Goal: Task Accomplishment & Management: Manage account settings

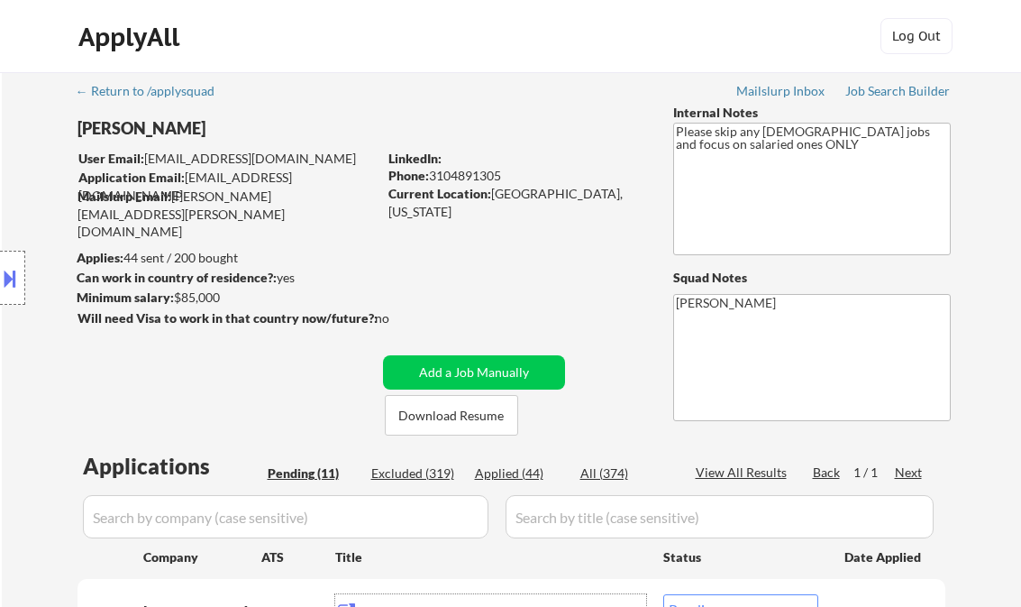
select select ""pending""
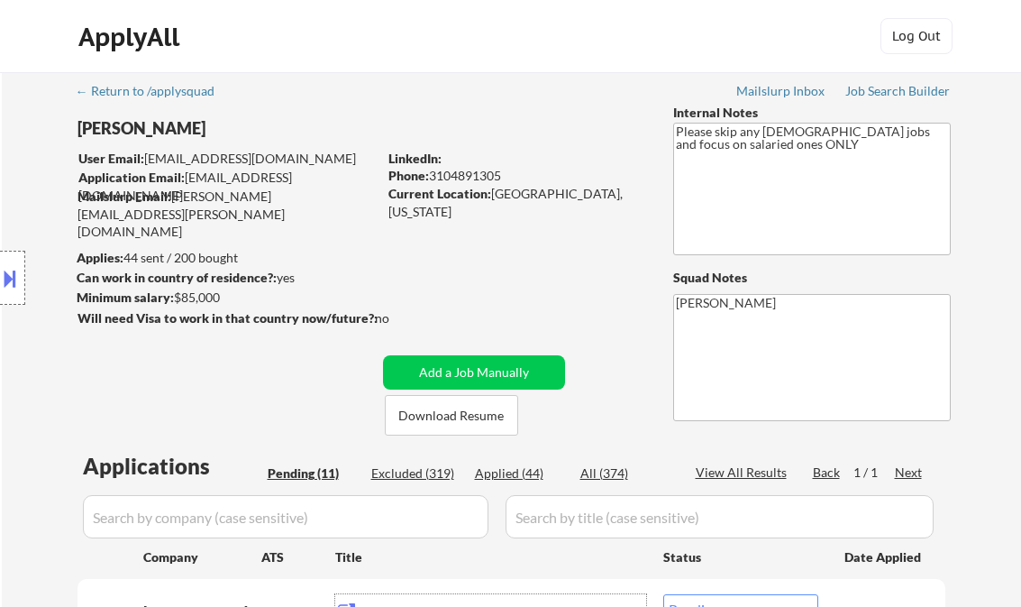
select select ""pending""
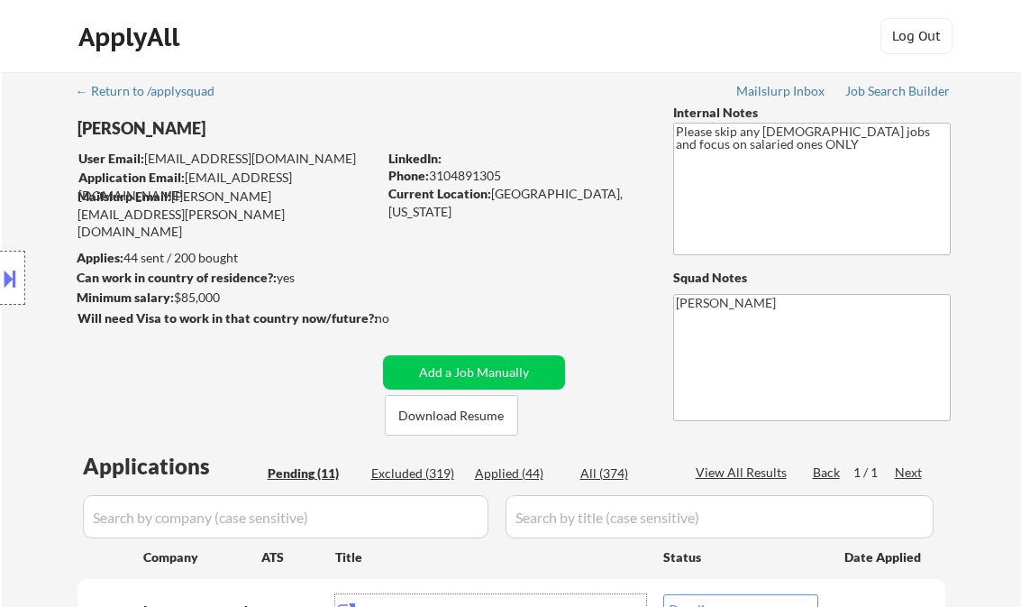
select select ""pending""
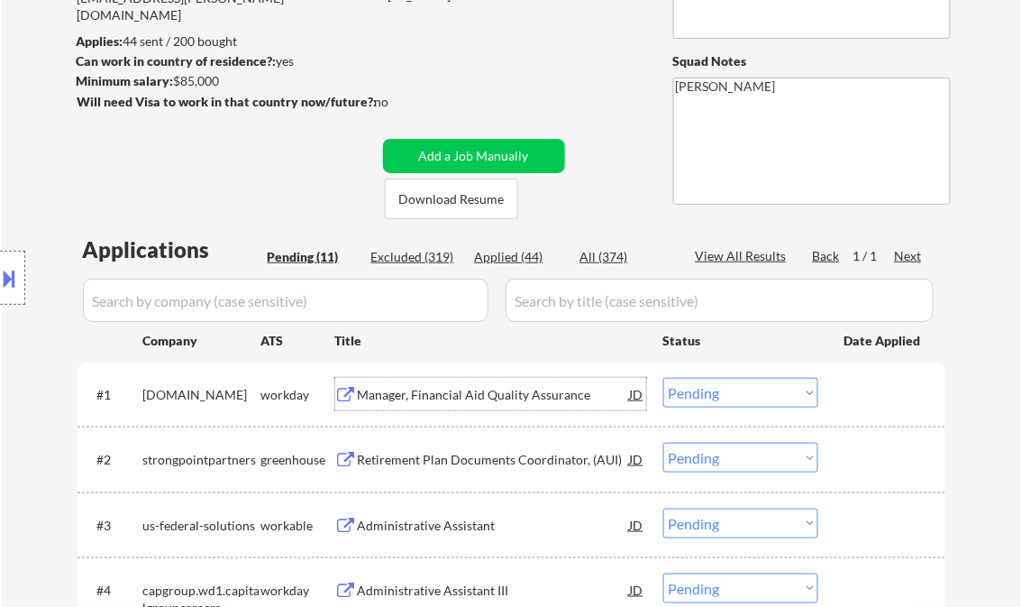
click at [452, 394] on div "Manager, Financial Aid Quality Assurance" at bounding box center [494, 395] width 272 height 18
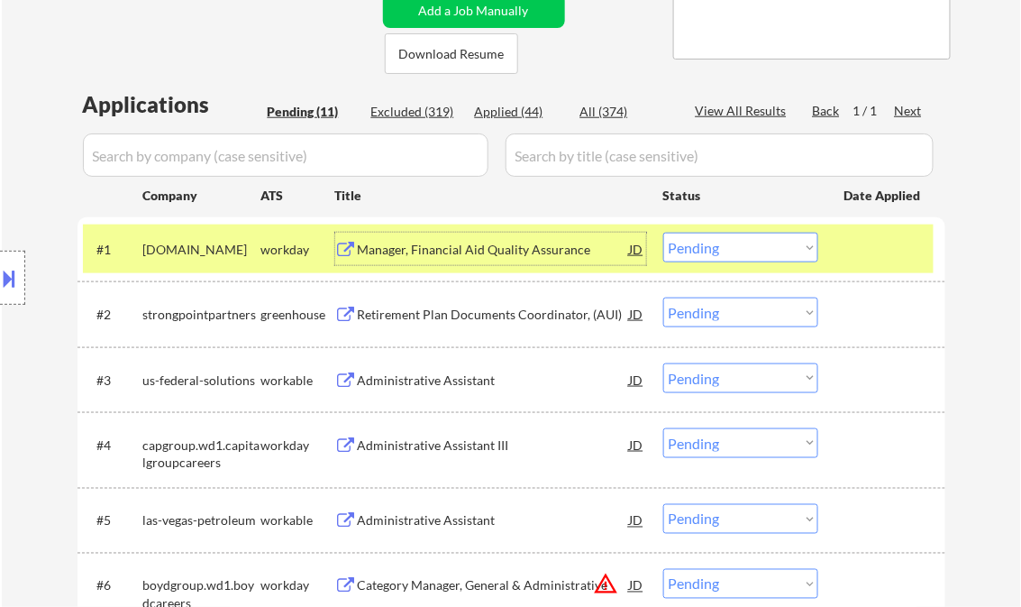
scroll to position [433, 0]
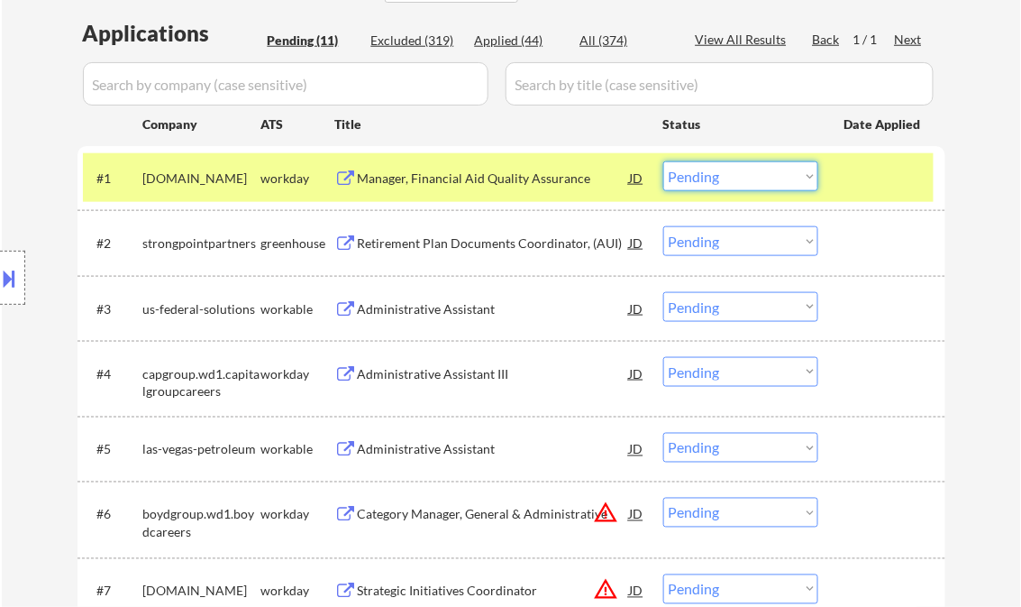
drag, startPoint x: 693, startPoint y: 179, endPoint x: 700, endPoint y: 189, distance: 11.8
click at [693, 179] on select "Choose an option... Pending Applied Excluded (Questions) Excluded (Expired) Exc…" at bounding box center [741, 176] width 155 height 30
click at [664, 161] on select "Choose an option... Pending Applied Excluded (Questions) Excluded (Expired) Exc…" at bounding box center [741, 176] width 155 height 30
click at [527, 248] on div "Retirement Plan Documents Coordinator, (AUI)" at bounding box center [494, 243] width 272 height 18
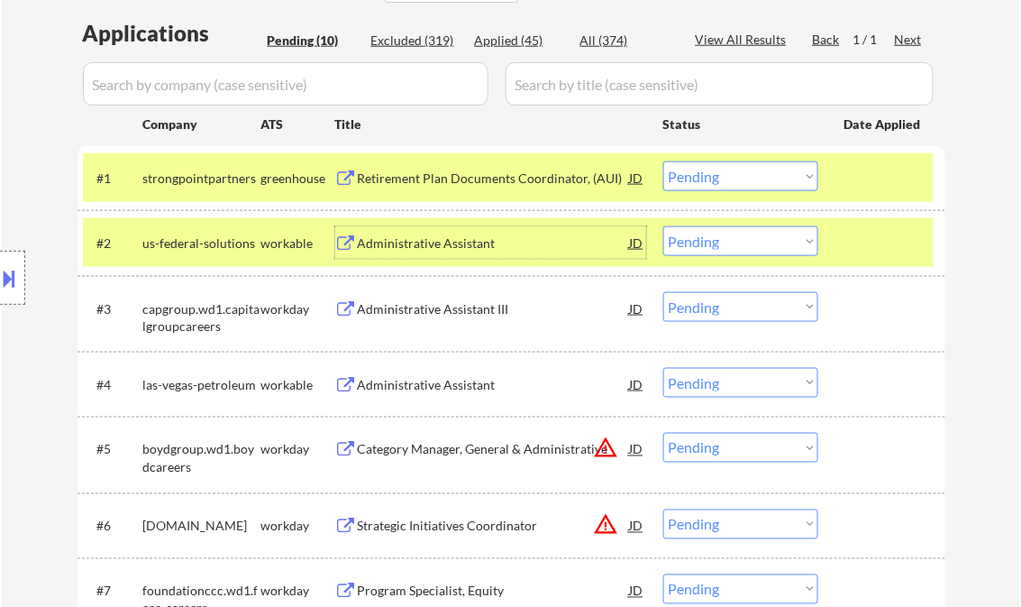
click at [737, 180] on select "Choose an option... Pending Applied Excluded (Questions) Excluded (Expired) Exc…" at bounding box center [741, 176] width 155 height 30
click at [664, 161] on select "Choose an option... Pending Applied Excluded (Questions) Excluded (Expired) Exc…" at bounding box center [741, 176] width 155 height 30
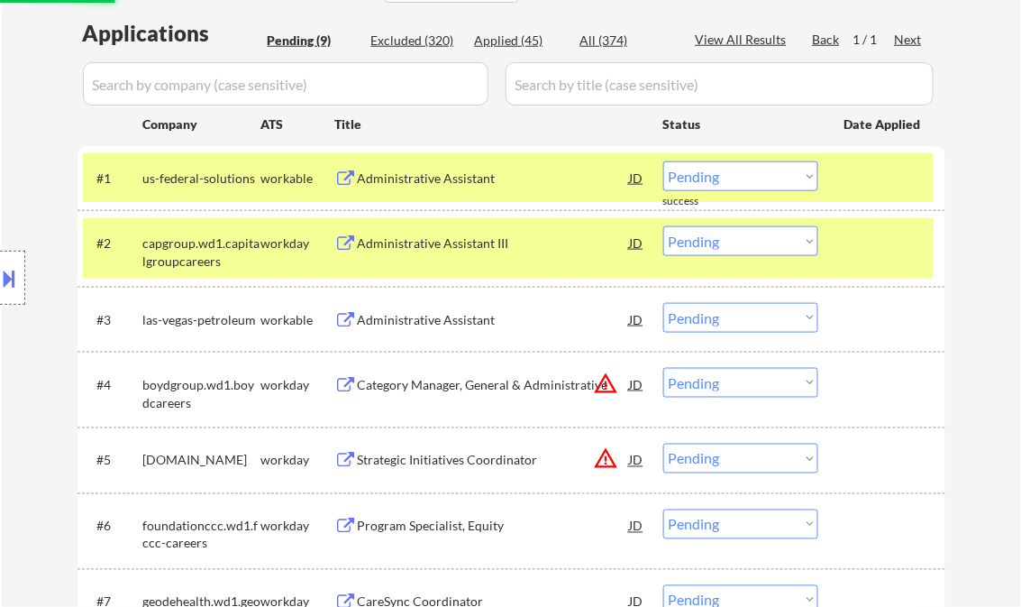
click at [444, 175] on div "Administrative Assistant" at bounding box center [494, 178] width 272 height 18
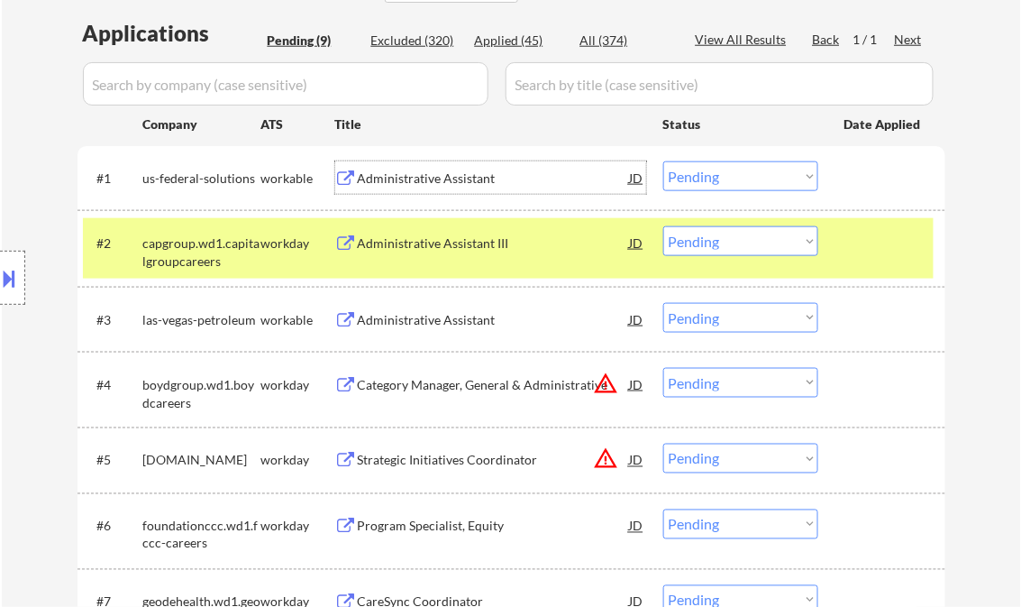
click at [704, 169] on select "Choose an option... Pending Applied Excluded (Questions) Excluded (Expired) Exc…" at bounding box center [741, 176] width 155 height 30
click at [664, 161] on select "Choose an option... Pending Applied Excluded (Questions) Excluded (Expired) Exc…" at bounding box center [741, 176] width 155 height 30
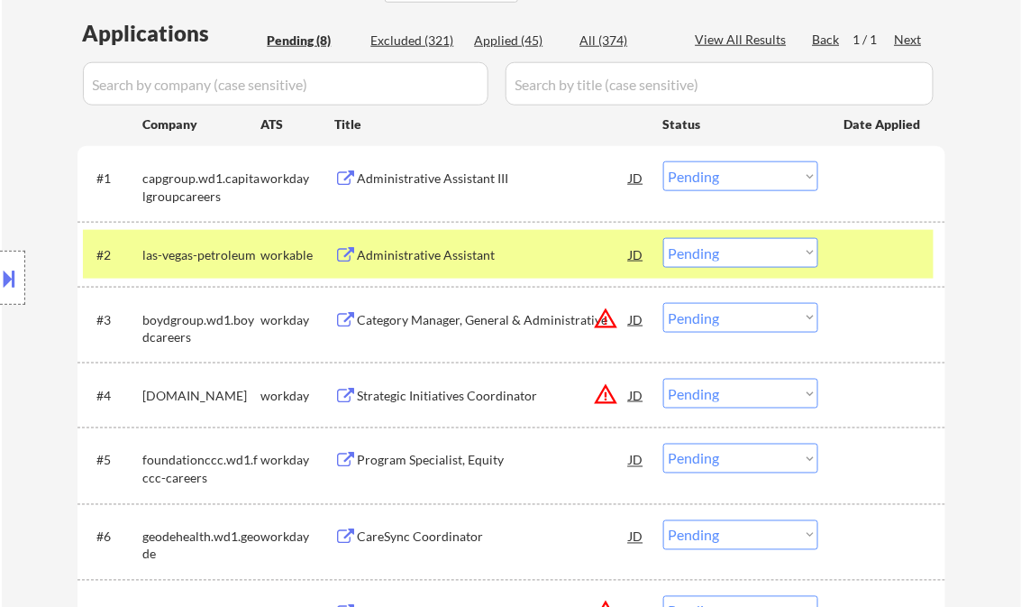
click at [470, 183] on div "Administrative Assistant III" at bounding box center [494, 178] width 272 height 18
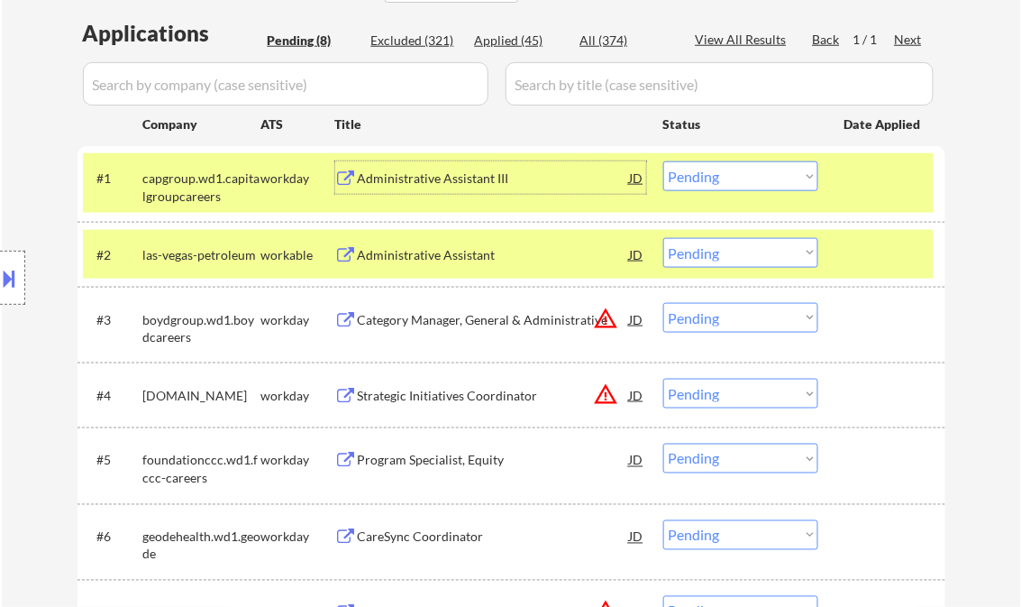
click at [737, 181] on select "Choose an option... Pending Applied Excluded (Questions) Excluded (Expired) Exc…" at bounding box center [741, 176] width 155 height 30
click at [664, 161] on select "Choose an option... Pending Applied Excluded (Questions) Excluded (Expired) Exc…" at bounding box center [741, 176] width 155 height 30
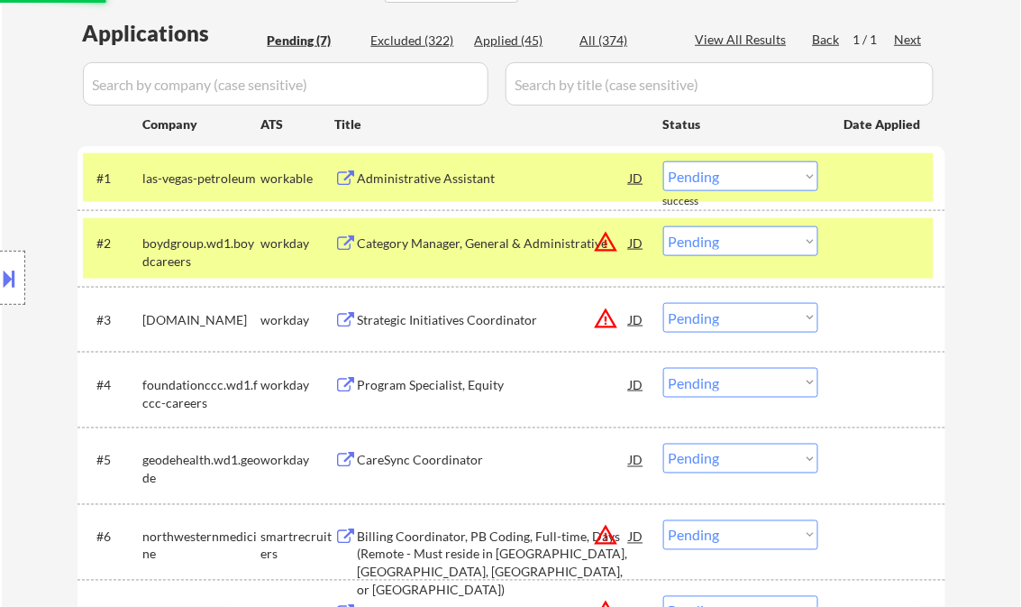
click at [465, 175] on div "Administrative Assistant" at bounding box center [494, 178] width 272 height 18
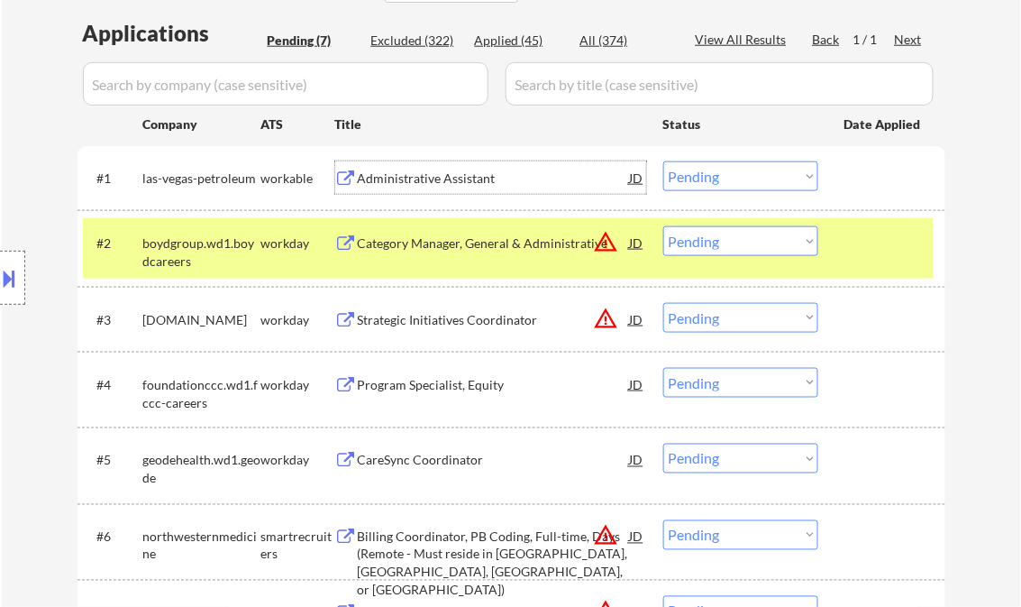
click at [694, 181] on select "Choose an option... Pending Applied Excluded (Questions) Excluded (Expired) Exc…" at bounding box center [741, 176] width 155 height 30
click at [664, 161] on select "Choose an option... Pending Applied Excluded (Questions) Excluded (Expired) Exc…" at bounding box center [741, 176] width 155 height 30
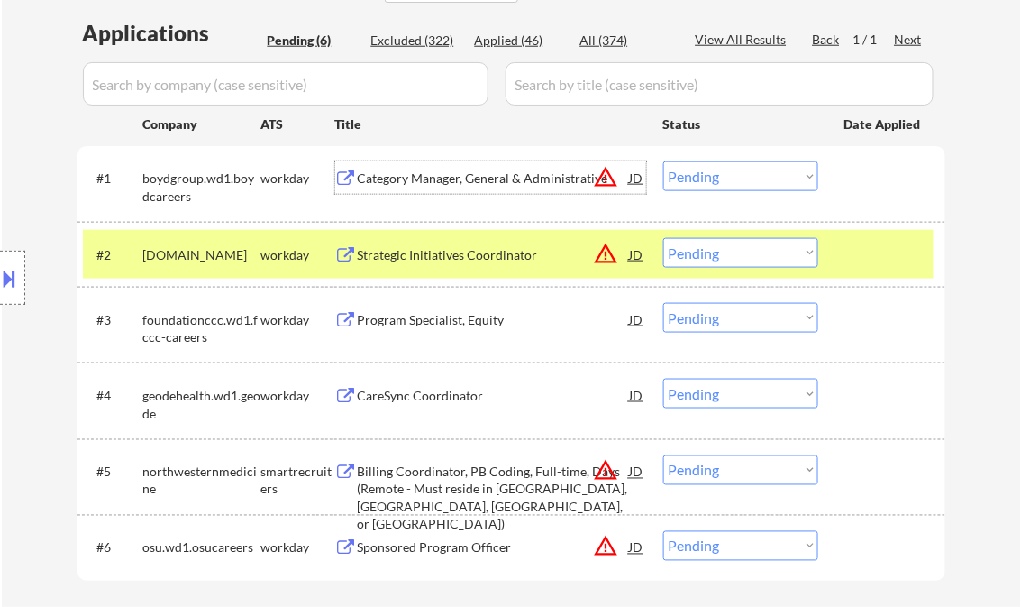
click at [463, 179] on div "Category Manager, General & Administrative" at bounding box center [494, 178] width 272 height 18
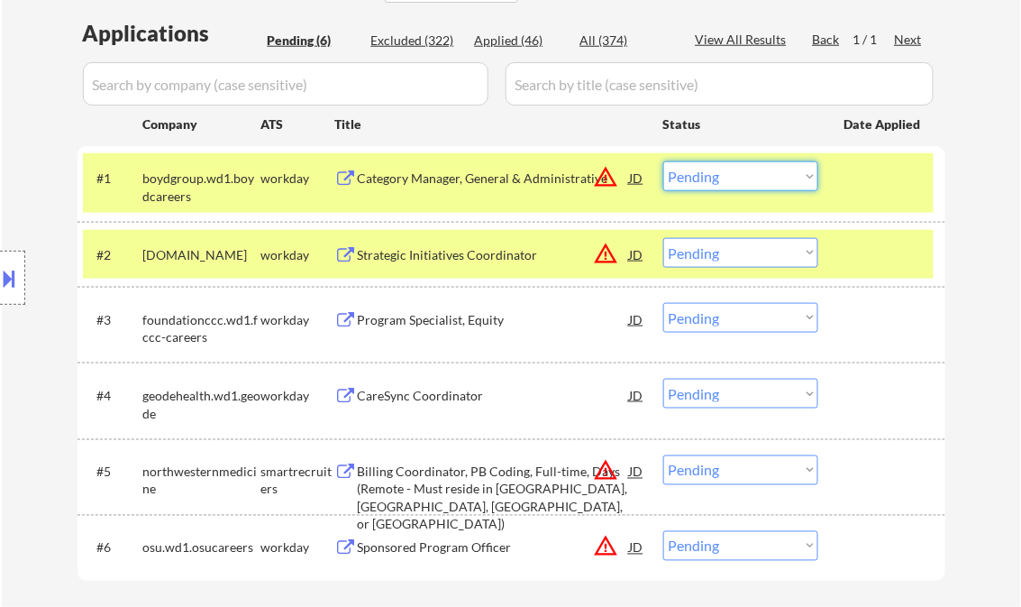
click at [740, 181] on select "Choose an option... Pending Applied Excluded (Questions) Excluded (Expired) Exc…" at bounding box center [741, 176] width 155 height 30
click at [664, 161] on select "Choose an option... Pending Applied Excluded (Questions) Excluded (Expired) Exc…" at bounding box center [741, 176] width 155 height 30
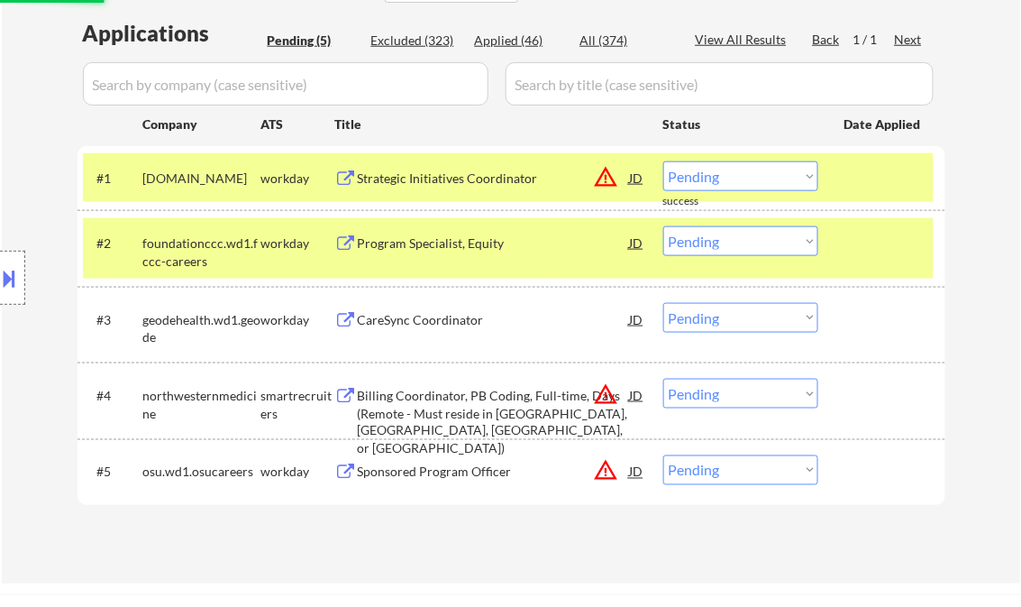
click at [477, 175] on div "Strategic Initiatives Coordinator" at bounding box center [494, 178] width 272 height 18
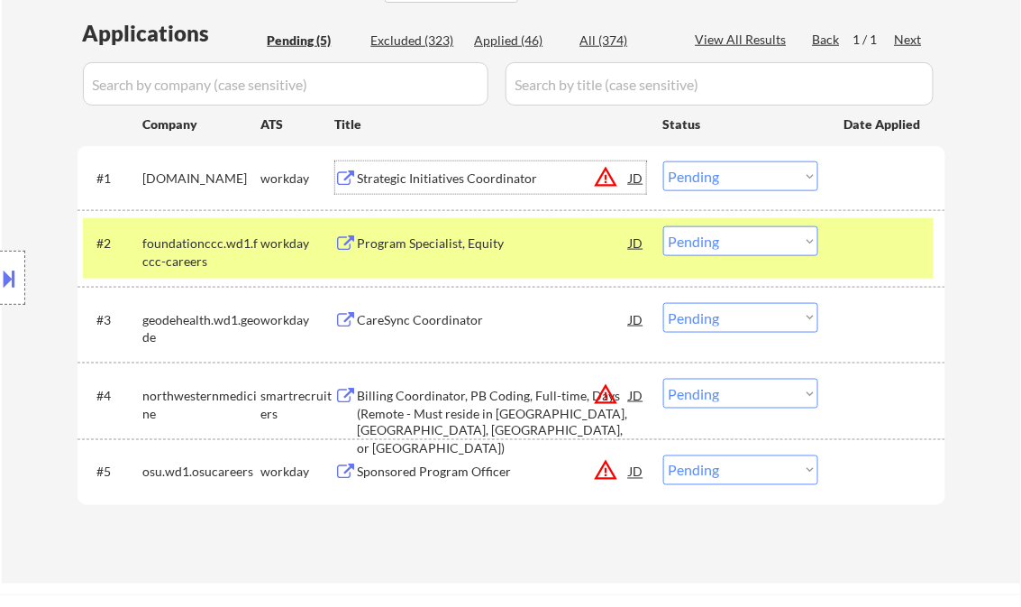
drag, startPoint x: 721, startPoint y: 169, endPoint x: 726, endPoint y: 182, distance: 13.4
click at [721, 169] on select "Choose an option... Pending Applied Excluded (Questions) Excluded (Expired) Exc…" at bounding box center [741, 176] width 155 height 30
click at [664, 161] on select "Choose an option... Pending Applied Excluded (Questions) Excluded (Expired) Exc…" at bounding box center [741, 176] width 155 height 30
click at [858, 247] on div at bounding box center [884, 242] width 79 height 32
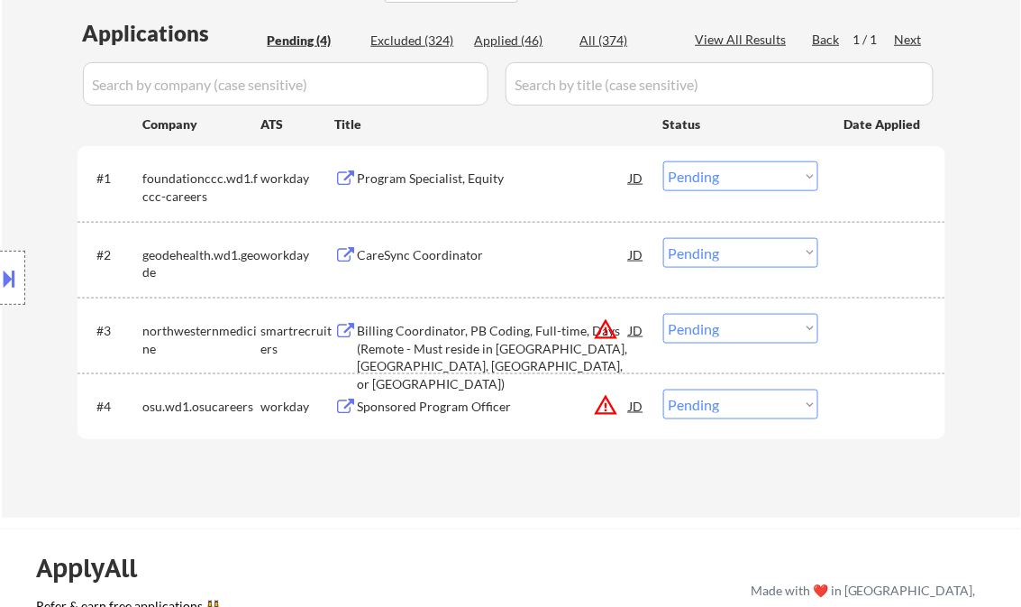
click at [471, 175] on div "Program Specialist, Equity" at bounding box center [494, 178] width 272 height 18
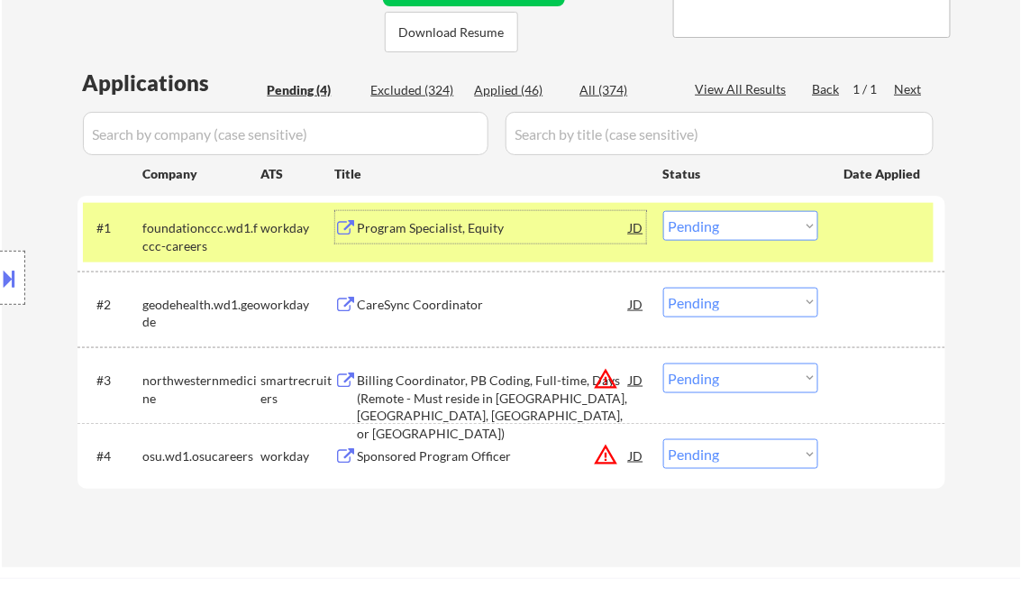
scroll to position [361, 0]
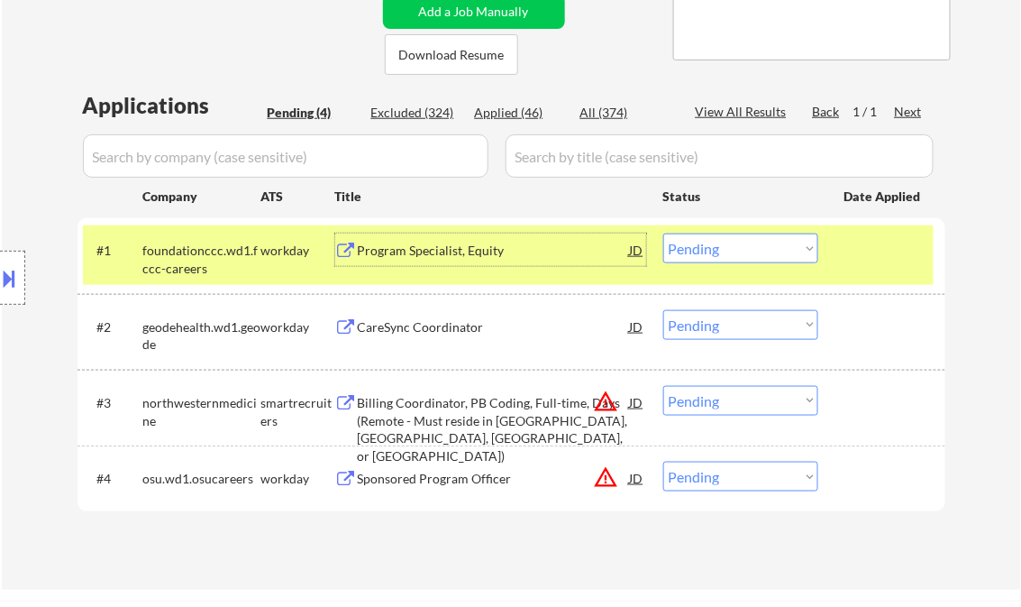
click at [744, 247] on select "Choose an option... Pending Applied Excluded (Questions) Excluded (Expired) Exc…" at bounding box center [741, 249] width 155 height 30
click at [664, 234] on select "Choose an option... Pending Applied Excluded (Questions) Excluded (Expired) Exc…" at bounding box center [741, 249] width 155 height 30
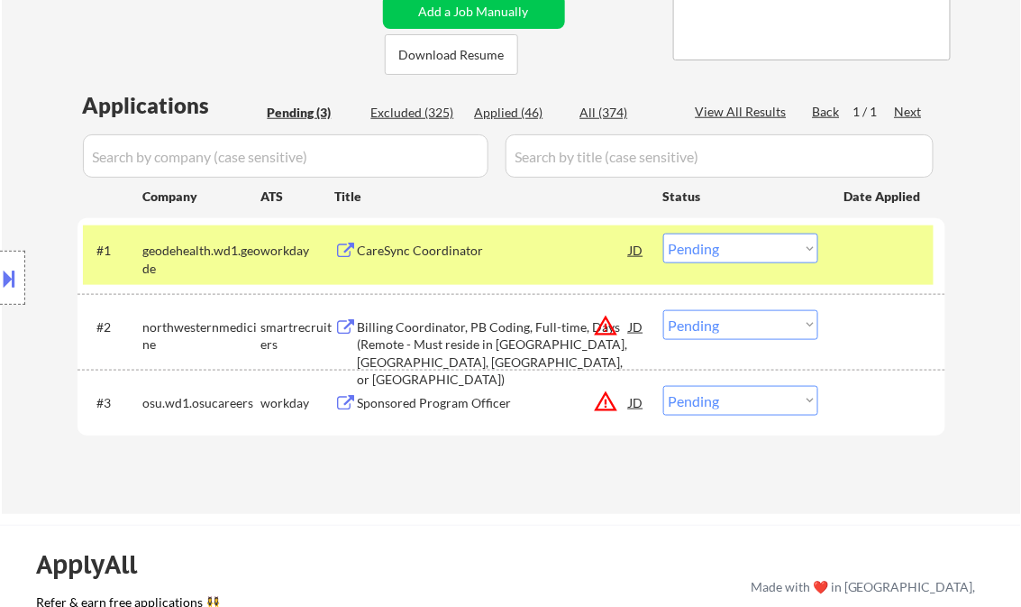
click at [438, 241] on div "CareSync Coordinator" at bounding box center [494, 250] width 272 height 32
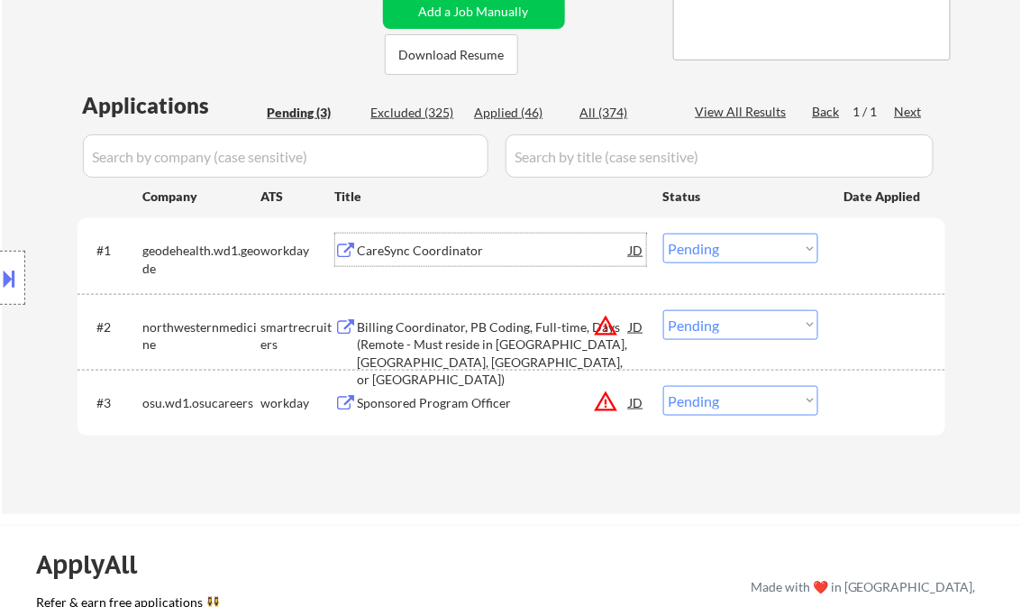
click at [727, 256] on select "Choose an option... Pending Applied Excluded (Questions) Excluded (Expired) Exc…" at bounding box center [741, 249] width 155 height 30
click at [664, 234] on select "Choose an option... Pending Applied Excluded (Questions) Excluded (Expired) Exc…" at bounding box center [741, 249] width 155 height 30
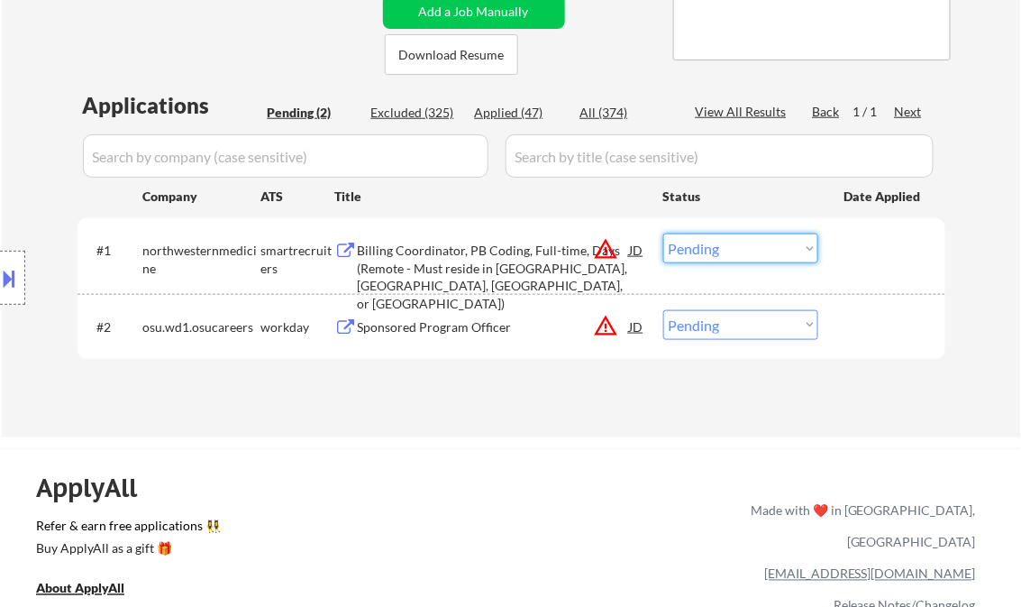
drag, startPoint x: 693, startPoint y: 251, endPoint x: 704, endPoint y: 263, distance: 16.6
click at [695, 252] on select "Choose an option... Pending Applied Excluded (Questions) Excluded (Expired) Exc…" at bounding box center [741, 249] width 155 height 30
click at [664, 234] on select "Choose an option... Pending Applied Excluded (Questions) Excluded (Expired) Exc…" at bounding box center [741, 249] width 155 height 30
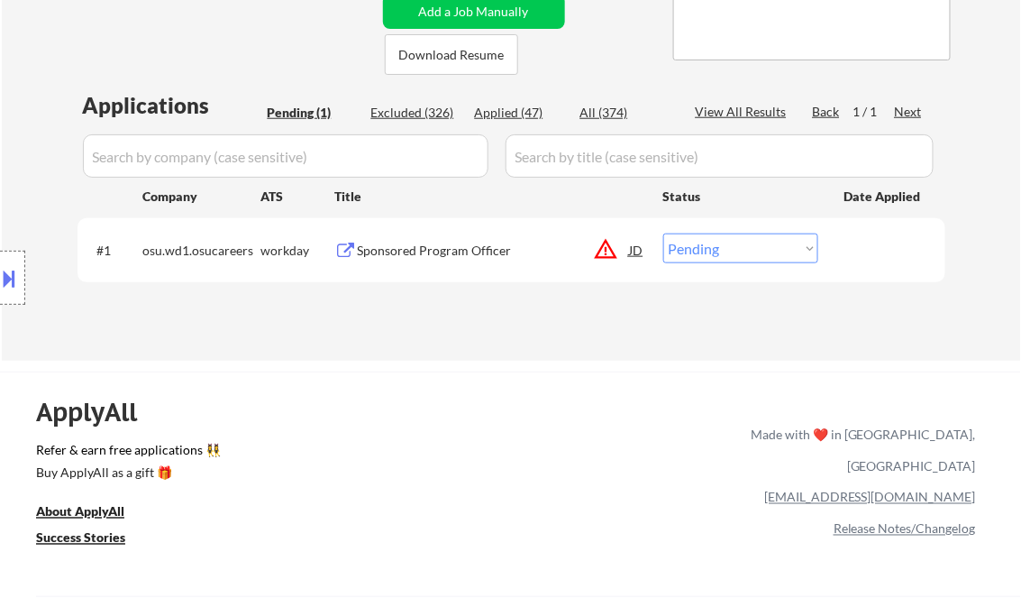
click at [466, 250] on div "Sponsored Program Officer" at bounding box center [494, 251] width 272 height 18
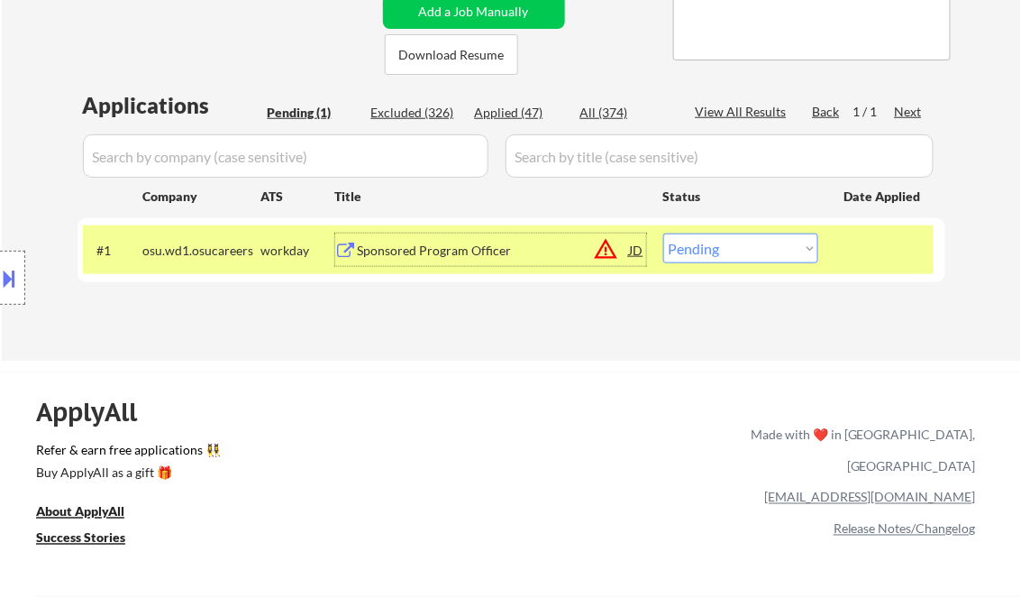
click at [709, 260] on select "Choose an option... Pending Applied Excluded (Questions) Excluded (Expired) Exc…" at bounding box center [741, 249] width 155 height 30
select select ""excluded__bad_match_""
click at [664, 234] on select "Choose an option... Pending Applied Excluded (Questions) Excluded (Expired) Exc…" at bounding box center [741, 249] width 155 height 30
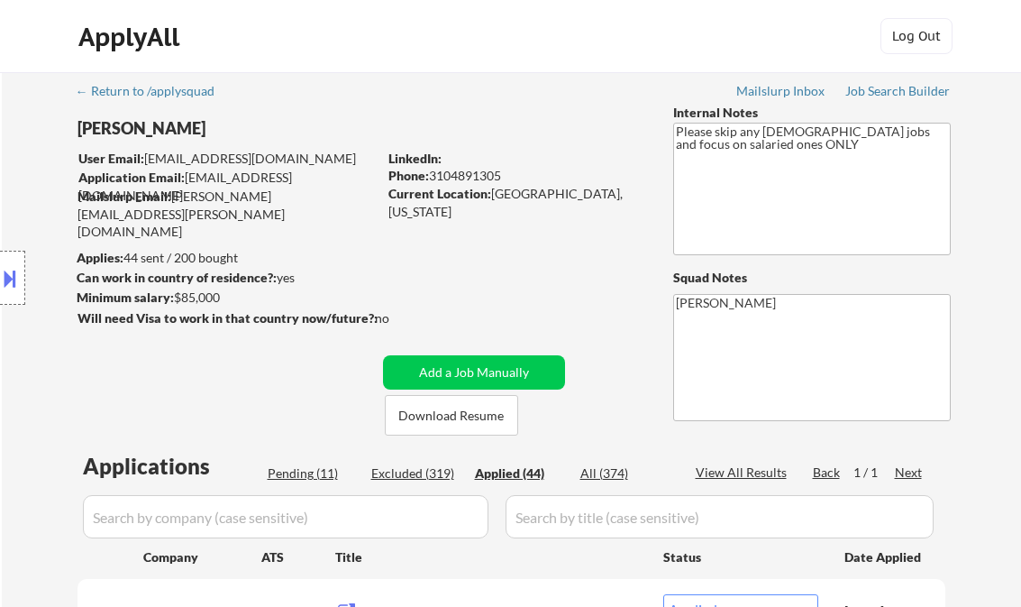
select select ""applied""
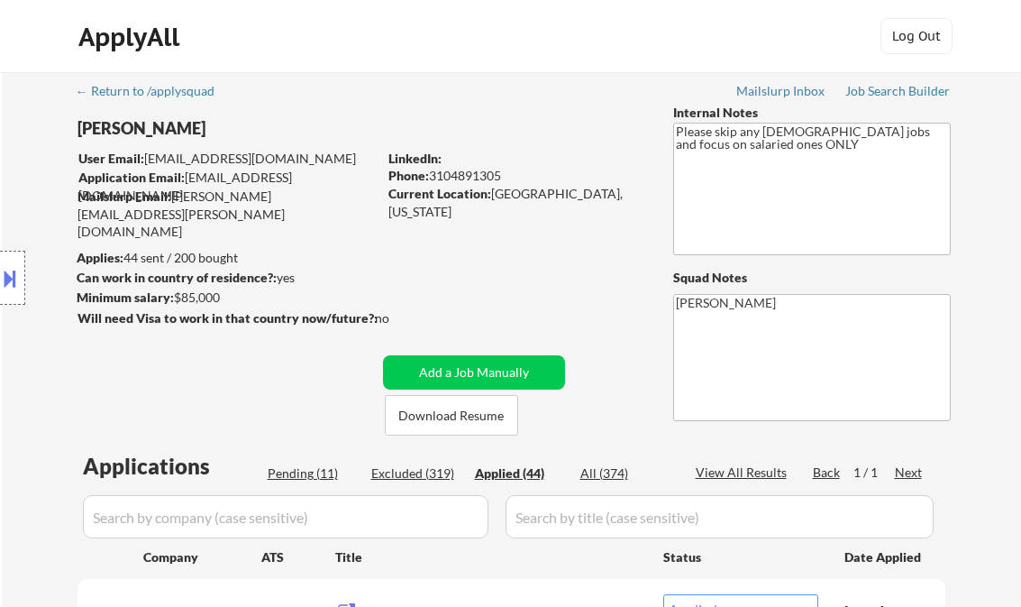
select select ""applied""
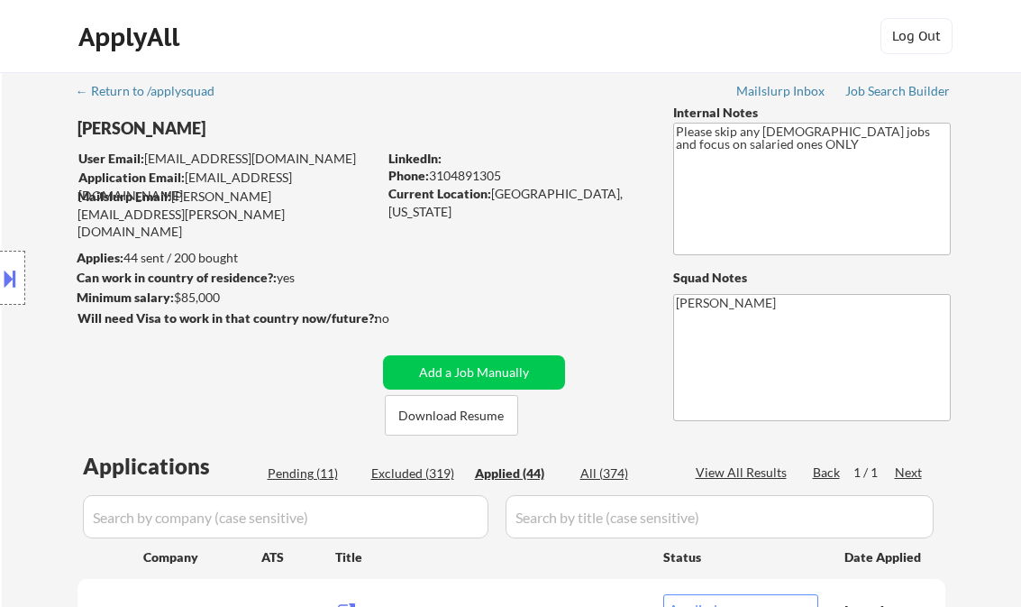
select select ""applied""
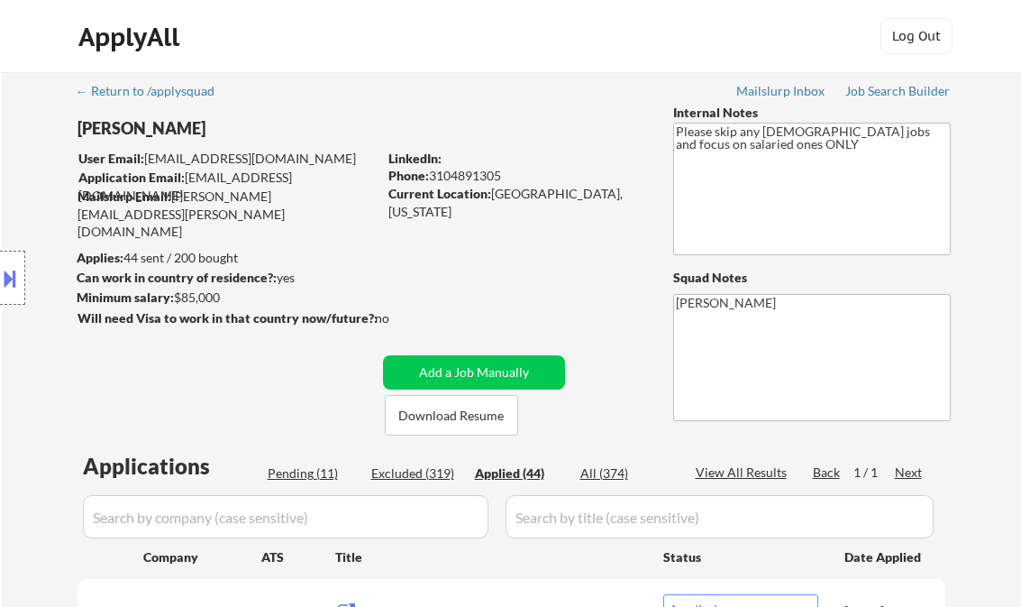
select select ""applied""
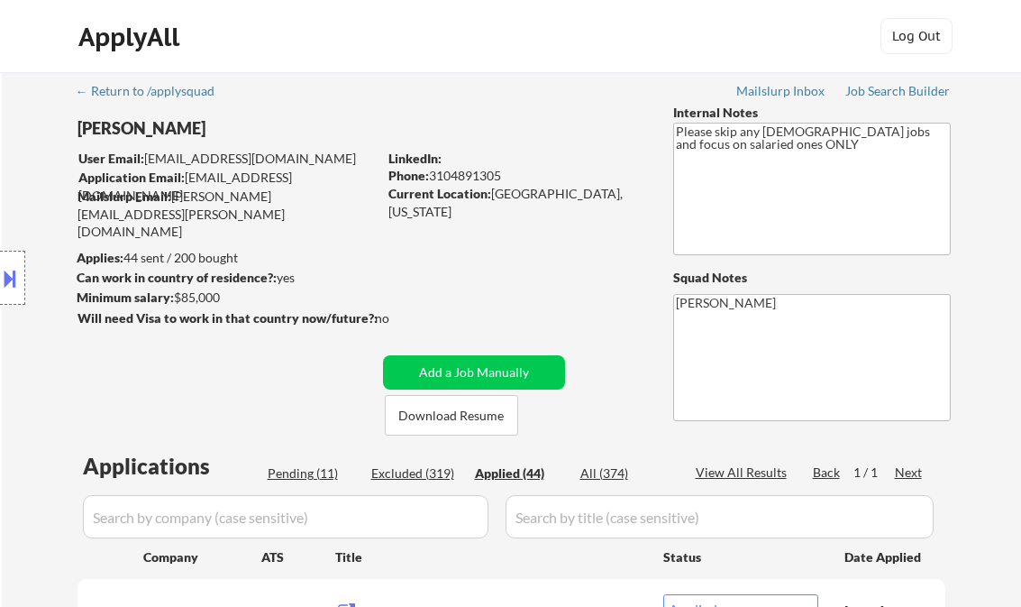
select select ""applied""
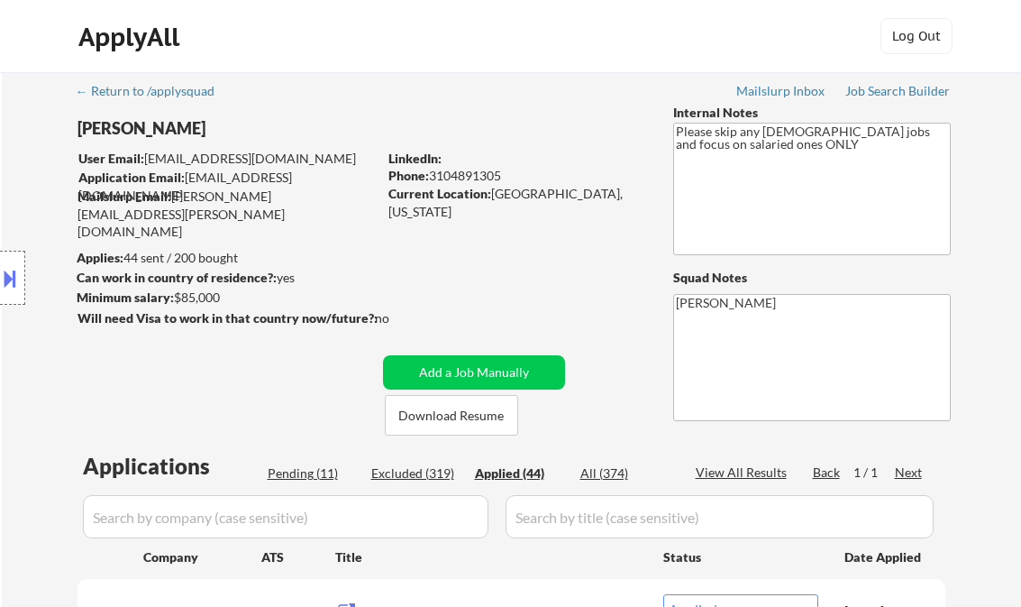
select select ""applied""
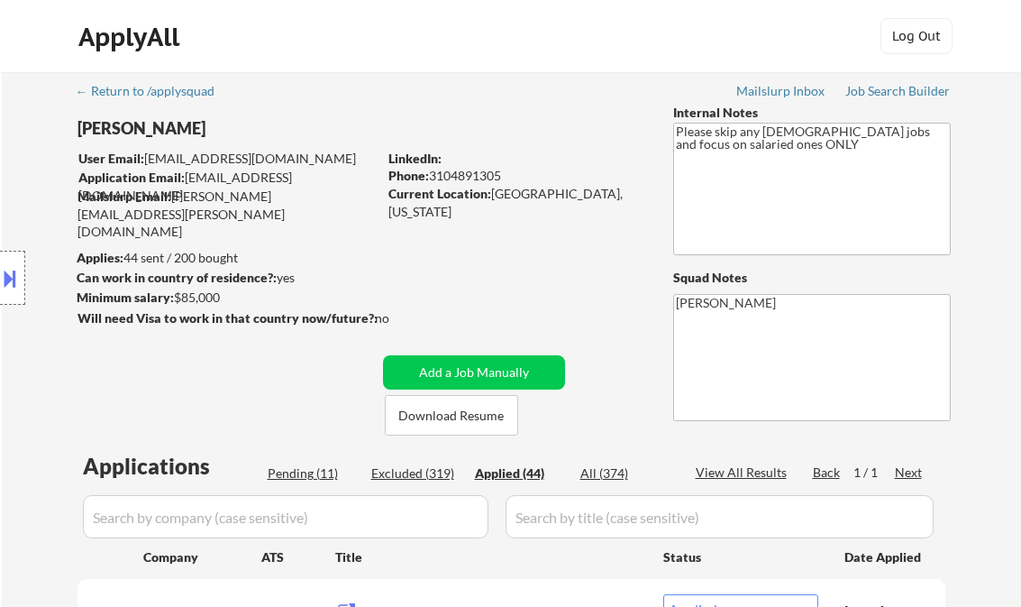
select select ""applied""
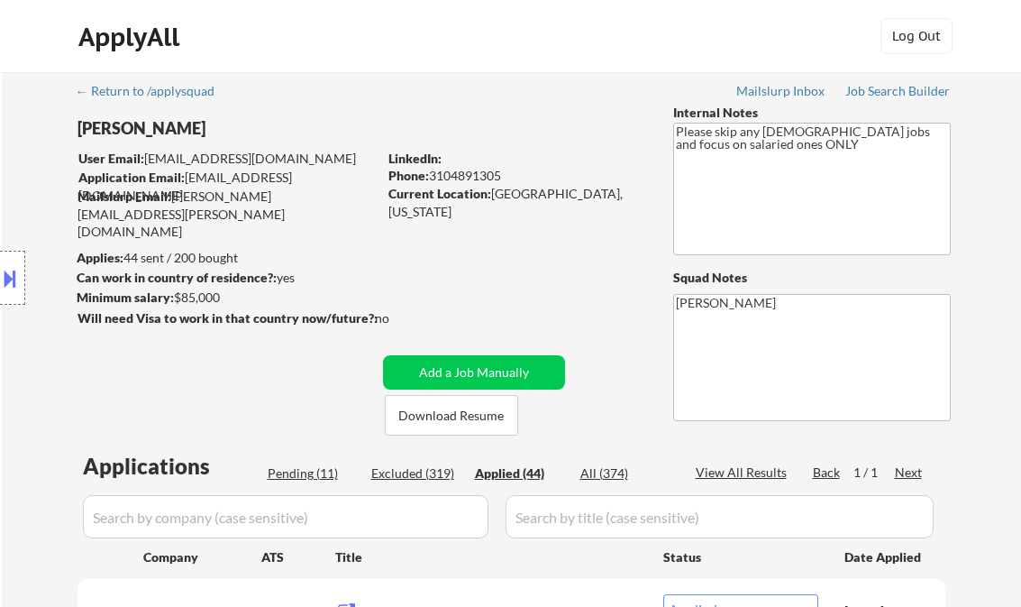
select select ""applied""
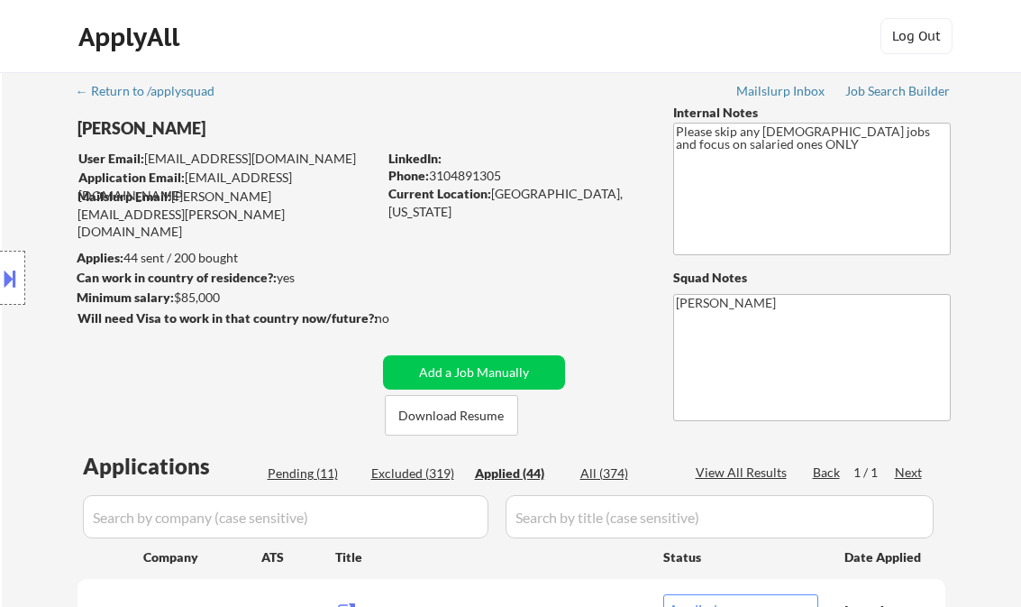
select select ""applied""
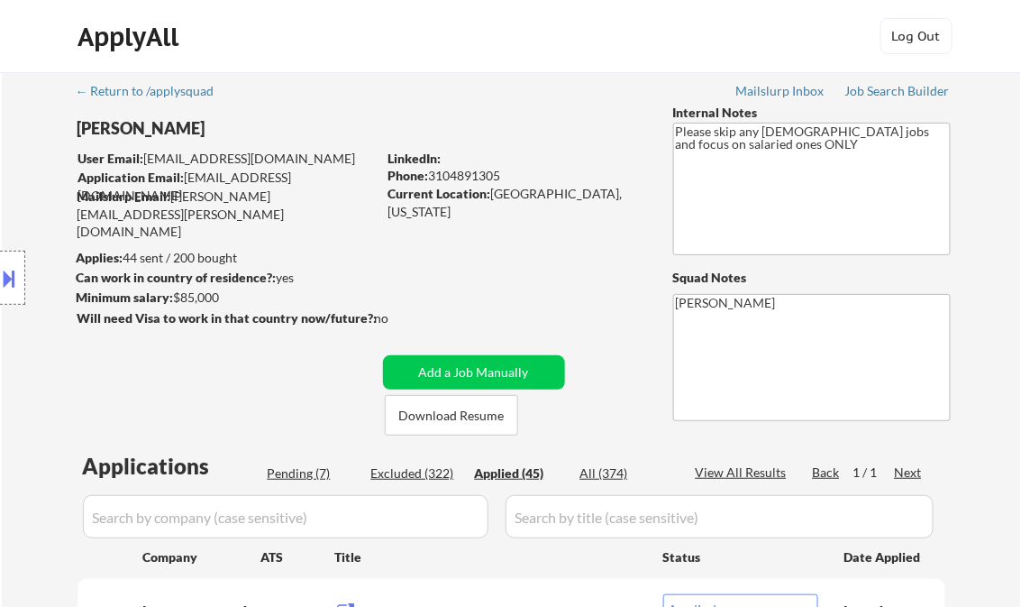
select select ""applied""
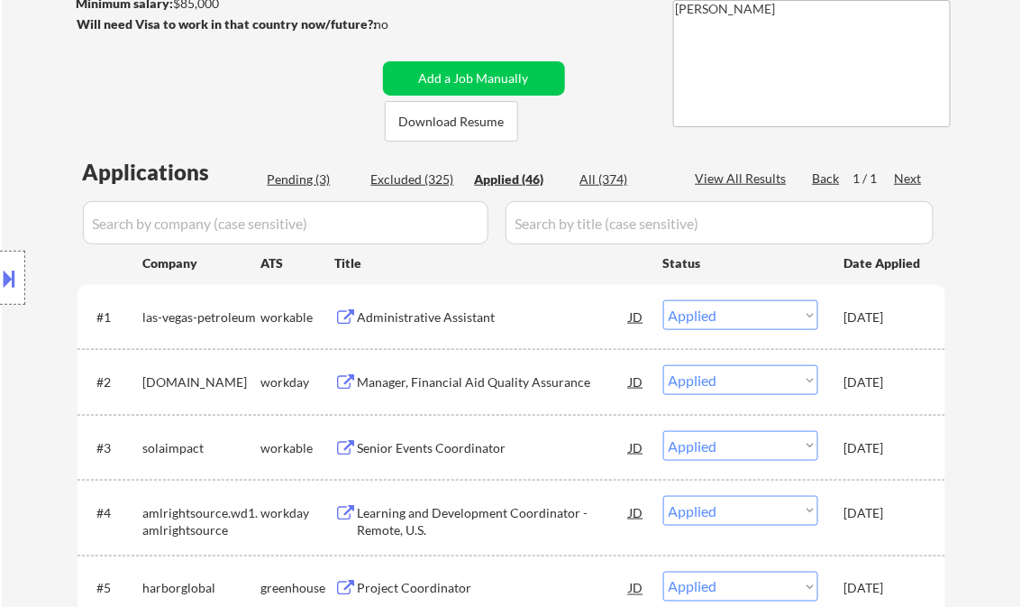
scroll to position [288, 0]
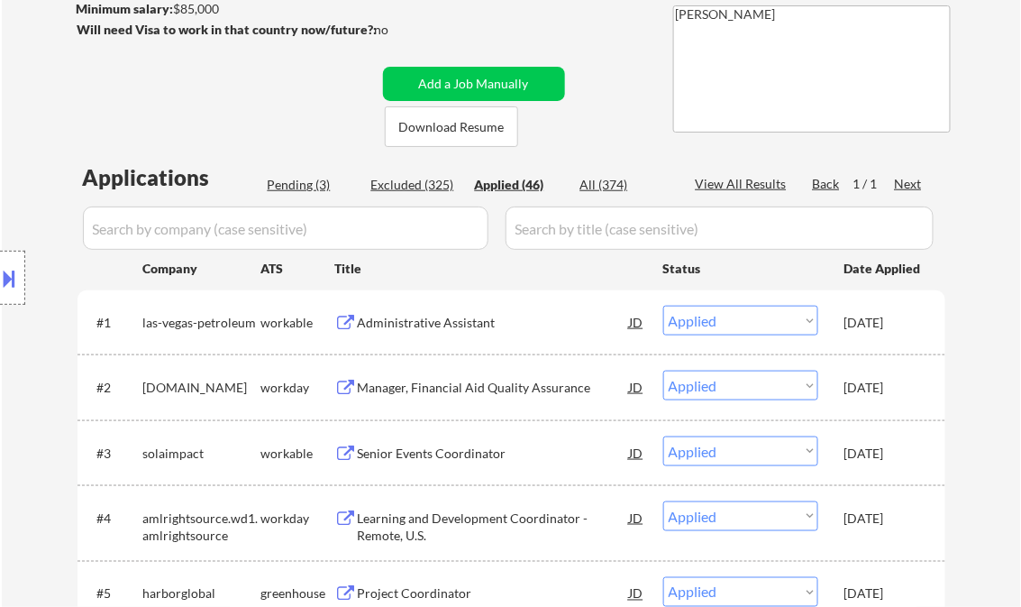
select select ""applied""
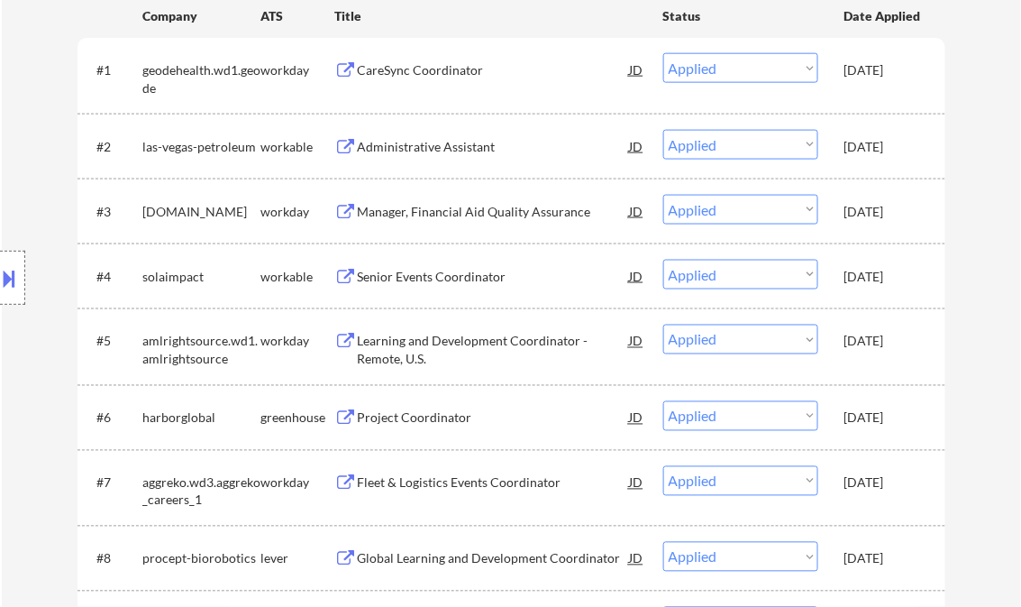
scroll to position [577, 0]
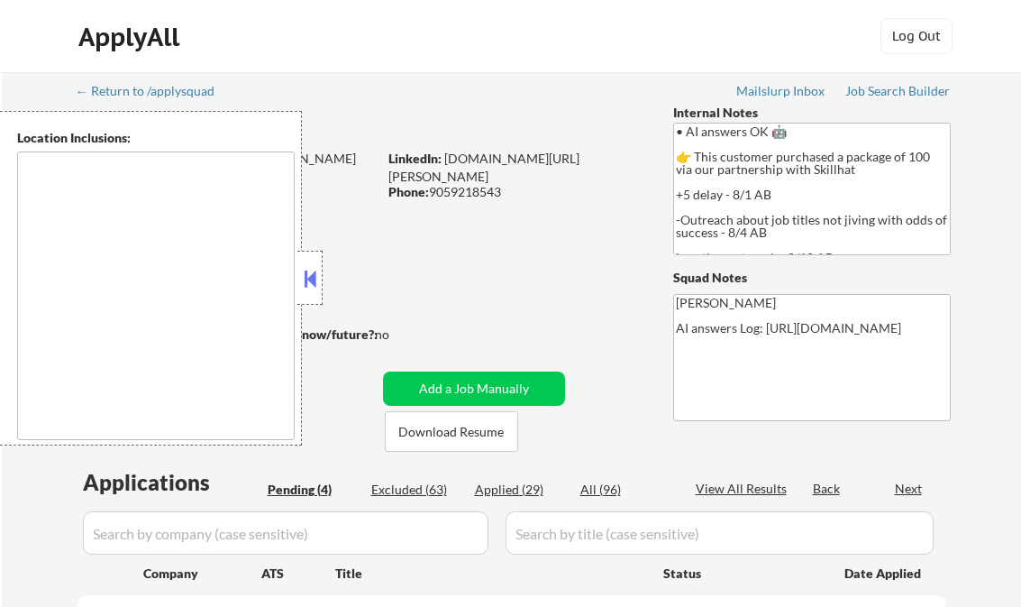
select select ""pending""
type textarea "[GEOGRAPHIC_DATA], ON [GEOGRAPHIC_DATA], ON [GEOGRAPHIC_DATA], ON [GEOGRAPHIC_D…"
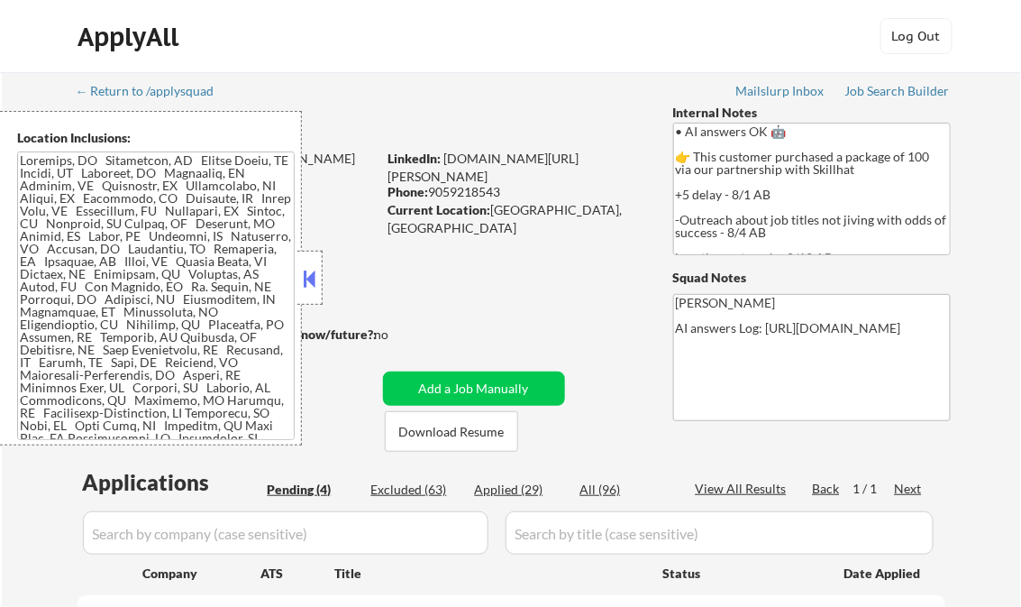
drag, startPoint x: 312, startPoint y: 288, endPoint x: 323, endPoint y: 285, distance: 11.2
click at [312, 288] on button at bounding box center [310, 278] width 20 height 27
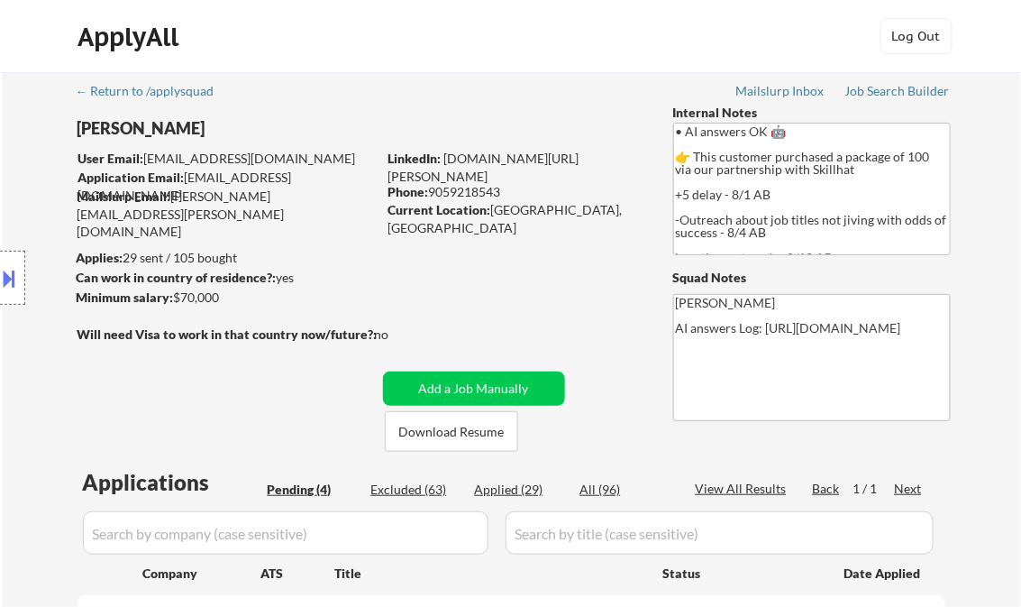
click at [870, 103] on div "← Return to /applysquad Mailslurp Inbox Job Search Builder Olufunke Adebowale U…" at bounding box center [512, 524] width 900 height 904
click at [869, 95] on div "Job Search Builder" at bounding box center [898, 91] width 105 height 13
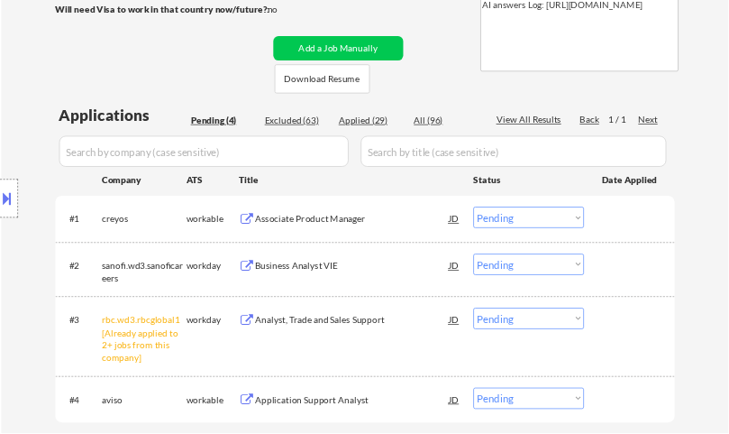
scroll to position [361, 0]
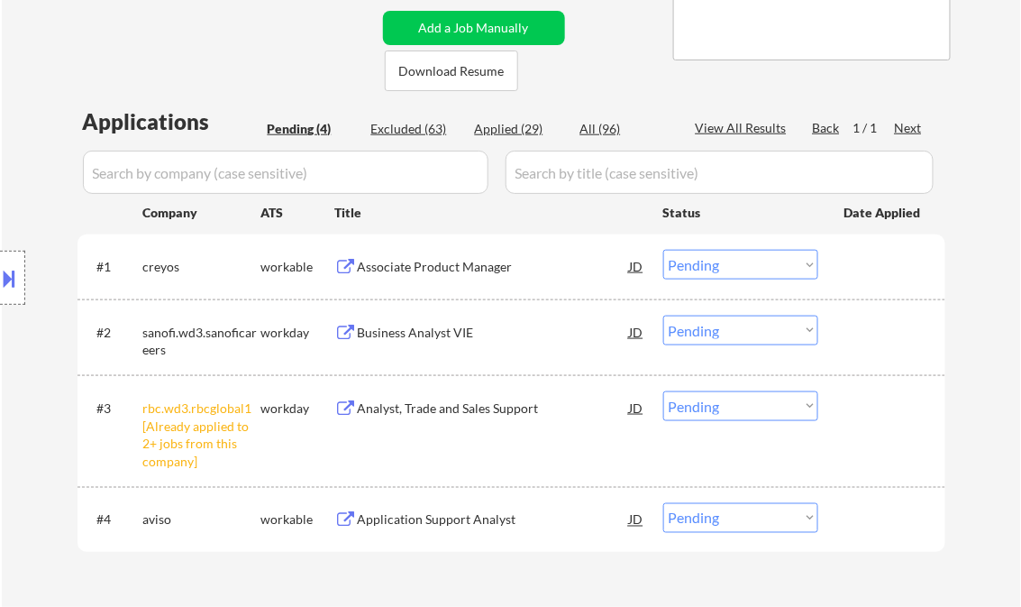
click at [418, 255] on div "Associate Product Manager" at bounding box center [494, 266] width 272 height 32
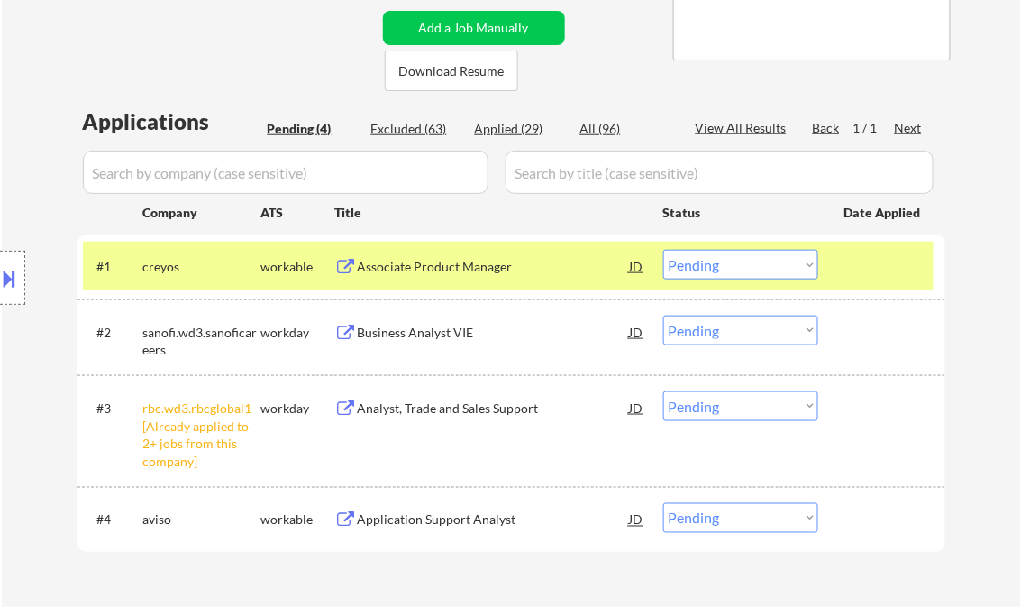
click at [17, 270] on button at bounding box center [10, 278] width 20 height 30
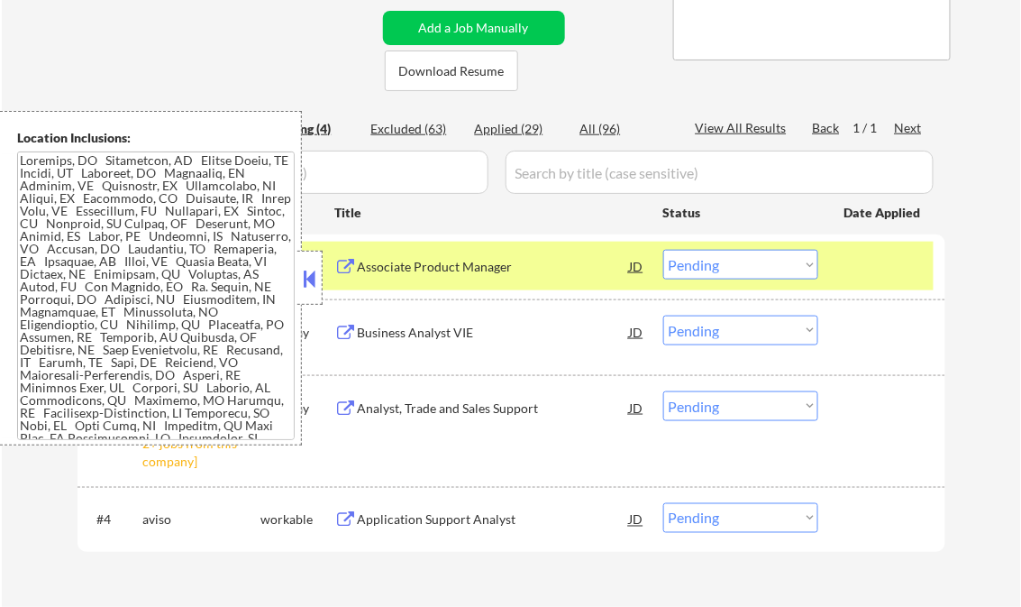
click at [303, 277] on button at bounding box center [310, 278] width 20 height 27
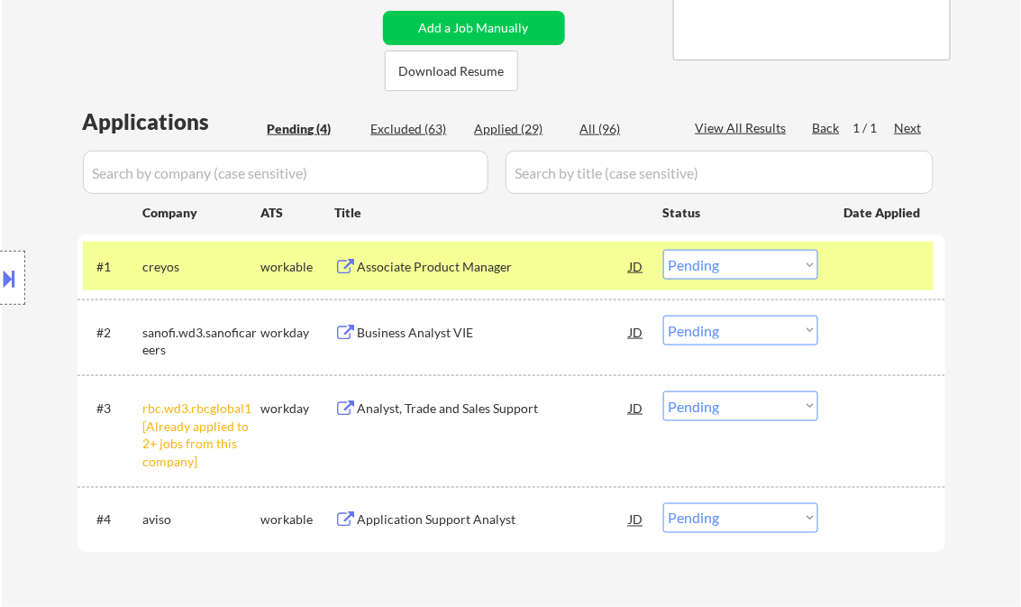
click at [17, 277] on button at bounding box center [10, 278] width 20 height 30
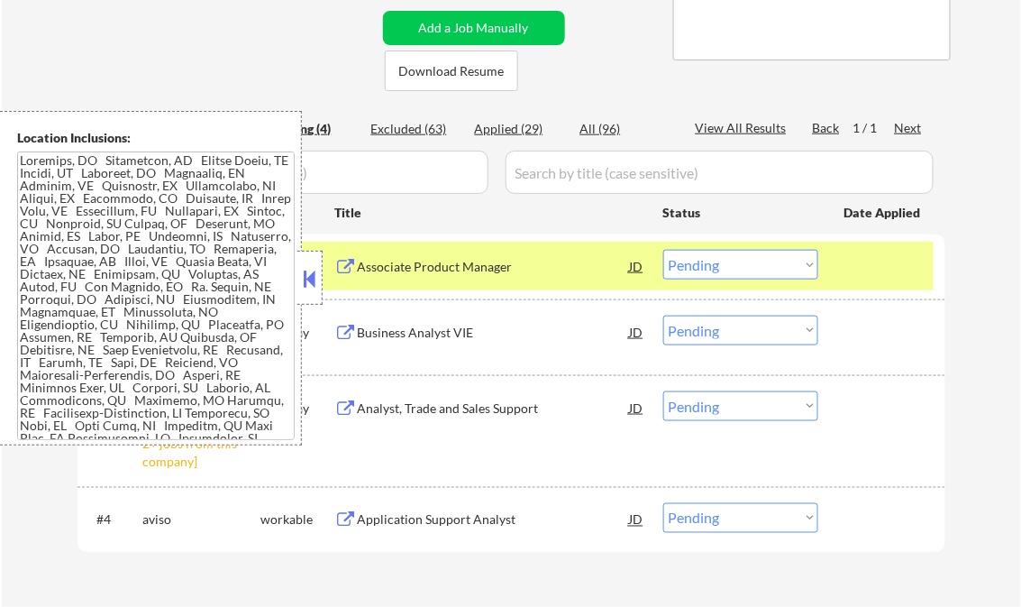
click at [309, 270] on button at bounding box center [310, 278] width 20 height 27
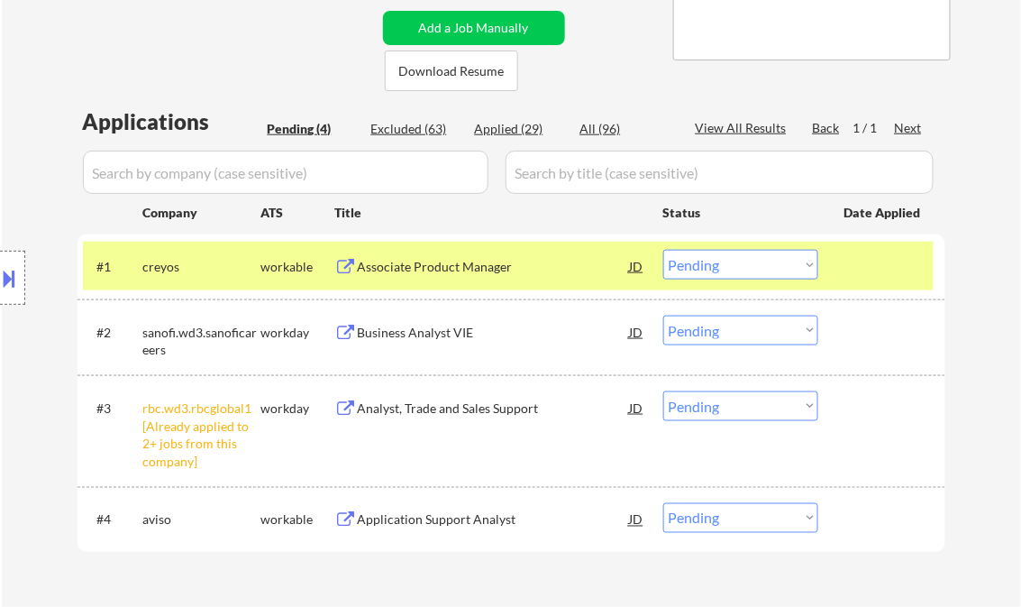
click at [748, 272] on select "Choose an option... Pending Applied Excluded (Questions) Excluded (Expired) Exc…" at bounding box center [741, 265] width 155 height 30
click at [664, 250] on select "Choose an option... Pending Applied Excluded (Questions) Excluded (Expired) Exc…" at bounding box center [741, 265] width 155 height 30
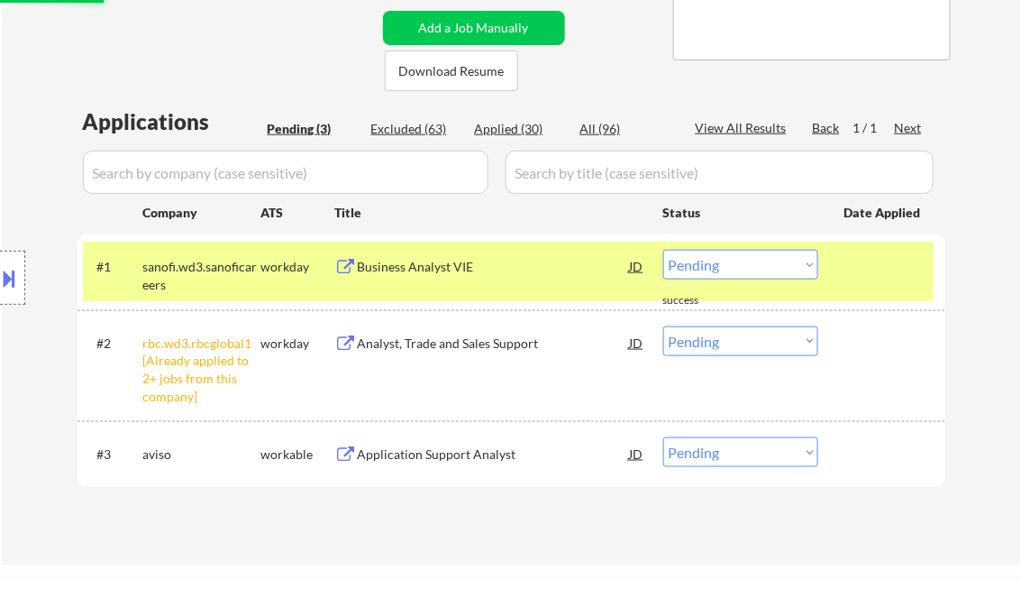
click at [426, 260] on div "Business Analyst VIE" at bounding box center [494, 267] width 272 height 18
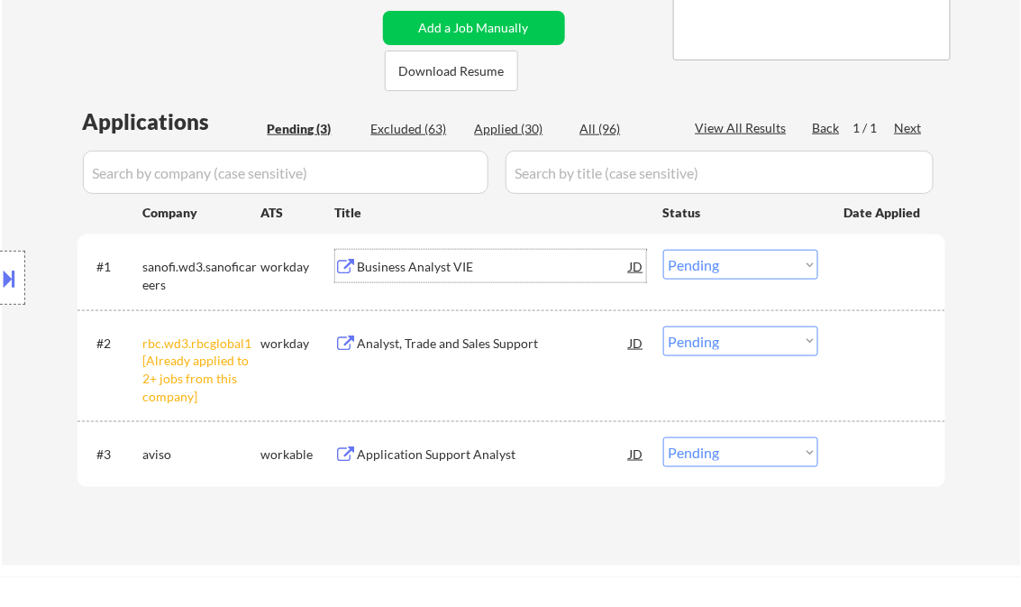
drag, startPoint x: 747, startPoint y: 260, endPoint x: 754, endPoint y: 278, distance: 19.1
click at [747, 260] on select "Choose an option... Pending Applied Excluded (Questions) Excluded (Expired) Exc…" at bounding box center [741, 265] width 155 height 30
click at [664, 250] on select "Choose an option... Pending Applied Excluded (Questions) Excluded (Expired) Exc…" at bounding box center [741, 265] width 155 height 30
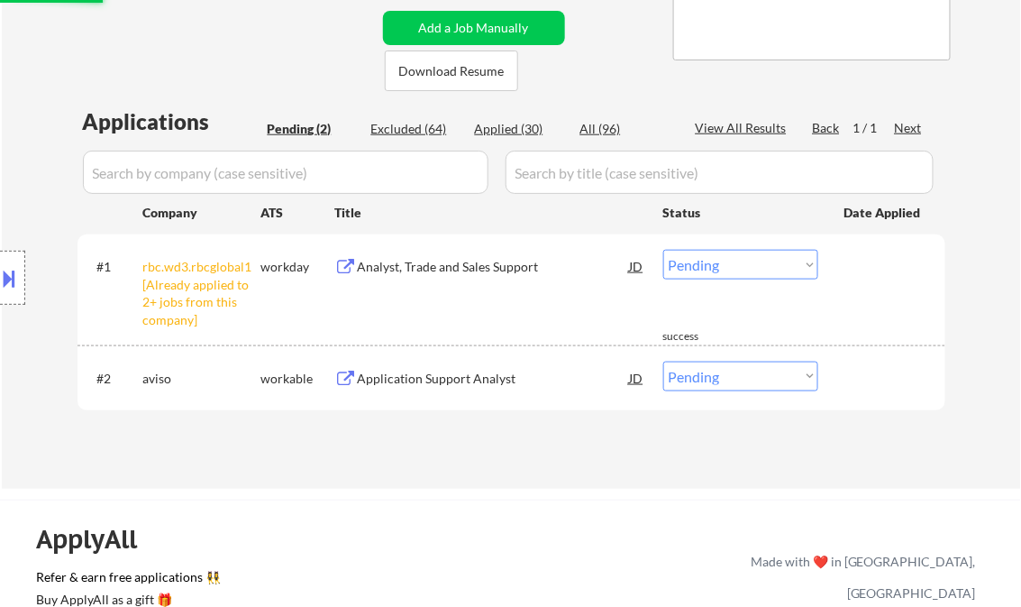
click at [709, 272] on select "Choose an option... Pending Applied Excluded (Questions) Excluded (Expired) Exc…" at bounding box center [741, 265] width 155 height 30
click at [664, 250] on select "Choose an option... Pending Applied Excluded (Questions) Excluded (Expired) Exc…" at bounding box center [741, 265] width 155 height 30
click at [960, 270] on div "← Return to /applysquad Mailslurp Inbox Job Search Builder Olufunke Adebowale U…" at bounding box center [512, 93] width 900 height 763
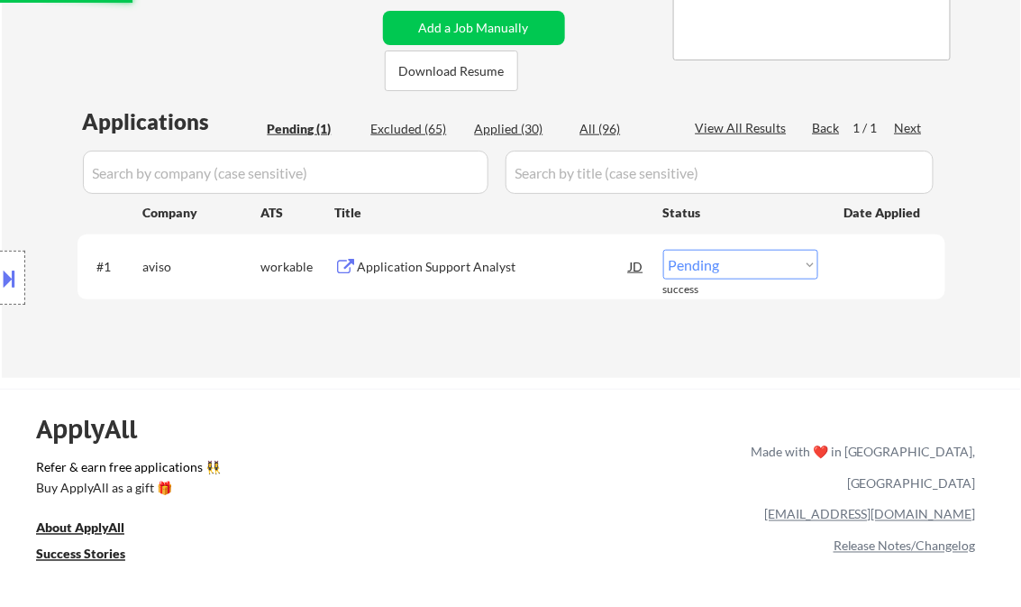
click at [453, 269] on div "Application Support Analyst" at bounding box center [494, 267] width 272 height 18
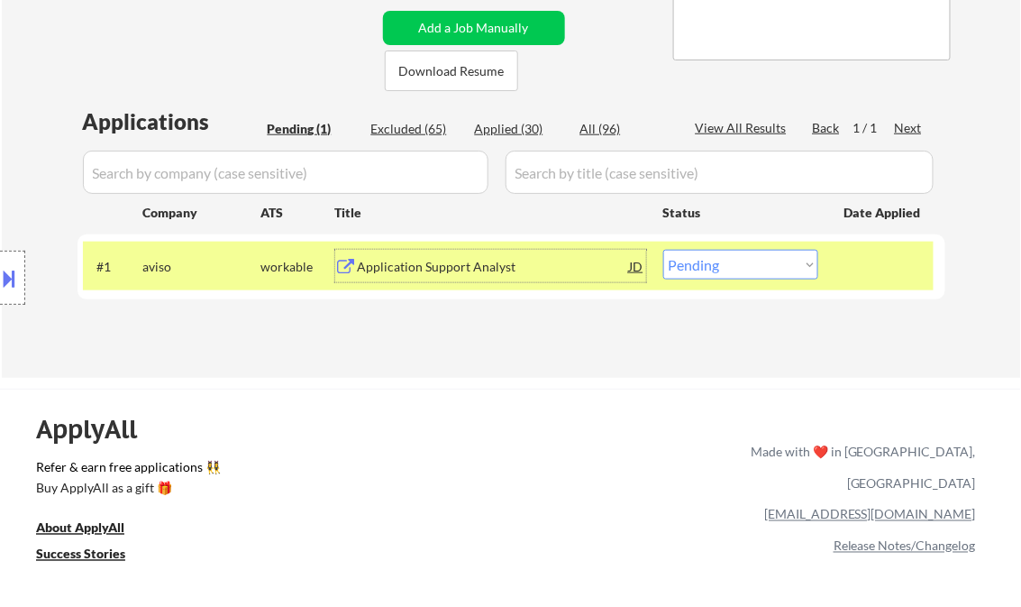
drag, startPoint x: 748, startPoint y: 267, endPoint x: 760, endPoint y: 280, distance: 17.9
click at [748, 267] on select "Choose an option... Pending Applied Excluded (Questions) Excluded (Expired) Exc…" at bounding box center [741, 265] width 155 height 30
select select ""excluded__bad_match_""
click at [664, 250] on select "Choose an option... Pending Applied Excluded (Questions) Excluded (Expired) Exc…" at bounding box center [741, 265] width 155 height 30
drag, startPoint x: 514, startPoint y: 360, endPoint x: 514, endPoint y: 347, distance: 12.6
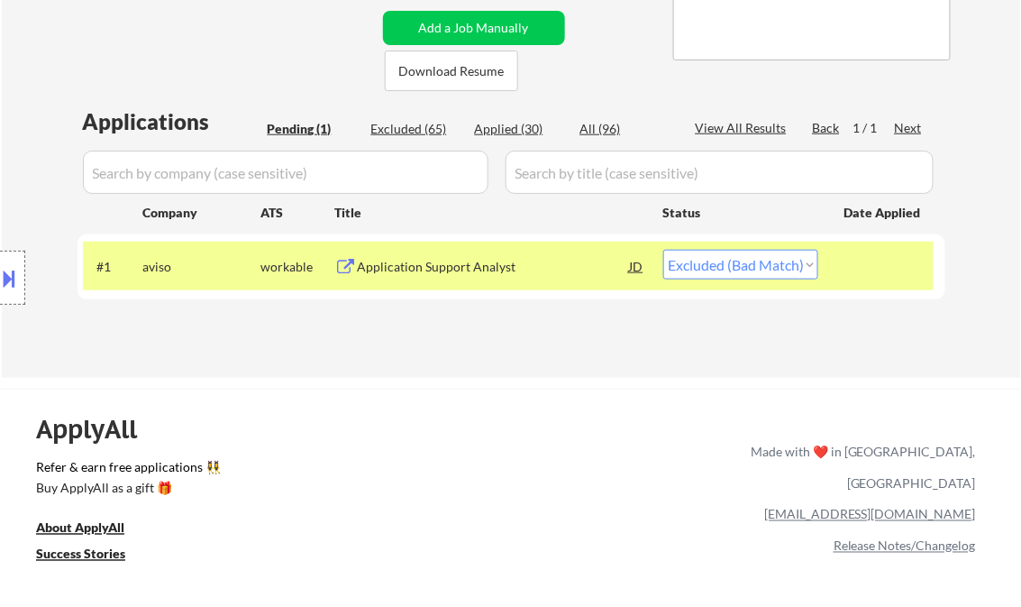
click at [514, 358] on div "← Return to /applysquad Mailslurp Inbox Job Search Builder Olufunke Adebowale U…" at bounding box center [512, 38] width 900 height 652
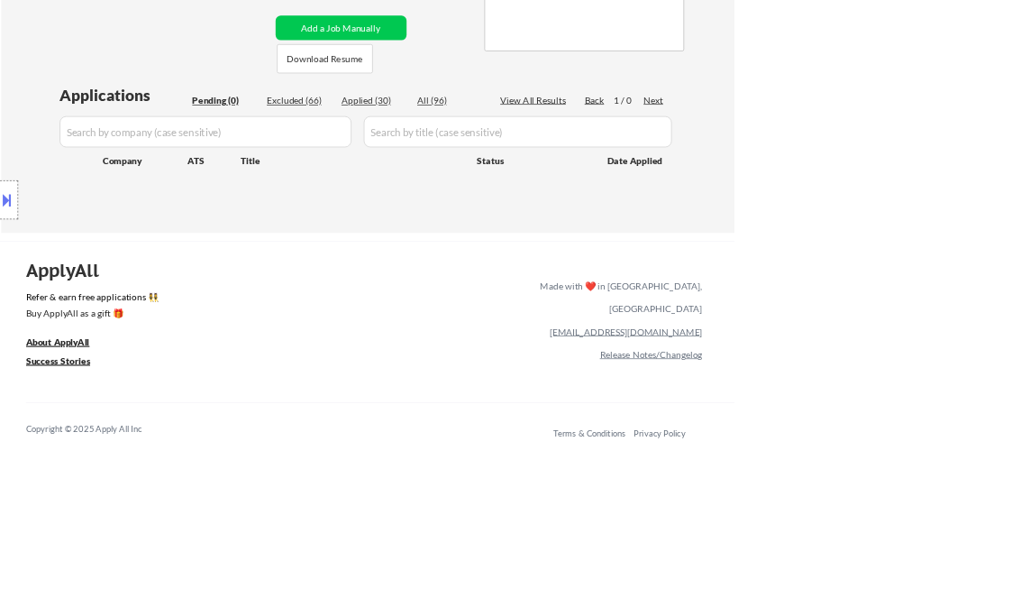
scroll to position [341, 0]
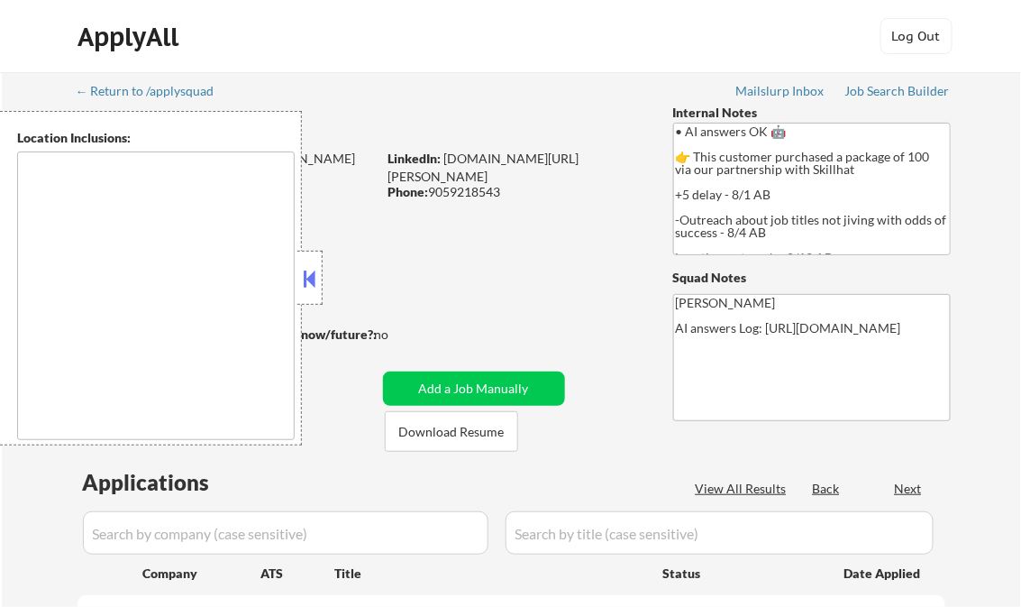
type textarea "[GEOGRAPHIC_DATA], ON [GEOGRAPHIC_DATA], ON [GEOGRAPHIC_DATA], ON [GEOGRAPHIC_D…"
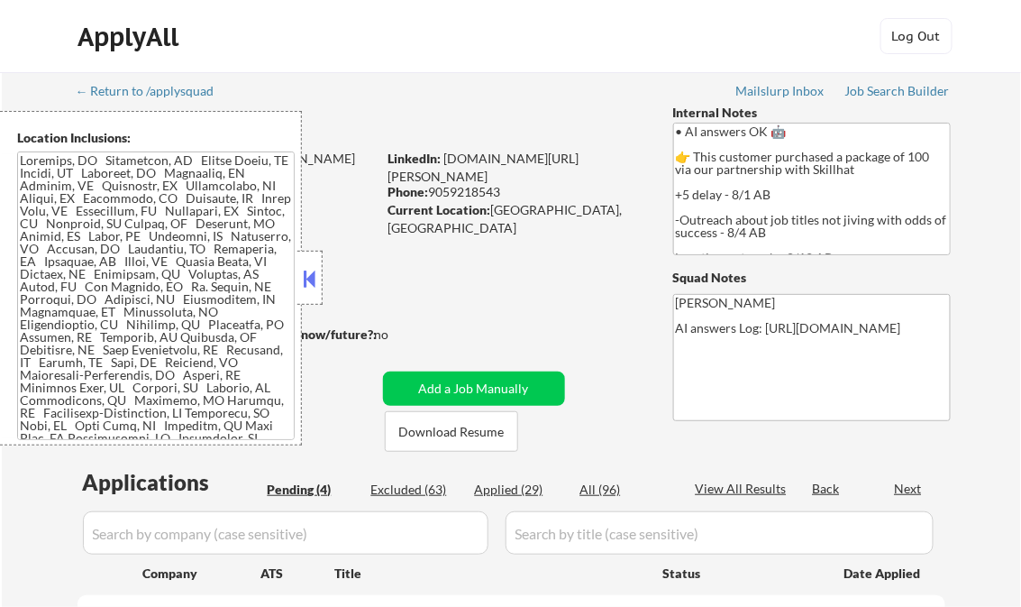
select select ""pending""
click at [316, 268] on button at bounding box center [310, 278] width 20 height 27
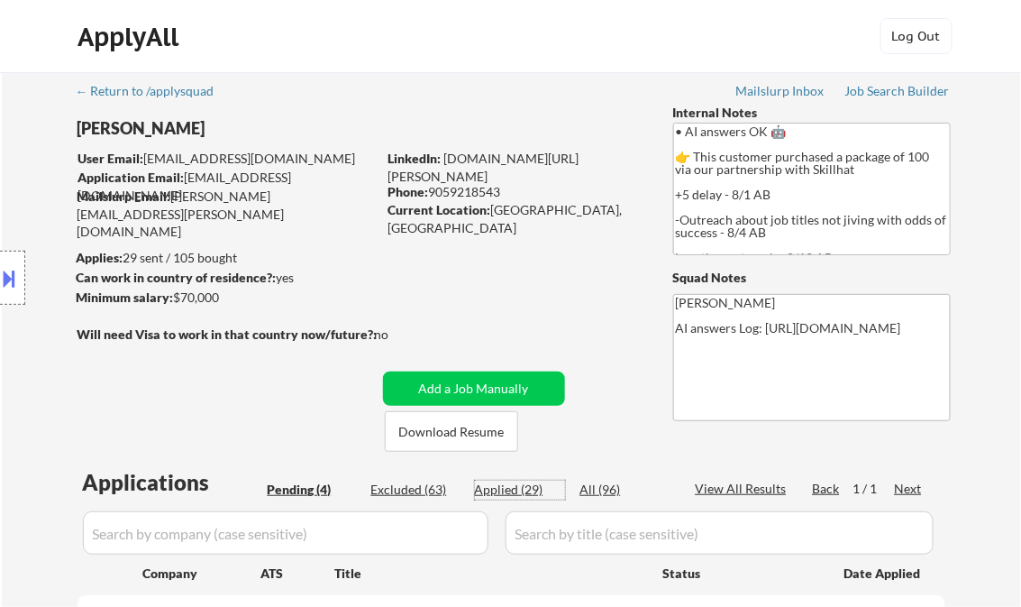
drag, startPoint x: 521, startPoint y: 489, endPoint x: 606, endPoint y: 200, distance: 300.7
click at [520, 489] on div "Applied (29)" at bounding box center [520, 490] width 90 height 18
select select ""applied""
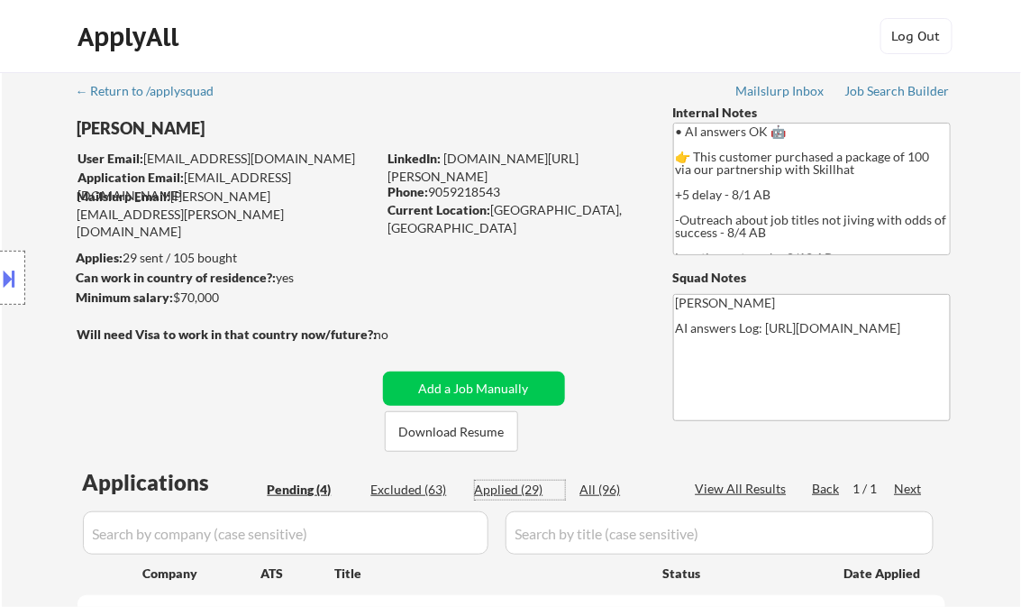
select select ""applied""
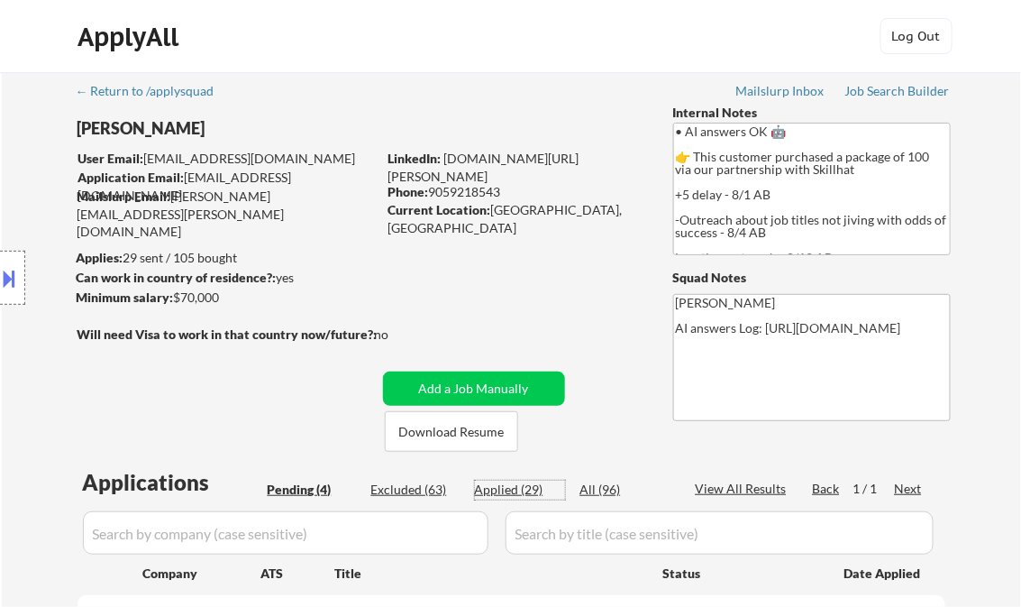
select select ""applied""
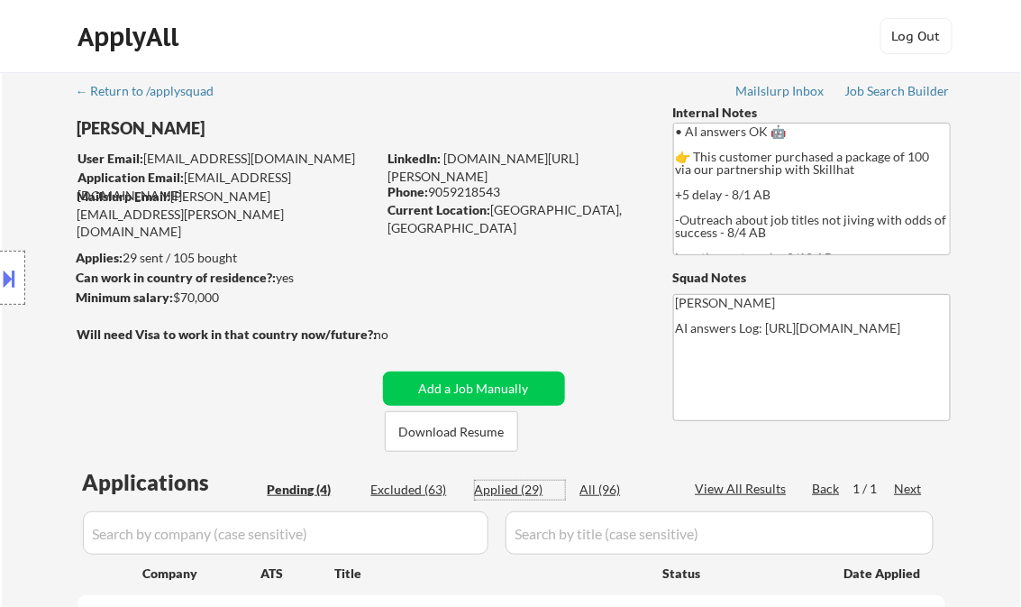
select select ""applied""
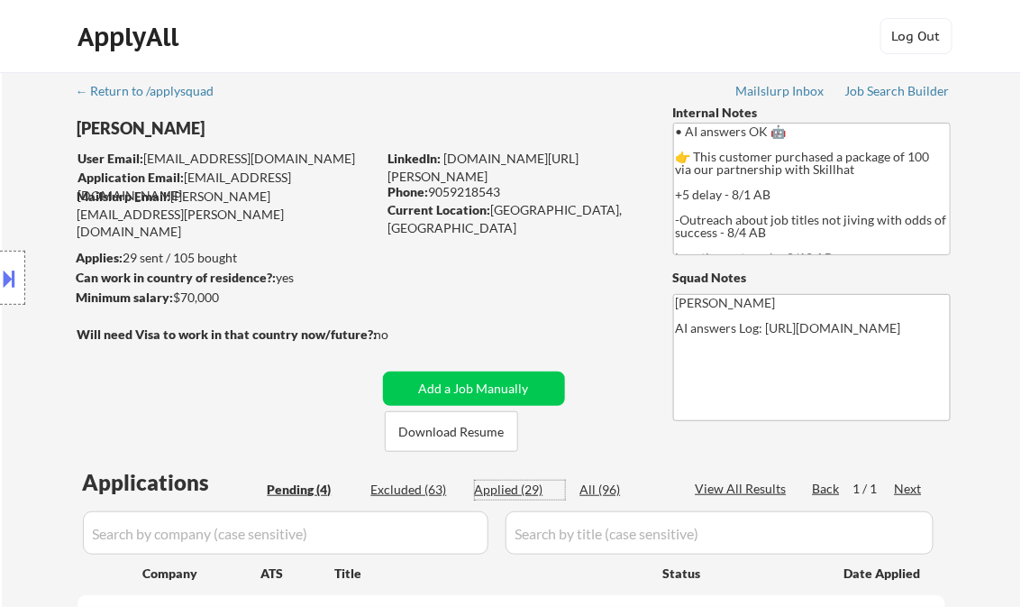
select select ""applied""
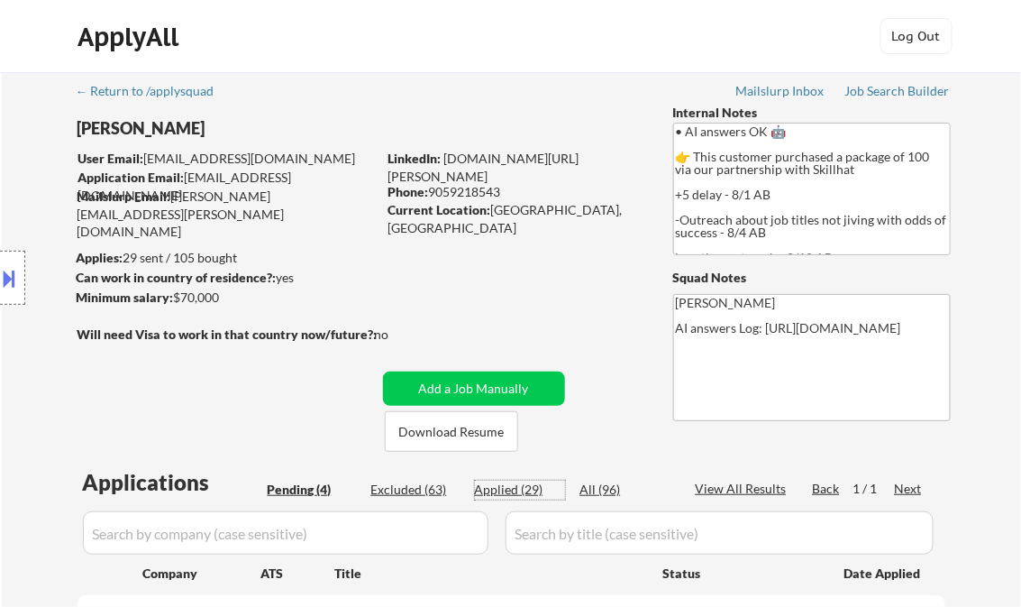
select select ""applied""
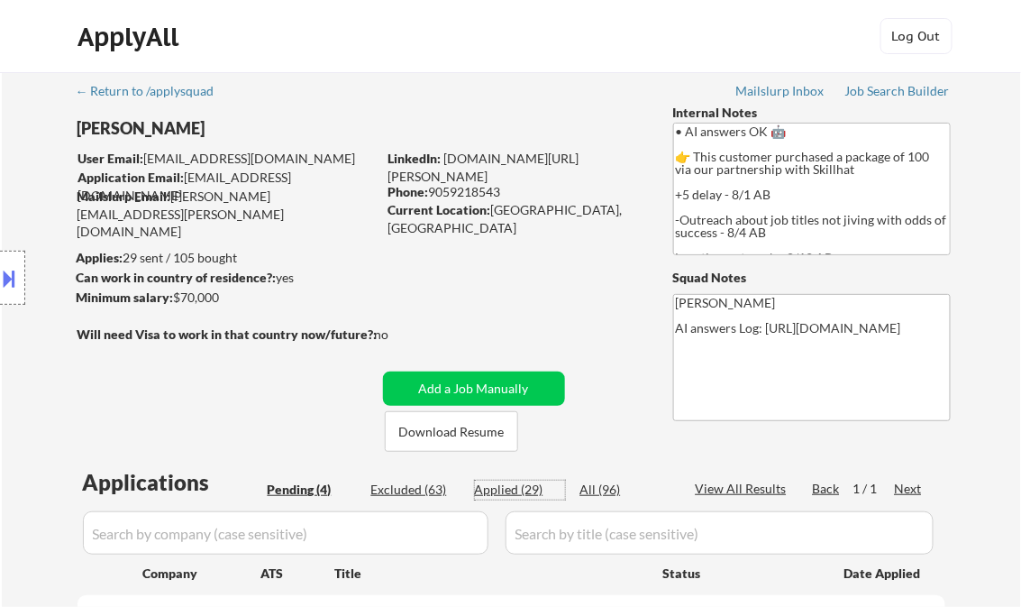
select select ""applied""
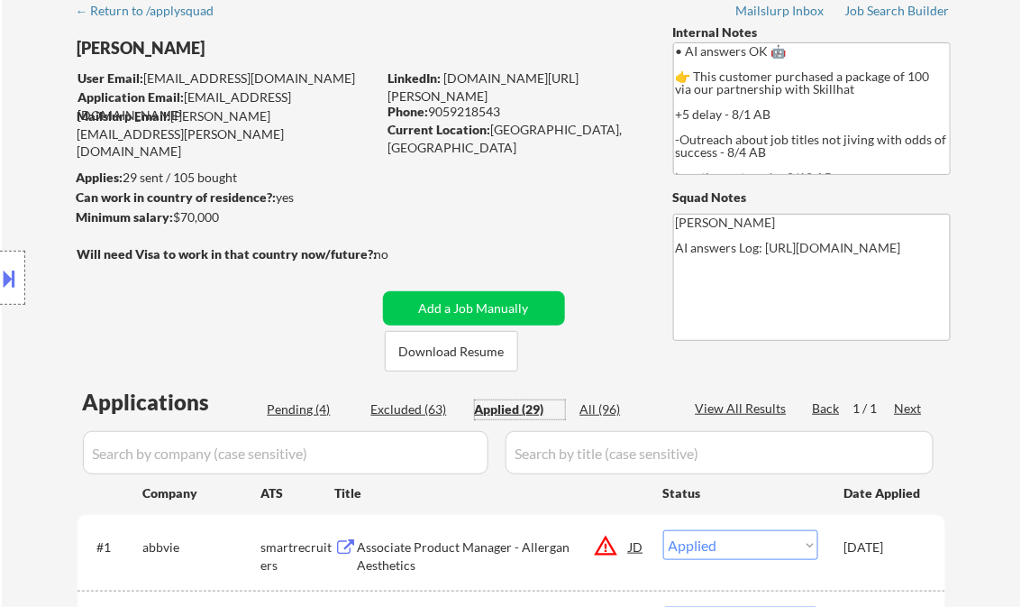
scroll to position [72, 0]
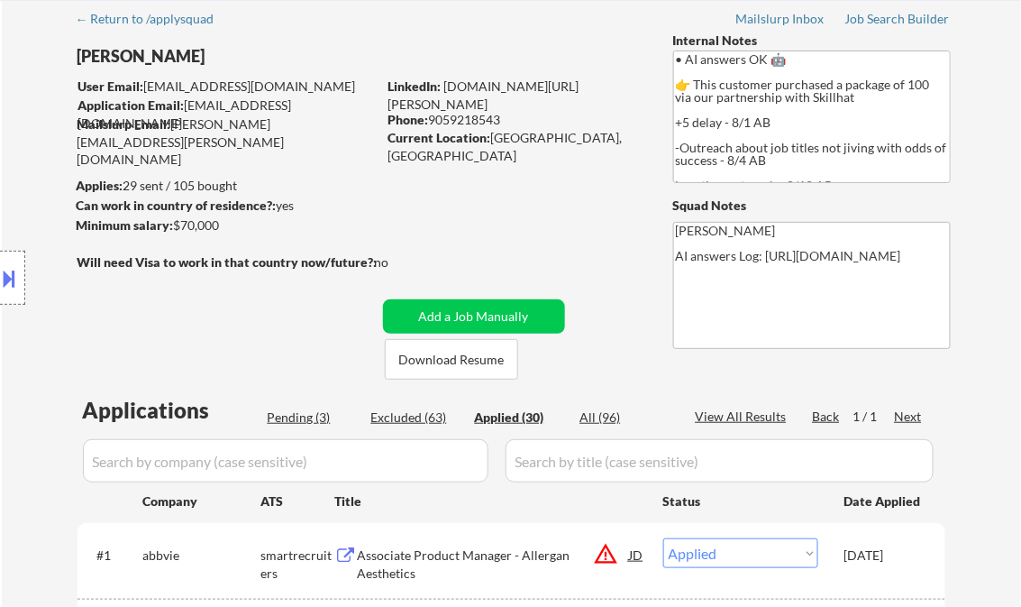
select select ""applied""
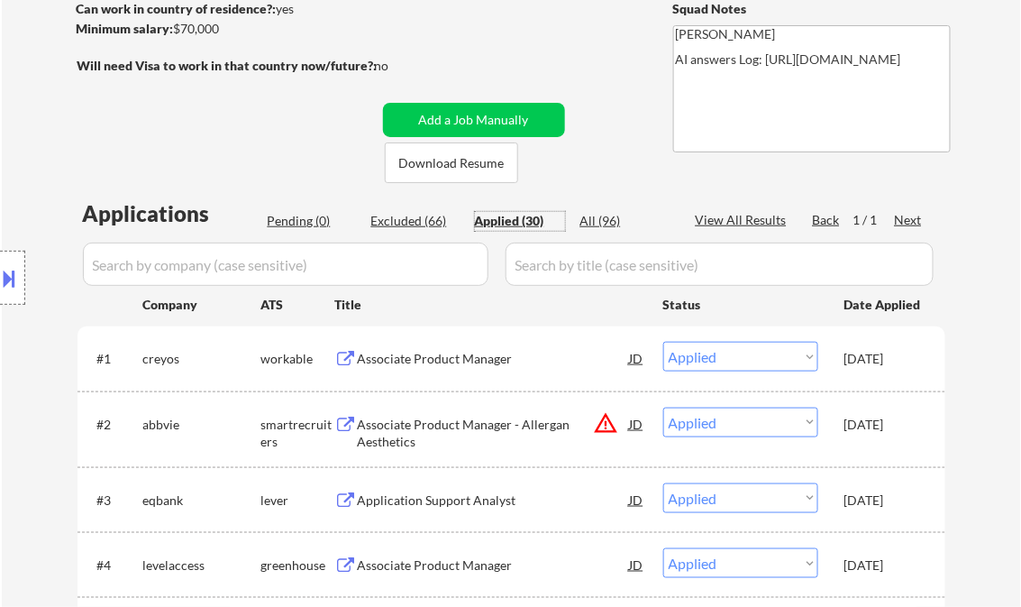
scroll to position [288, 0]
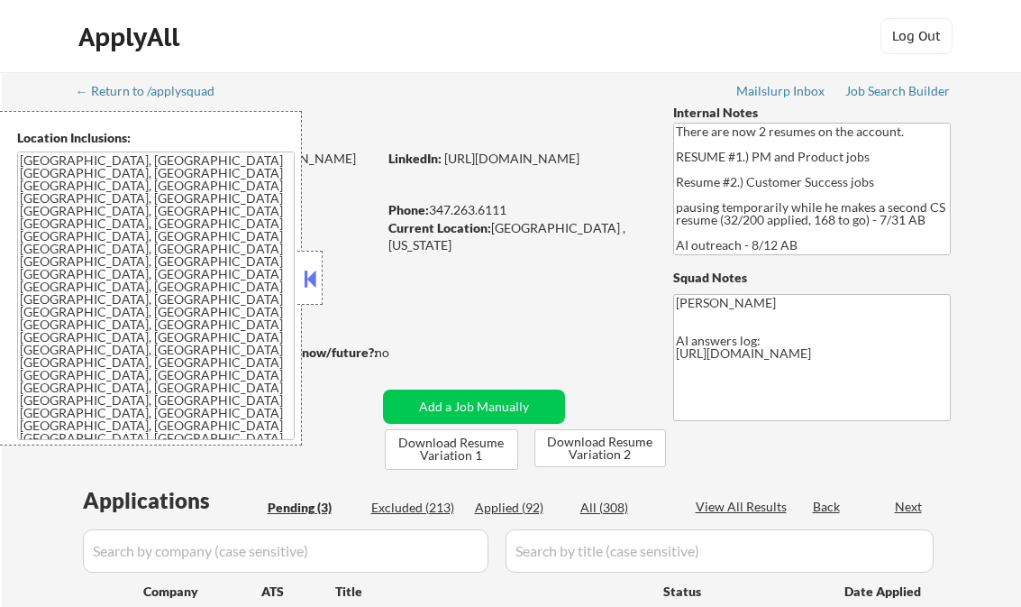
select select ""pending""
click at [308, 279] on button at bounding box center [310, 278] width 20 height 27
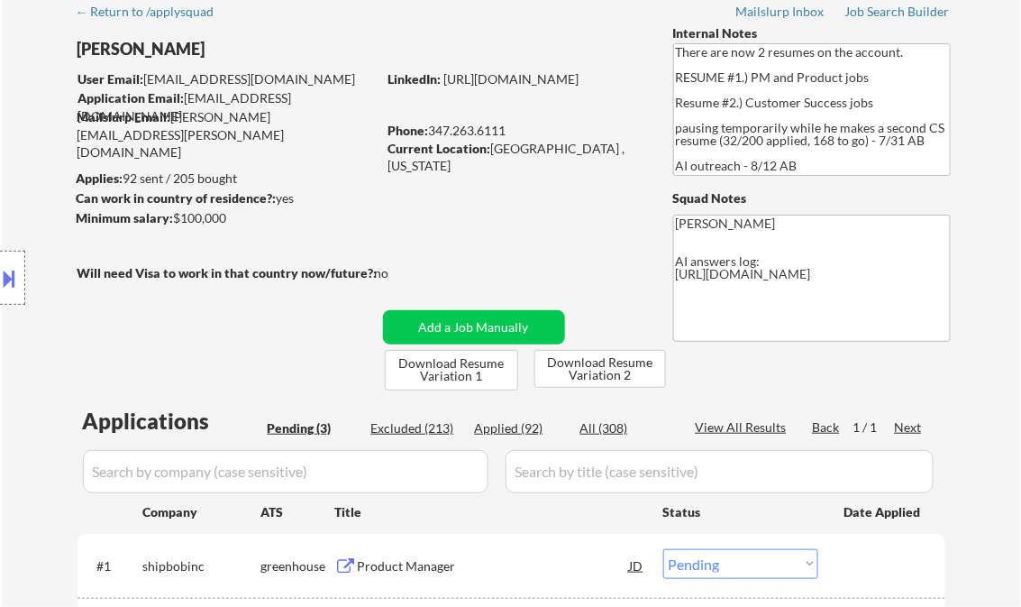
scroll to position [72, 0]
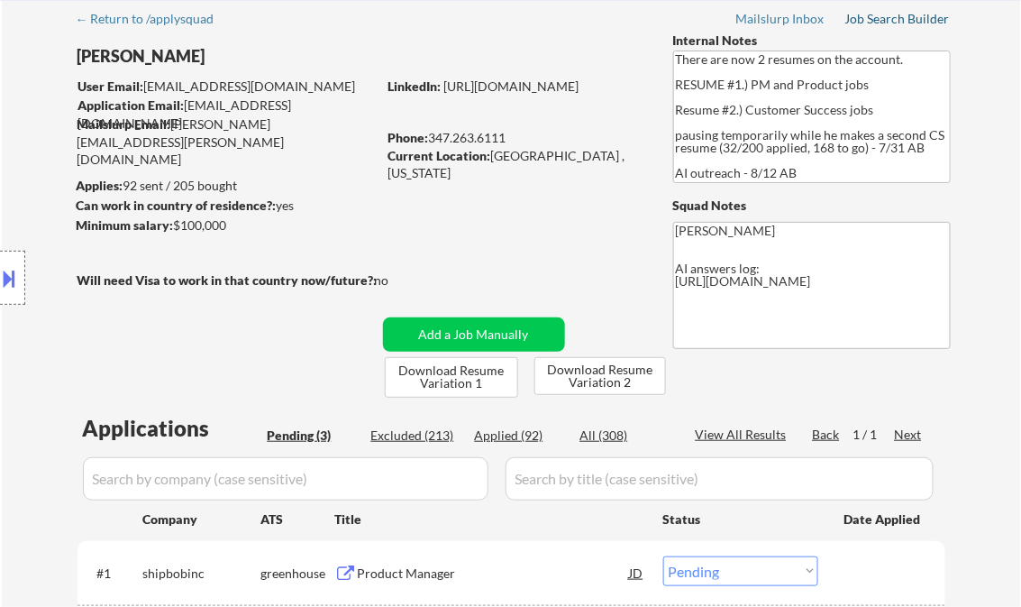
click at [875, 17] on div "Job Search Builder" at bounding box center [898, 19] width 105 height 13
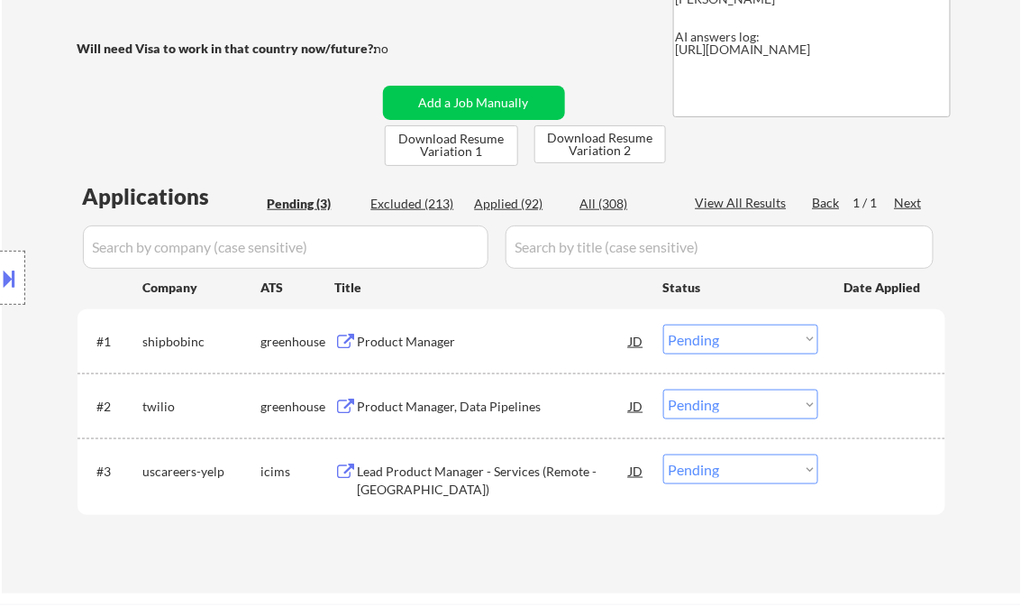
scroll to position [361, 0]
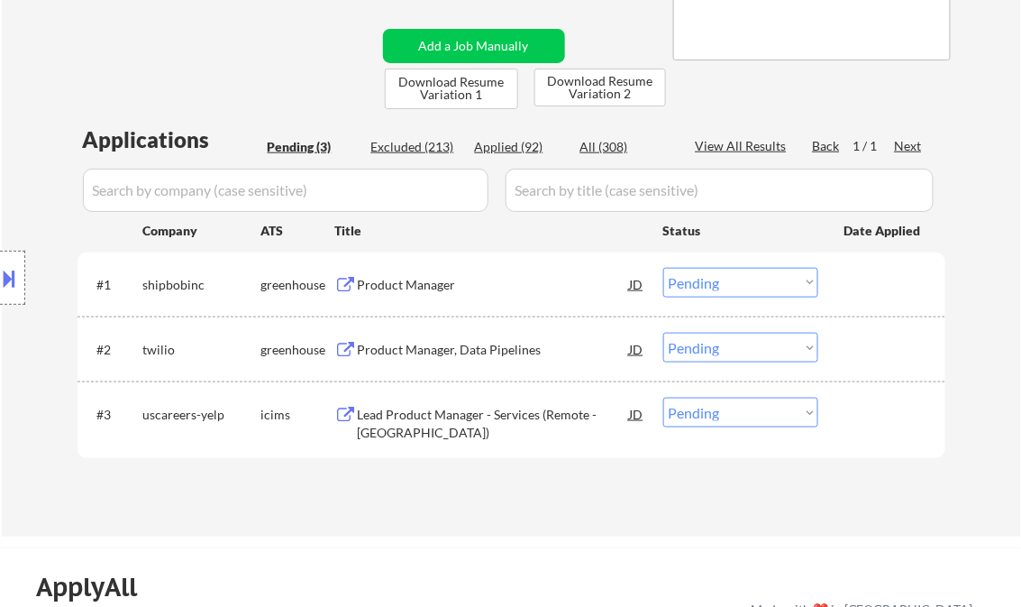
click at [426, 280] on div "Product Manager" at bounding box center [494, 285] width 272 height 18
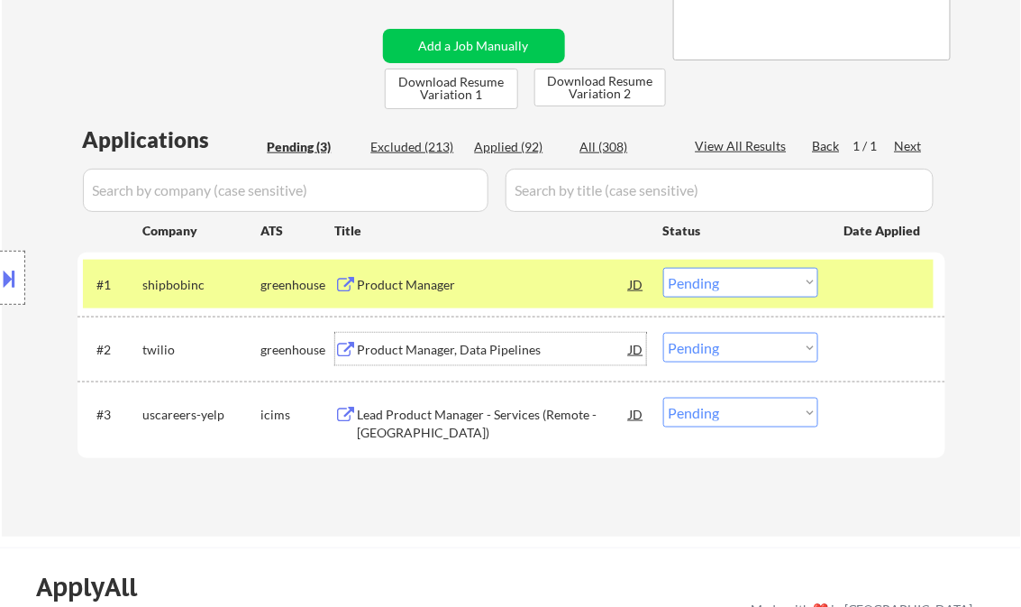
click at [481, 362] on div "Product Manager, Data Pipelines" at bounding box center [494, 349] width 272 height 32
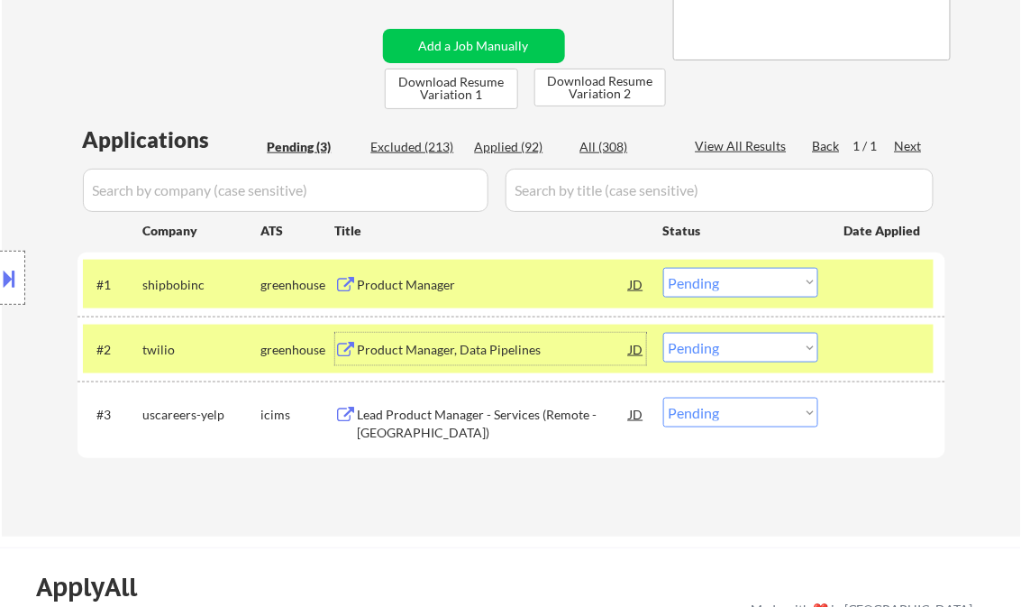
drag, startPoint x: 689, startPoint y: 354, endPoint x: 732, endPoint y: 362, distance: 44.0
click at [690, 353] on select "Choose an option... Pending Applied Excluded (Questions) Excluded (Expired) Exc…" at bounding box center [741, 348] width 155 height 30
click at [664, 333] on select "Choose an option... Pending Applied Excluded (Questions) Excluded (Expired) Exc…" at bounding box center [741, 348] width 155 height 30
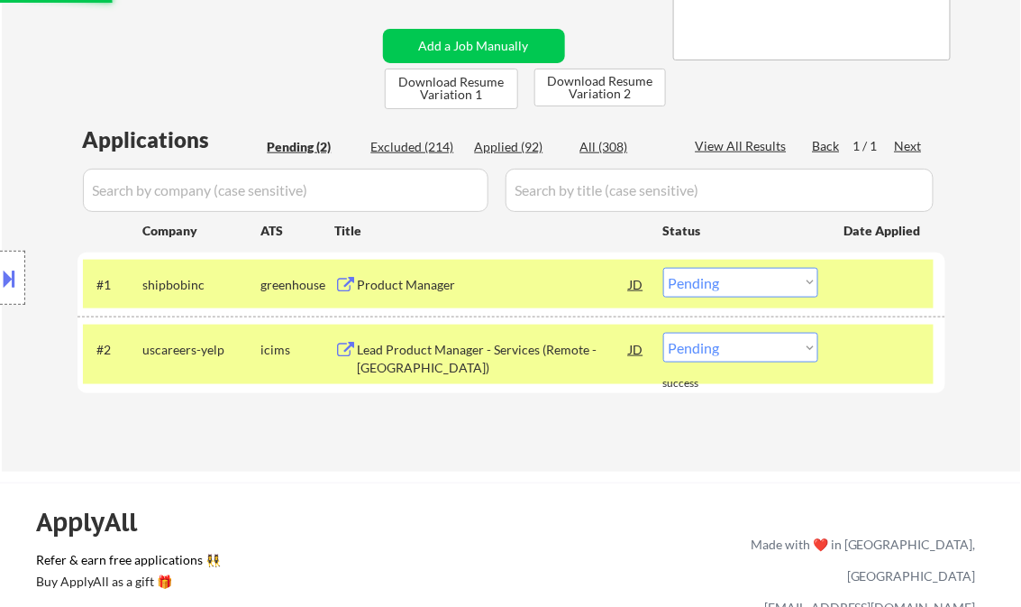
click at [436, 345] on div "Lead Product Manager - Services (Remote - [GEOGRAPHIC_DATA])" at bounding box center [494, 358] width 272 height 35
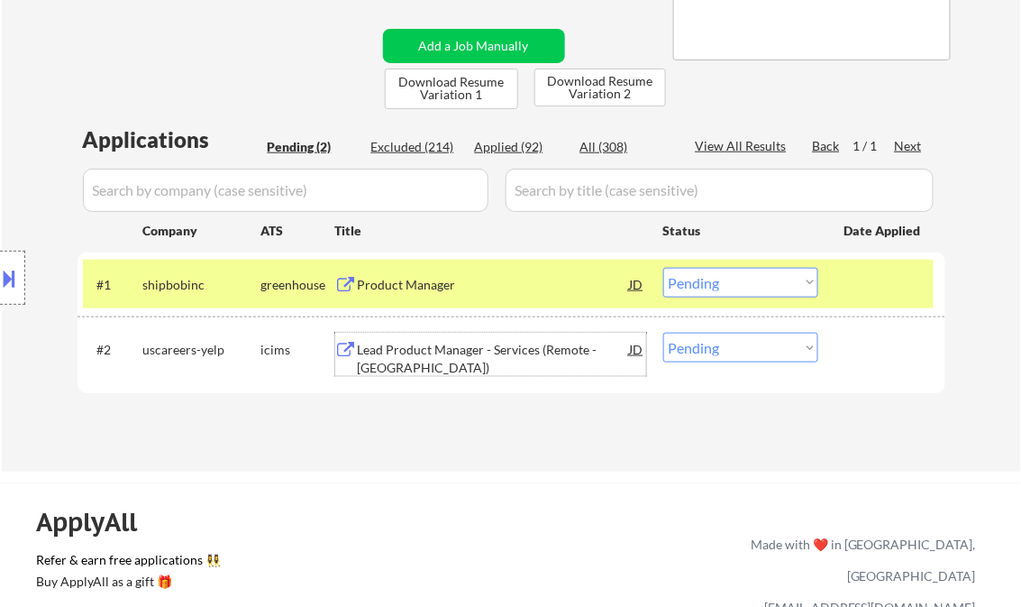
click at [711, 356] on select "Choose an option... Pending Applied Excluded (Questions) Excluded (Expired) Exc…" at bounding box center [741, 348] width 155 height 30
select select ""excluded__bad_match_""
click at [664, 333] on select "Choose an option... Pending Applied Excluded (Questions) Excluded (Expired) Exc…" at bounding box center [741, 348] width 155 height 30
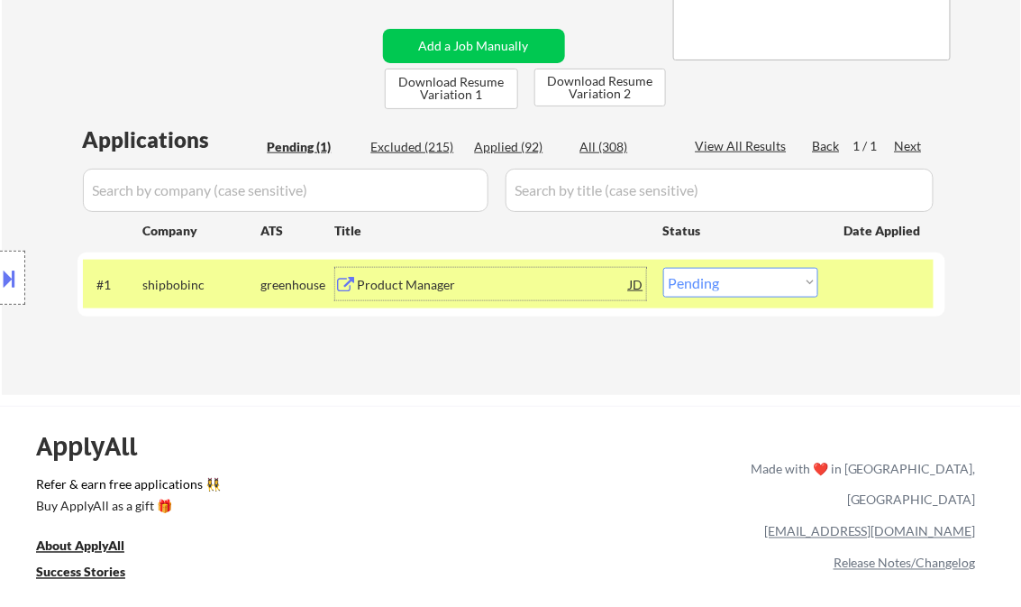
click at [433, 285] on div "Product Manager" at bounding box center [494, 285] width 272 height 18
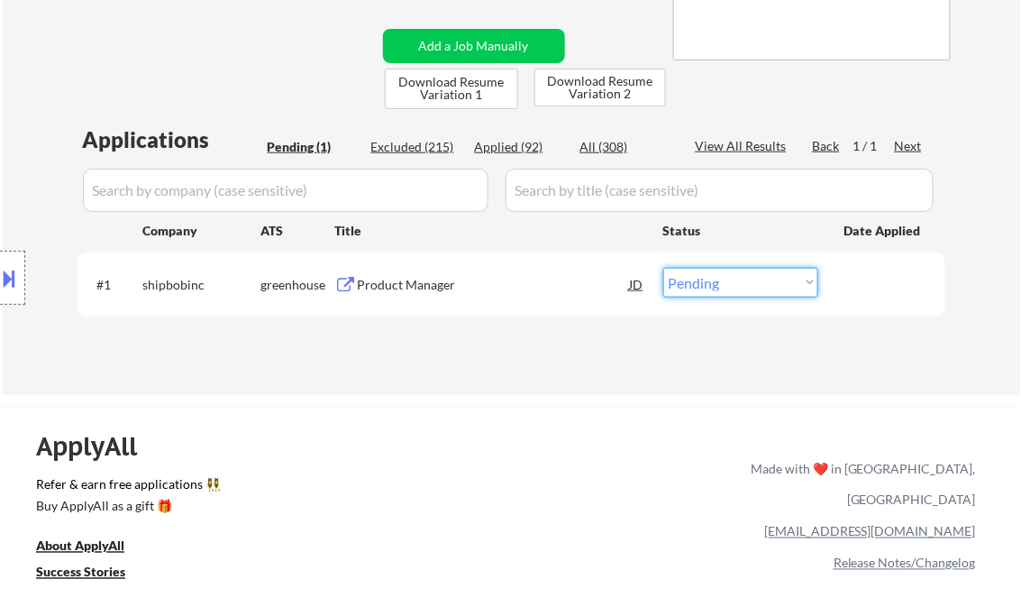
click at [733, 291] on select "Choose an option... Pending Applied Excluded (Questions) Excluded (Expired) Exc…" at bounding box center [741, 283] width 155 height 30
select select ""excluded__other_""
click at [664, 268] on select "Choose an option... Pending Applied Excluded (Questions) Excluded (Expired) Exc…" at bounding box center [741, 283] width 155 height 30
click at [433, 371] on div "← Return to /applysquad Mailslurp Inbox Job Search Builder Nathan Firer User Em…" at bounding box center [512, 46] width 900 height 669
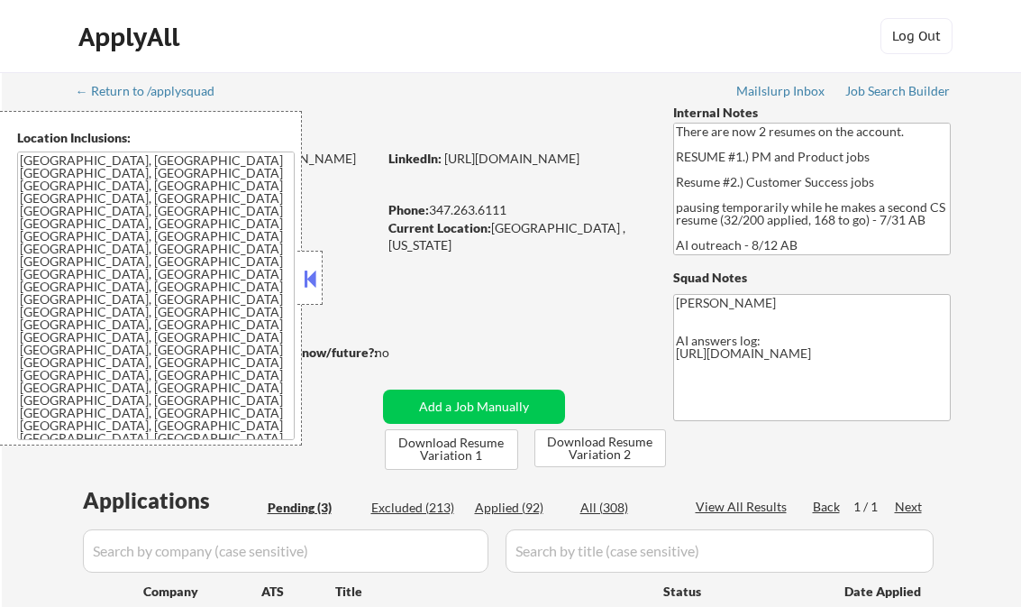
select select ""pending""
click at [314, 272] on button at bounding box center [310, 278] width 20 height 27
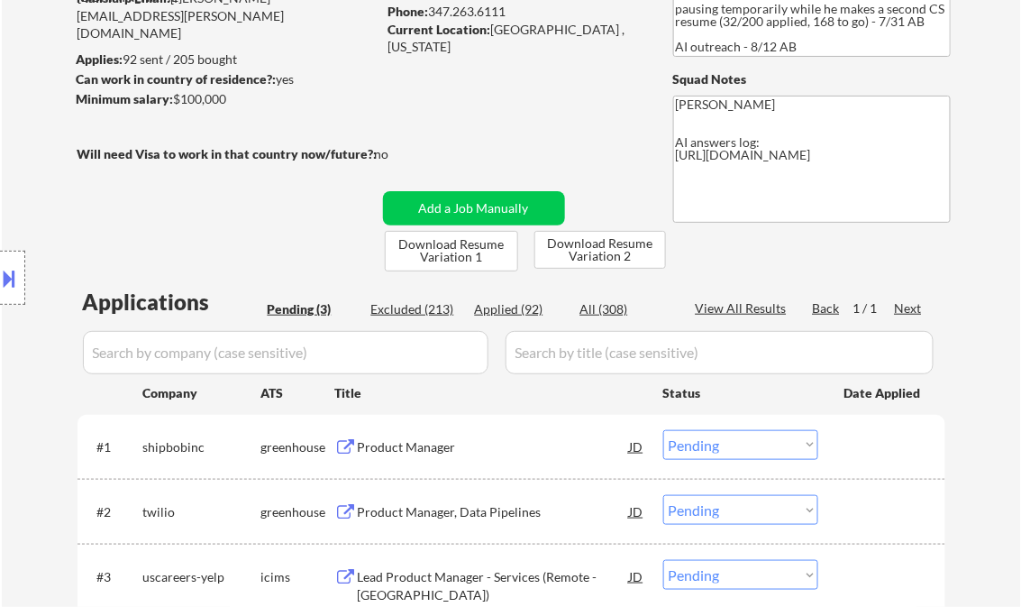
scroll to position [216, 0]
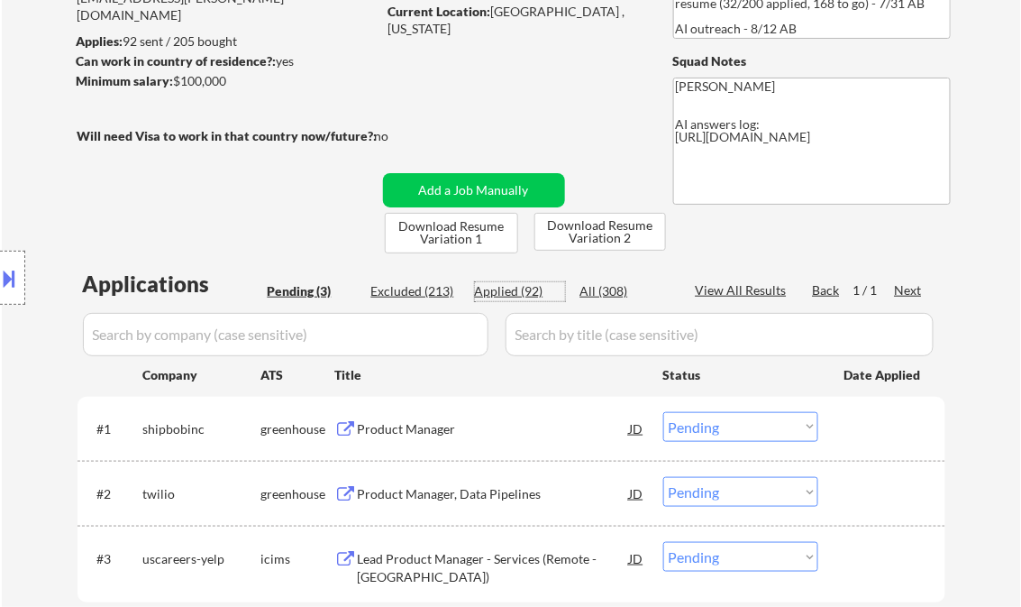
click at [515, 288] on div "Applied (92)" at bounding box center [520, 291] width 90 height 18
select select ""applied""
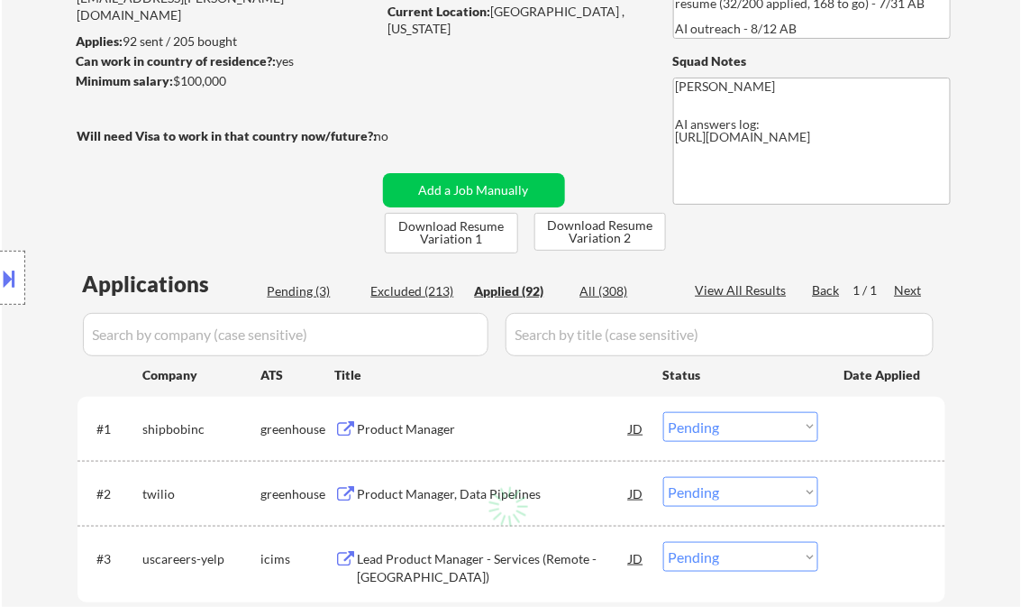
select select ""applied""
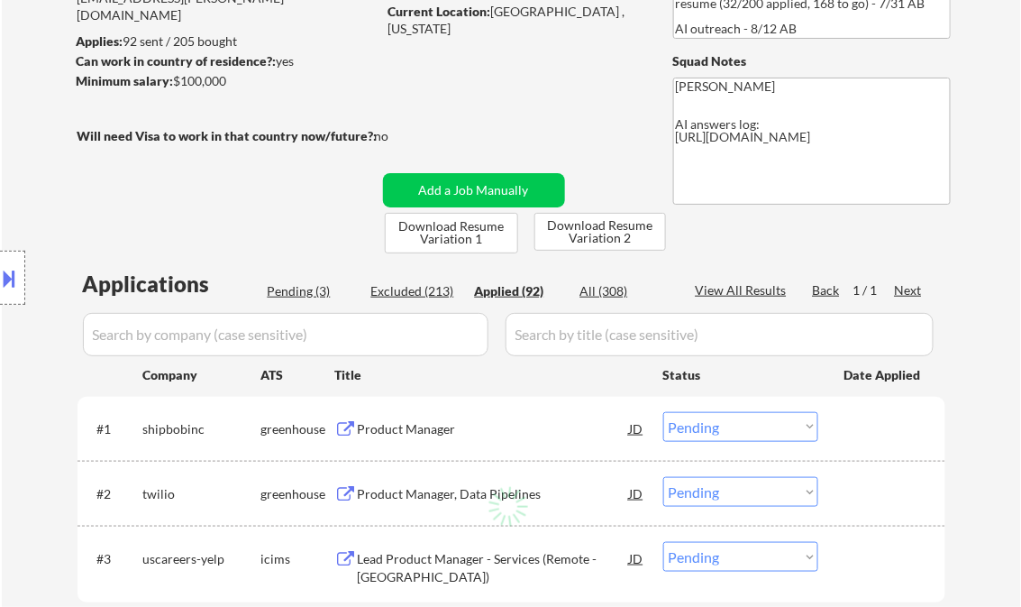
select select ""applied""
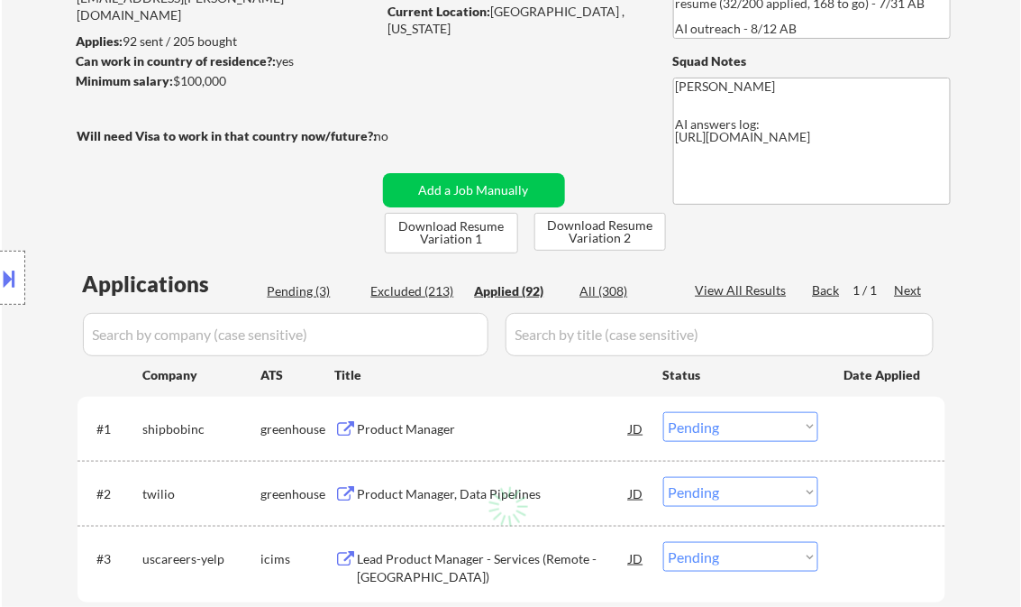
select select ""applied""
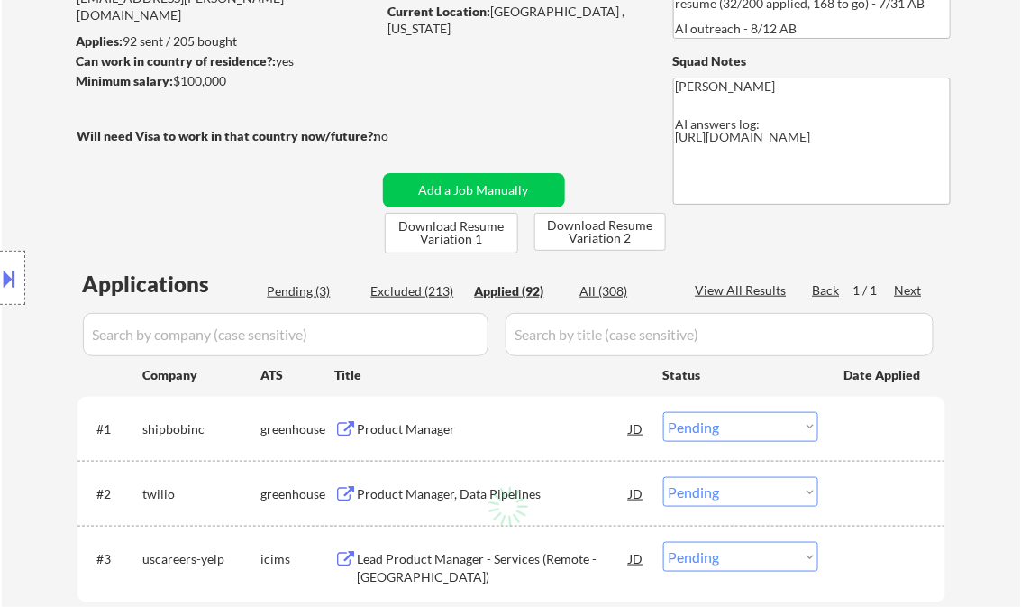
select select ""applied""
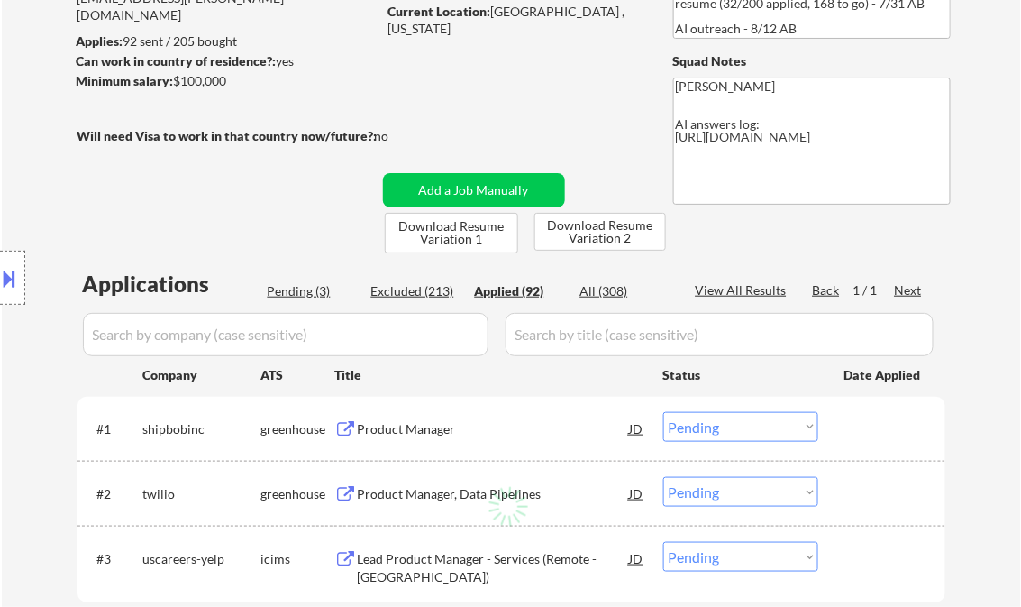
select select ""applied""
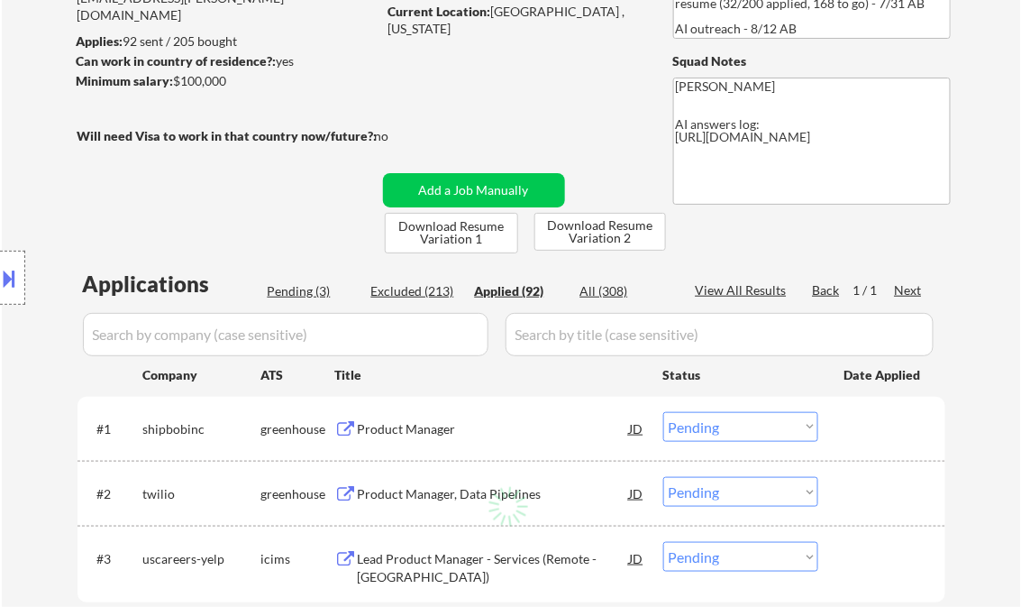
select select ""applied""
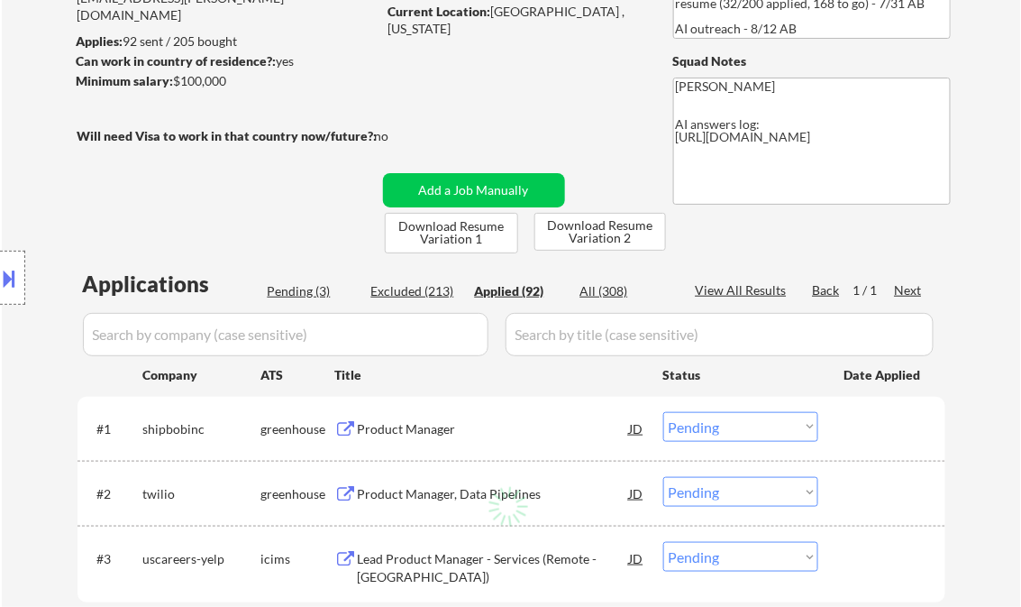
select select ""applied""
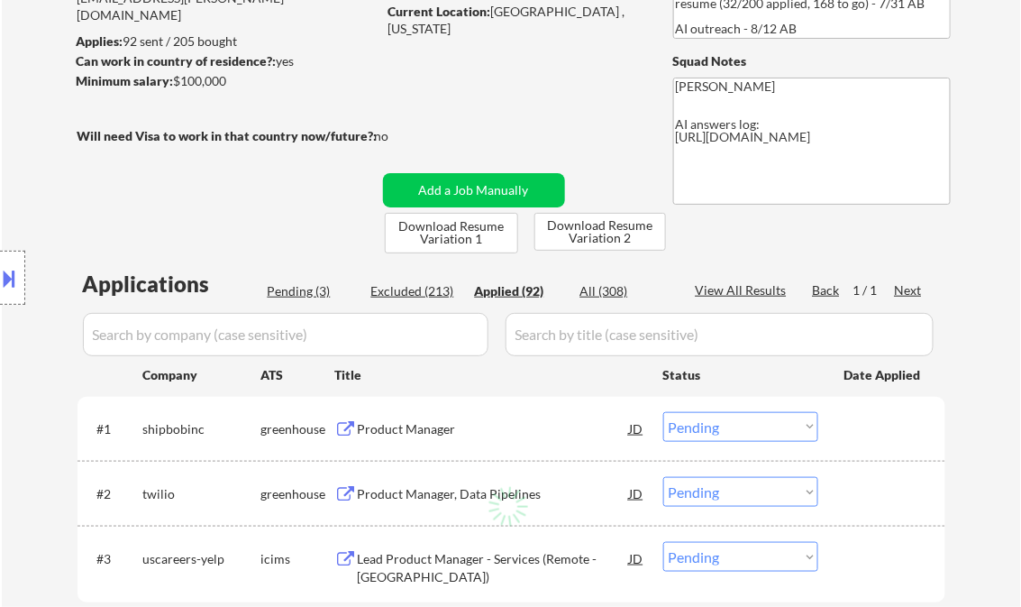
select select ""applied""
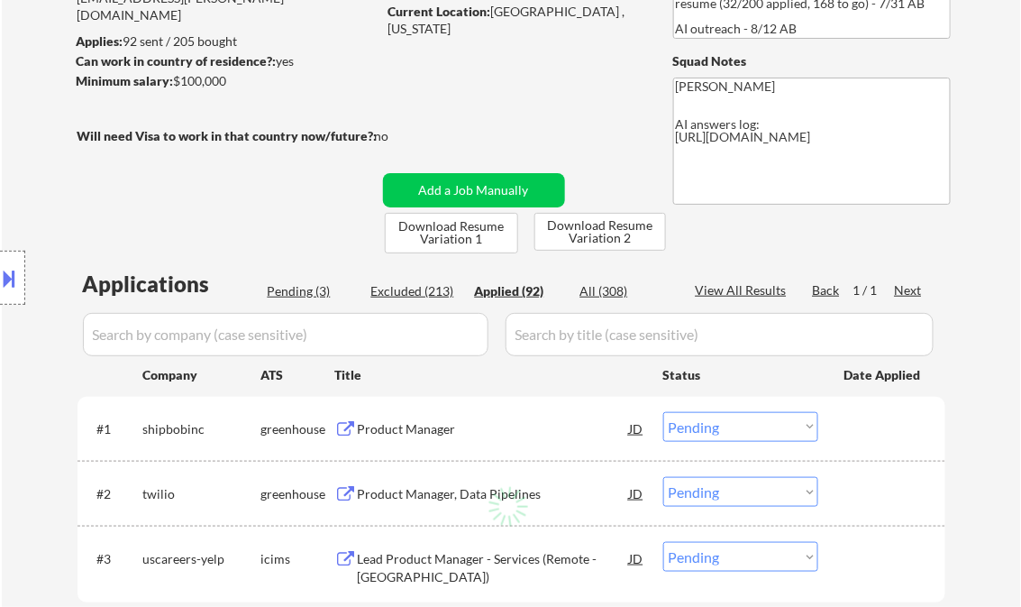
select select ""applied""
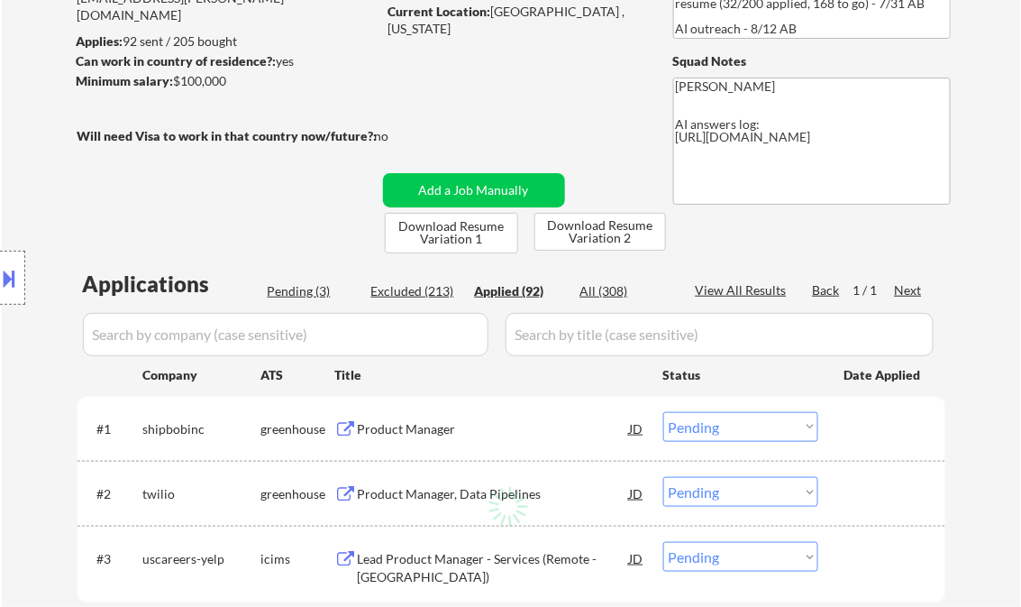
select select ""applied""
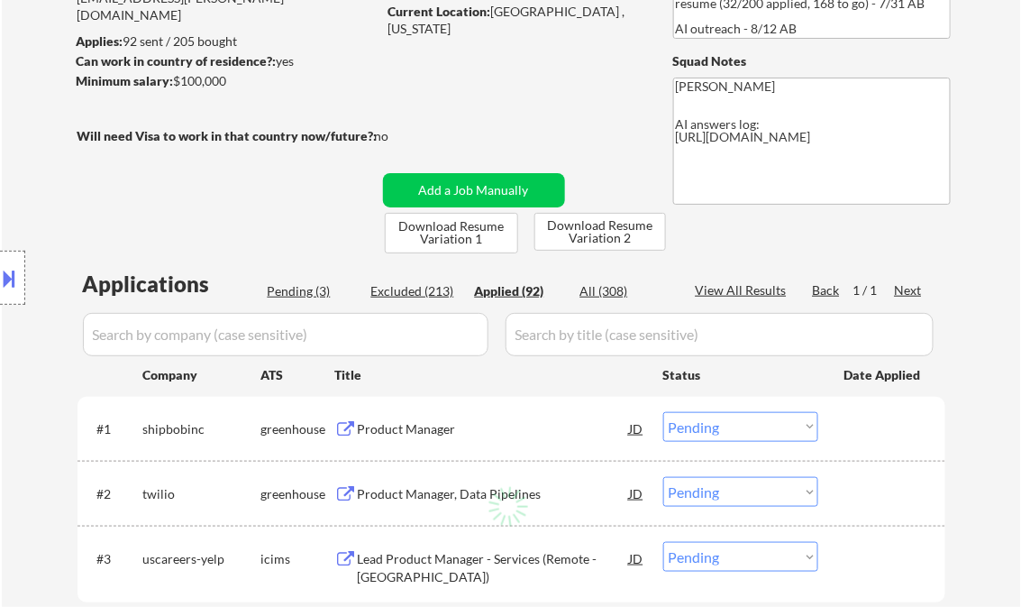
select select ""applied""
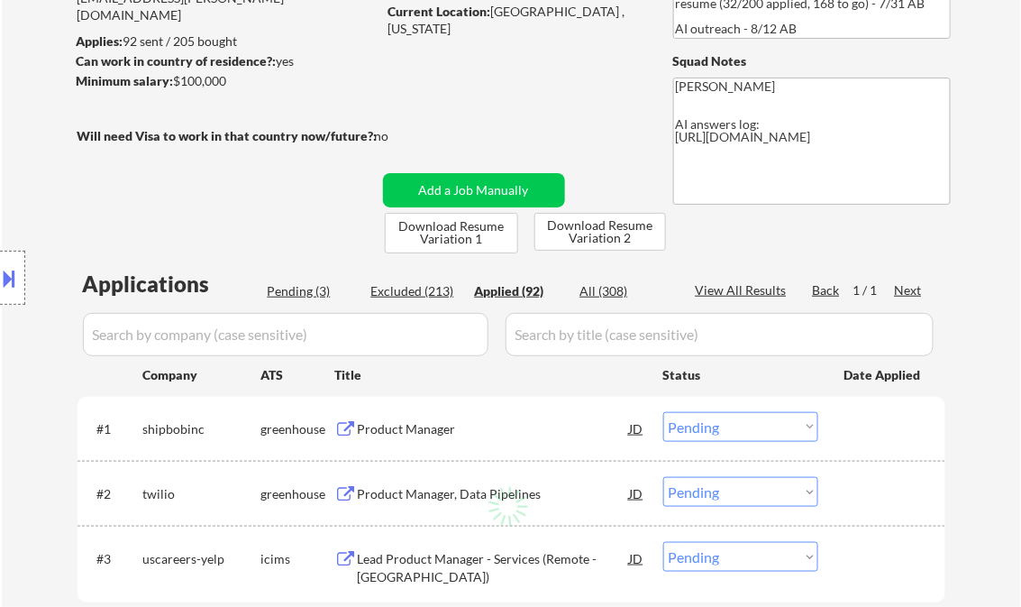
select select ""applied""
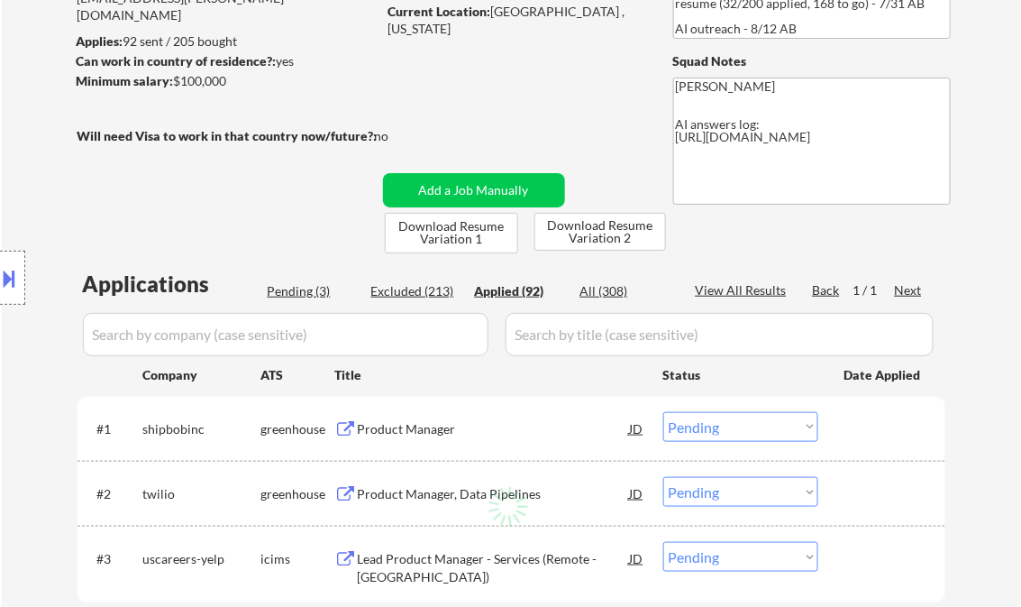
select select ""applied""
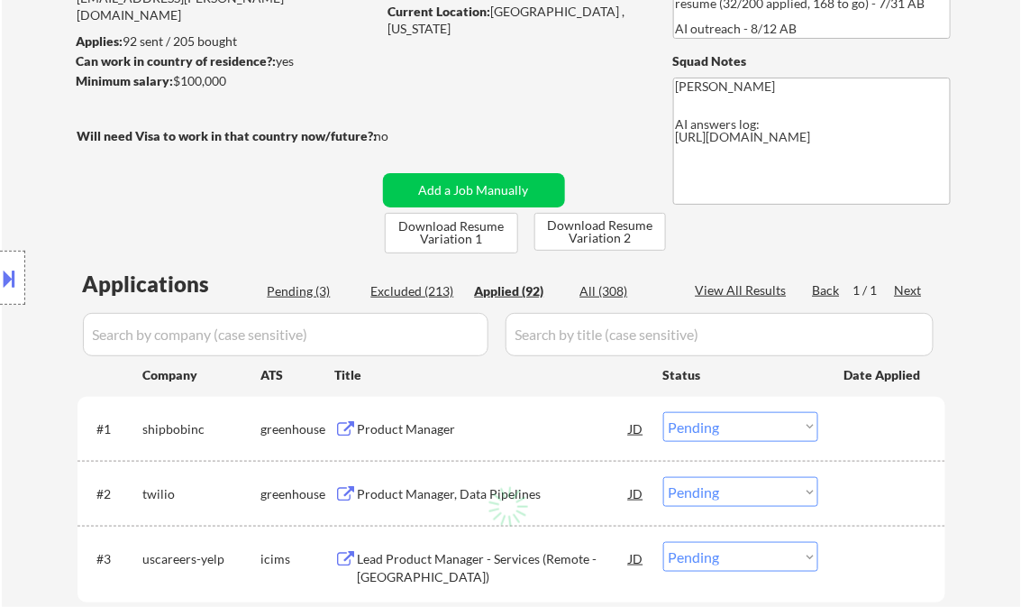
select select ""applied""
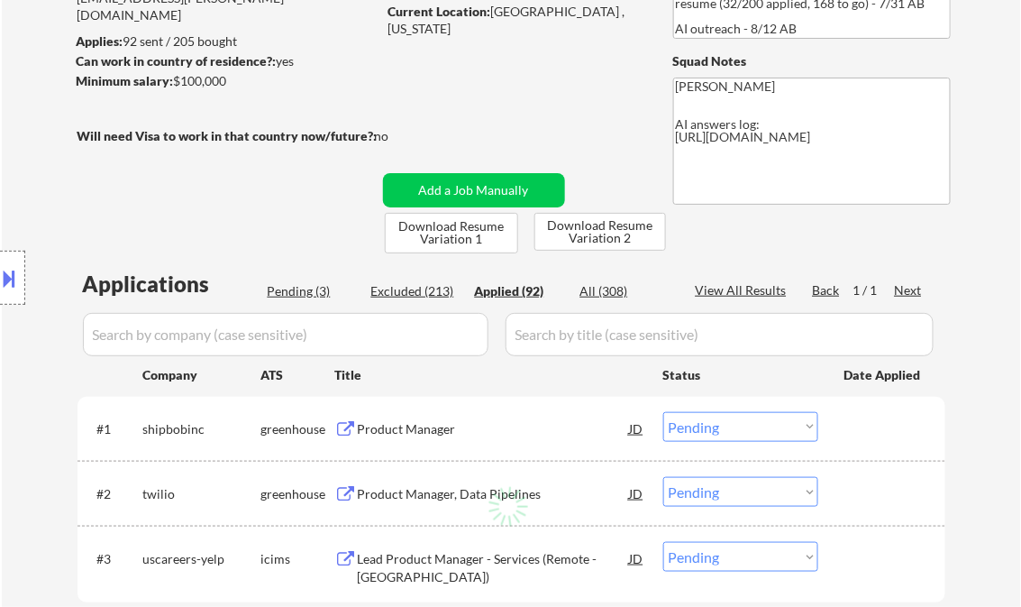
select select ""applied""
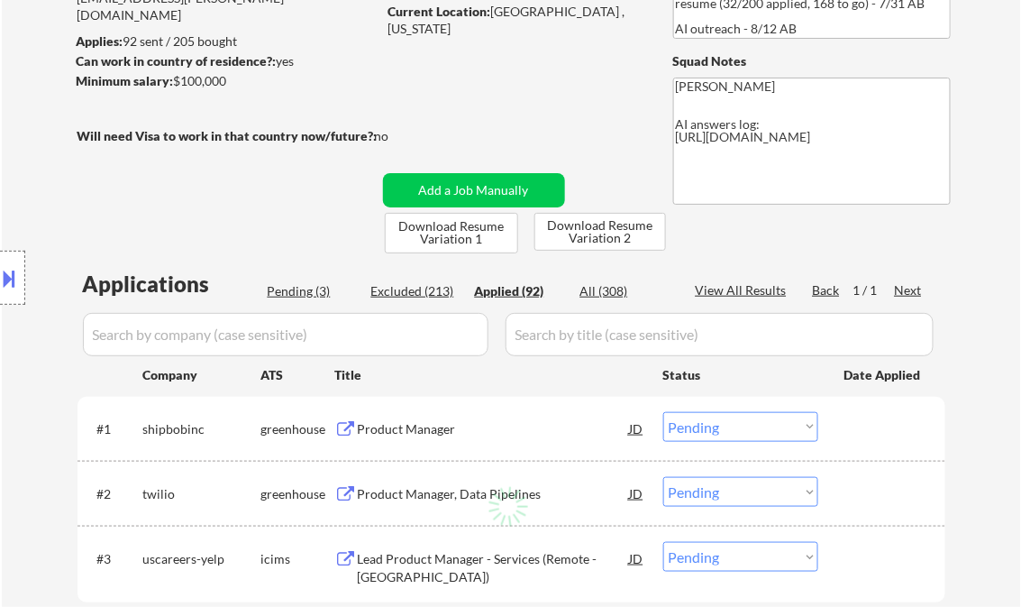
select select ""applied""
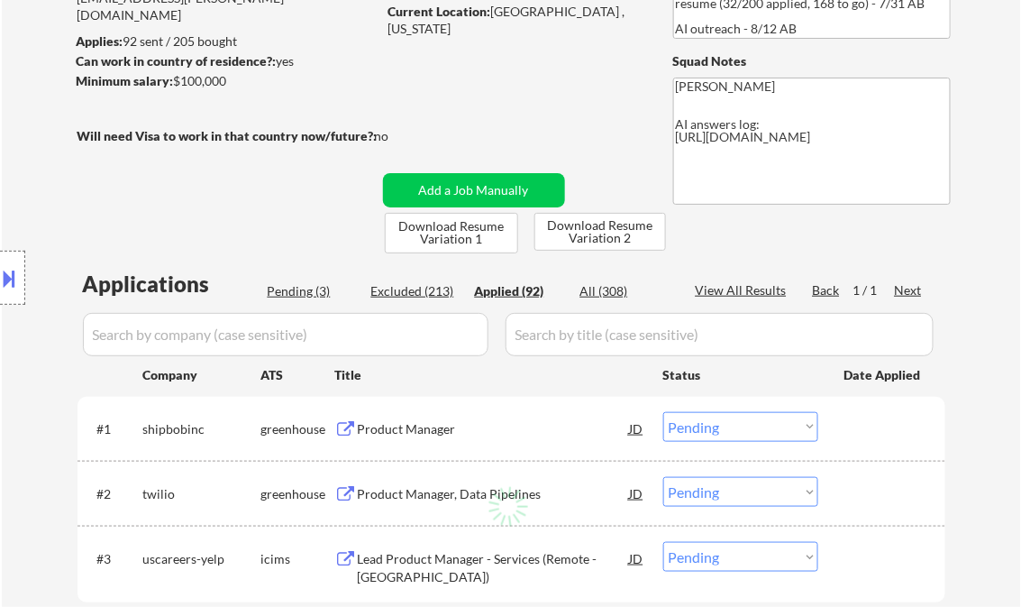
select select ""applied""
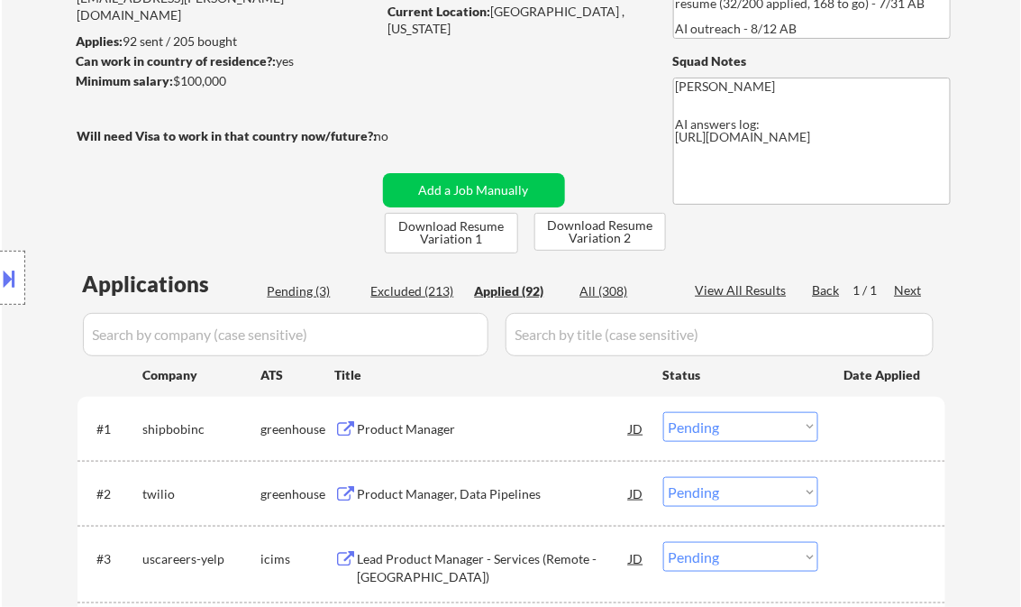
select select ""applied""
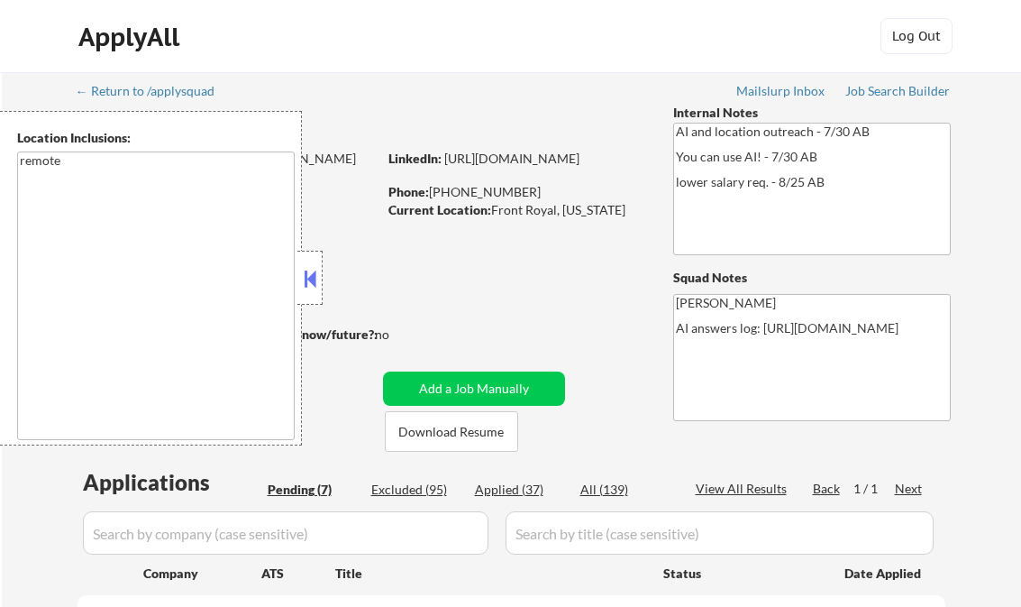
select select ""pending""
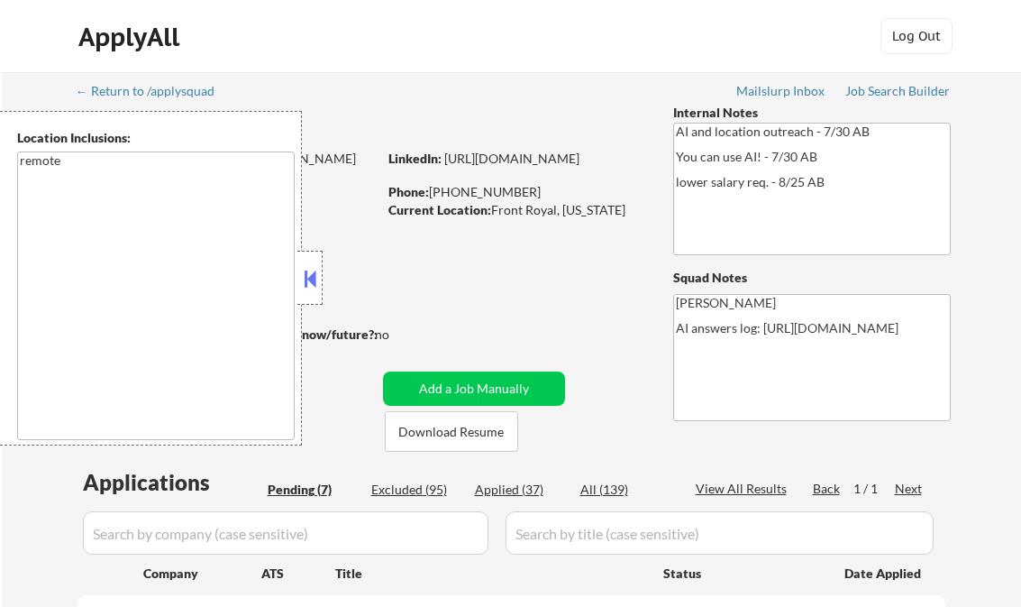
select select ""pending""
click at [314, 272] on button at bounding box center [310, 278] width 20 height 27
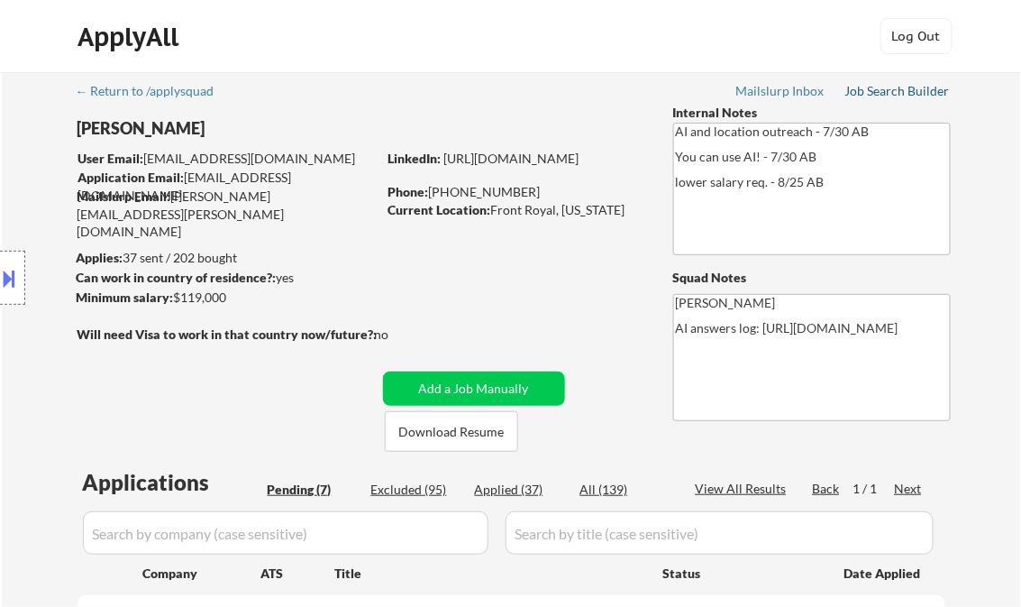
drag, startPoint x: 867, startPoint y: 97, endPoint x: 856, endPoint y: 99, distance: 11.0
click at [867, 97] on div "Job Search Builder" at bounding box center [898, 91] width 105 height 13
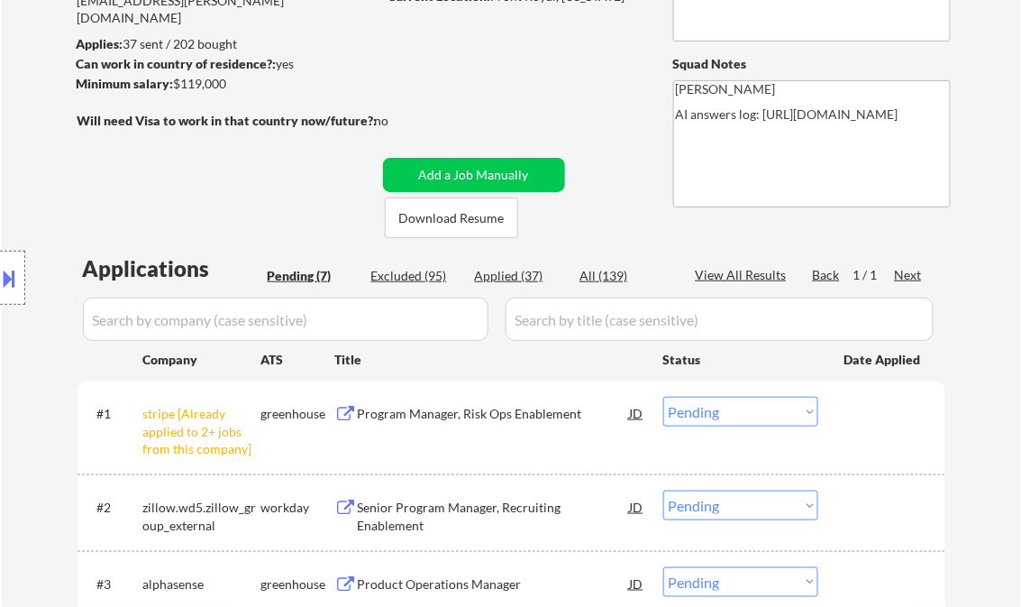
scroll to position [288, 0]
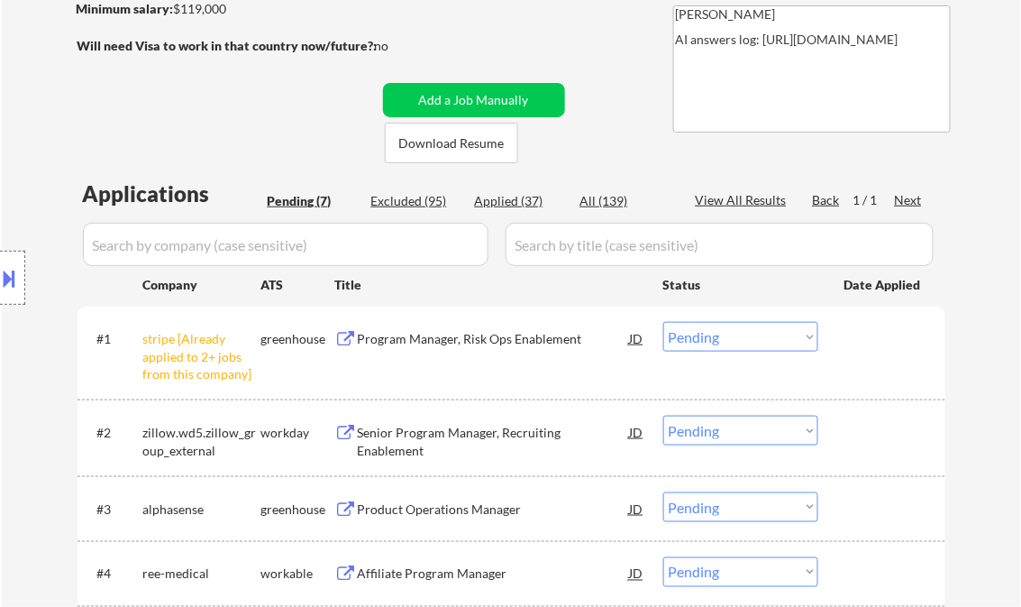
click at [716, 340] on select "Choose an option... Pending Applied Excluded (Questions) Excluded (Expired) Exc…" at bounding box center [741, 337] width 155 height 30
click at [664, 322] on select "Choose an option... Pending Applied Excluded (Questions) Excluded (Expired) Exc…" at bounding box center [741, 337] width 155 height 30
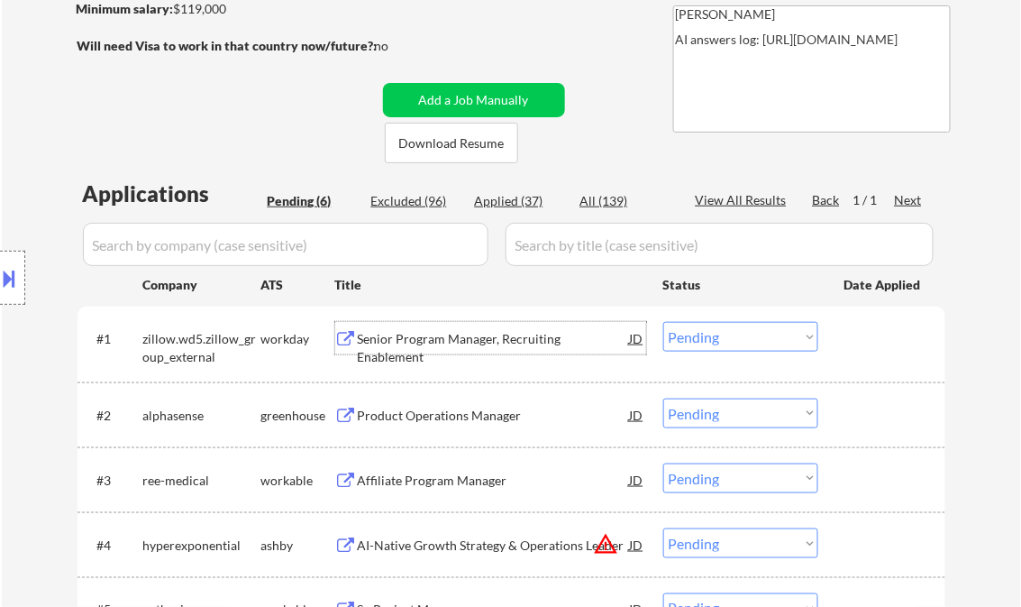
click at [457, 333] on div "Senior Program Manager, Recruiting Enablement" at bounding box center [494, 347] width 272 height 35
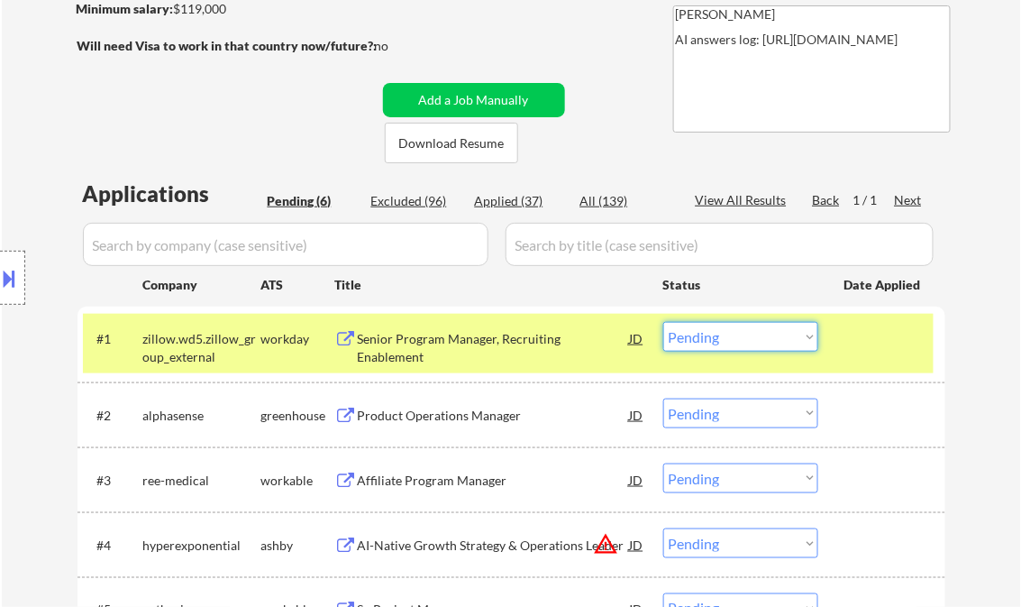
drag, startPoint x: 706, startPoint y: 334, endPoint x: 719, endPoint y: 350, distance: 20.4
click at [707, 334] on select "Choose an option... Pending Applied Excluded (Questions) Excluded (Expired) Exc…" at bounding box center [741, 337] width 155 height 30
click at [664, 322] on select "Choose an option... Pending Applied Excluded (Questions) Excluded (Expired) Exc…" at bounding box center [741, 337] width 155 height 30
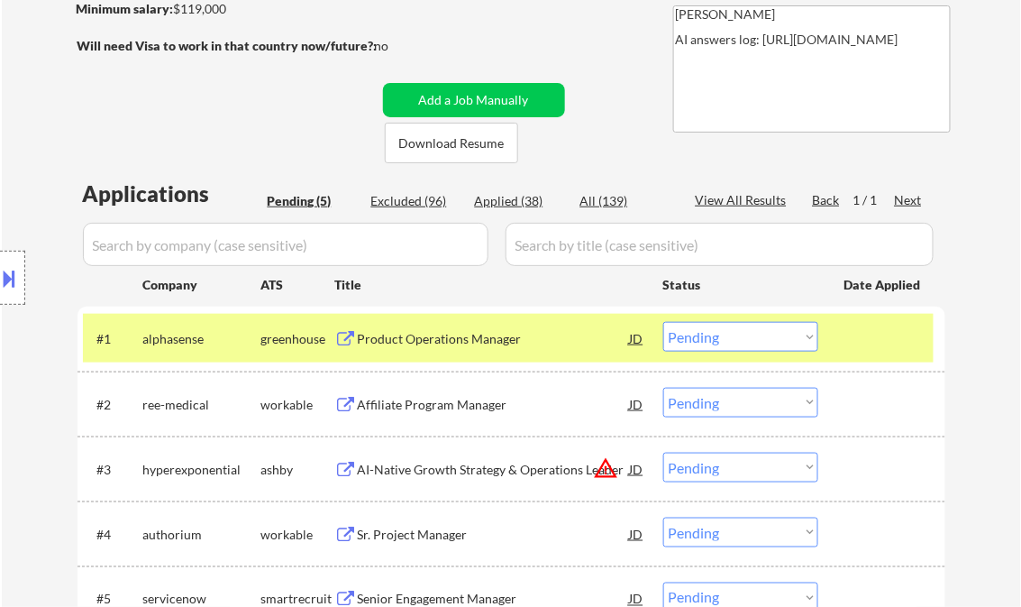
click at [468, 349] on div "Product Operations Manager" at bounding box center [494, 338] width 272 height 32
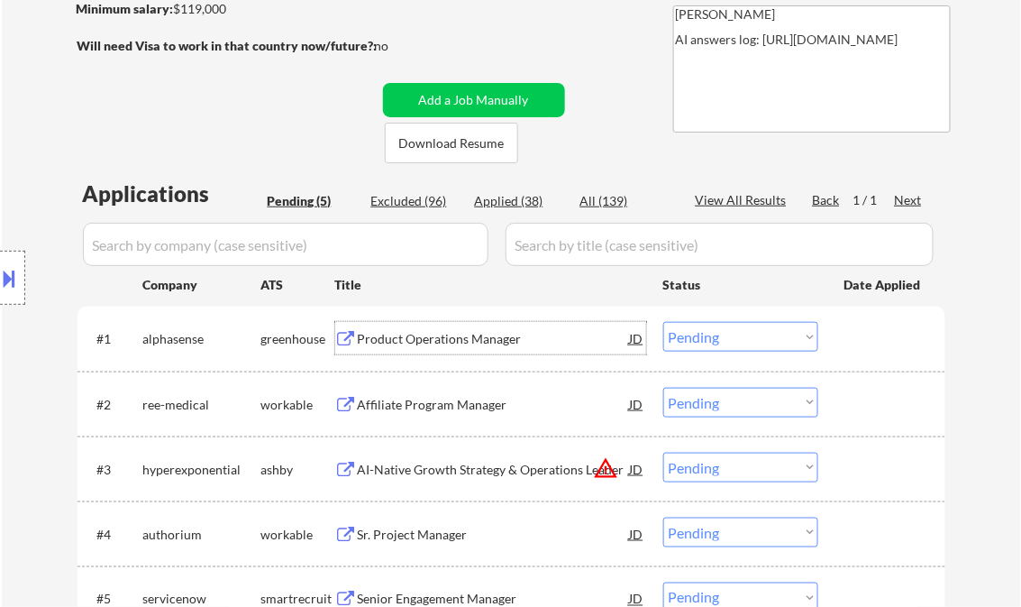
click at [724, 348] on select "Choose an option... Pending Applied Excluded (Questions) Excluded (Expired) Exc…" at bounding box center [741, 337] width 155 height 30
click at [664, 322] on select "Choose an option... Pending Applied Excluded (Questions) Excluded (Expired) Exc…" at bounding box center [741, 337] width 155 height 30
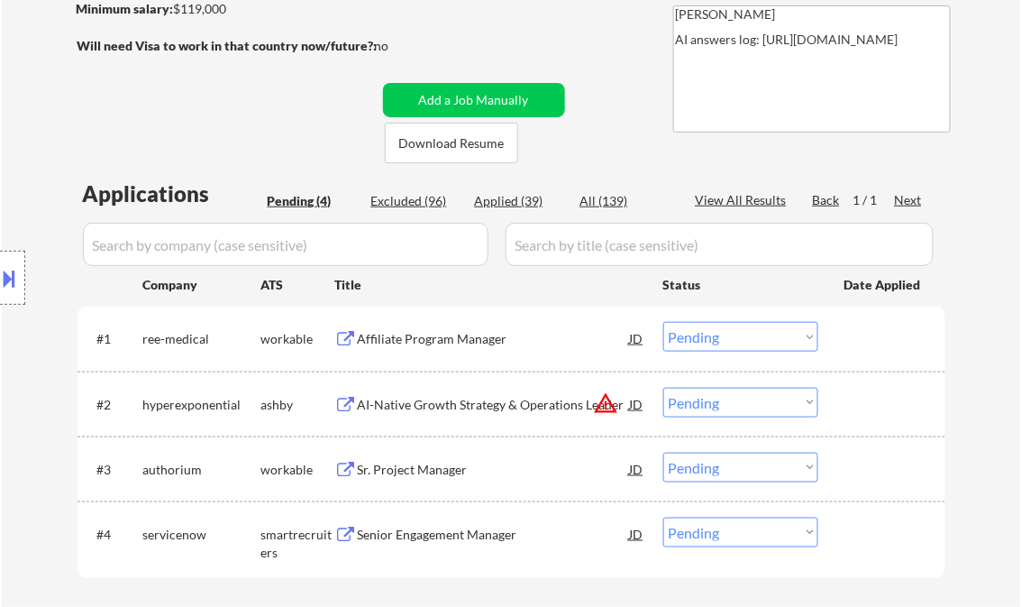
click at [470, 342] on div "Affiliate Program Manager" at bounding box center [494, 339] width 272 height 18
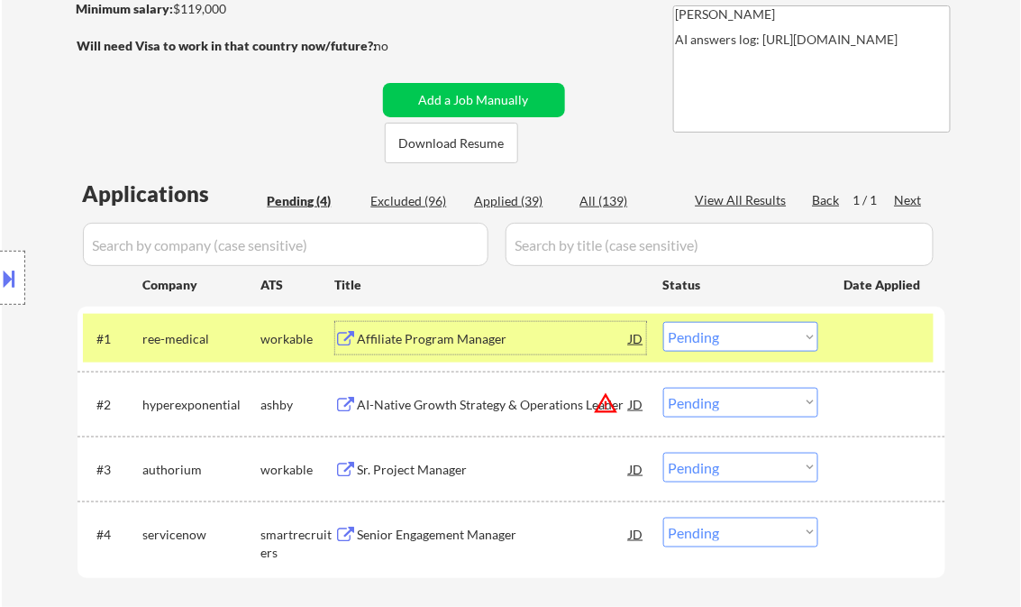
drag, startPoint x: 737, startPoint y: 339, endPoint x: 741, endPoint y: 350, distance: 11.7
click at [737, 339] on select "Choose an option... Pending Applied Excluded (Questions) Excluded (Expired) Exc…" at bounding box center [741, 337] width 155 height 30
click at [664, 322] on select "Choose an option... Pending Applied Excluded (Questions) Excluded (Expired) Exc…" at bounding box center [741, 337] width 155 height 30
click at [477, 403] on div "AI-Native Growth Strategy & Operations Leader" at bounding box center [494, 405] width 272 height 18
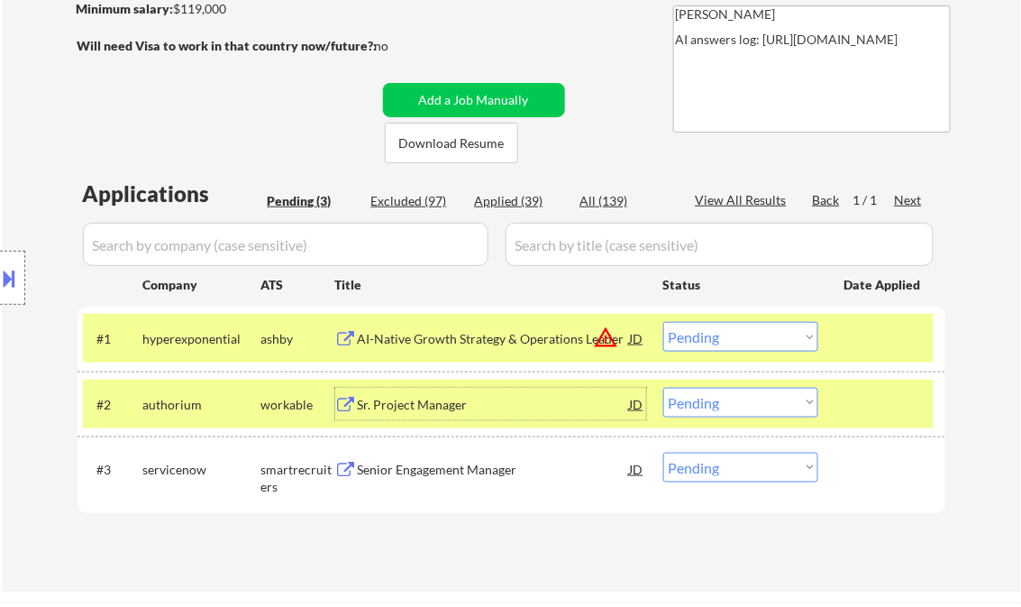
click at [694, 324] on select "Choose an option... Pending Applied Excluded (Questions) Excluded (Expired) Exc…" at bounding box center [741, 337] width 155 height 30
click at [664, 322] on select "Choose an option... Pending Applied Excluded (Questions) Excluded (Expired) Exc…" at bounding box center [741, 337] width 155 height 30
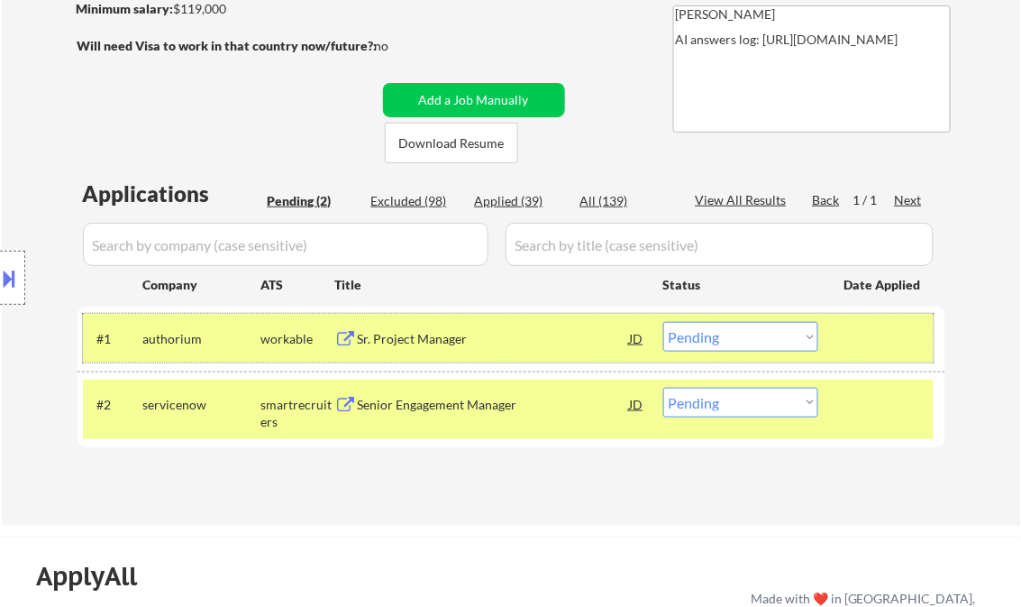
click at [873, 336] on div at bounding box center [884, 338] width 79 height 32
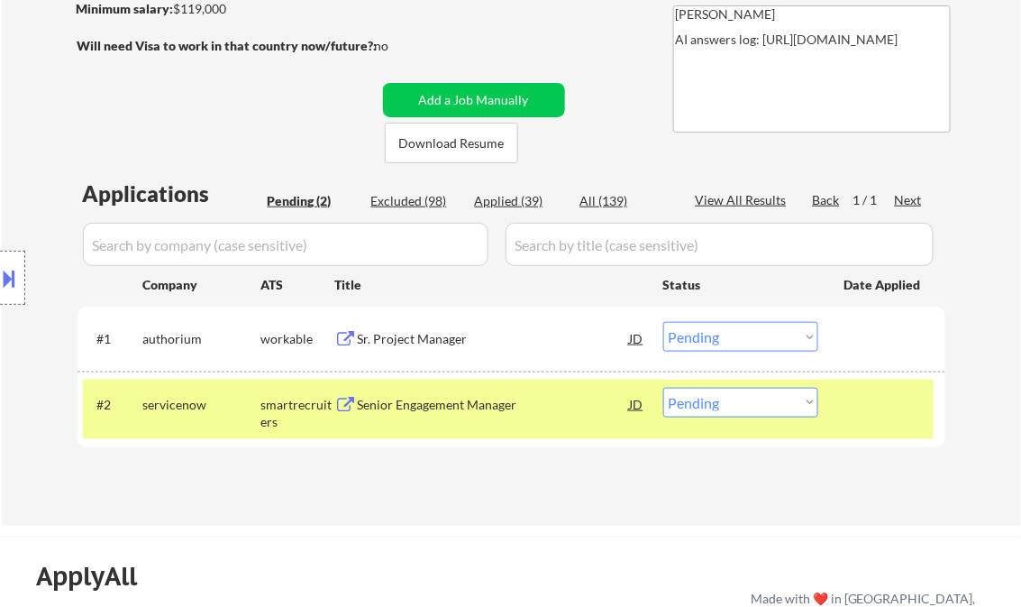
click at [888, 414] on div at bounding box center [884, 404] width 79 height 32
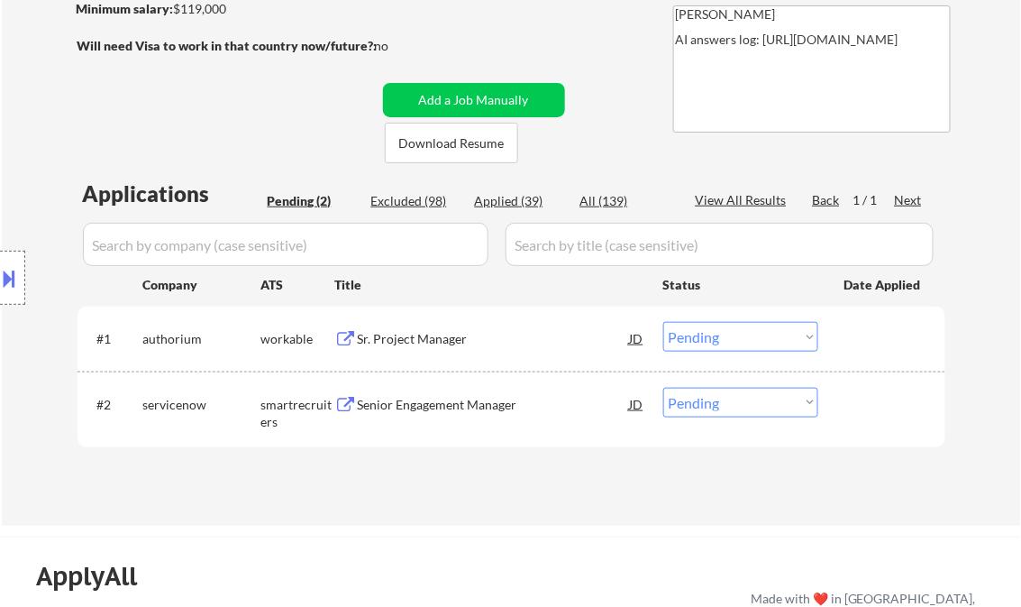
click at [459, 333] on div "Sr. Project Manager" at bounding box center [494, 339] width 272 height 18
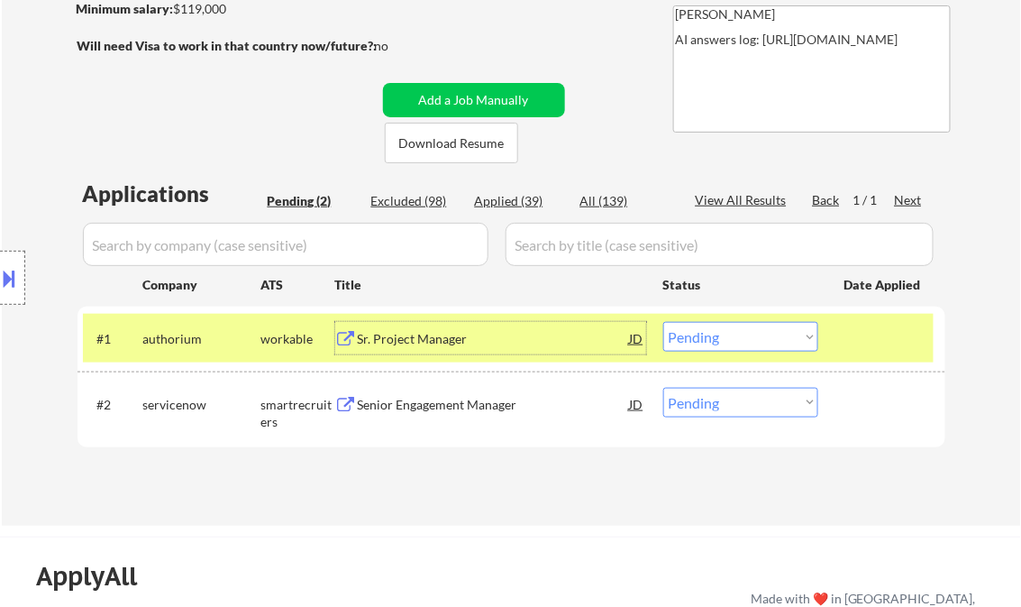
click at [719, 336] on select "Choose an option... Pending Applied Excluded (Questions) Excluded (Expired) Exc…" at bounding box center [741, 337] width 155 height 30
click at [664, 322] on select "Choose an option... Pending Applied Excluded (Questions) Excluded (Expired) Exc…" at bounding box center [741, 337] width 155 height 30
click at [467, 402] on div "Senior Engagement Manager" at bounding box center [494, 405] width 272 height 18
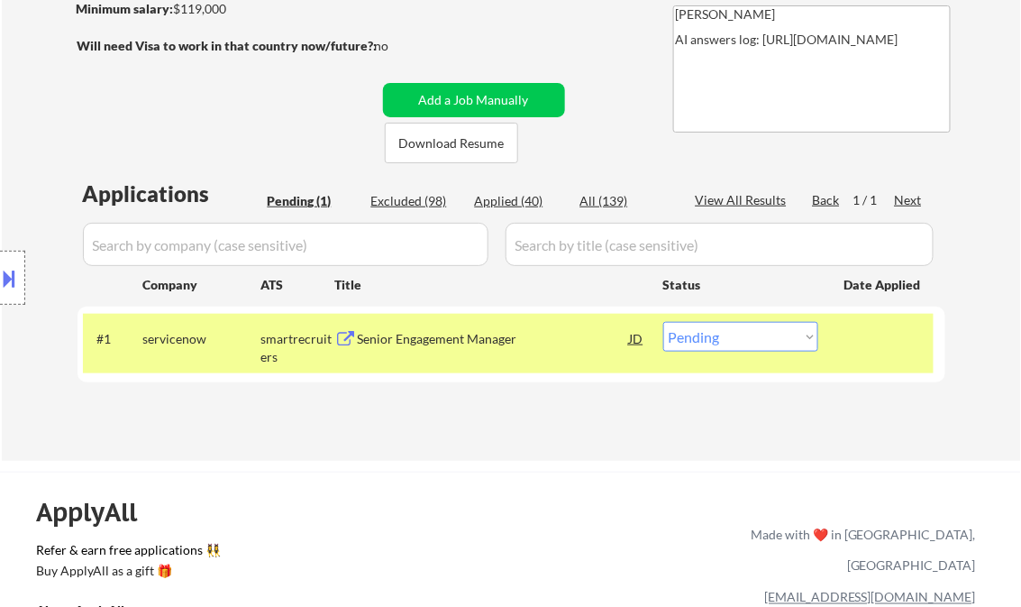
click at [12, 288] on button at bounding box center [10, 278] width 20 height 30
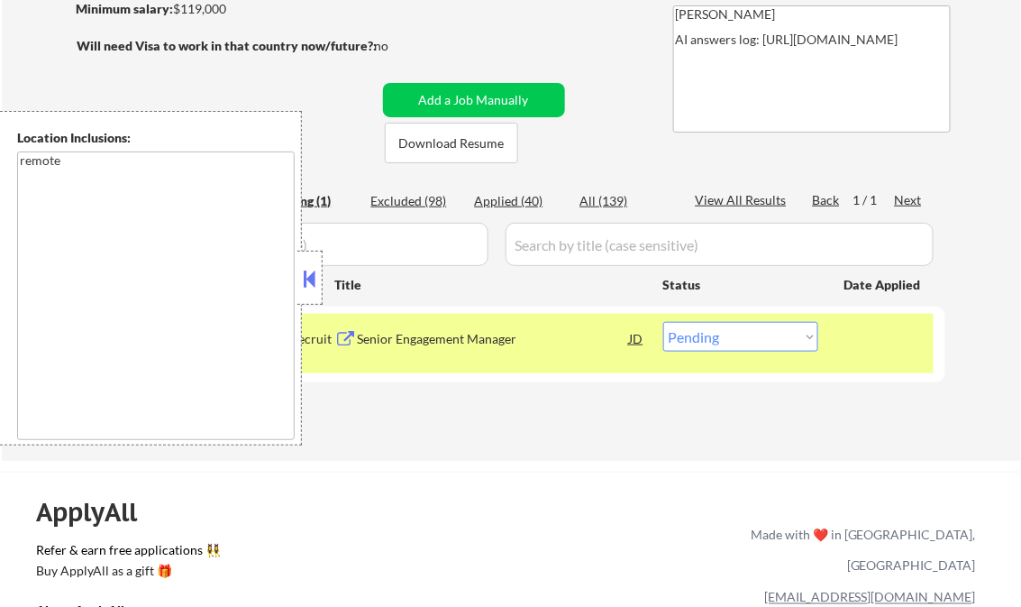
click at [315, 279] on button at bounding box center [310, 278] width 20 height 27
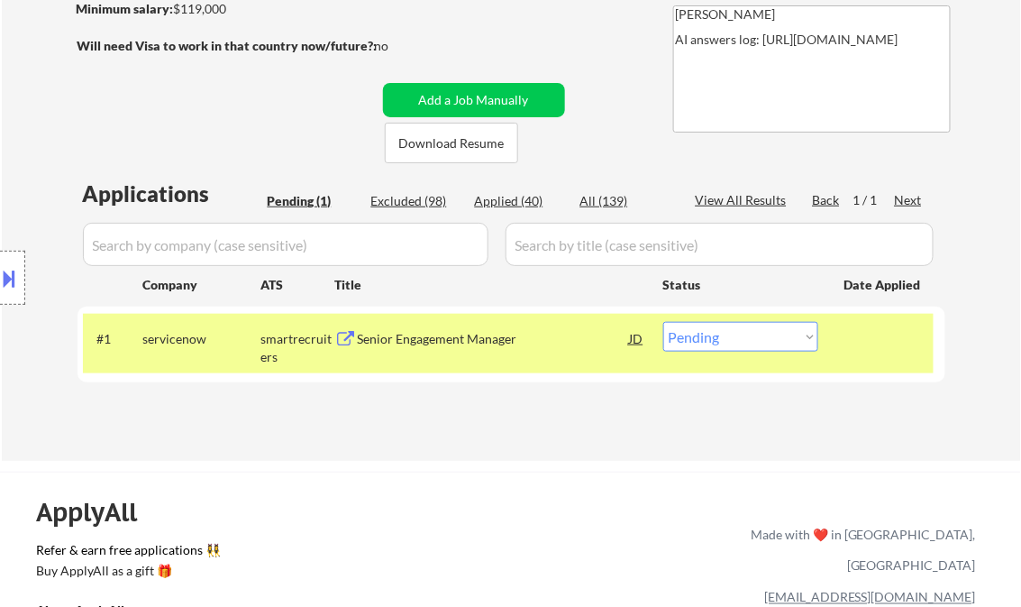
click at [730, 352] on div "#1 servicenow smartrecruiters Senior Engagement Manager JD warning_amber Choose…" at bounding box center [508, 344] width 851 height 60
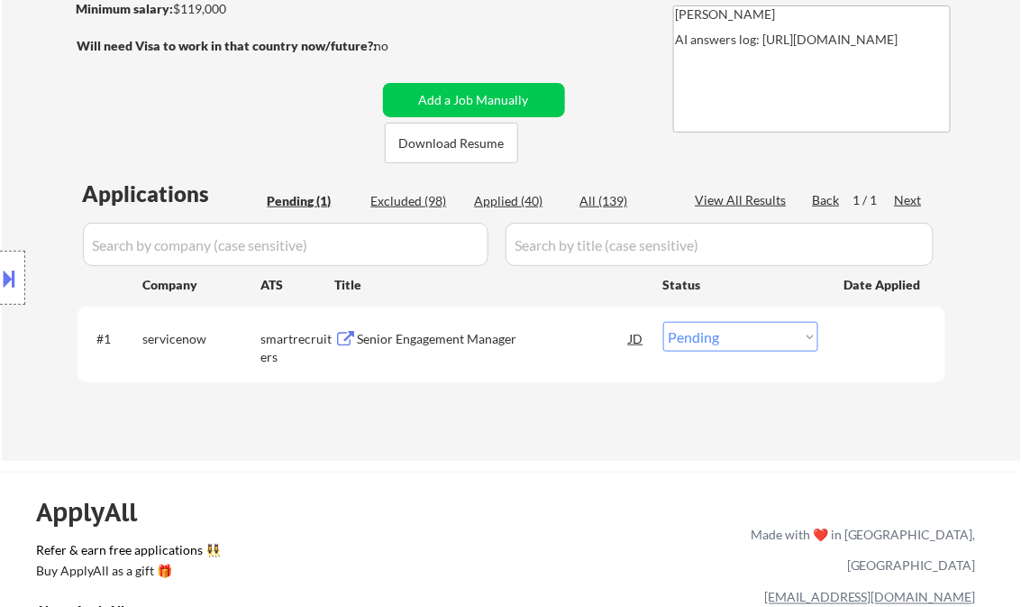
click at [714, 335] on select "Choose an option... Pending Applied Excluded (Questions) Excluded (Expired) Exc…" at bounding box center [741, 337] width 155 height 30
select select ""applied""
click at [664, 322] on select "Choose an option... Pending Applied Excluded (Questions) Excluded (Expired) Exc…" at bounding box center [741, 337] width 155 height 30
click at [553, 412] on div "Applications Pending (1) Excluded (98) Applied (40) All (139) View All Results …" at bounding box center [512, 303] width 868 height 248
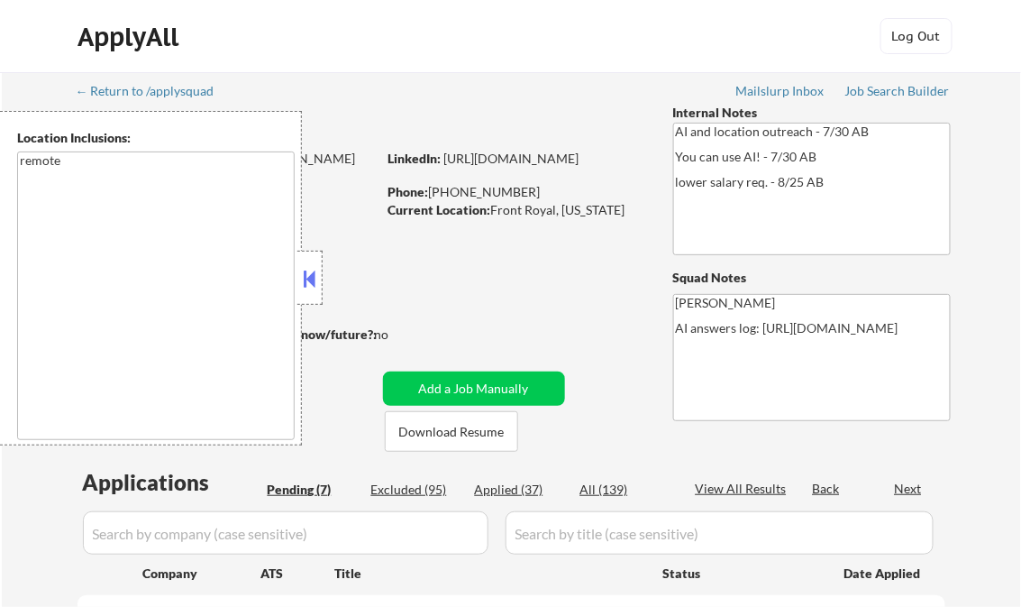
select select ""pending""
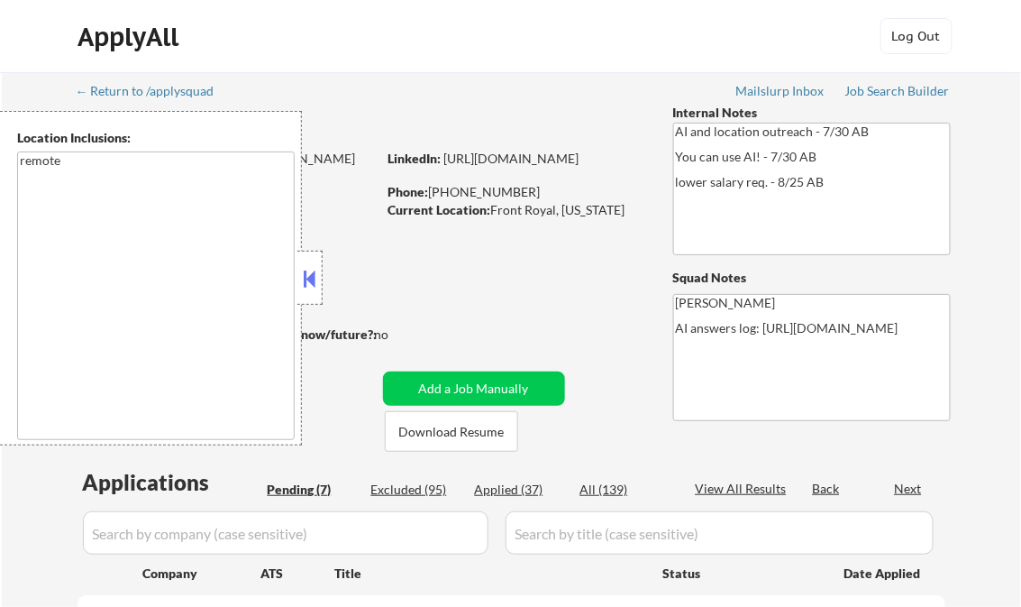
select select ""pending""
click at [307, 278] on button at bounding box center [310, 278] width 20 height 27
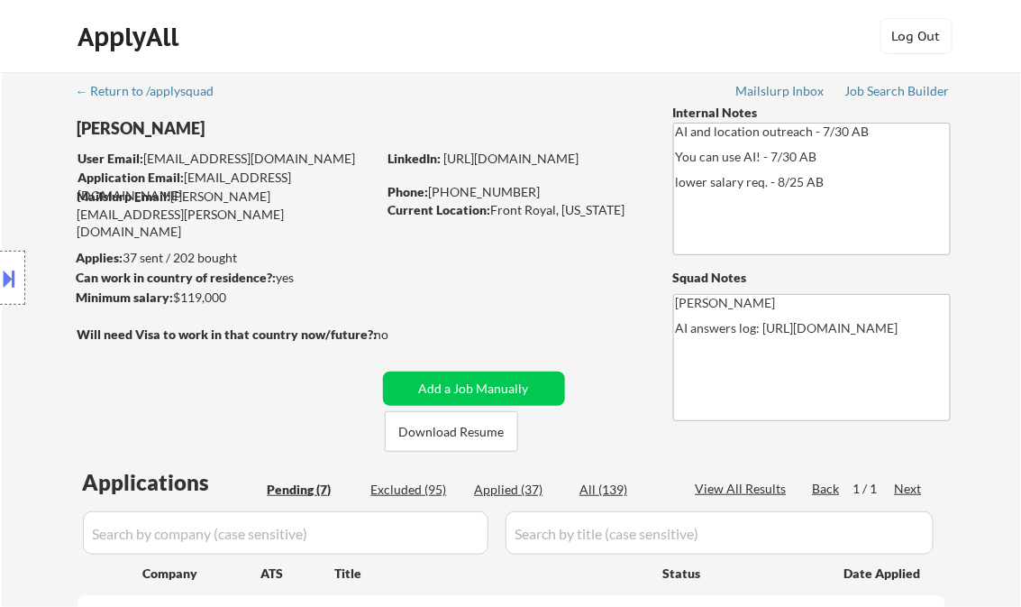
click at [512, 491] on div "Applied (37)" at bounding box center [520, 490] width 90 height 18
select select ""applied""
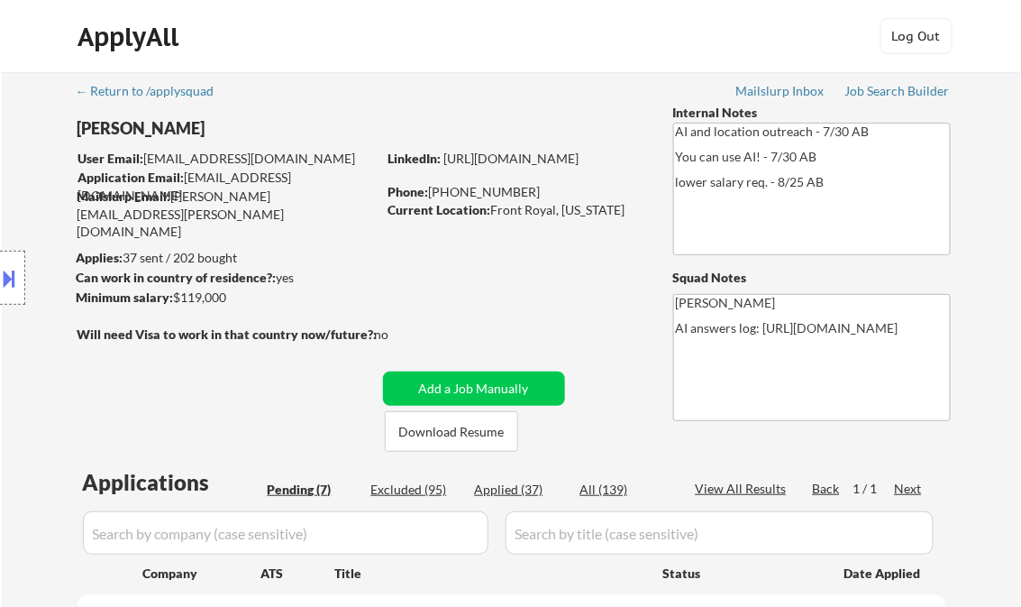
select select ""applied""
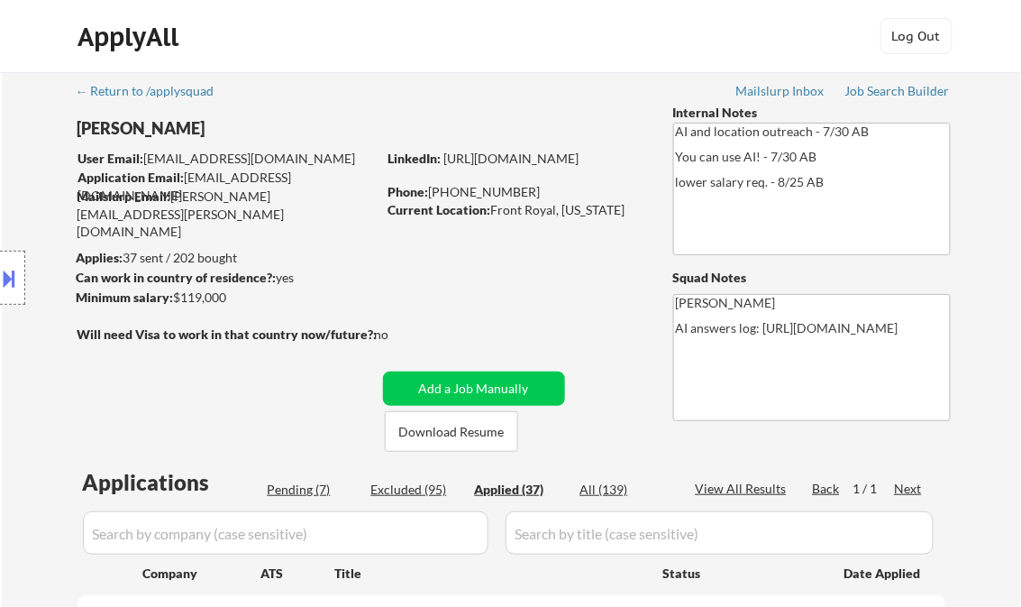
select select ""applied""
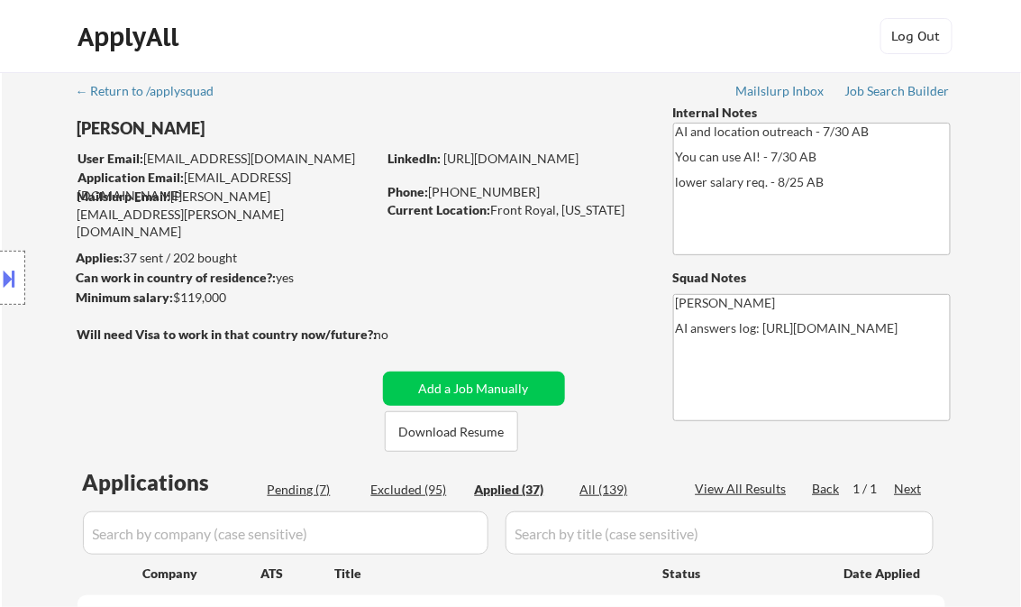
select select ""applied""
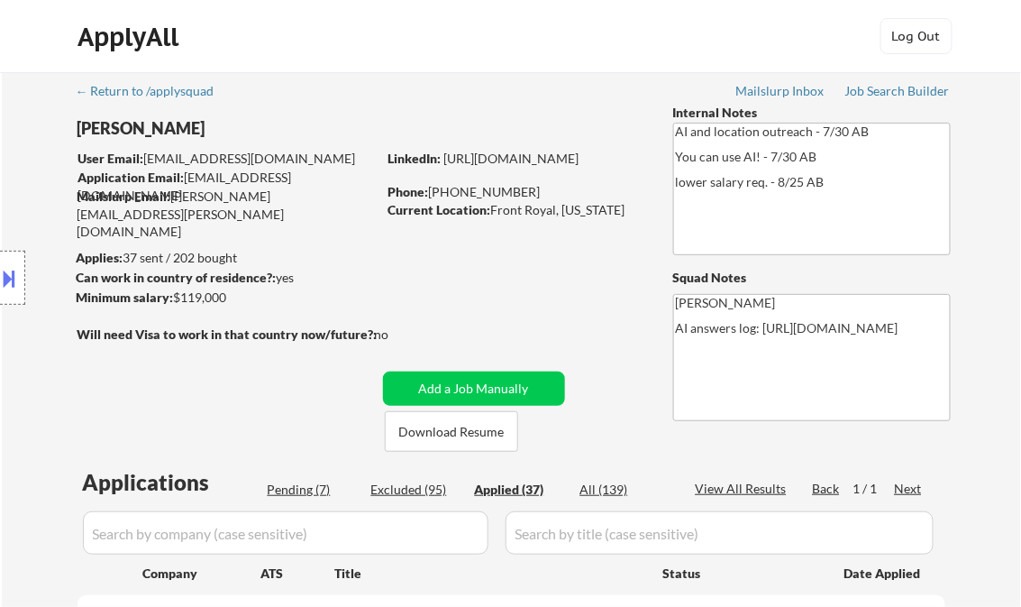
select select ""applied""
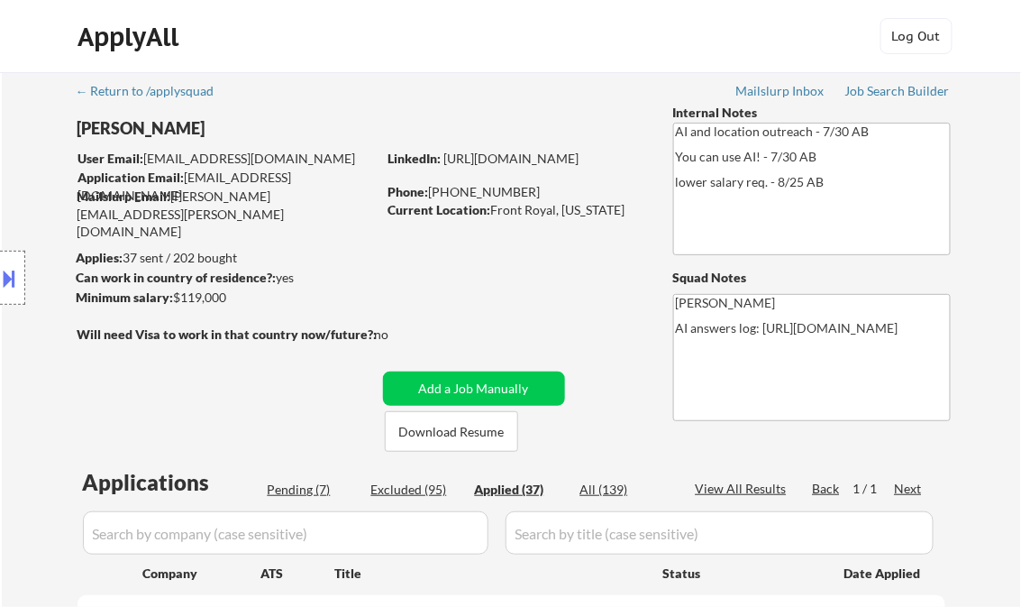
select select ""applied""
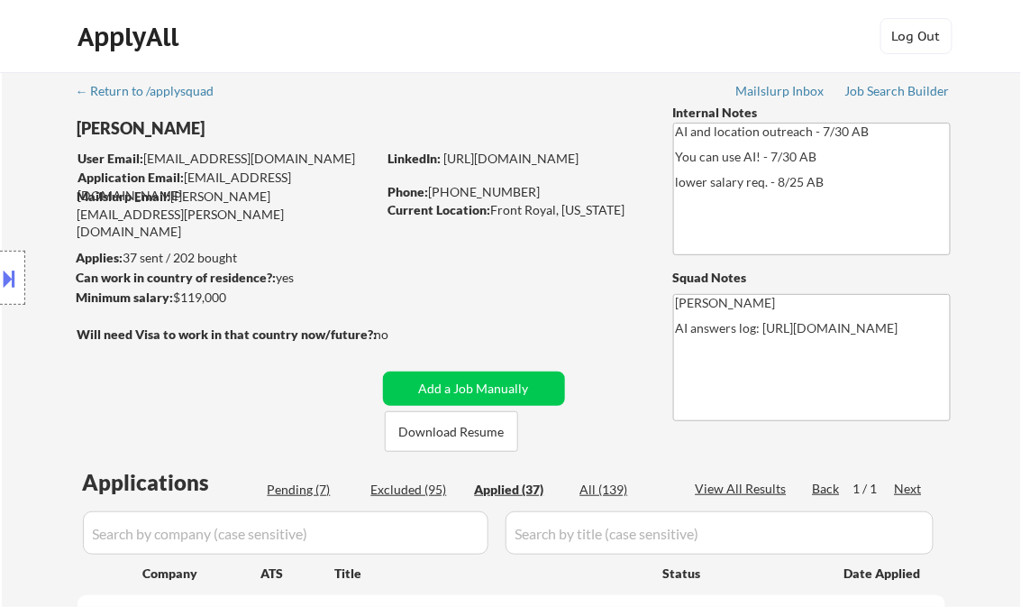
select select ""applied""
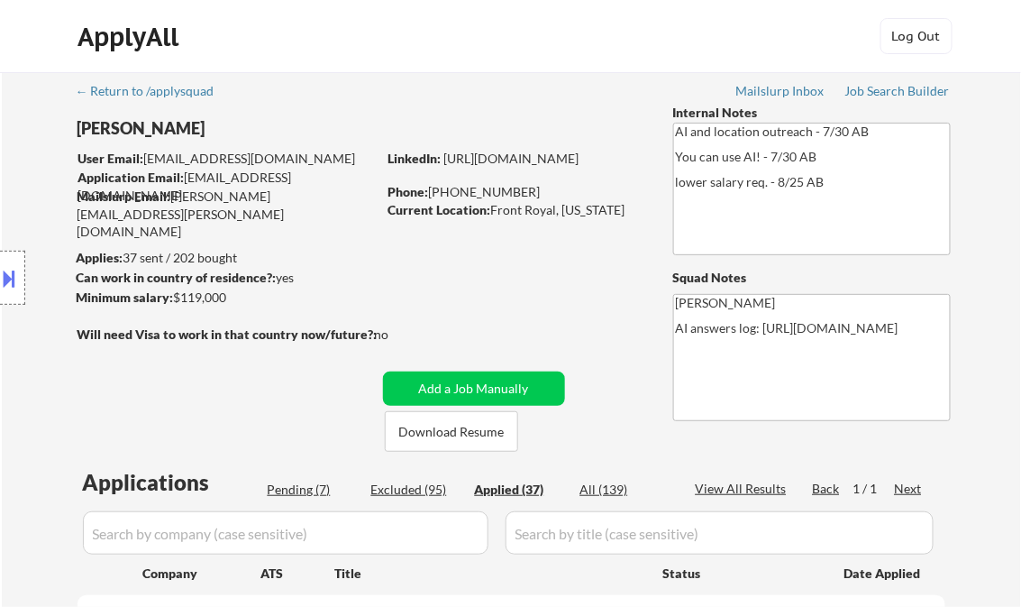
select select ""applied""
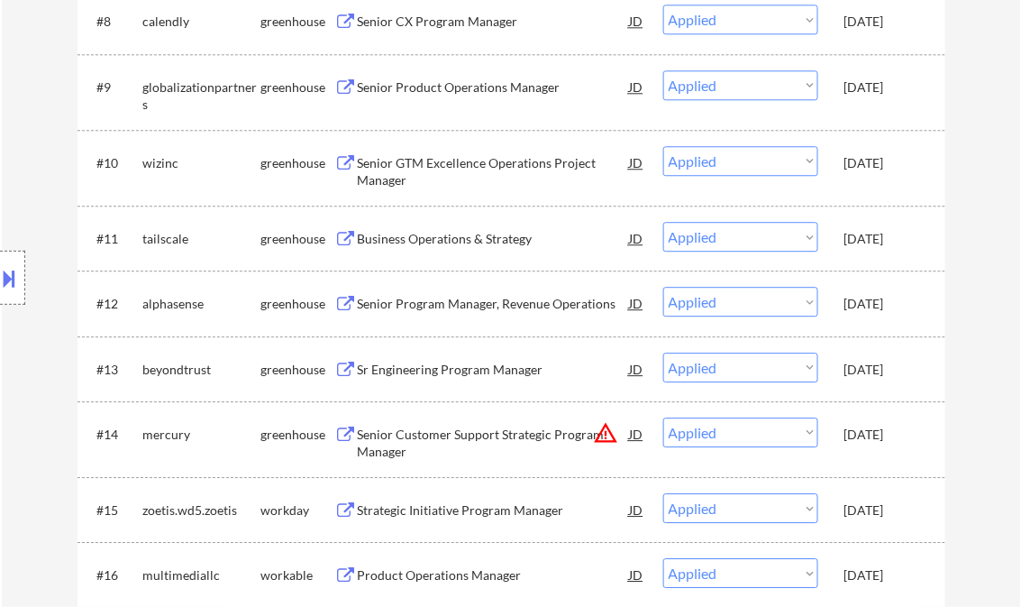
select select ""applied""
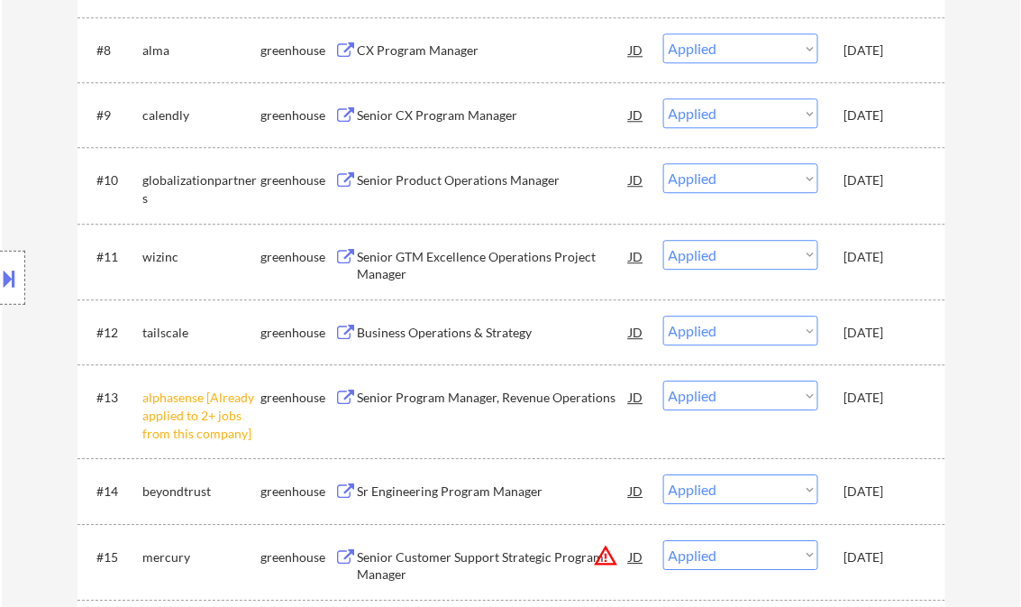
select select ""applied""
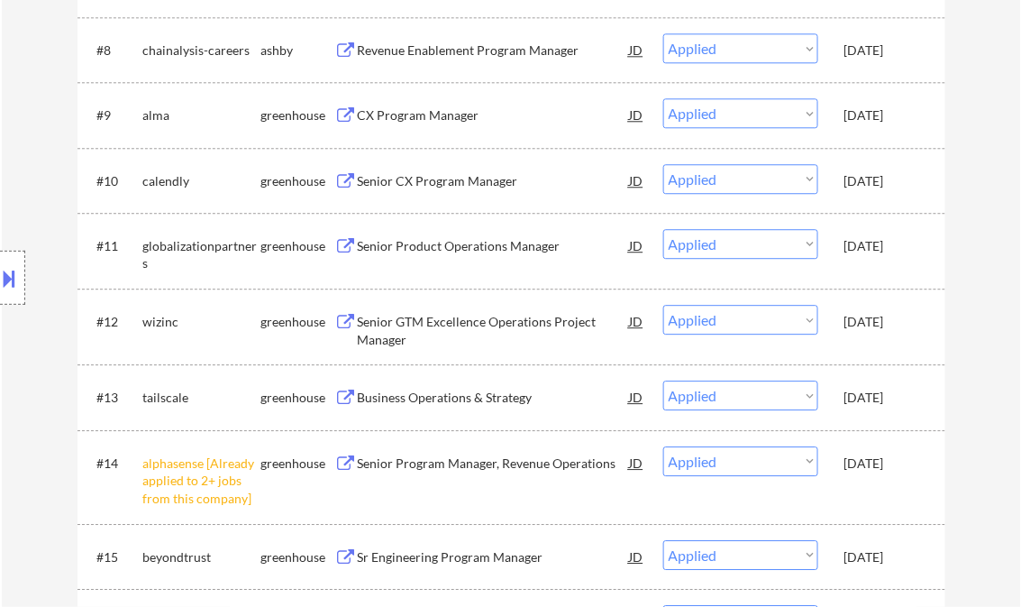
scroll to position [624, 0]
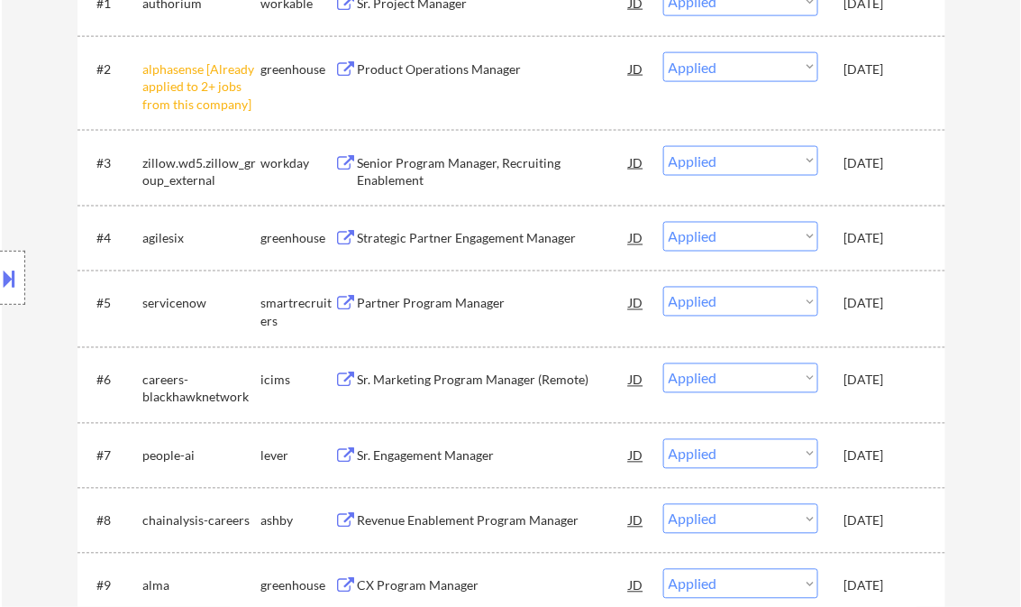
select select ""applied""
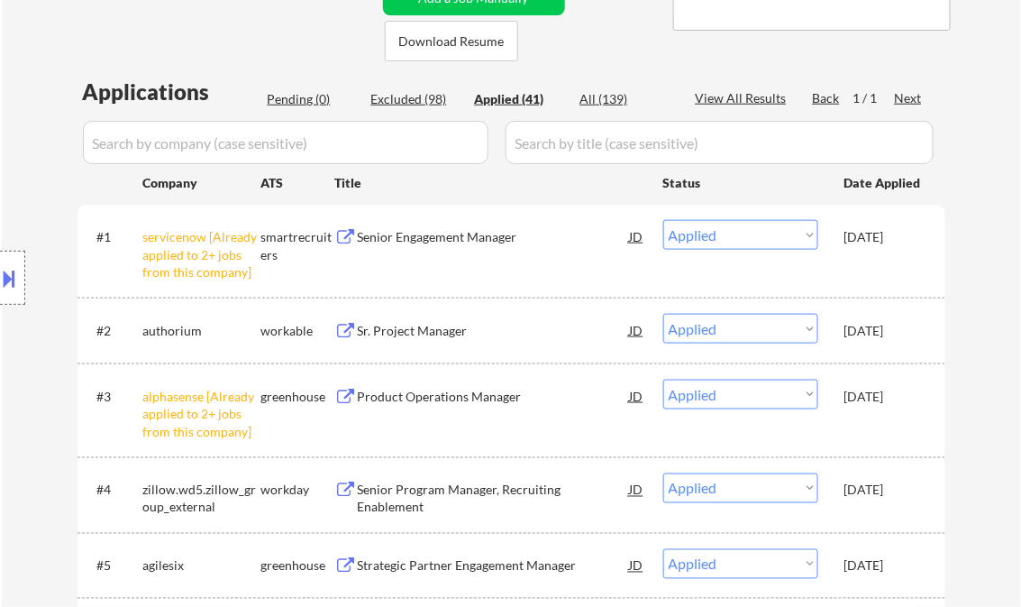
scroll to position [408, 0]
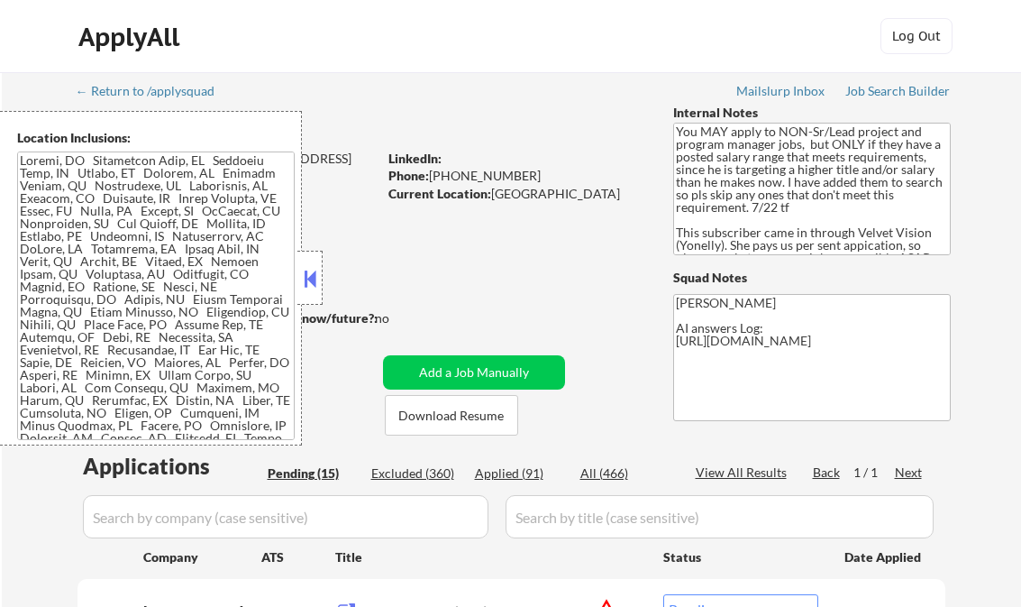
select select ""pending""
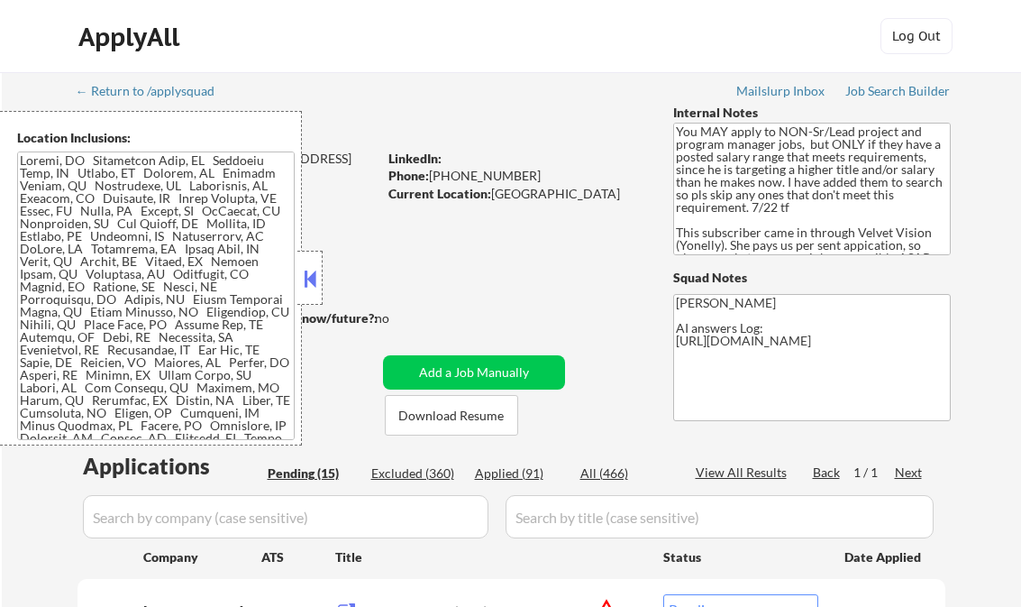
select select ""pending""
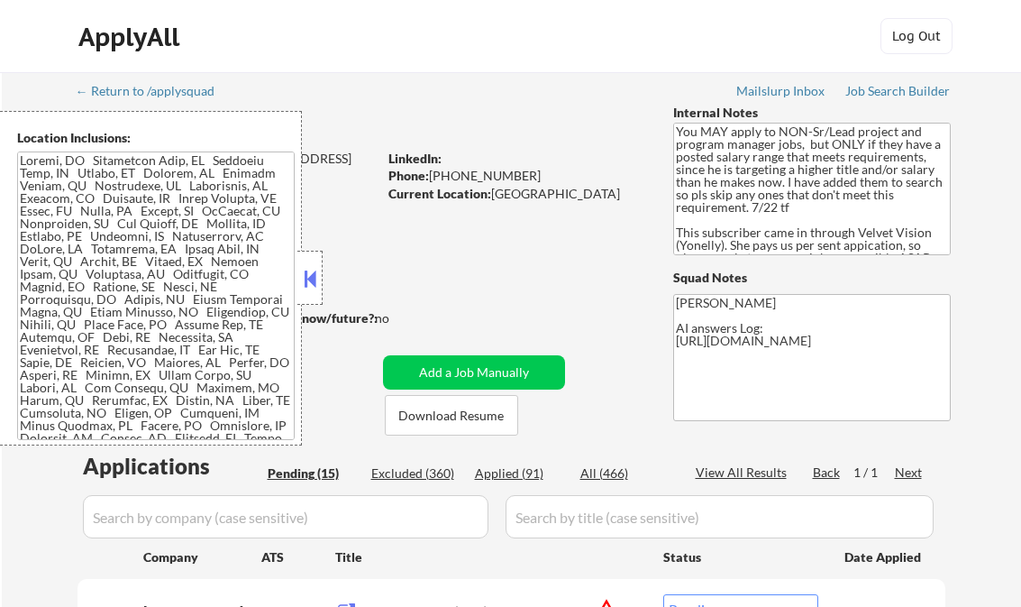
select select ""pending""
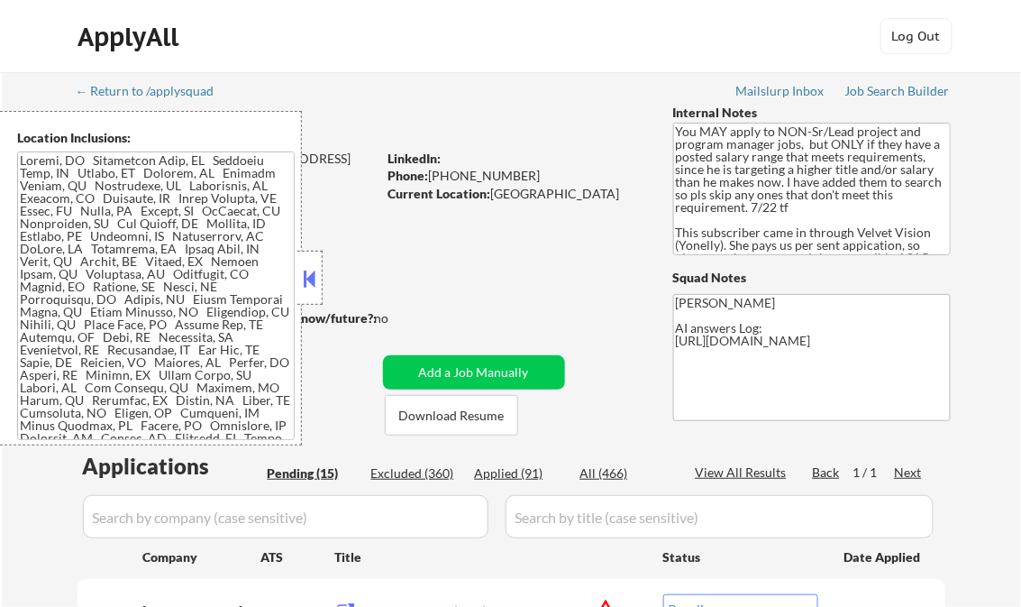
click at [308, 273] on button at bounding box center [310, 278] width 20 height 27
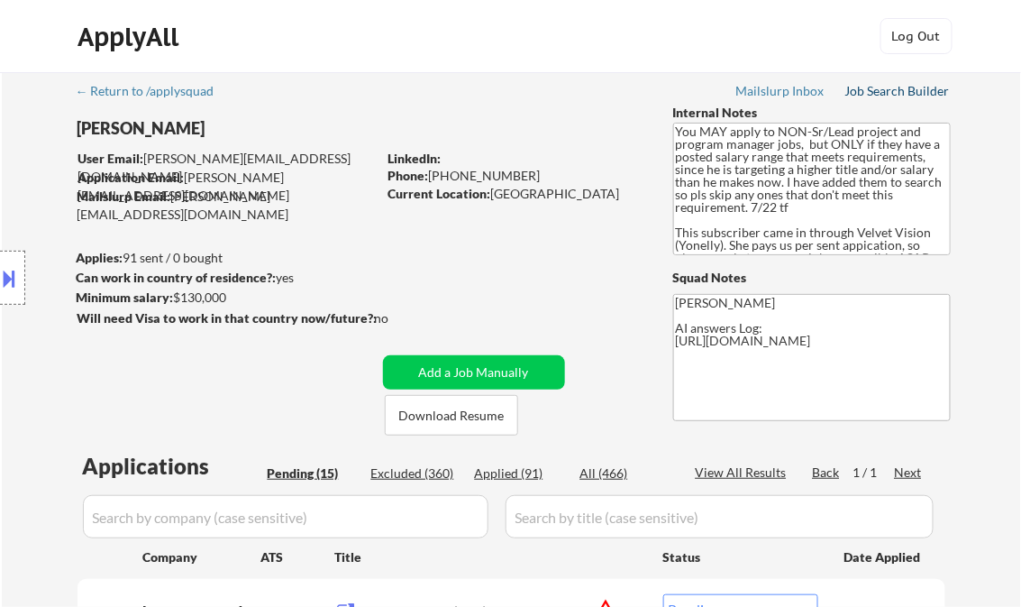
click at [891, 92] on div "Job Search Builder" at bounding box center [898, 91] width 105 height 13
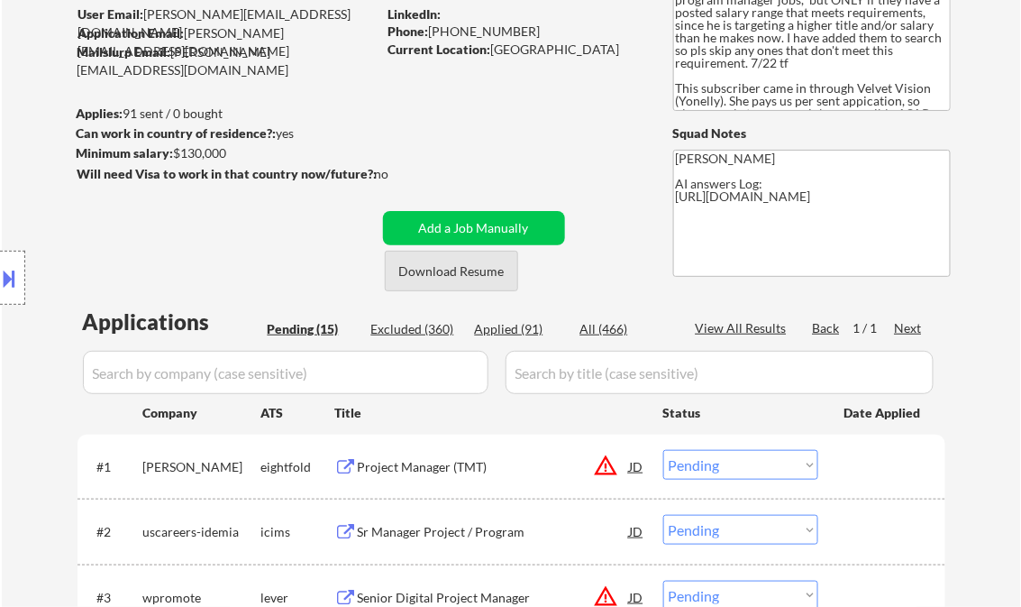
scroll to position [433, 0]
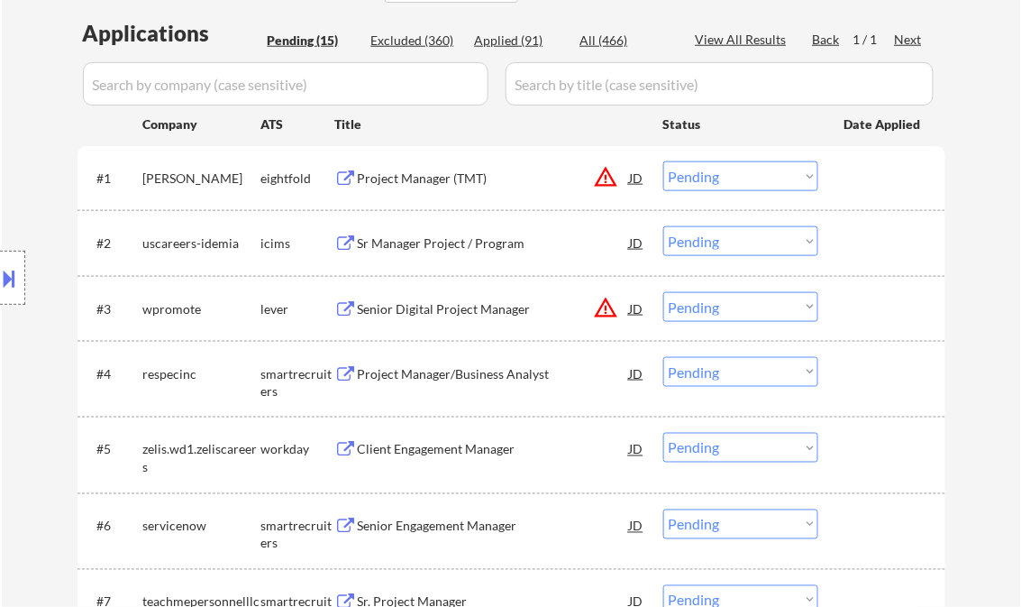
click at [452, 305] on div "Senior Digital Project Manager" at bounding box center [494, 309] width 272 height 18
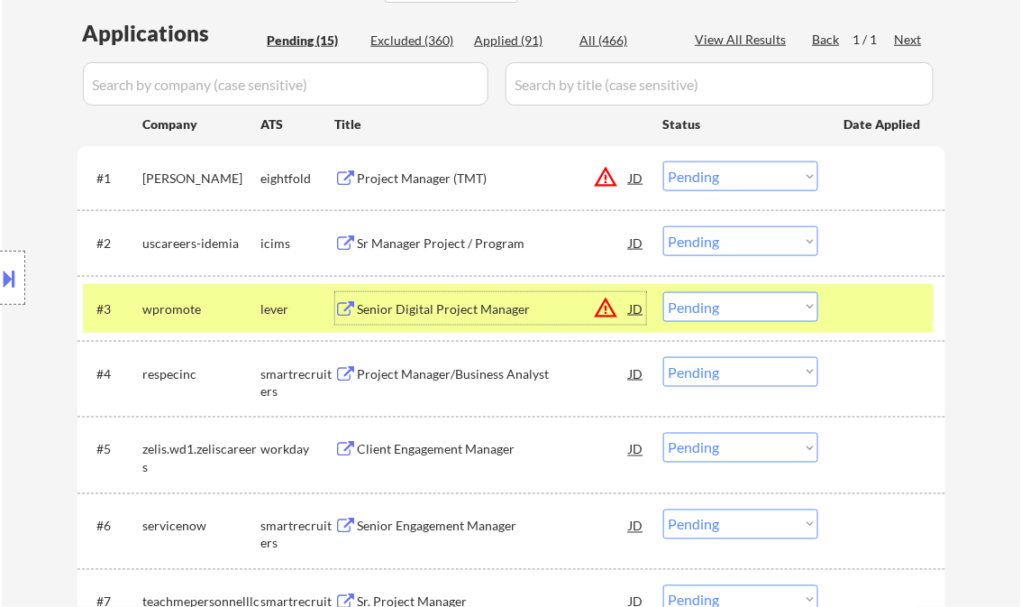
drag, startPoint x: 712, startPoint y: 302, endPoint x: 746, endPoint y: 318, distance: 37.9
click at [712, 302] on select "Choose an option... Pending Applied Excluded (Questions) Excluded (Expired) Exc…" at bounding box center [741, 307] width 155 height 30
click at [664, 292] on select "Choose an option... Pending Applied Excluded (Questions) Excluded (Expired) Exc…" at bounding box center [741, 307] width 155 height 30
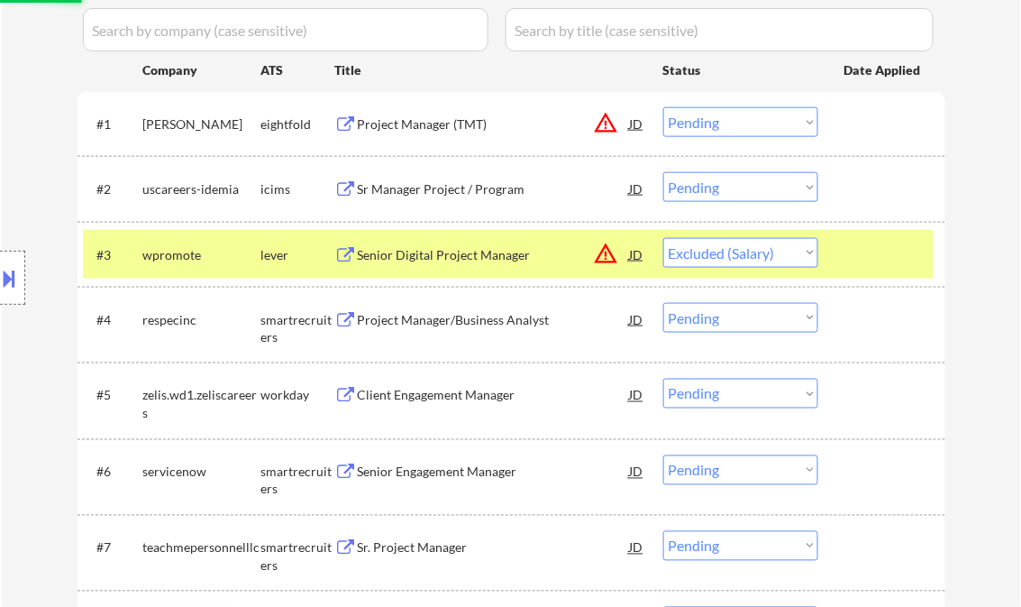
scroll to position [505, 0]
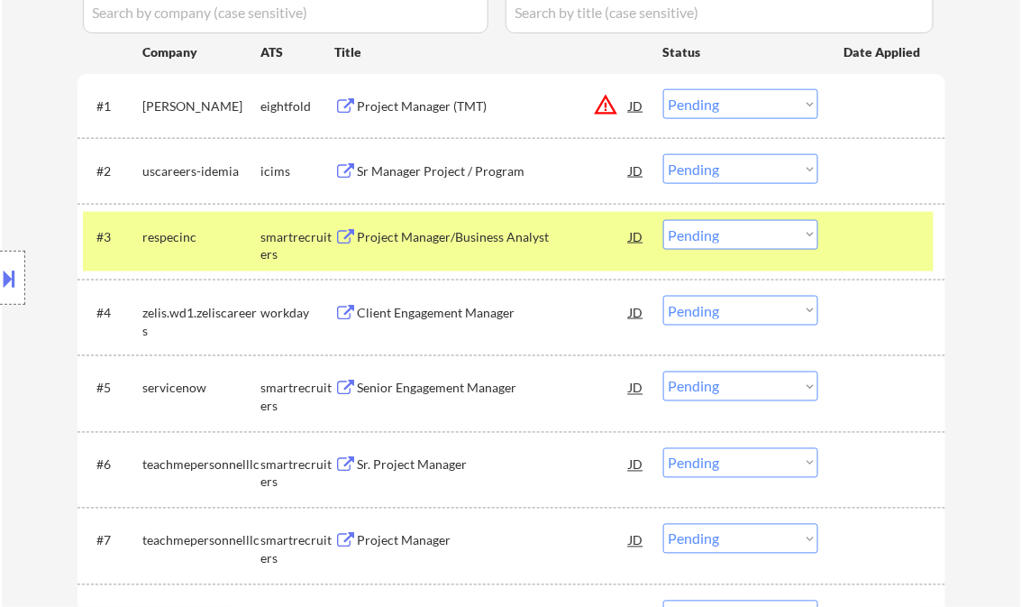
click at [471, 242] on div "Project Manager/Business Analyst" at bounding box center [494, 237] width 272 height 18
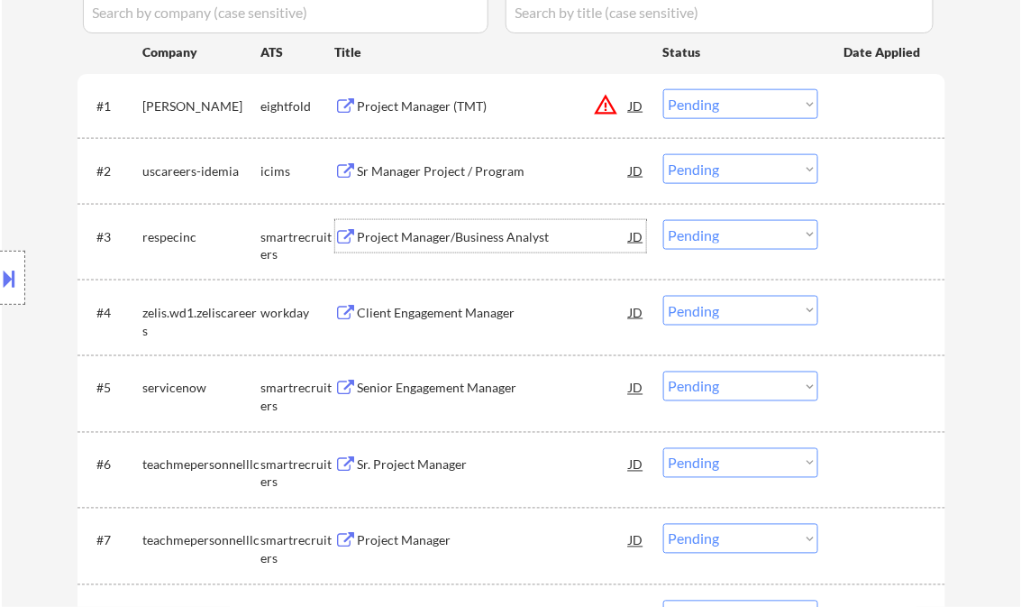
drag, startPoint x: 723, startPoint y: 236, endPoint x: 724, endPoint y: 248, distance: 11.8
click at [723, 236] on select "Choose an option... Pending Applied Excluded (Questions) Excluded (Expired) Exc…" at bounding box center [741, 235] width 155 height 30
click at [664, 220] on select "Choose an option... Pending Applied Excluded (Questions) Excluded (Expired) Exc…" at bounding box center [741, 235] width 155 height 30
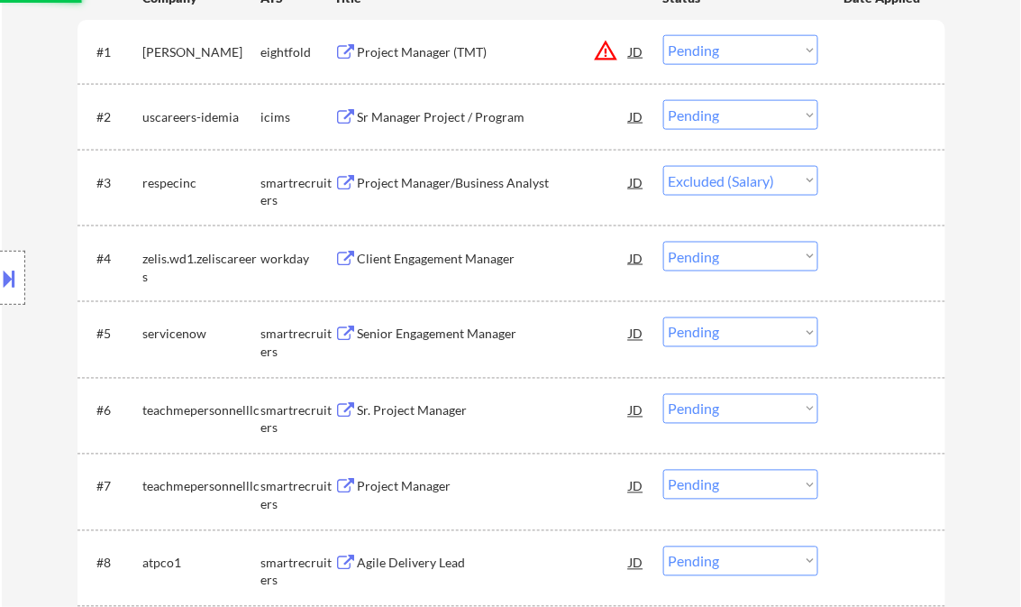
scroll to position [577, 0]
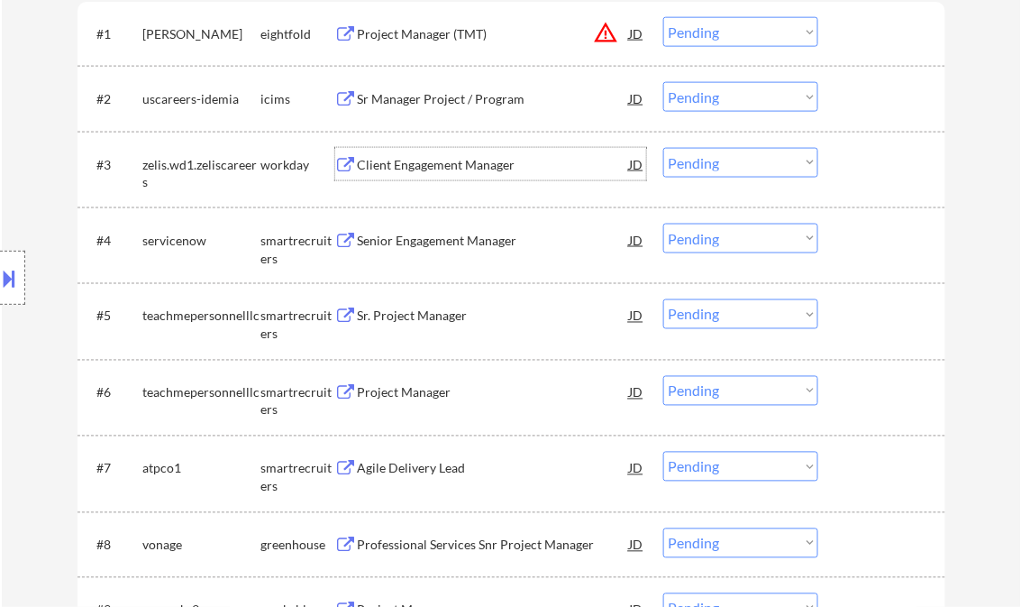
click at [433, 170] on div "Client Engagement Manager" at bounding box center [494, 165] width 272 height 18
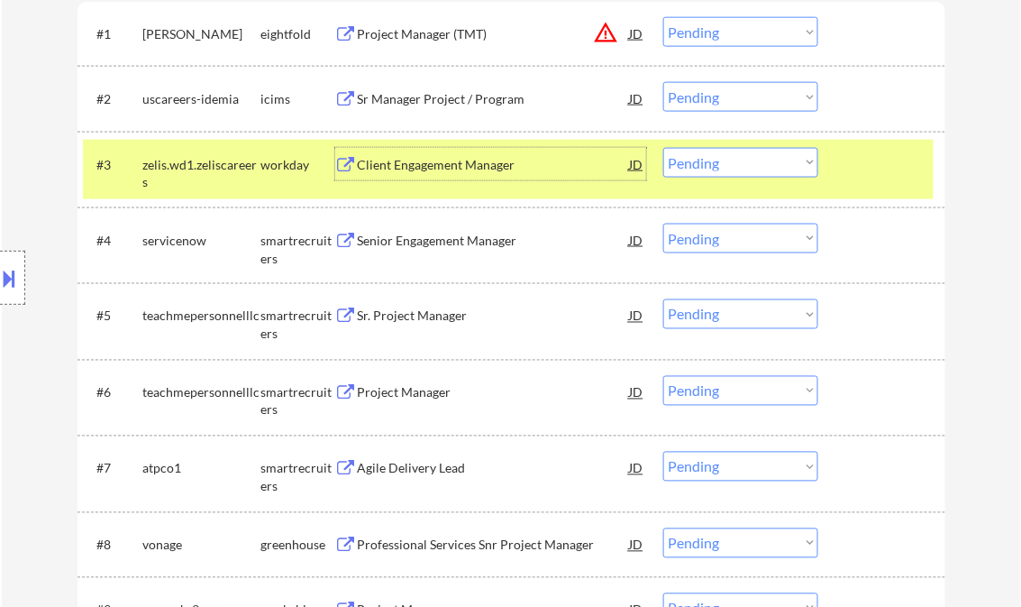
click at [687, 165] on select "Choose an option... Pending Applied Excluded (Questions) Excluded (Expired) Exc…" at bounding box center [741, 163] width 155 height 30
click at [664, 148] on select "Choose an option... Pending Applied Excluded (Questions) Excluded (Expired) Exc…" at bounding box center [741, 163] width 155 height 30
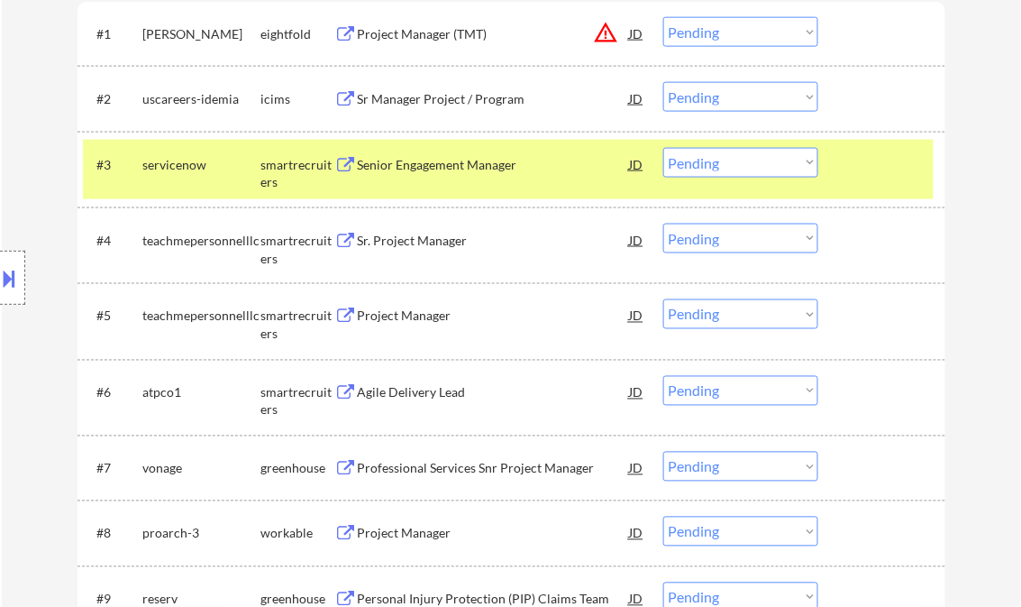
click at [420, 164] on div "Senior Engagement Manager" at bounding box center [494, 165] width 272 height 18
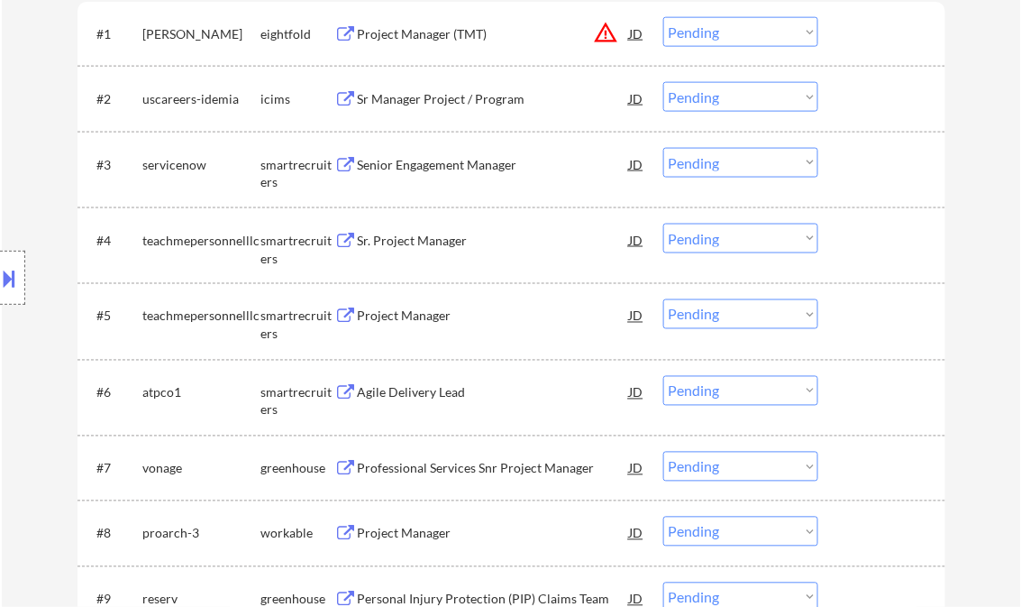
click at [20, 264] on div at bounding box center [12, 278] width 25 height 54
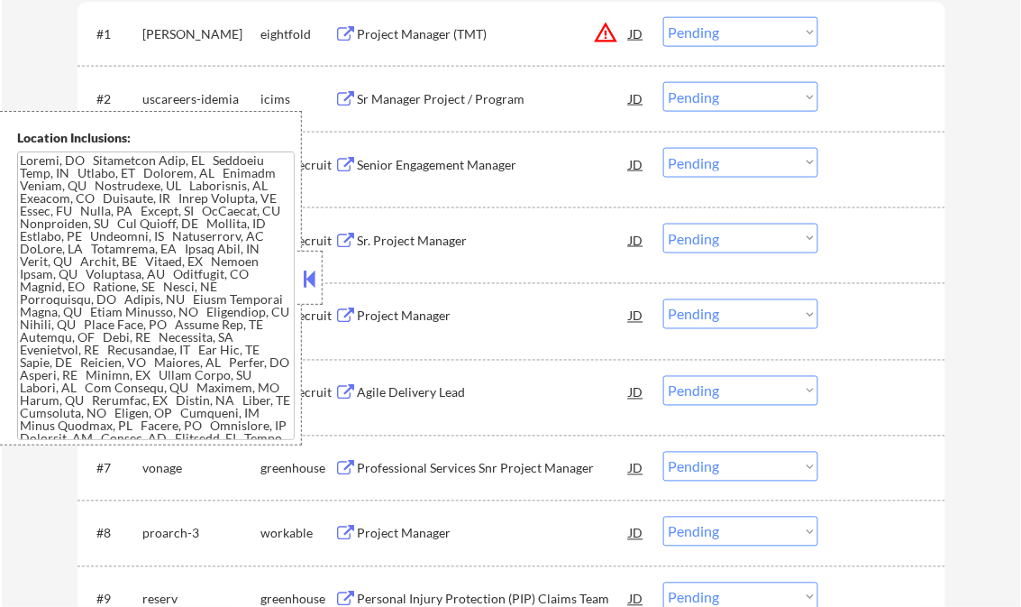
click at [312, 276] on button at bounding box center [310, 278] width 20 height 27
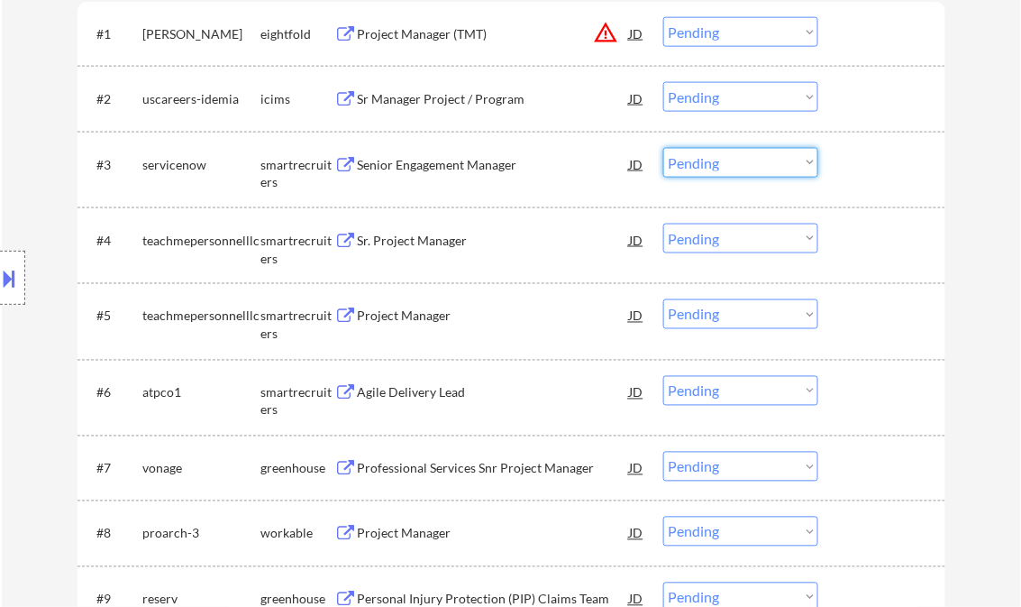
drag, startPoint x: 701, startPoint y: 163, endPoint x: 710, endPoint y: 171, distance: 12.8
click at [701, 163] on select "Choose an option... Pending Applied Excluded (Questions) Excluded (Expired) Exc…" at bounding box center [741, 163] width 155 height 30
click at [664, 148] on select "Choose an option... Pending Applied Excluded (Questions) Excluded (Expired) Exc…" at bounding box center [741, 163] width 155 height 30
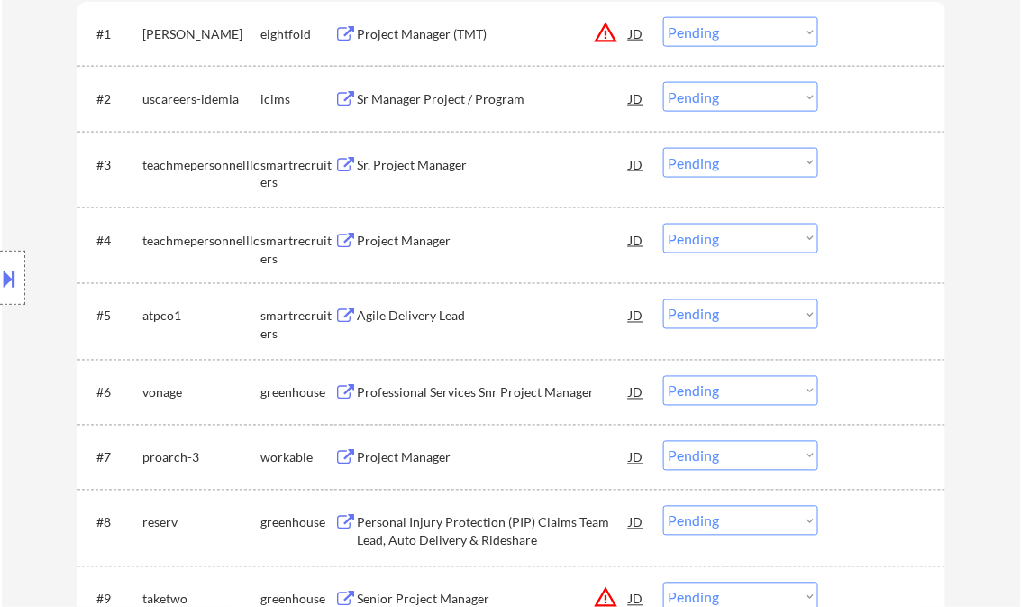
click at [416, 172] on div "Sr. Project Manager" at bounding box center [494, 165] width 272 height 18
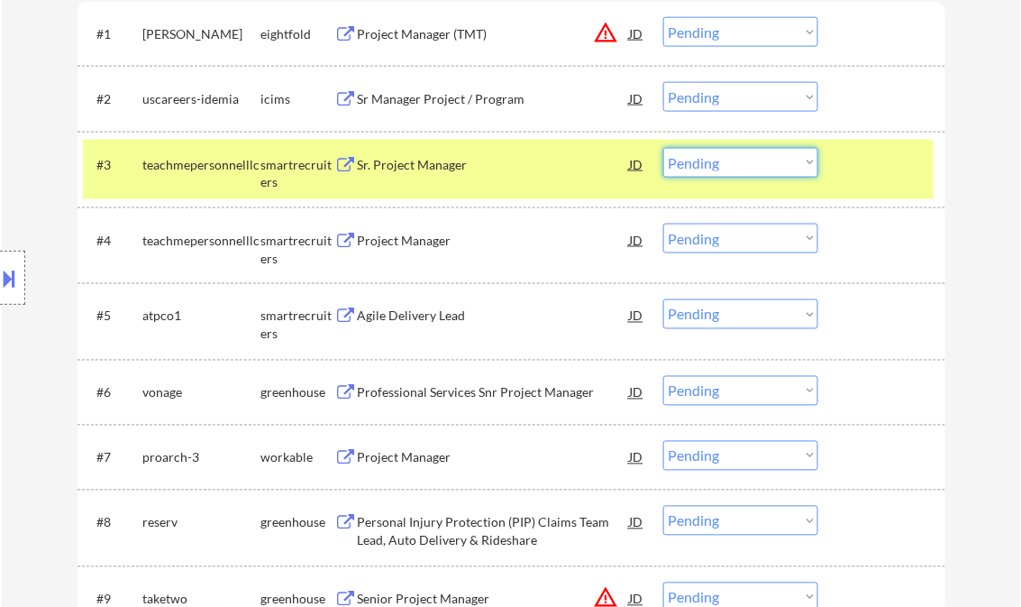
drag, startPoint x: 737, startPoint y: 166, endPoint x: 746, endPoint y: 179, distance: 16.1
click at [737, 166] on select "Choose an option... Pending Applied Excluded (Questions) Excluded (Expired) Exc…" at bounding box center [741, 163] width 155 height 30
click at [664, 148] on select "Choose an option... Pending Applied Excluded (Questions) Excluded (Expired) Exc…" at bounding box center [741, 163] width 155 height 30
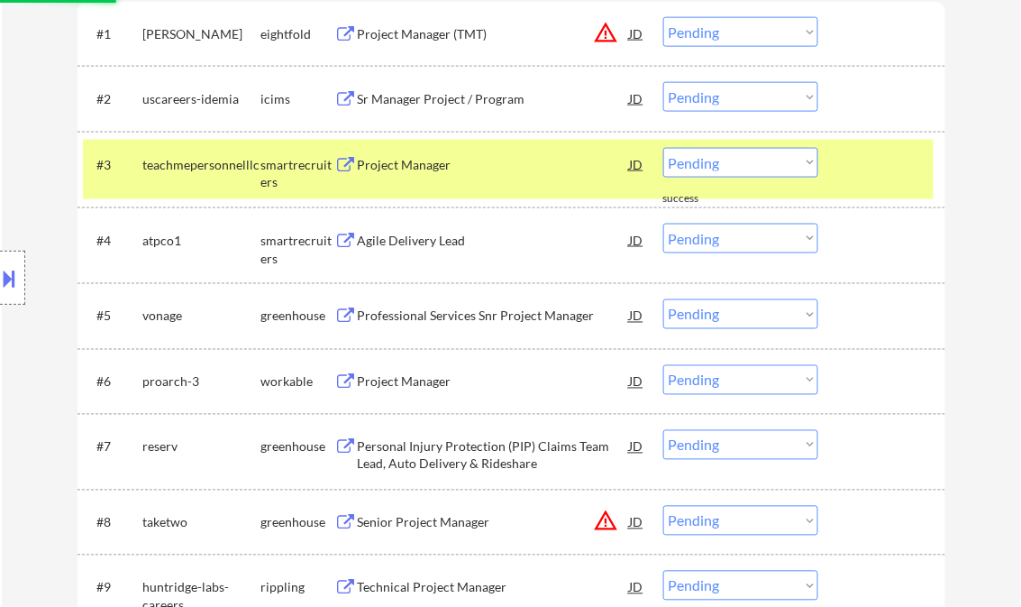
click at [426, 171] on div "Project Manager" at bounding box center [494, 165] width 272 height 18
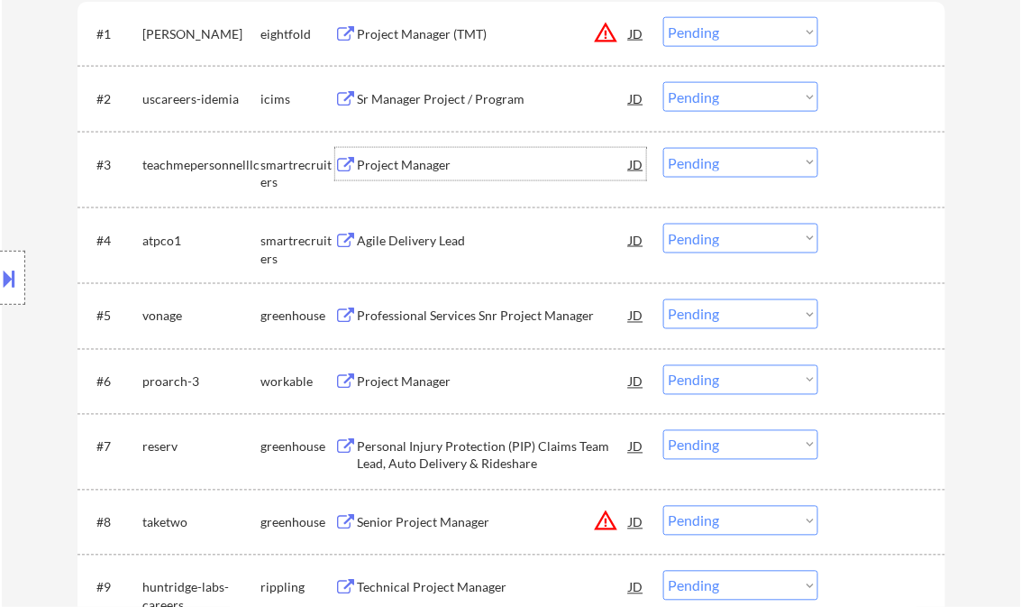
drag, startPoint x: 688, startPoint y: 160, endPoint x: 730, endPoint y: 178, distance: 45.7
click at [688, 160] on select "Choose an option... Pending Applied Excluded (Questions) Excluded (Expired) Exc…" at bounding box center [741, 163] width 155 height 30
click at [664, 148] on select "Choose an option... Pending Applied Excluded (Questions) Excluded (Expired) Exc…" at bounding box center [741, 163] width 155 height 30
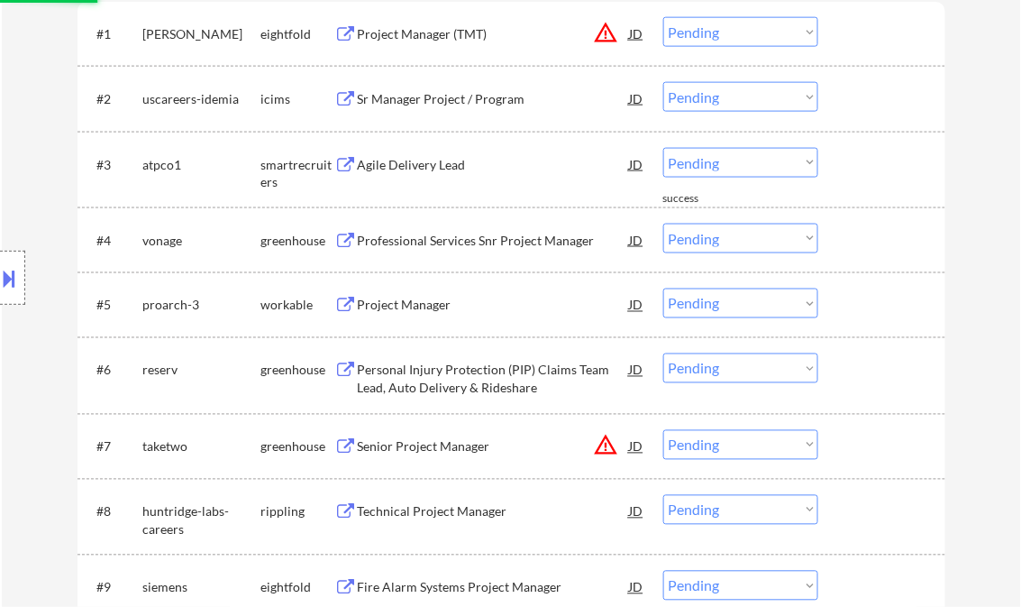
click at [410, 164] on div "Agile Delivery Lead" at bounding box center [494, 165] width 272 height 18
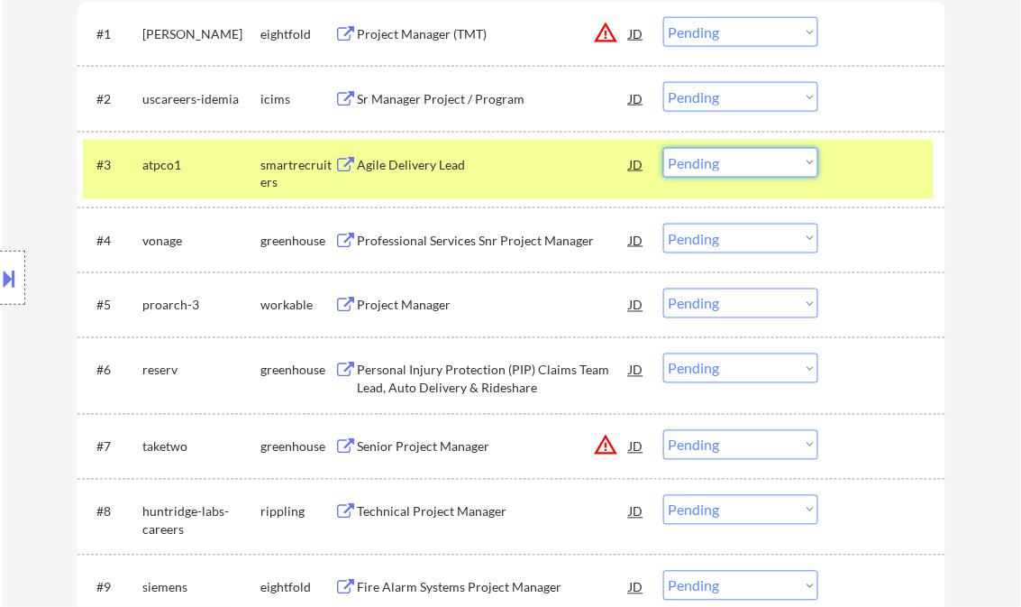
click at [720, 161] on select "Choose an option... Pending Applied Excluded (Questions) Excluded (Expired) Exc…" at bounding box center [741, 163] width 155 height 30
click at [664, 148] on select "Choose an option... Pending Applied Excluded (Questions) Excluded (Expired) Exc…" at bounding box center [741, 163] width 155 height 30
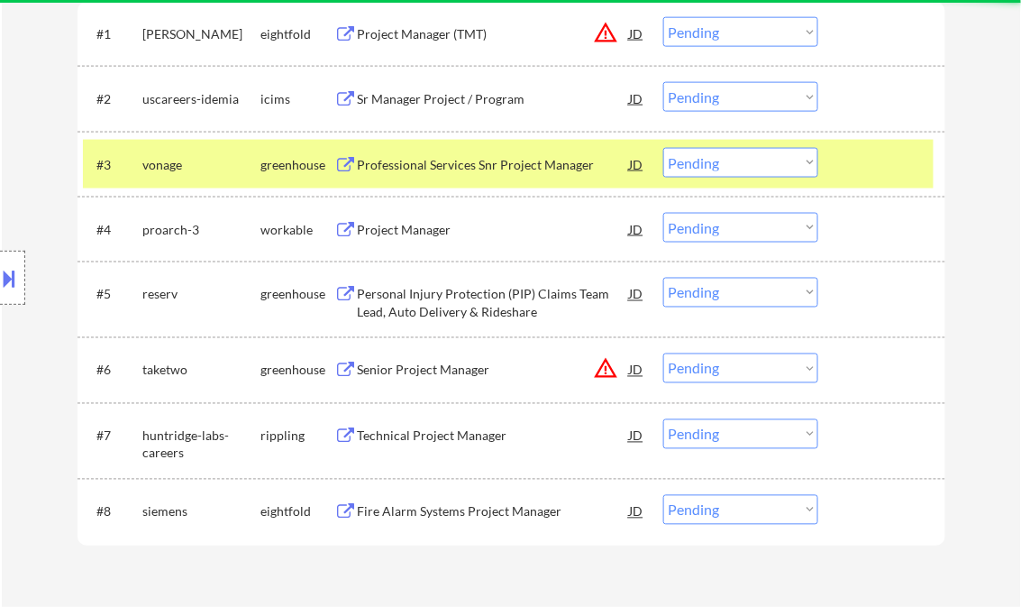
click at [423, 164] on div "Professional Services Snr Project Manager" at bounding box center [494, 165] width 272 height 18
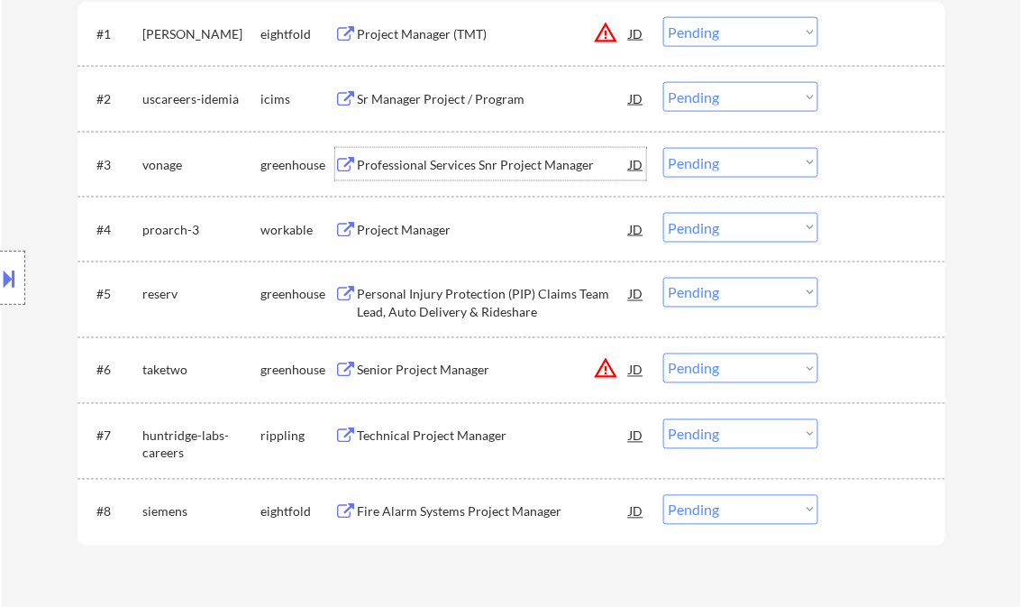
click at [703, 157] on select "Choose an option... Pending Applied Excluded (Questions) Excluded (Expired) Exc…" at bounding box center [741, 163] width 155 height 30
click at [664, 148] on select "Choose an option... Pending Applied Excluded (Questions) Excluded (Expired) Exc…" at bounding box center [741, 163] width 155 height 30
click at [420, 226] on div "Project Manager" at bounding box center [494, 230] width 272 height 18
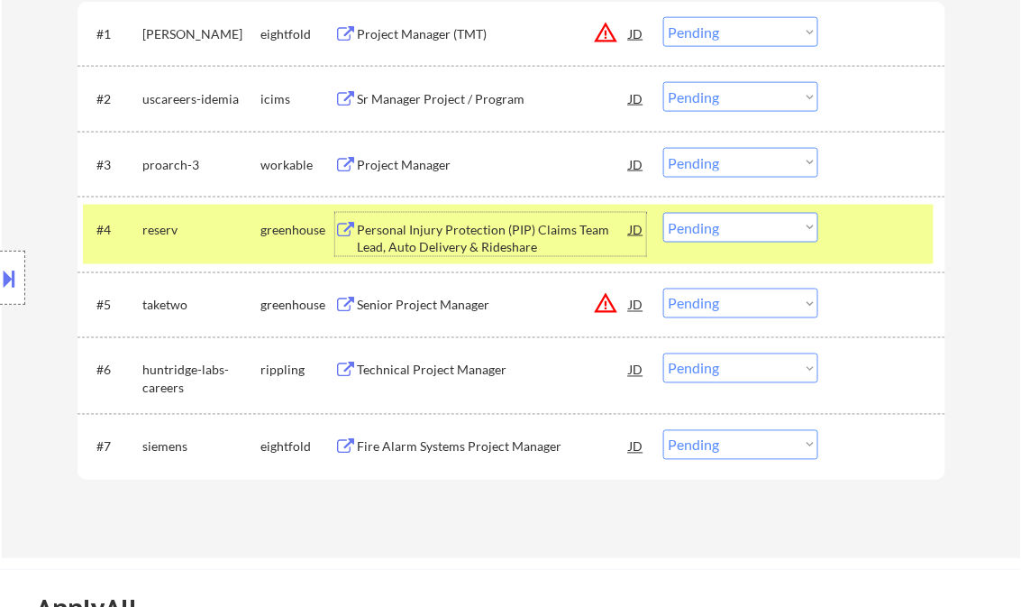
click at [696, 161] on select "Choose an option... Pending Applied Excluded (Questions) Excluded (Expired) Exc…" at bounding box center [741, 163] width 155 height 30
click at [664, 148] on select "Choose an option... Pending Applied Excluded (Questions) Excluded (Expired) Exc…" at bounding box center [741, 163] width 155 height 30
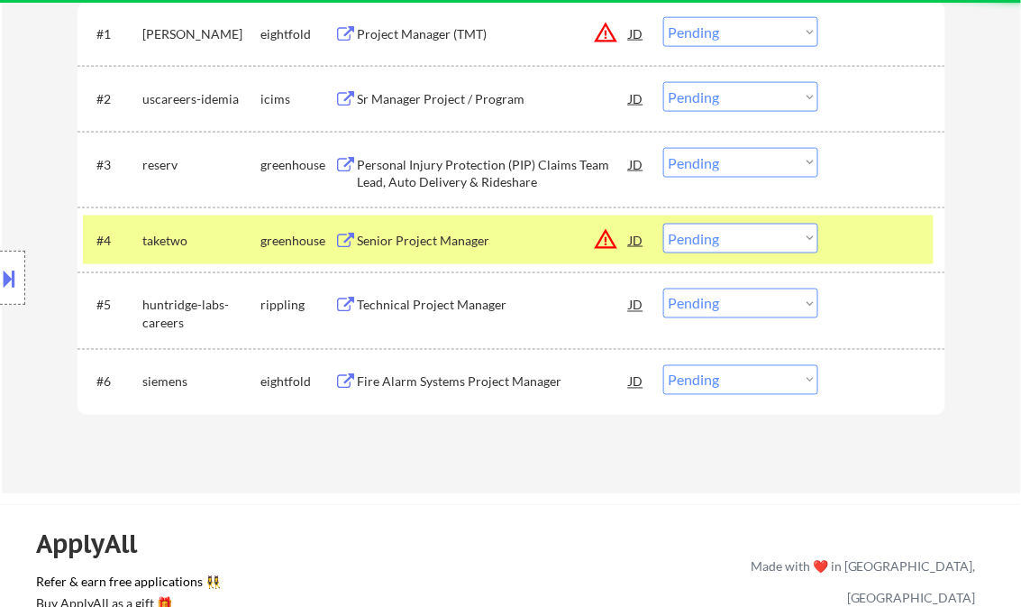
click at [440, 170] on div "Personal Injury Protection (PIP) Claims Team Lead, Auto Delivery & Rideshare" at bounding box center [494, 173] width 272 height 35
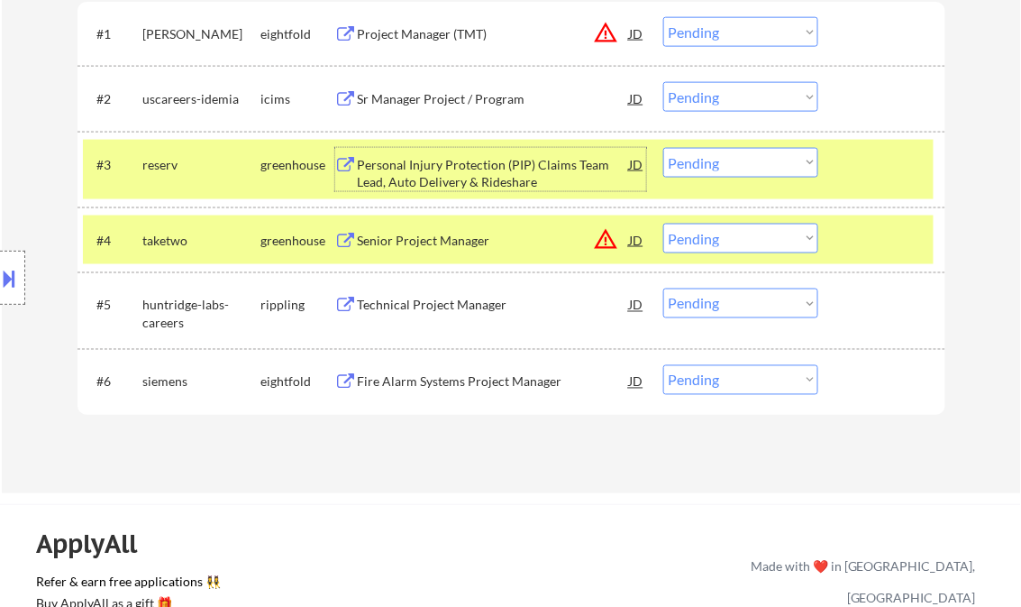
click at [700, 160] on select "Choose an option... Pending Applied Excluded (Questions) Excluded (Expired) Exc…" at bounding box center [741, 163] width 155 height 30
click at [664, 148] on select "Choose an option... Pending Applied Excluded (Questions) Excluded (Expired) Exc…" at bounding box center [741, 163] width 155 height 30
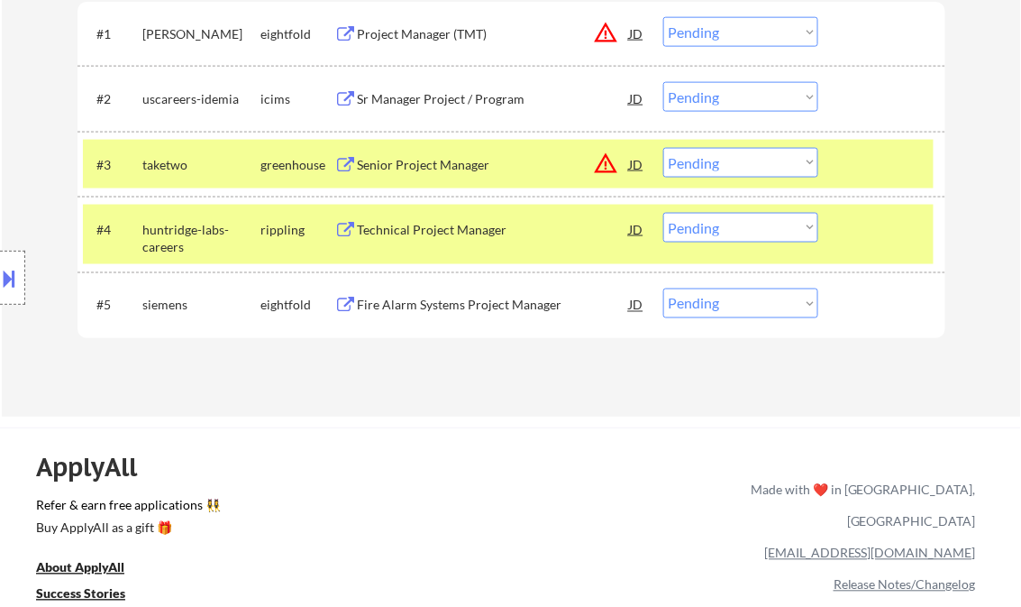
click at [459, 161] on div "Senior Project Manager" at bounding box center [494, 165] width 272 height 18
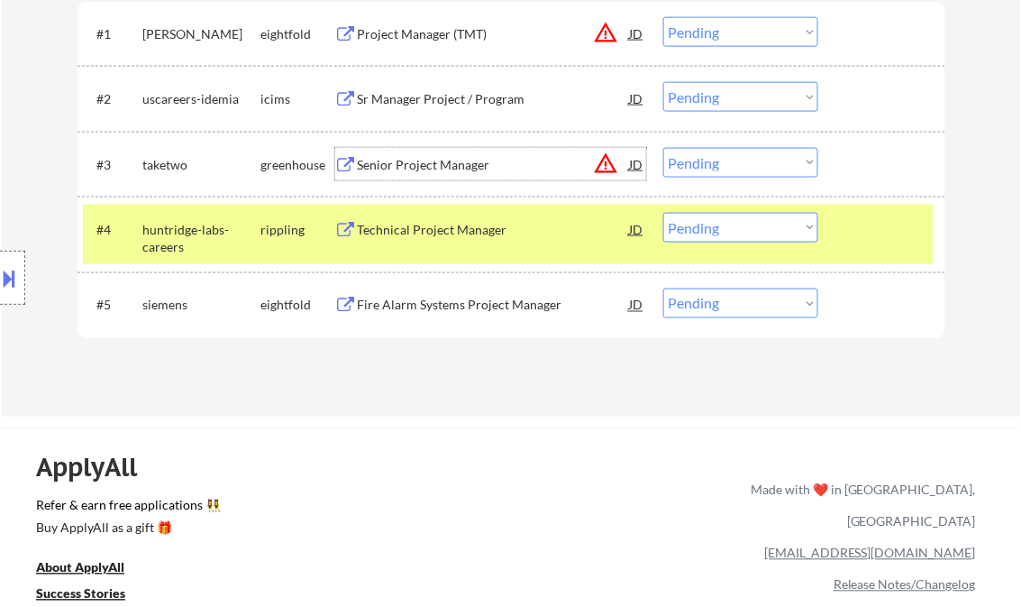
drag, startPoint x: 711, startPoint y: 234, endPoint x: 738, endPoint y: 243, distance: 28.2
click at [711, 234] on select "Choose an option... Pending Applied Excluded (Questions) Excluded (Expired) Exc…" at bounding box center [741, 228] width 155 height 30
drag, startPoint x: 708, startPoint y: 158, endPoint x: 795, endPoint y: 177, distance: 89.5
click at [710, 158] on select "Choose an option... Pending Applied Excluded (Questions) Excluded (Expired) Exc…" at bounding box center [741, 163] width 155 height 30
click at [664, 148] on select "Choose an option... Pending Applied Excluded (Questions) Excluded (Expired) Exc…" at bounding box center [741, 163] width 155 height 30
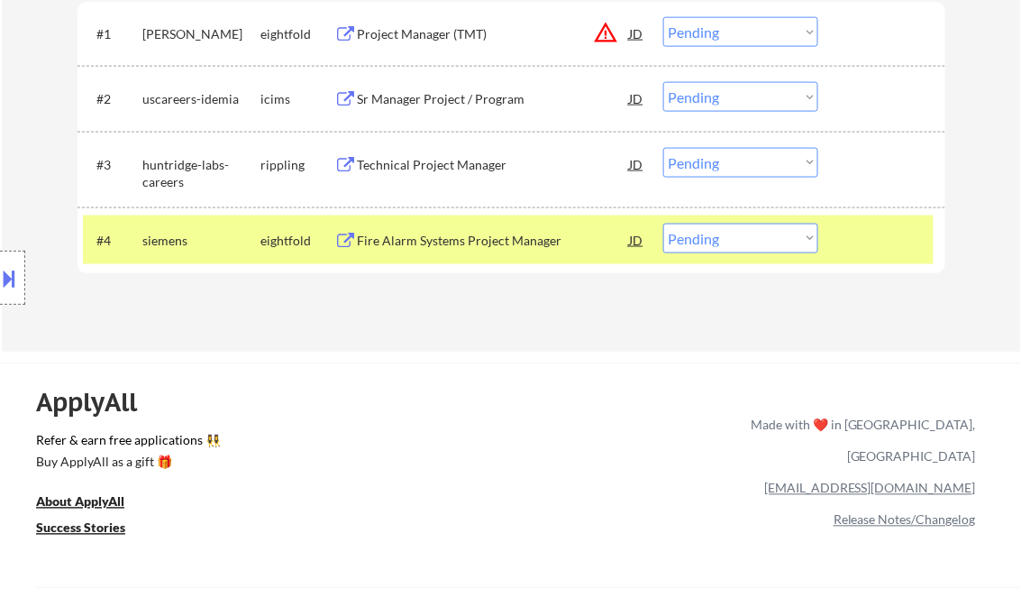
click at [444, 162] on div "Technical Project Manager" at bounding box center [494, 165] width 272 height 18
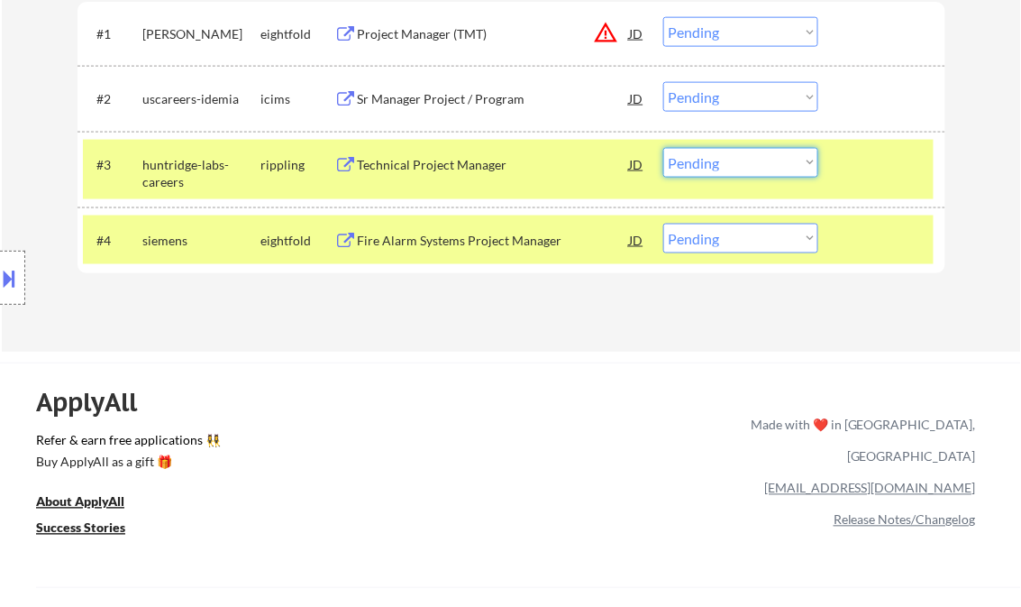
drag, startPoint x: 681, startPoint y: 170, endPoint x: 699, endPoint y: 177, distance: 19.1
click at [681, 170] on select "Choose an option... Pending Applied Excluded (Questions) Excluded (Expired) Exc…" at bounding box center [741, 163] width 155 height 30
click at [664, 148] on select "Choose an option... Pending Applied Excluded (Questions) Excluded (Expired) Exc…" at bounding box center [741, 163] width 155 height 30
select select ""pending""
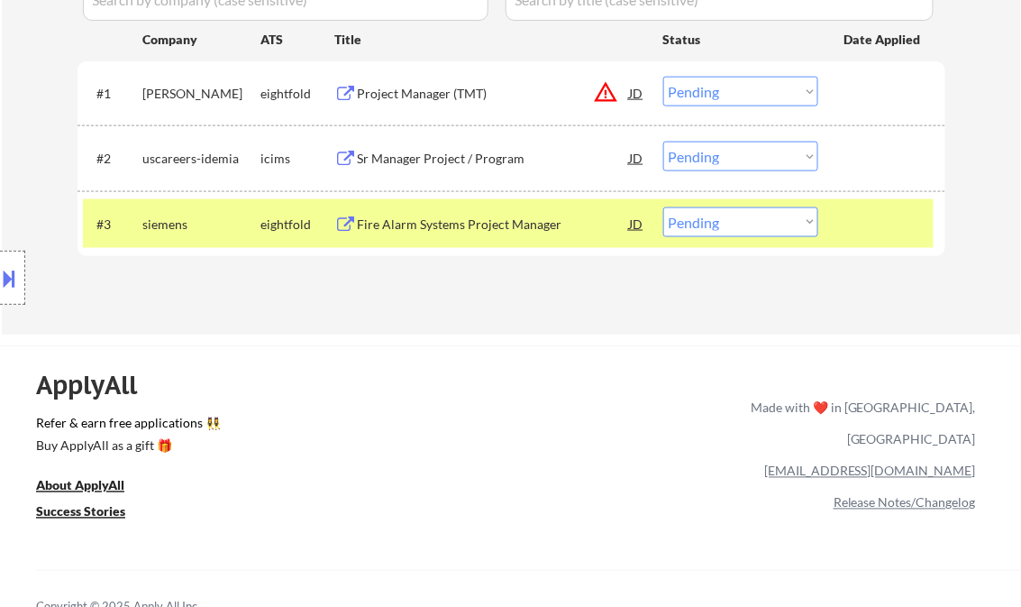
scroll to position [505, 0]
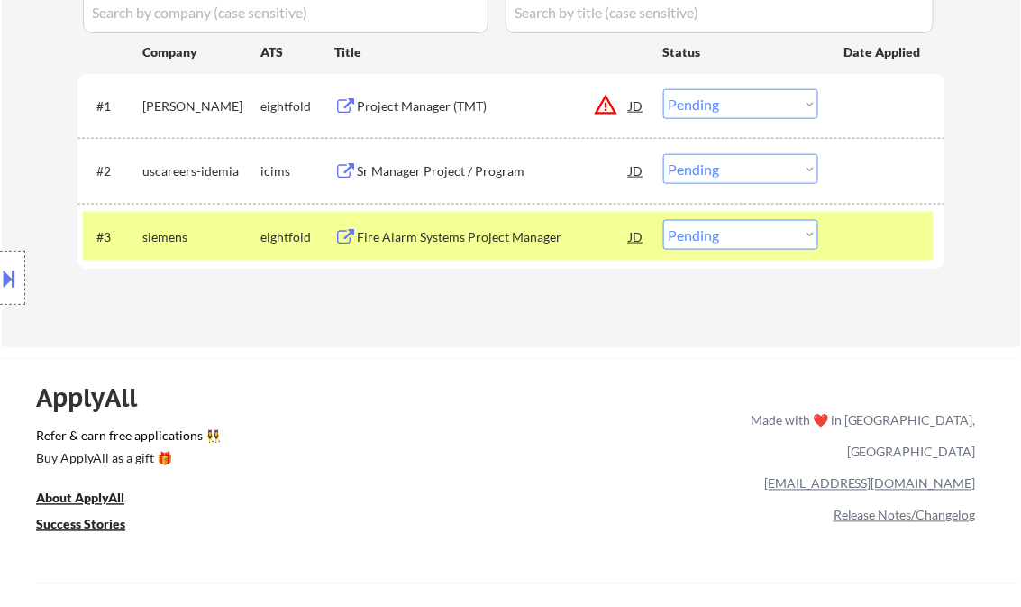
click at [426, 98] on div "Project Manager (TMT)" at bounding box center [494, 106] width 272 height 18
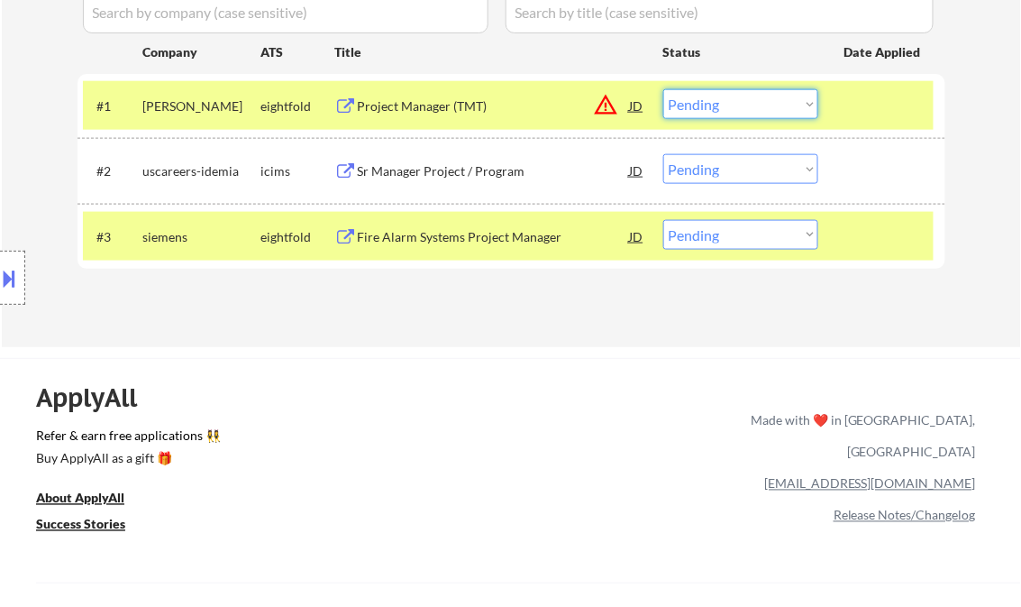
drag, startPoint x: 679, startPoint y: 105, endPoint x: 714, endPoint y: 114, distance: 36.3
click at [683, 105] on select "Choose an option... Pending Applied Excluded (Questions) Excluded (Expired) Exc…" at bounding box center [741, 104] width 155 height 30
click at [664, 89] on select "Choose an option... Pending Applied Excluded (Questions) Excluded (Expired) Exc…" at bounding box center [741, 104] width 155 height 30
click at [436, 171] on div "Sr Manager Project / Program" at bounding box center [494, 171] width 272 height 18
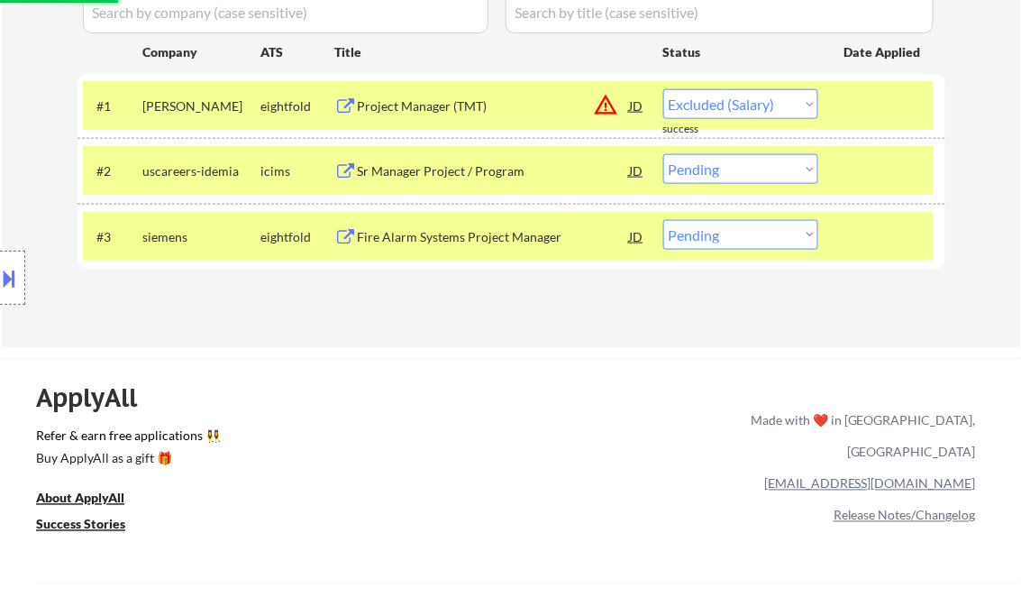
select select ""pending""
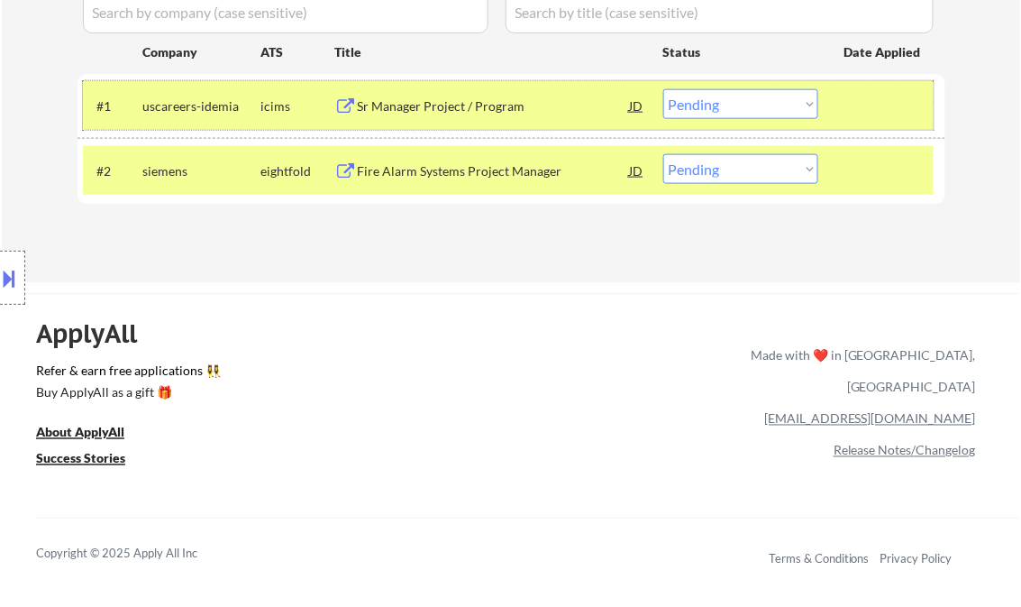
click at [897, 115] on div at bounding box center [884, 105] width 79 height 32
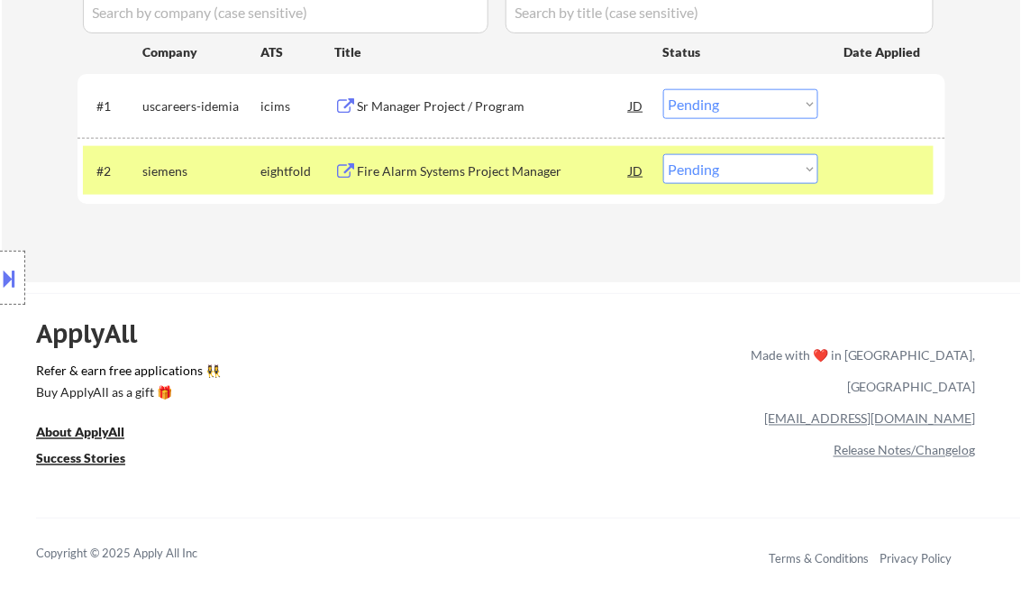
click at [884, 164] on div at bounding box center [884, 170] width 79 height 32
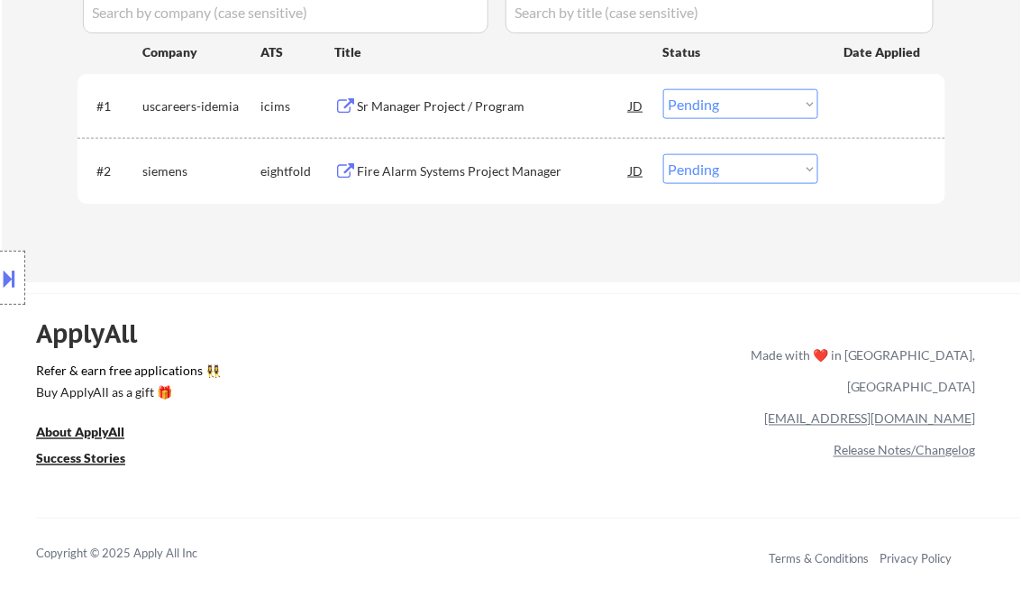
click at [457, 173] on div "Fire Alarm Systems Project Manager" at bounding box center [494, 171] width 272 height 18
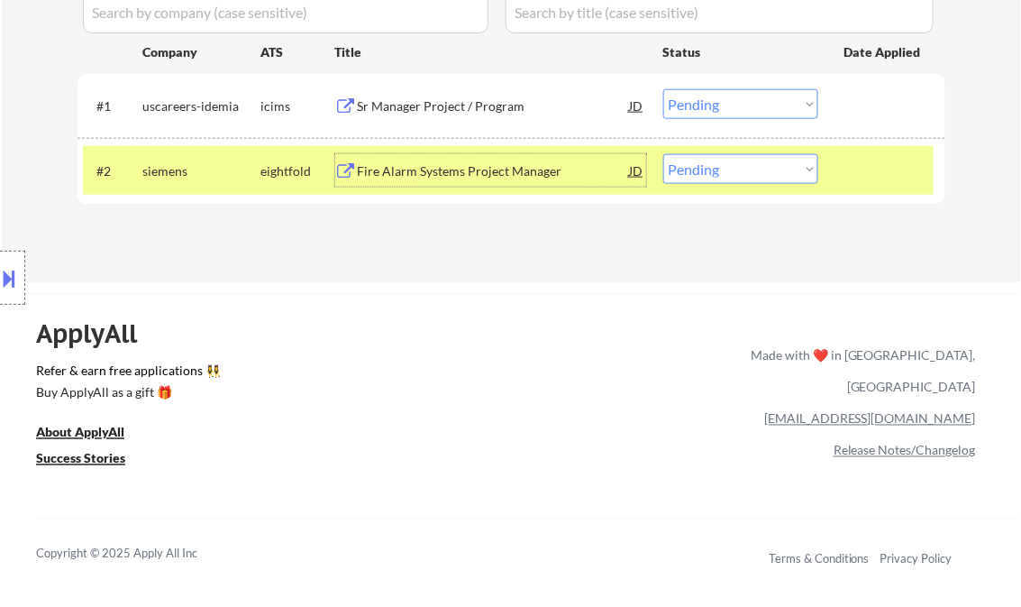
click at [723, 171] on select "Choose an option... Pending Applied Excluded (Questions) Excluded (Expired) Exc…" at bounding box center [741, 169] width 155 height 30
select select ""excluded__salary_""
click at [664, 154] on select "Choose an option... Pending Applied Excluded (Questions) Excluded (Expired) Exc…" at bounding box center [741, 169] width 155 height 30
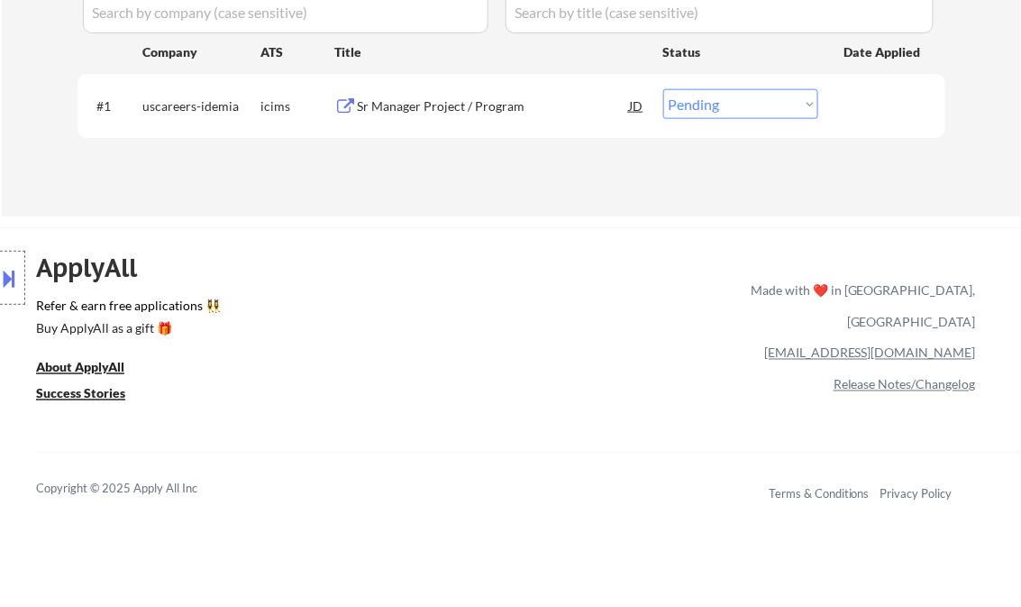
click at [723, 114] on select "Choose an option... Pending Applied Excluded (Questions) Excluded (Expired) Exc…" at bounding box center [741, 104] width 155 height 30
select select ""excluded__other_""
click at [664, 89] on select "Choose an option... Pending Applied Excluded (Questions) Excluded (Expired) Exc…" at bounding box center [741, 104] width 155 height 30
click at [487, 272] on div "ApplyAll Refer & earn free applications 👯‍♀️ Buy ApplyAll as a gift 🎁 About App…" at bounding box center [510, 383] width 1021 height 286
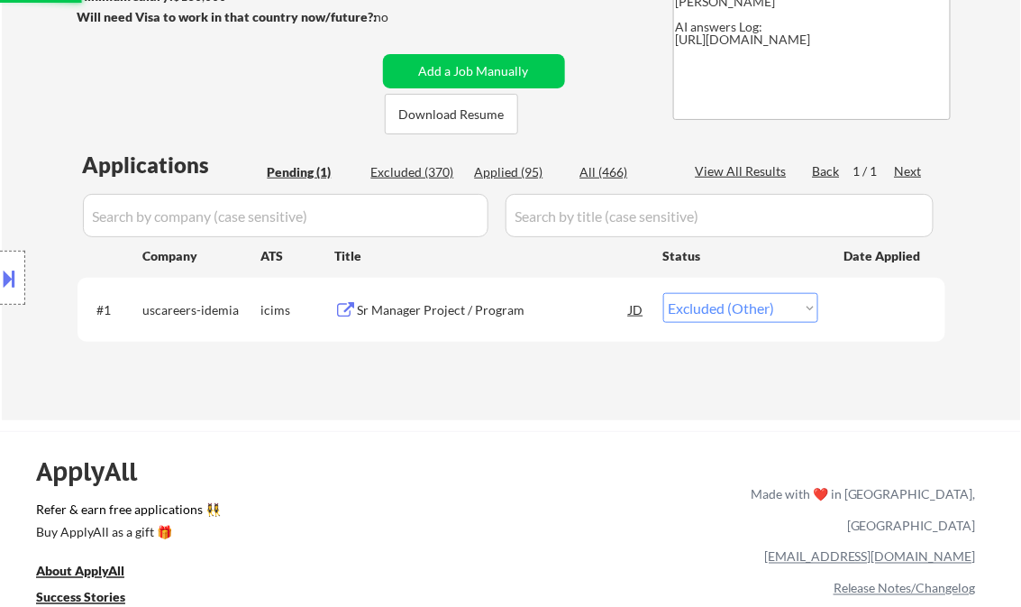
scroll to position [288, 0]
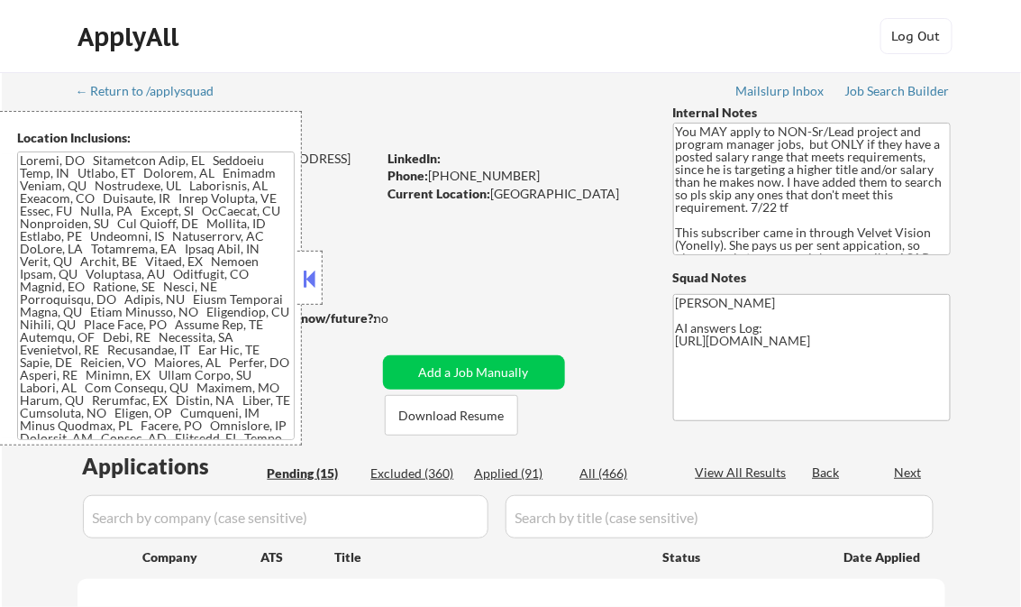
select select ""pending""
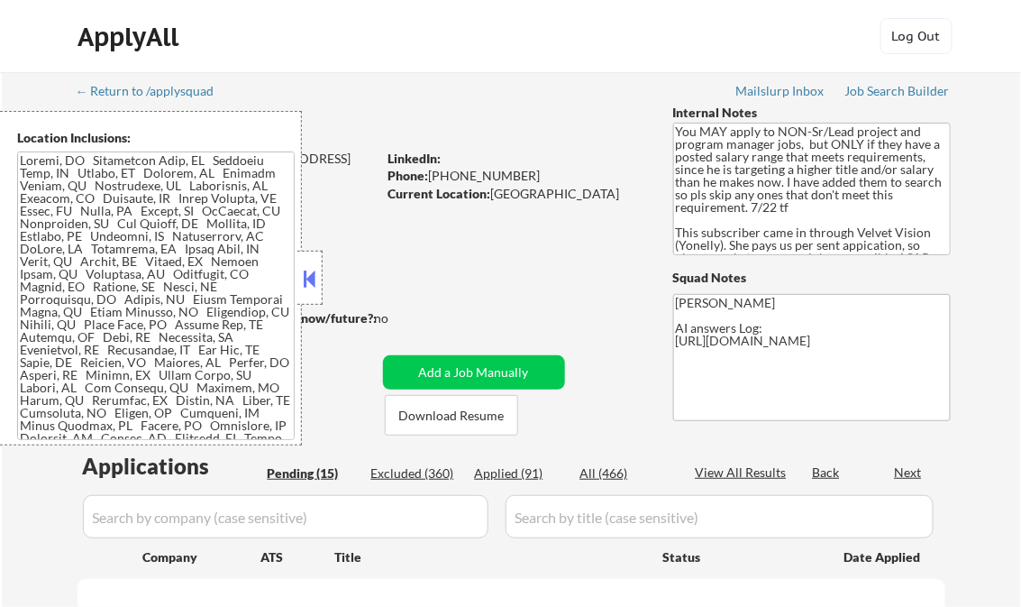
select select ""pending""
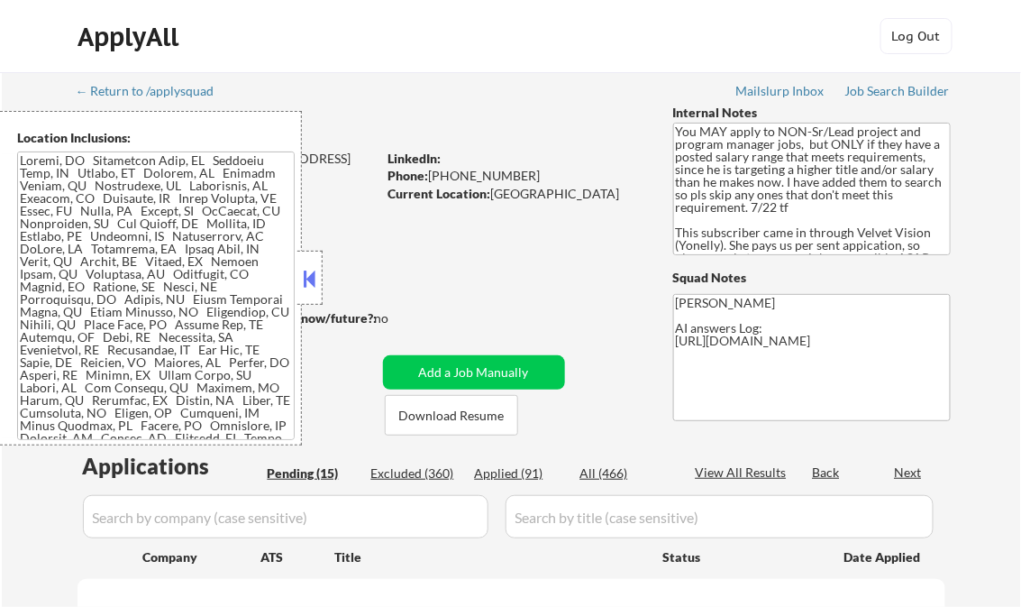
select select ""pending""
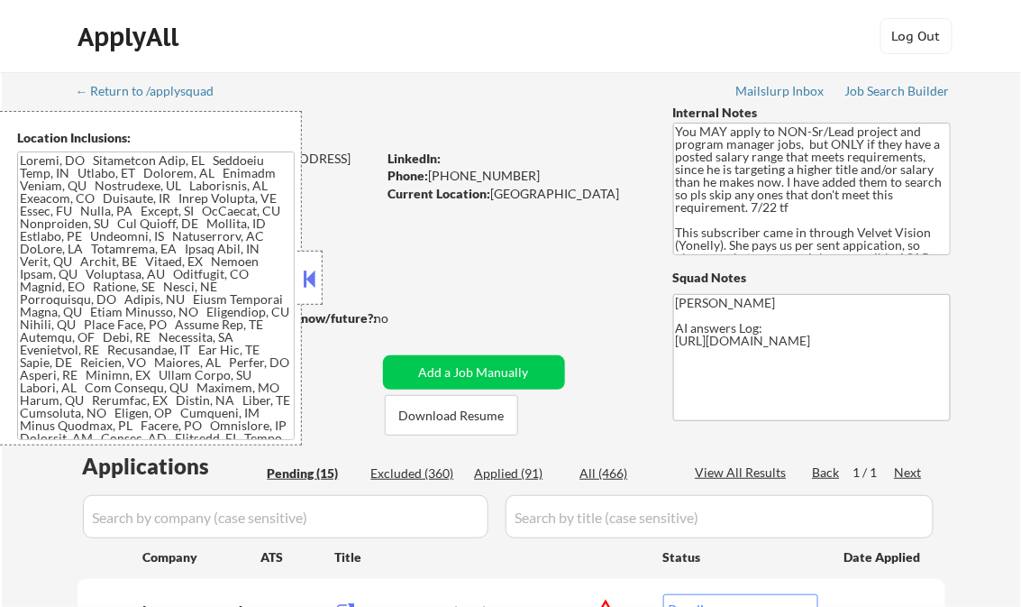
scroll to position [437, 0]
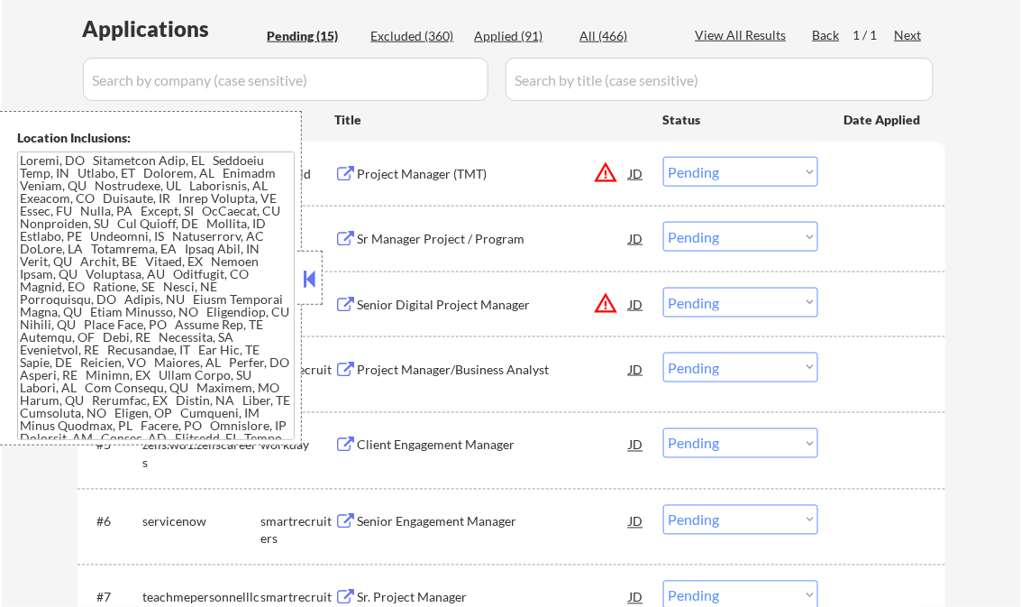
click at [307, 278] on button at bounding box center [310, 278] width 20 height 27
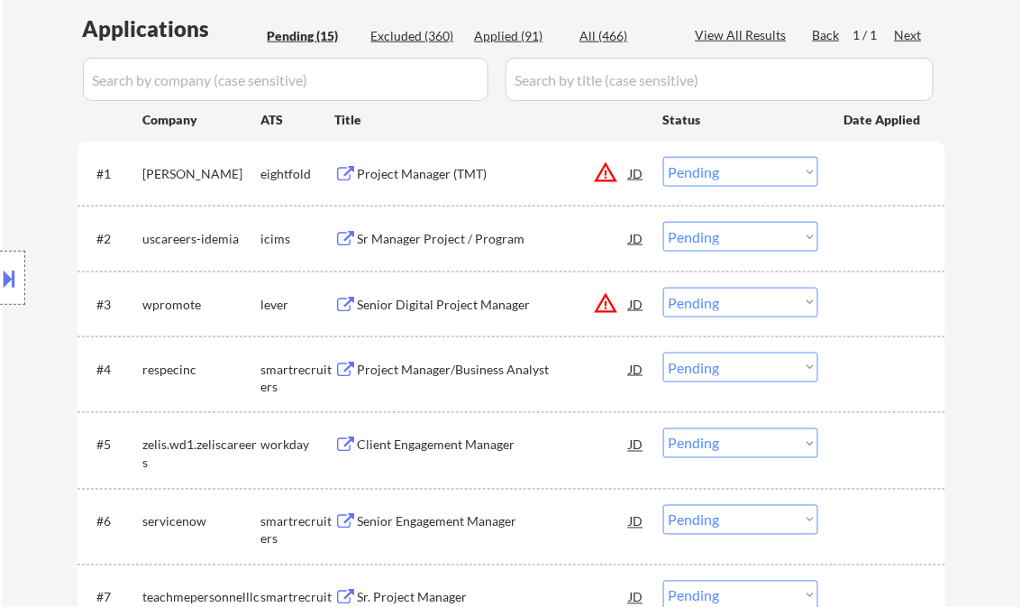
click at [507, 39] on div "Applied (91)" at bounding box center [520, 36] width 90 height 18
select select ""applied""
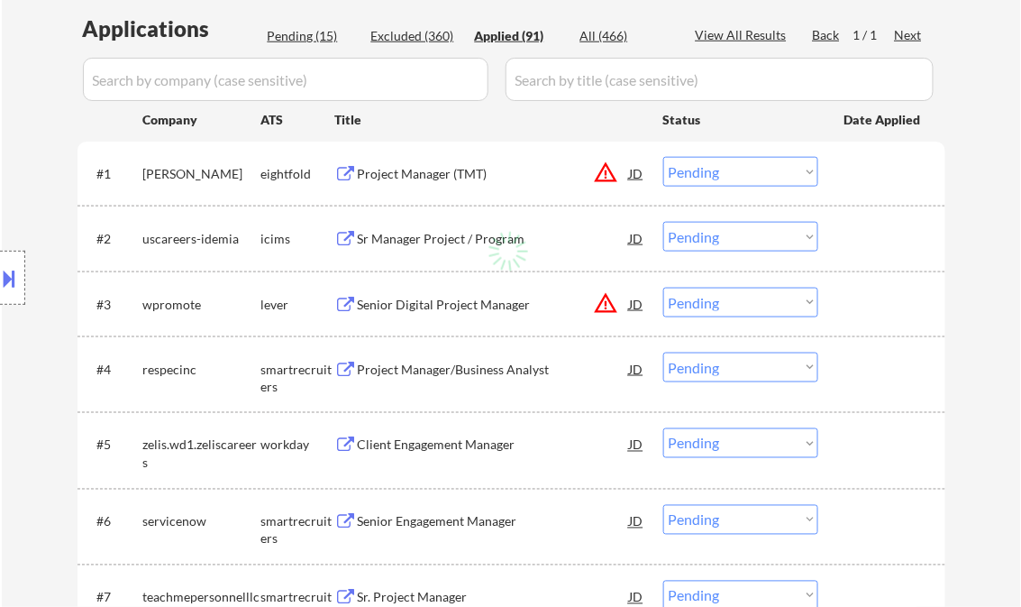
select select ""applied""
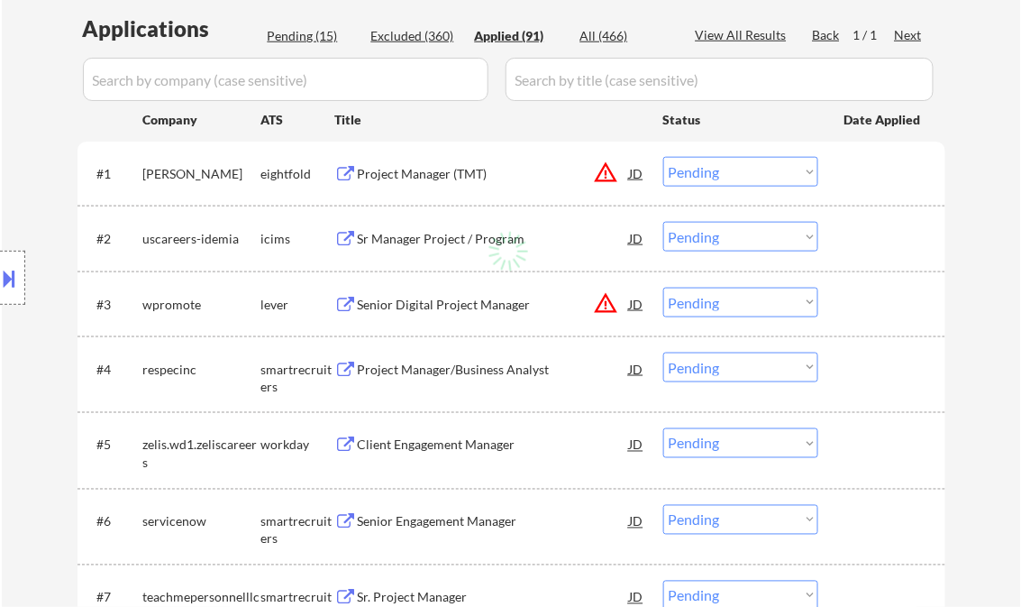
select select ""applied""
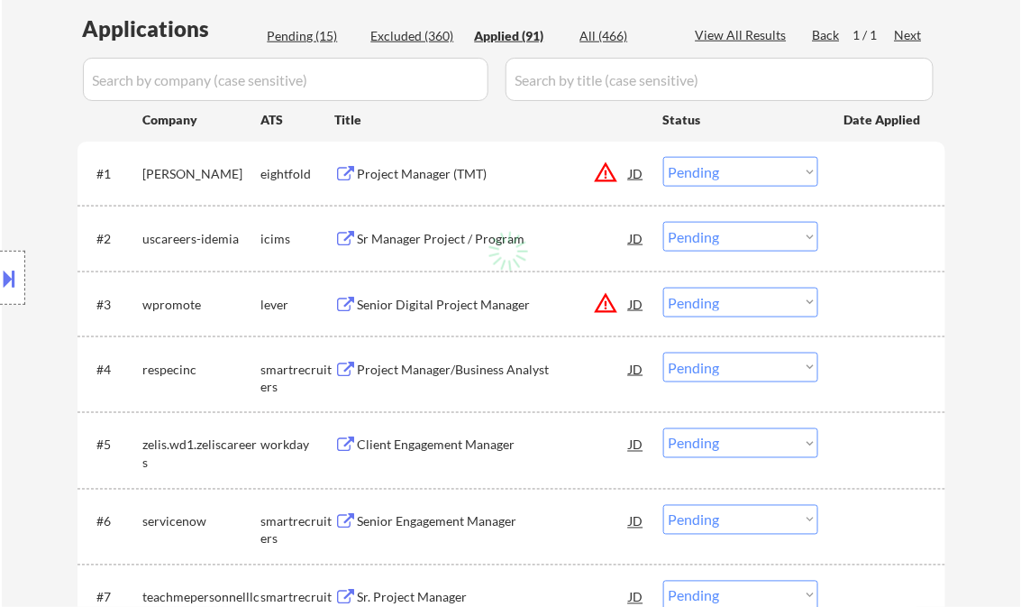
select select ""applied""
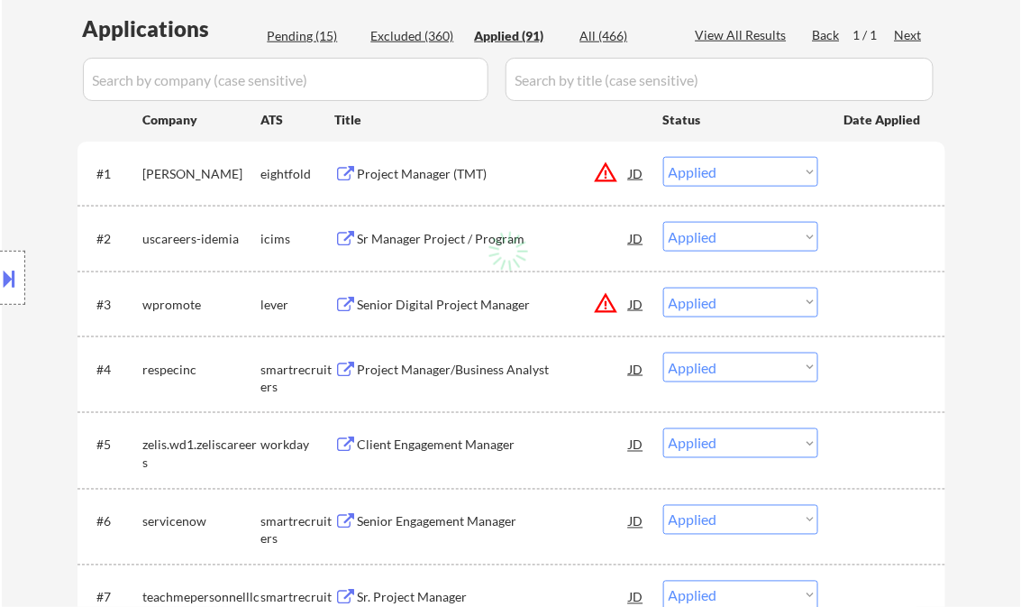
select select ""applied""
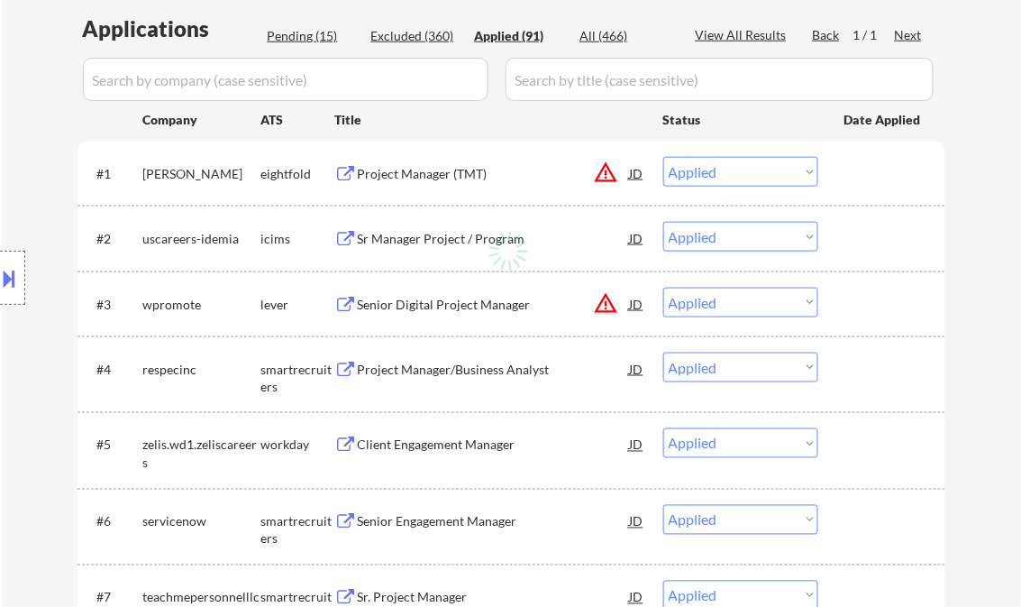
select select ""applied""
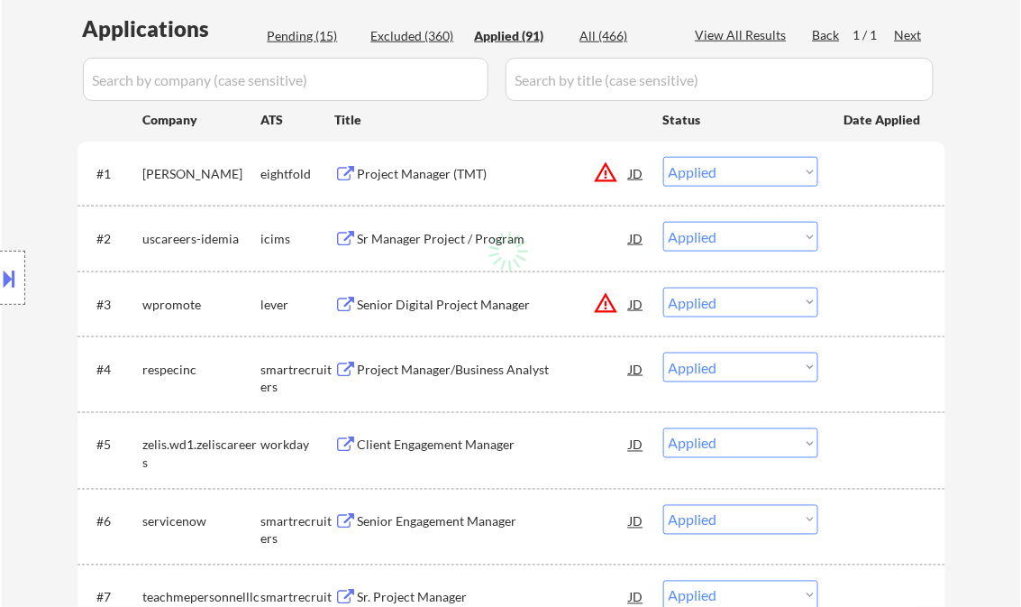
select select ""applied""
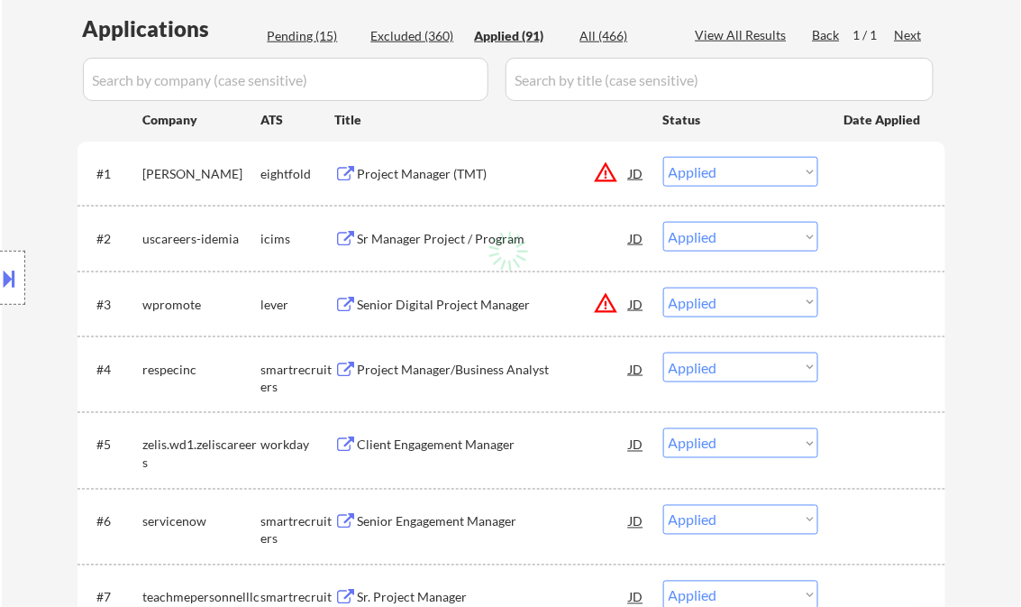
select select ""applied""
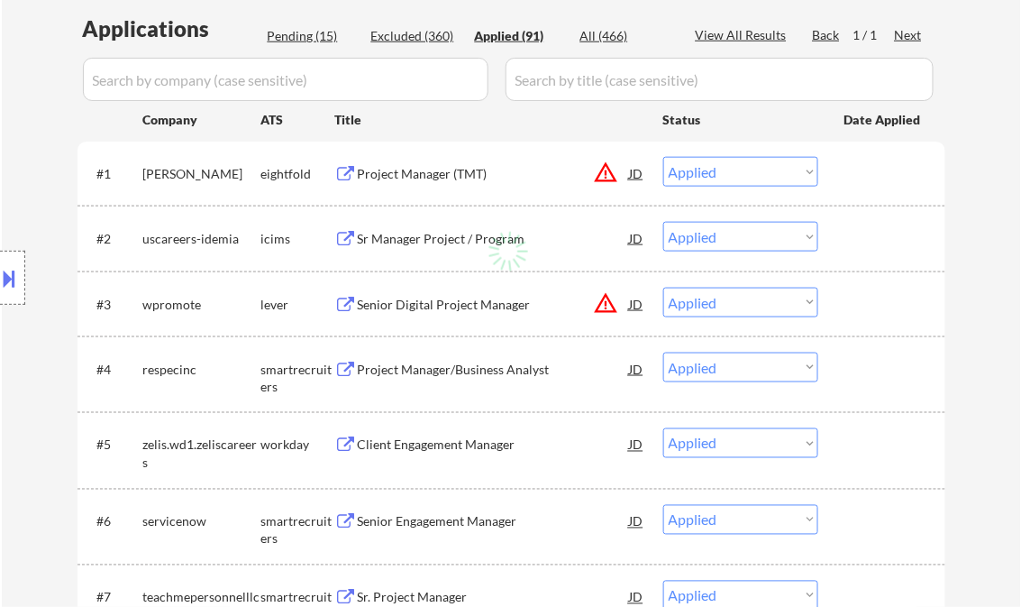
select select ""applied""
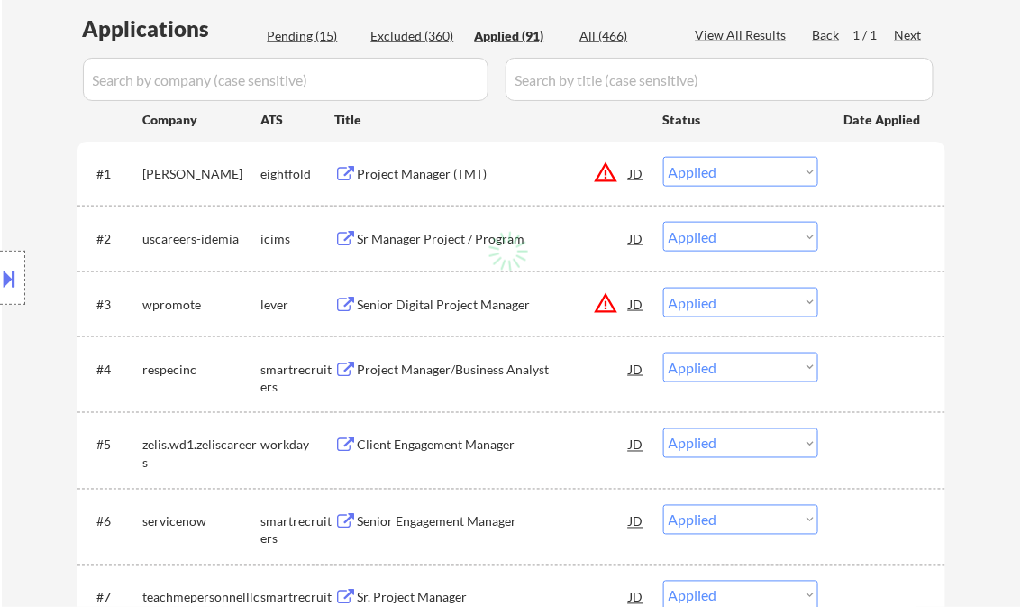
select select ""applied""
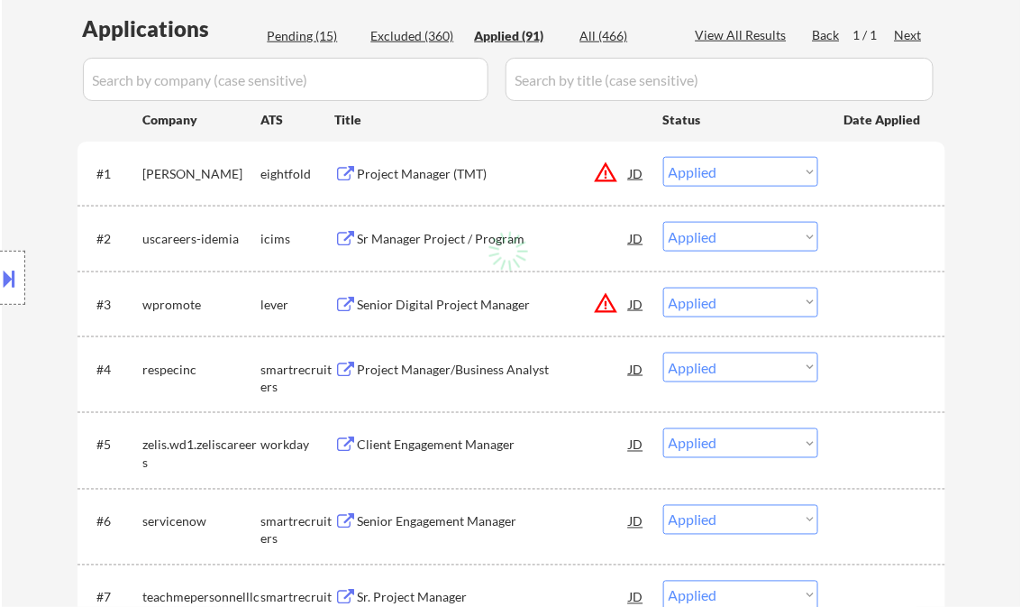
select select ""applied""
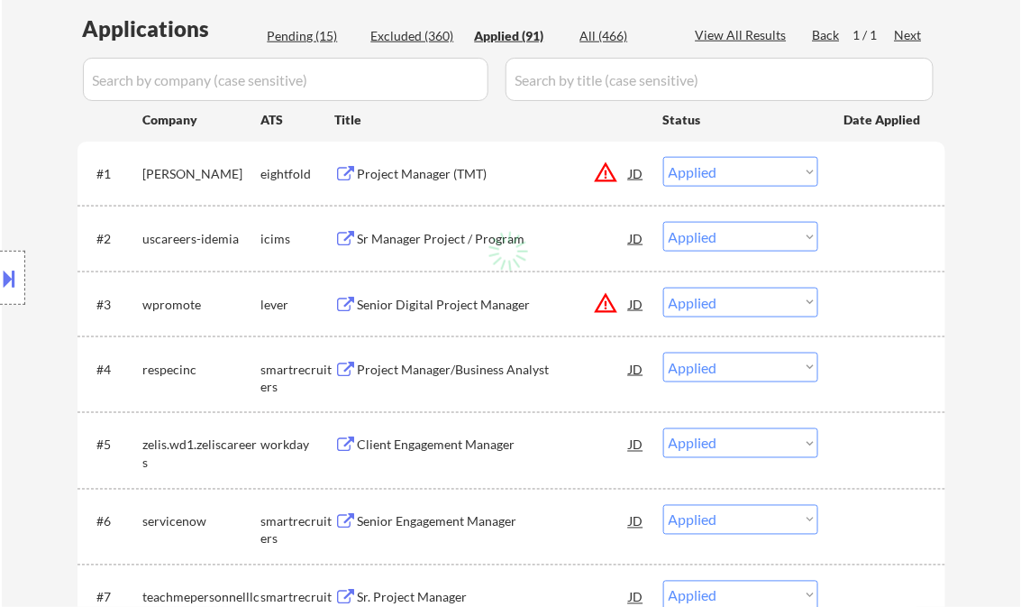
select select ""applied""
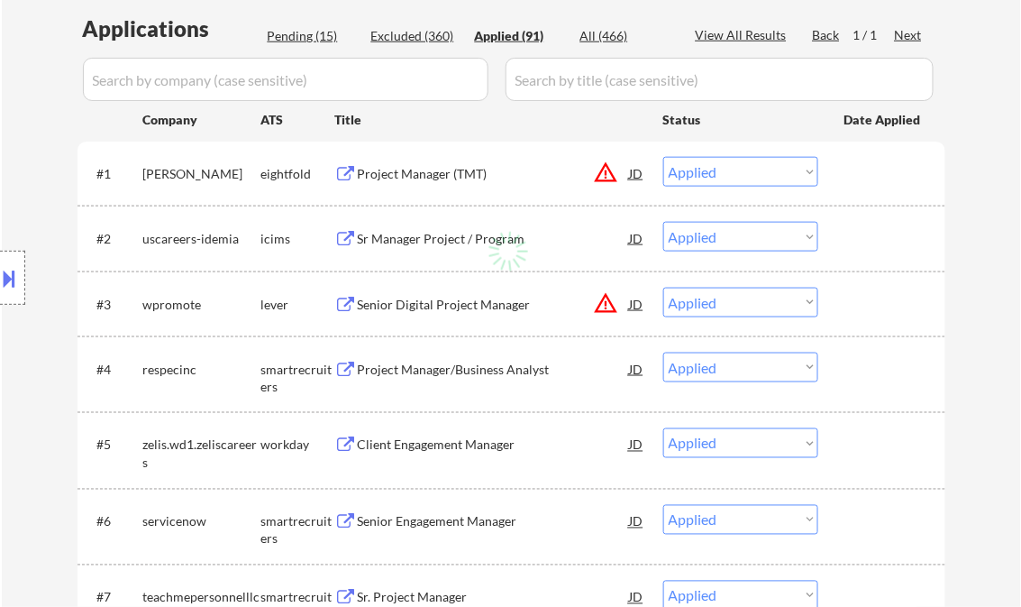
select select ""applied""
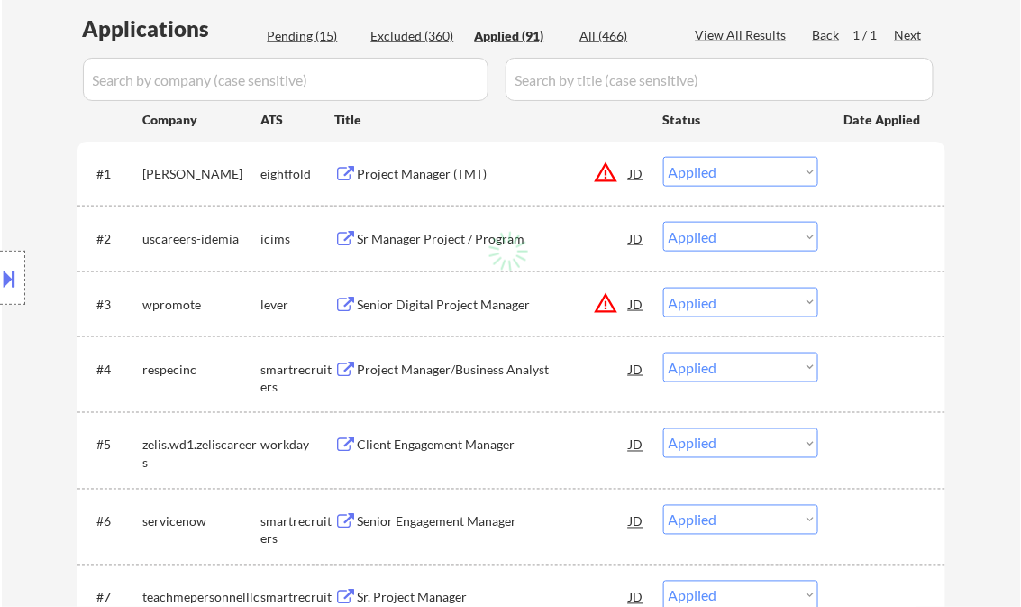
select select ""applied""
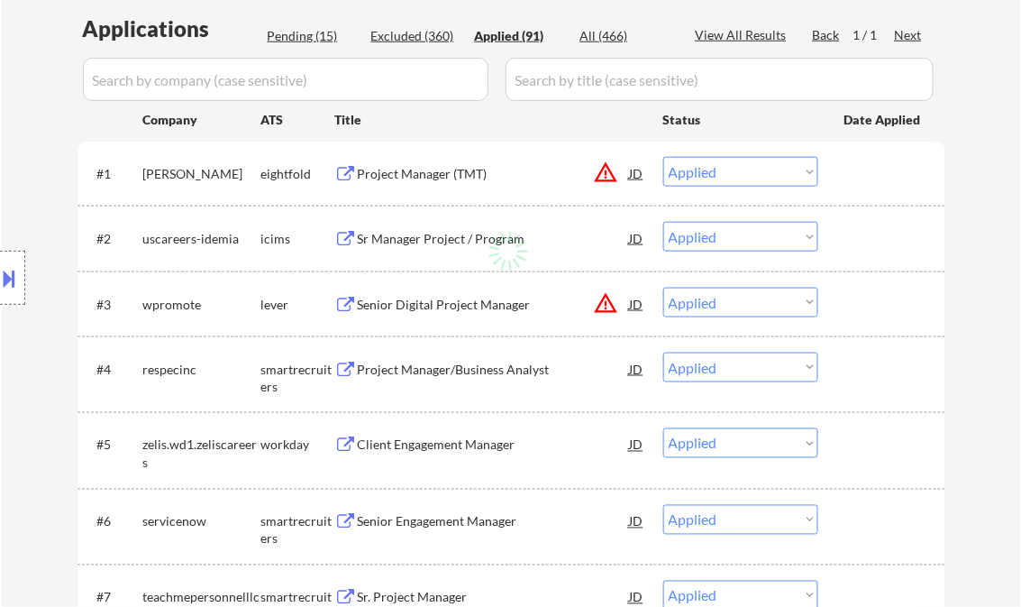
select select ""applied""
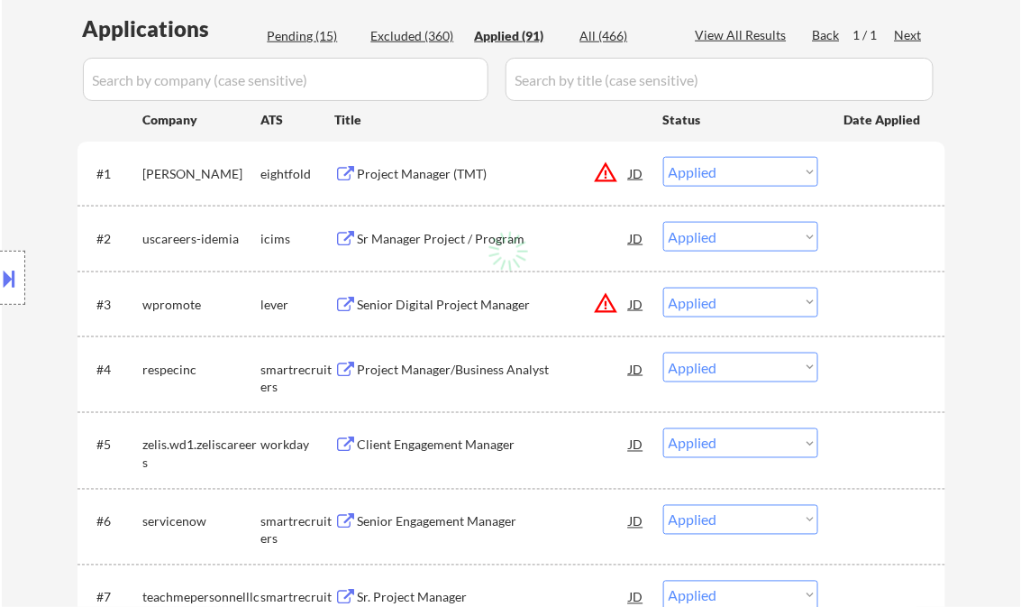
select select ""applied""
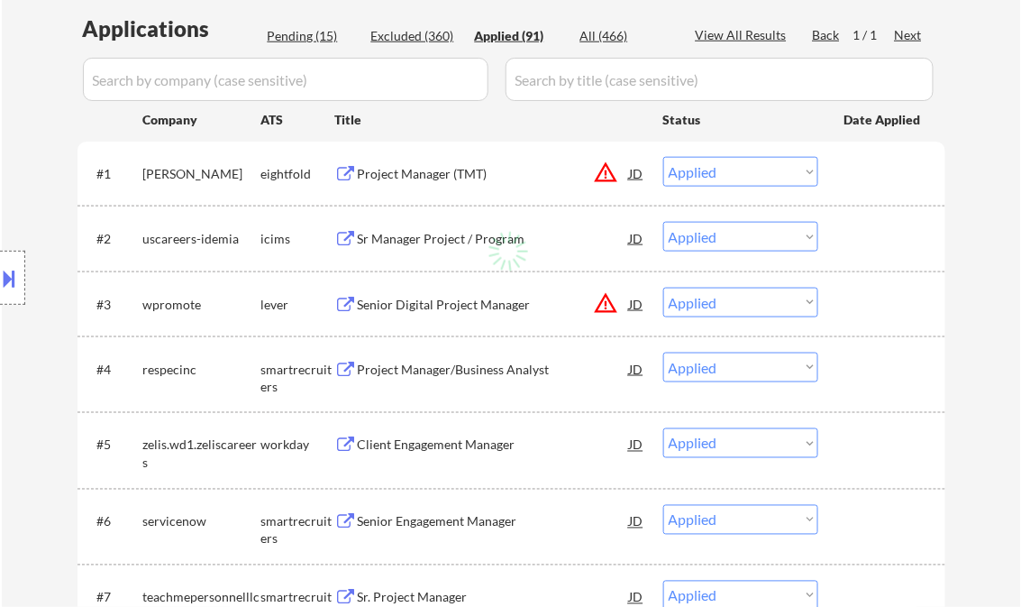
select select ""applied""
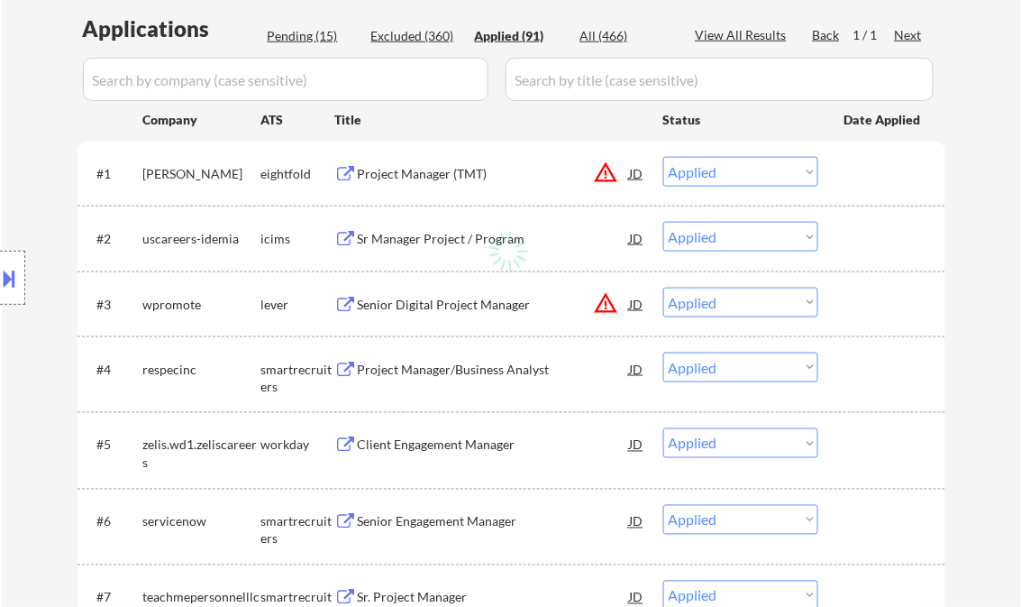
select select ""applied""
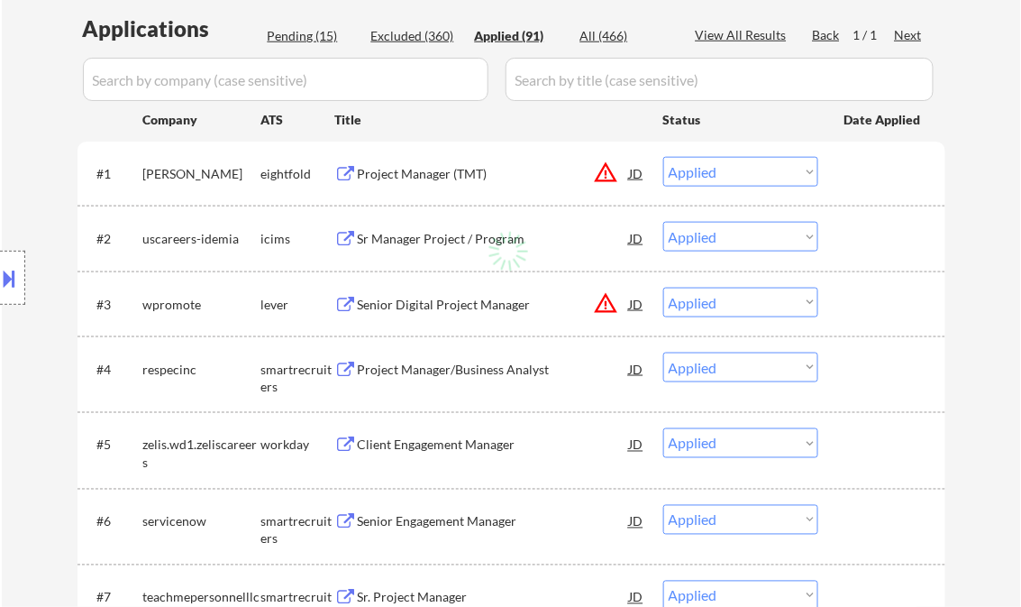
select select ""applied""
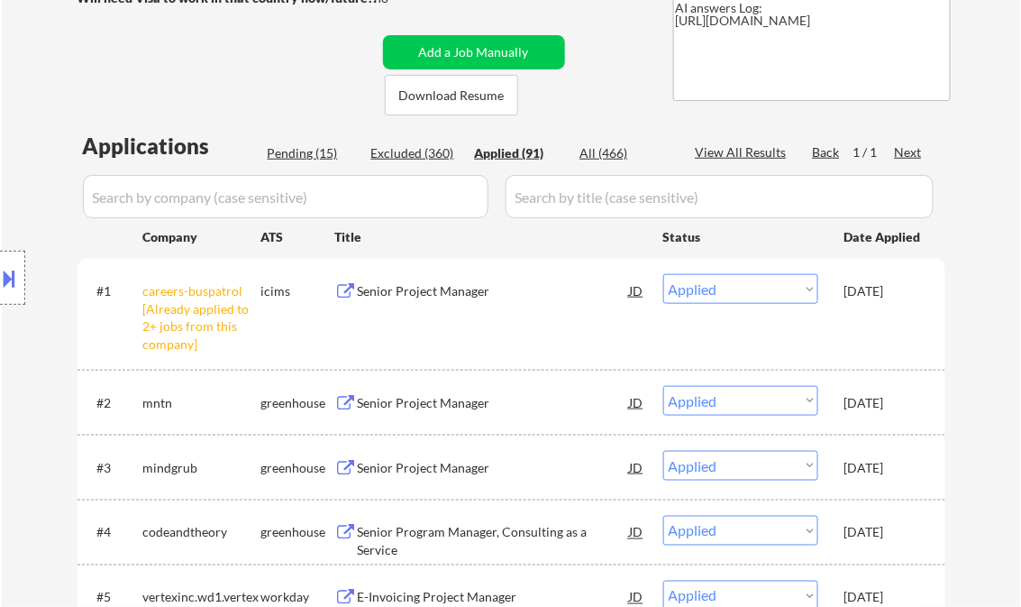
scroll to position [293, 0]
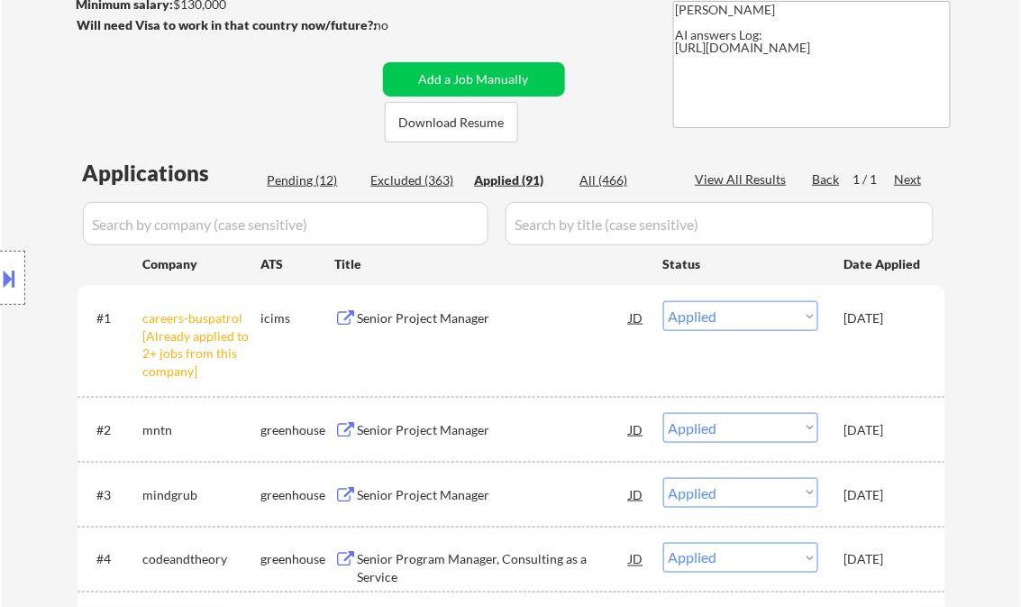
select select ""applied""
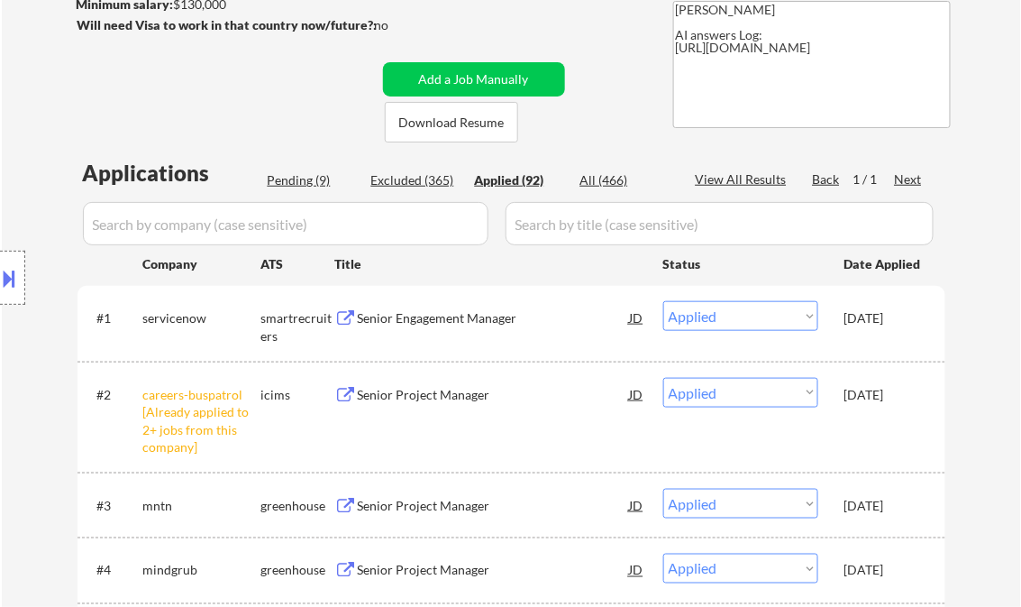
select select ""applied""
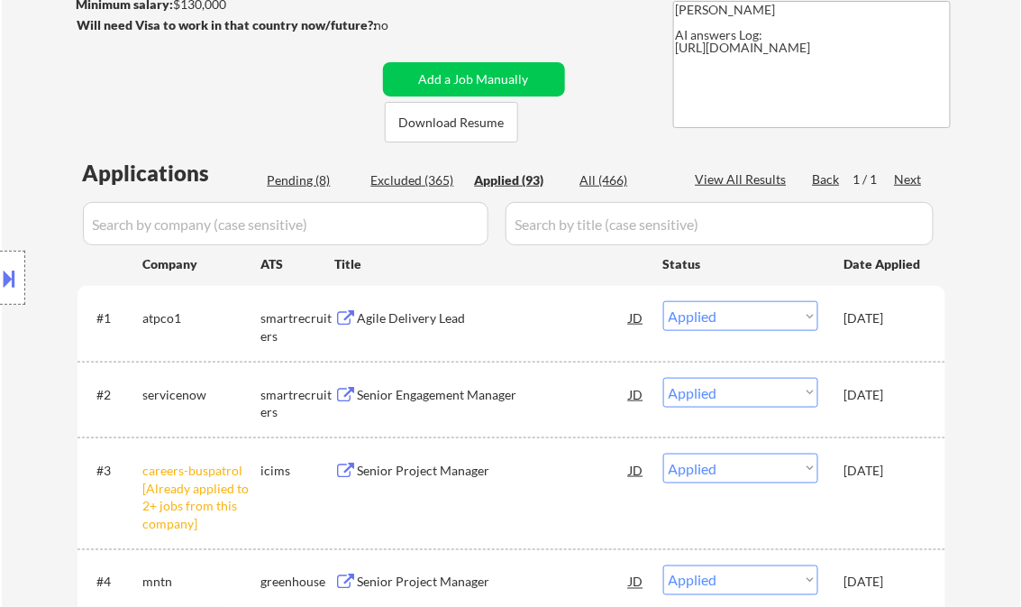
select select ""applied""
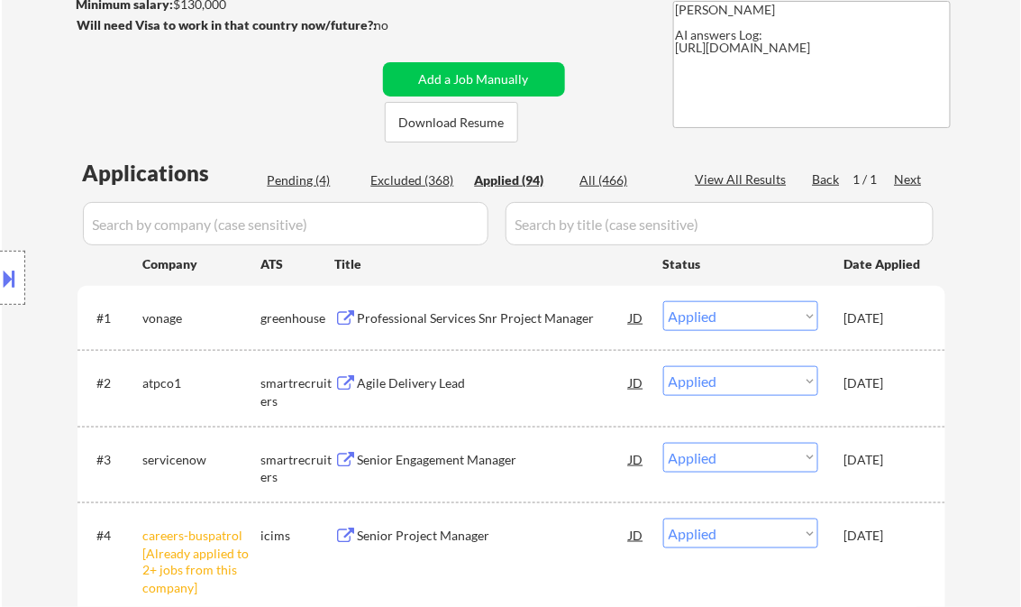
select select ""applied""
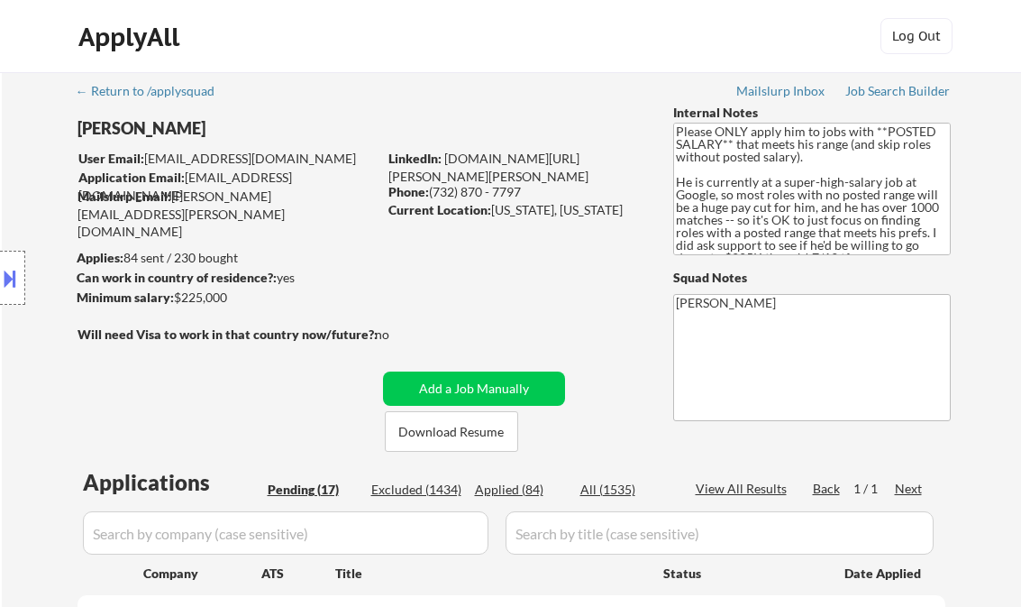
select select ""pending""
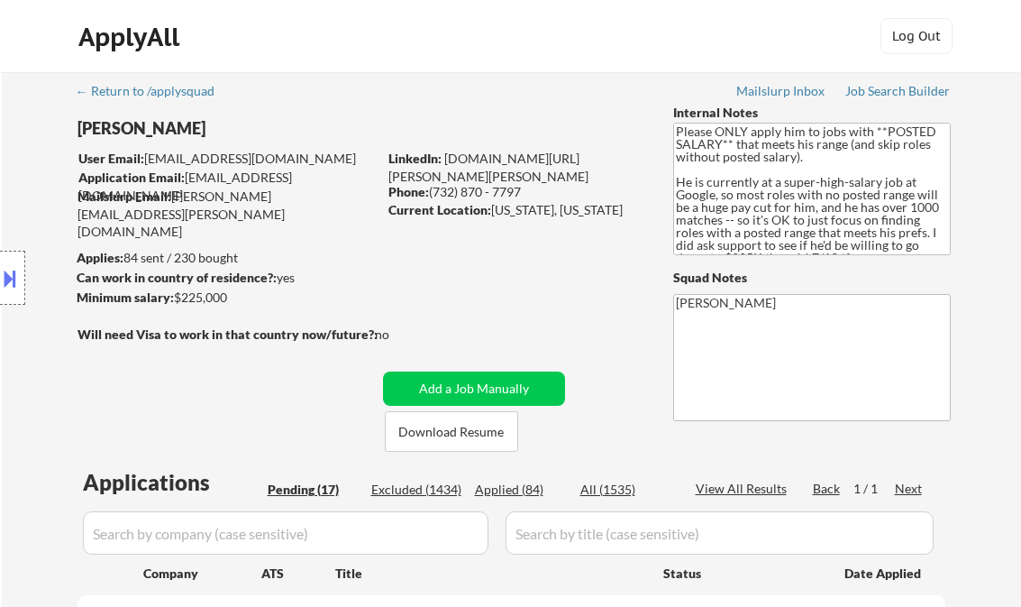
select select ""pending""
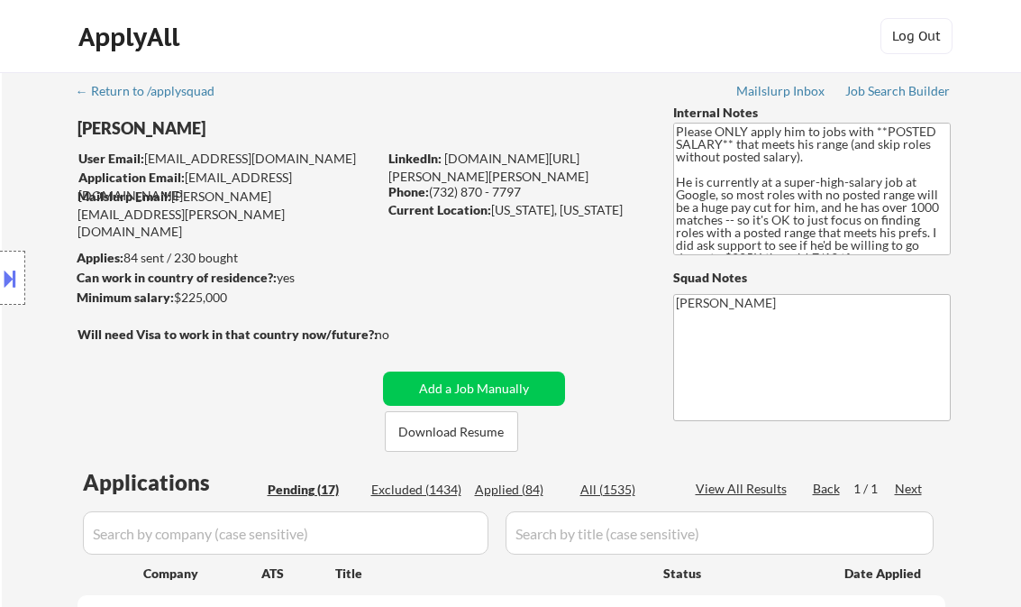
select select ""pending""
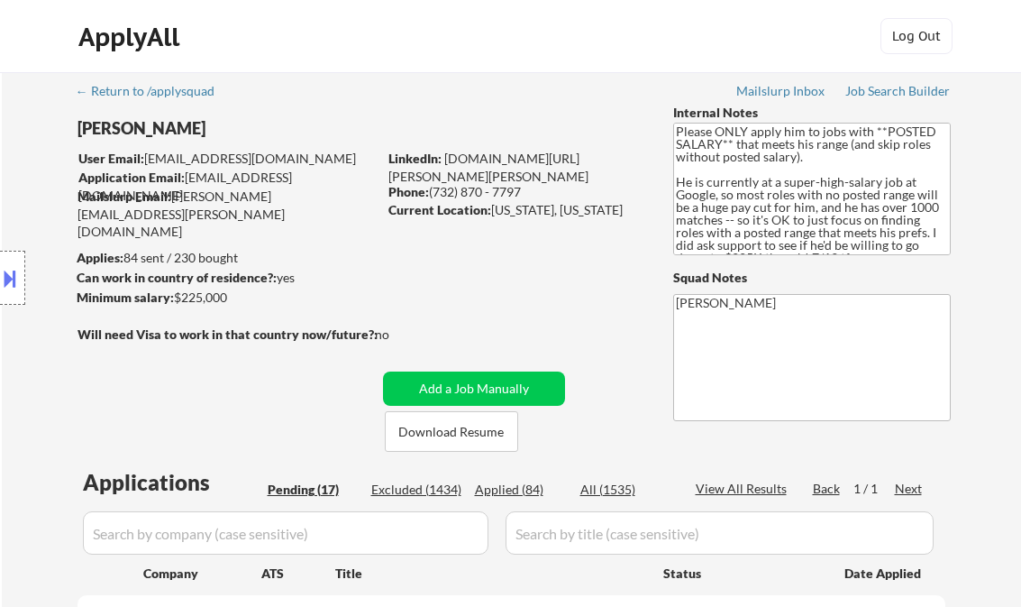
select select ""pending""
click at [880, 93] on div "Job Search Builder" at bounding box center [898, 91] width 105 height 13
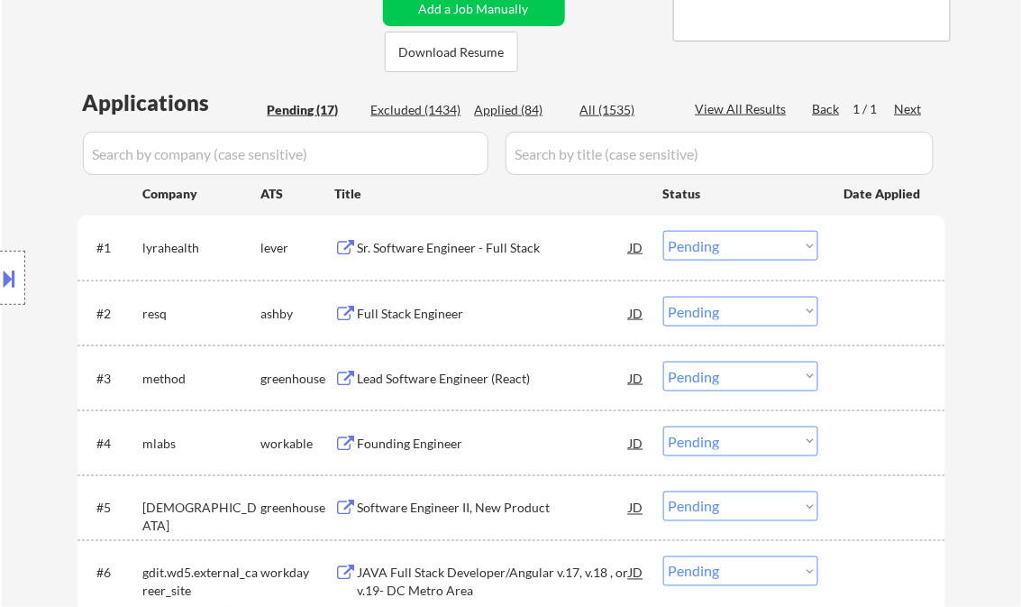
scroll to position [361, 0]
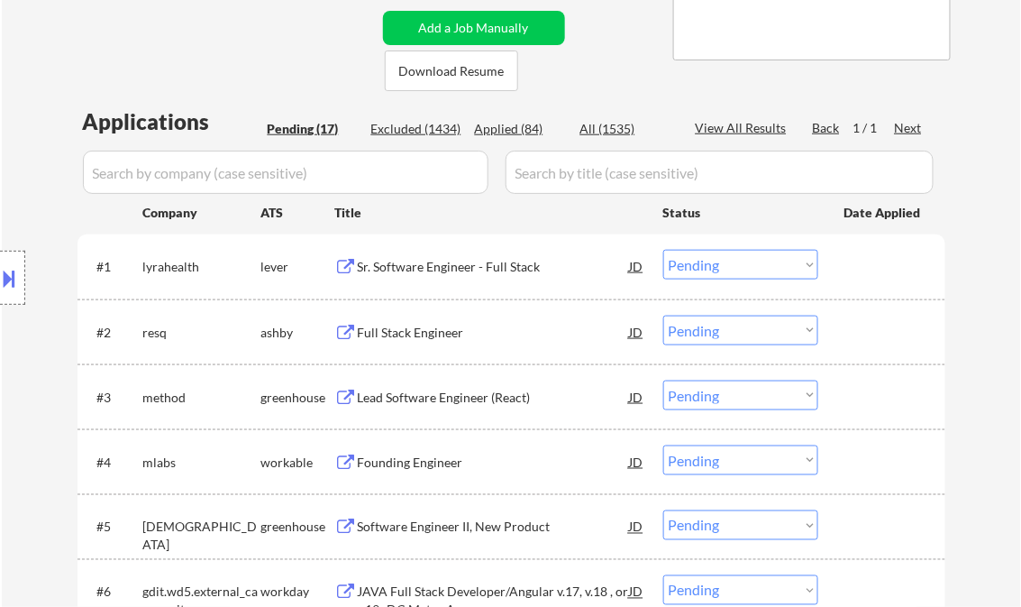
click at [442, 264] on div "Sr. Software Engineer - Full Stack" at bounding box center [494, 267] width 272 height 18
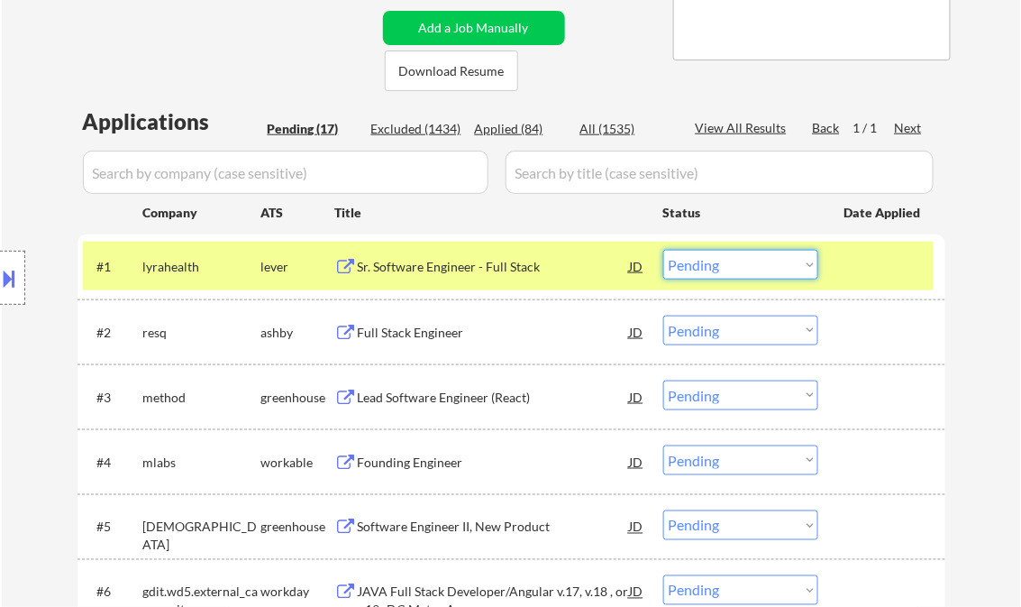
drag, startPoint x: 721, startPoint y: 268, endPoint x: 736, endPoint y: 280, distance: 19.2
click at [721, 268] on select "Choose an option... Pending Applied Excluded (Questions) Excluded (Expired) Exc…" at bounding box center [741, 265] width 155 height 30
click at [664, 250] on select "Choose an option... Pending Applied Excluded (Questions) Excluded (Expired) Exc…" at bounding box center [741, 265] width 155 height 30
click at [383, 326] on div "Full Stack Engineer" at bounding box center [494, 333] width 272 height 18
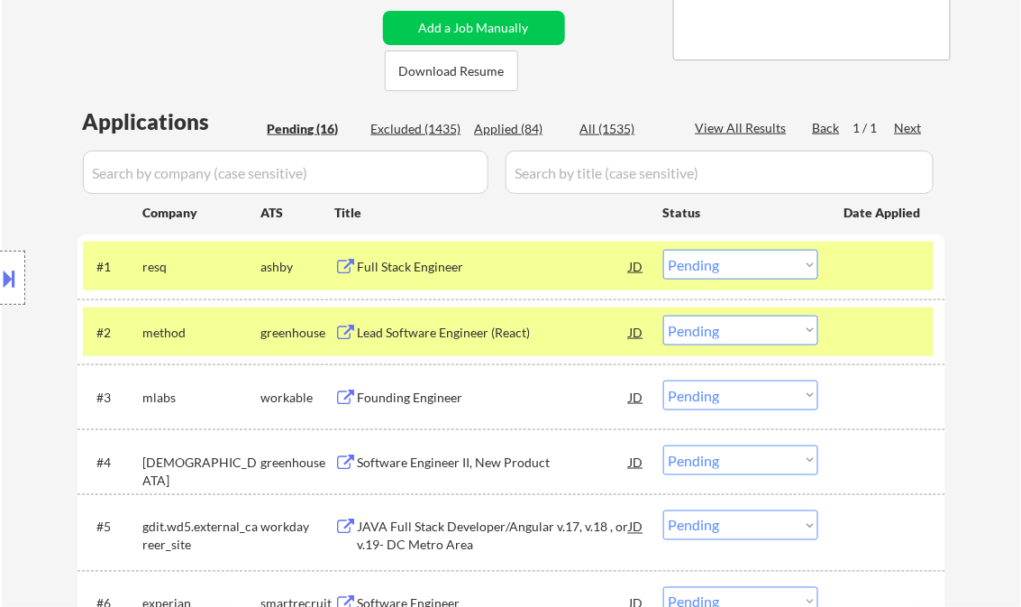
click at [13, 278] on button at bounding box center [10, 278] width 20 height 30
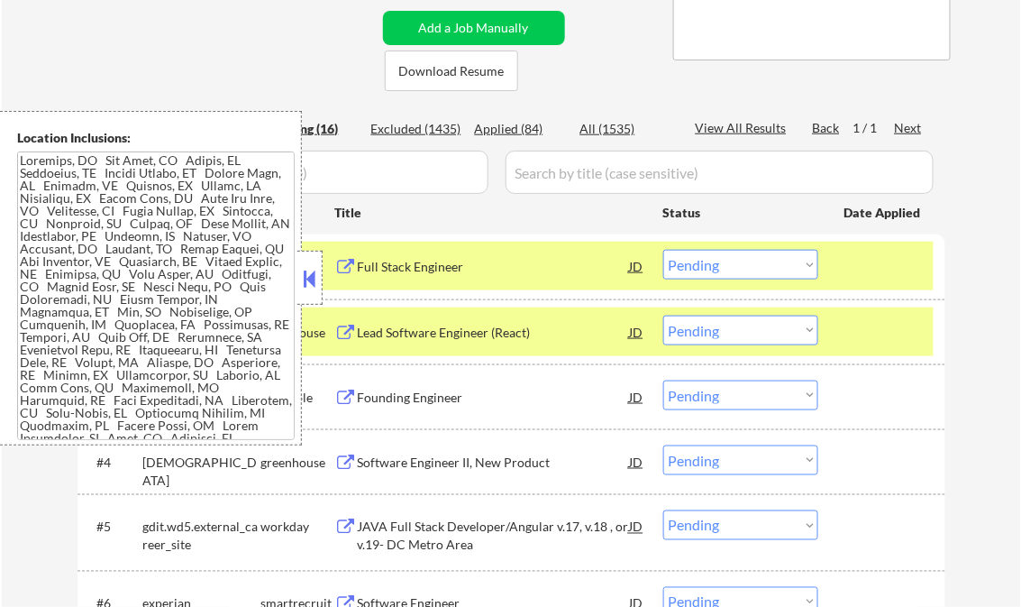
click at [313, 273] on button at bounding box center [310, 278] width 20 height 27
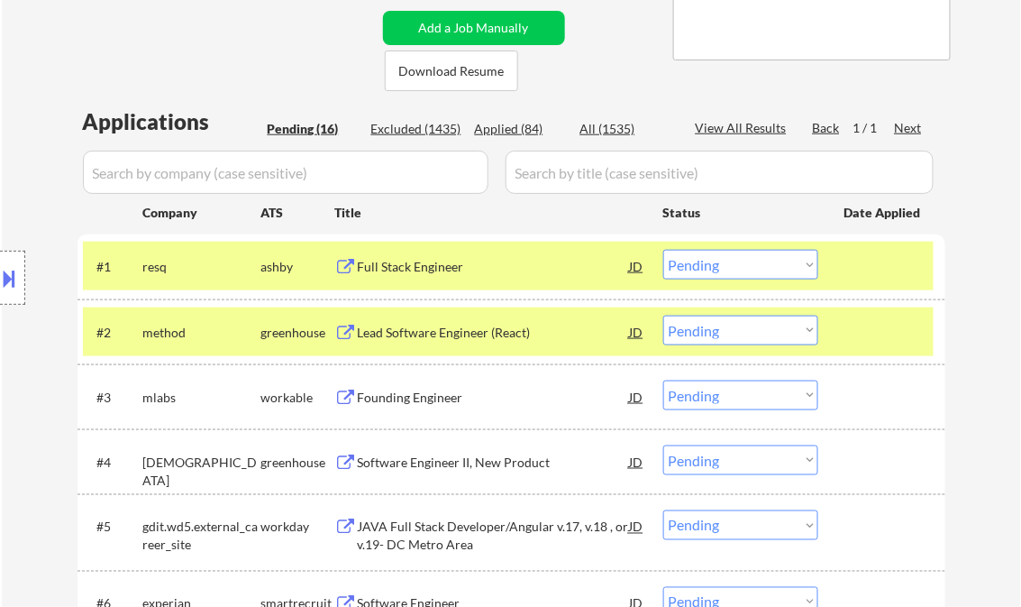
drag, startPoint x: 709, startPoint y: 269, endPoint x: 727, endPoint y: 278, distance: 20.2
click at [709, 269] on select "Choose an option... Pending Applied Excluded (Questions) Excluded (Expired) Exc…" at bounding box center [741, 265] width 155 height 30
click at [664, 250] on select "Choose an option... Pending Applied Excluded (Questions) Excluded (Expired) Exc…" at bounding box center [741, 265] width 155 height 30
click at [453, 334] on div "Lead Software Engineer (React)" at bounding box center [494, 333] width 272 height 18
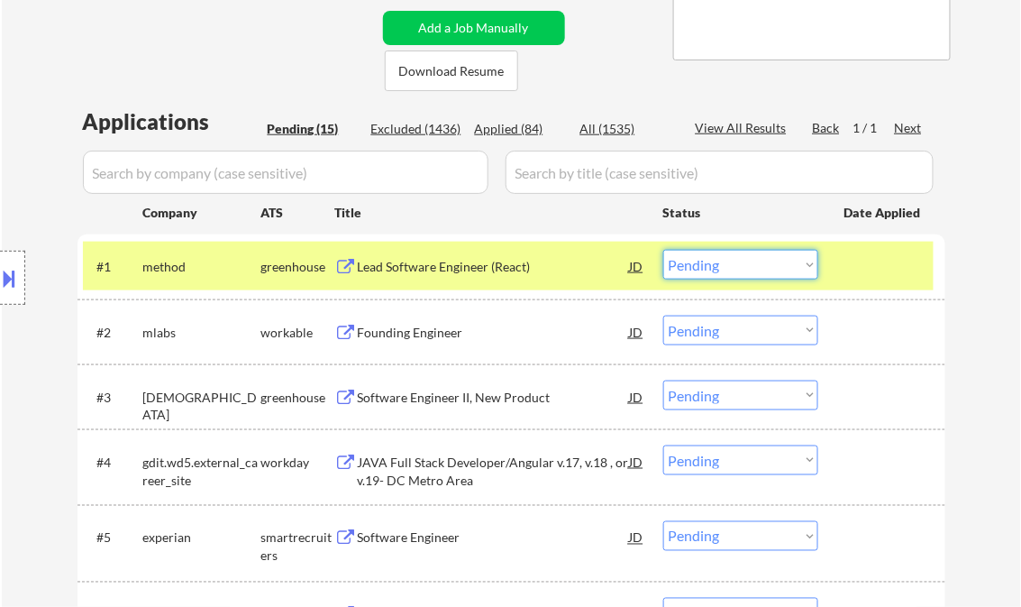
drag, startPoint x: 749, startPoint y: 260, endPoint x: 762, endPoint y: 281, distance: 25.0
click at [749, 260] on select "Choose an option... Pending Applied Excluded (Questions) Excluded (Expired) Exc…" at bounding box center [741, 265] width 155 height 30
click at [664, 250] on select "Choose an option... Pending Applied Excluded (Questions) Excluded (Expired) Exc…" at bounding box center [741, 265] width 155 height 30
click at [424, 334] on div "Founding Engineer" at bounding box center [494, 333] width 272 height 18
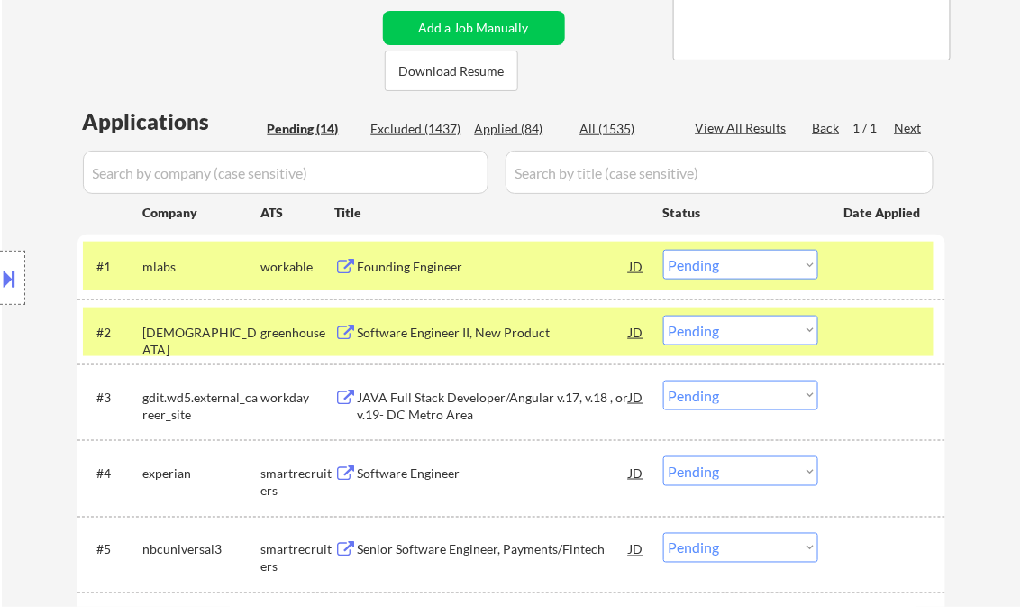
click at [16, 279] on button at bounding box center [10, 278] width 20 height 30
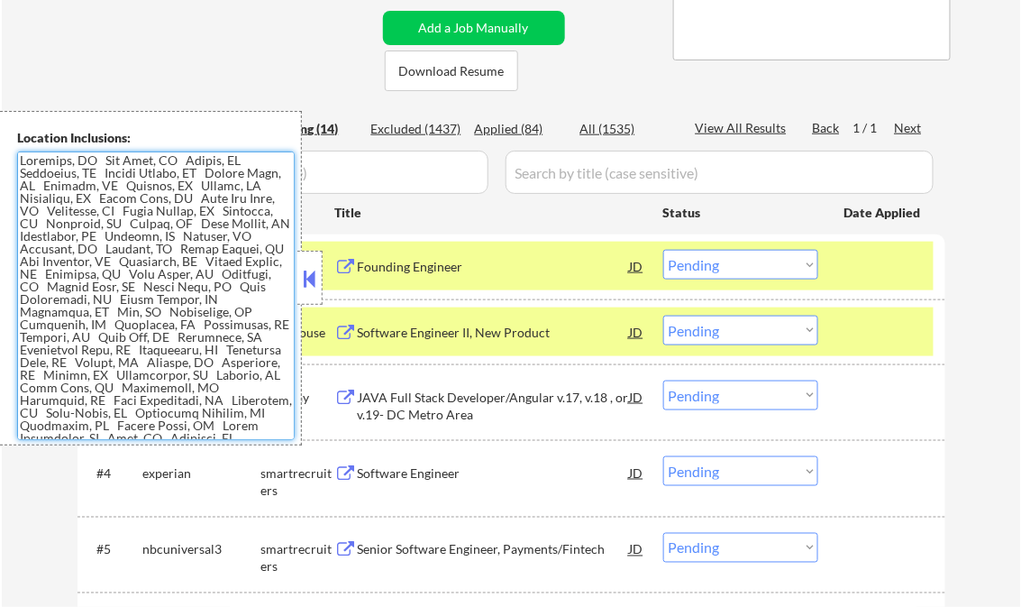
click at [204, 276] on textarea at bounding box center [156, 295] width 278 height 288
click at [316, 270] on button at bounding box center [310, 278] width 20 height 27
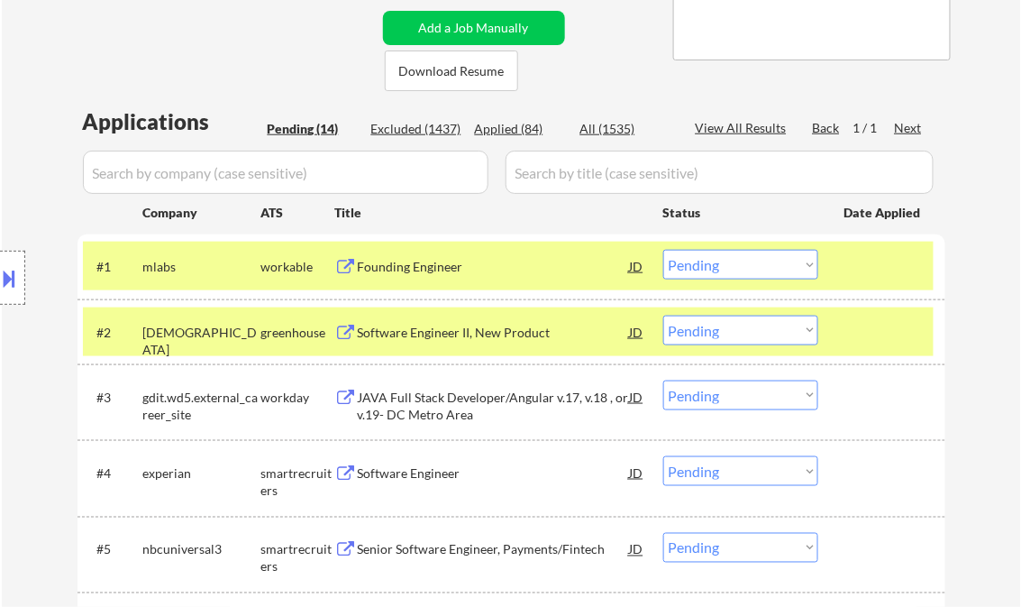
click at [720, 268] on select "Choose an option... Pending Applied Excluded (Questions) Excluded (Expired) Exc…" at bounding box center [741, 265] width 155 height 30
drag, startPoint x: 765, startPoint y: 266, endPoint x: 774, endPoint y: 280, distance: 17.0
click at [765, 266] on select "Choose an option... Pending Applied Excluded (Questions) Excluded (Expired) Exc…" at bounding box center [741, 265] width 155 height 30
click at [664, 250] on select "Choose an option... Pending Applied Excluded (Questions) Excluded (Expired) Exc…" at bounding box center [741, 265] width 155 height 30
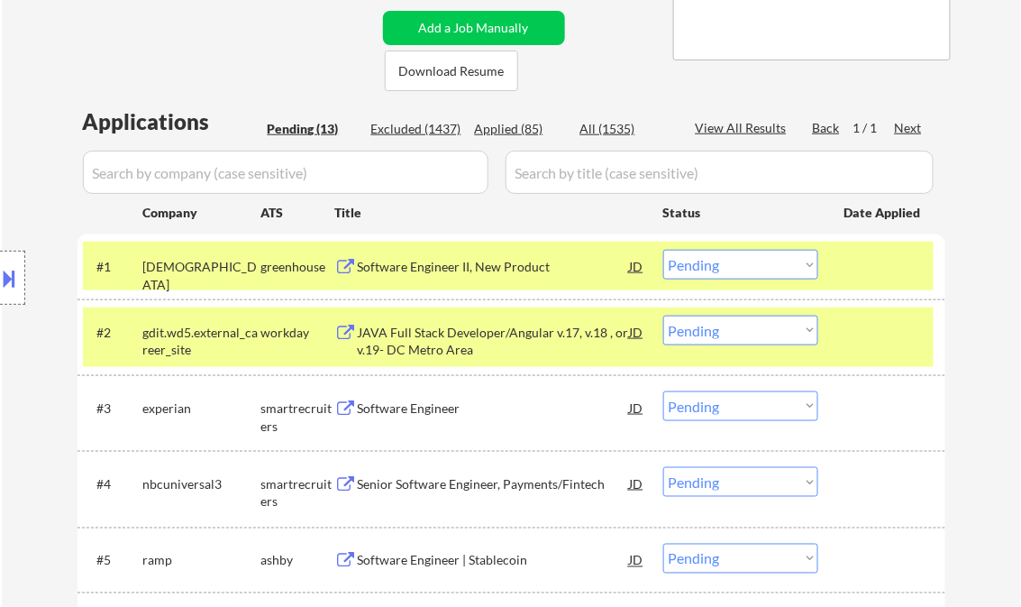
click at [456, 276] on div "Software Engineer II, New Product" at bounding box center [494, 266] width 272 height 32
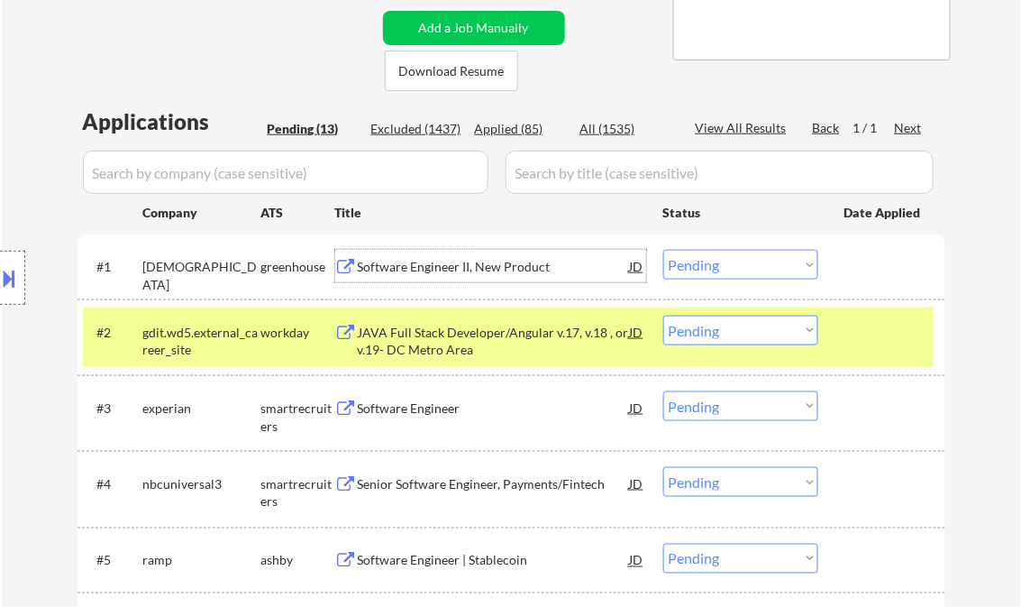
drag, startPoint x: 728, startPoint y: 261, endPoint x: 765, endPoint y: 278, distance: 40.7
click at [728, 261] on select "Choose an option... Pending Applied Excluded (Questions) Excluded (Expired) Exc…" at bounding box center [741, 265] width 155 height 30
click at [664, 250] on select "Choose an option... Pending Applied Excluded (Questions) Excluded (Expired) Exc…" at bounding box center [741, 265] width 155 height 30
click at [473, 339] on div "JAVA Full Stack Developer/Angular v.17, v.18 , or v.19- DC Metro Area" at bounding box center [494, 341] width 272 height 35
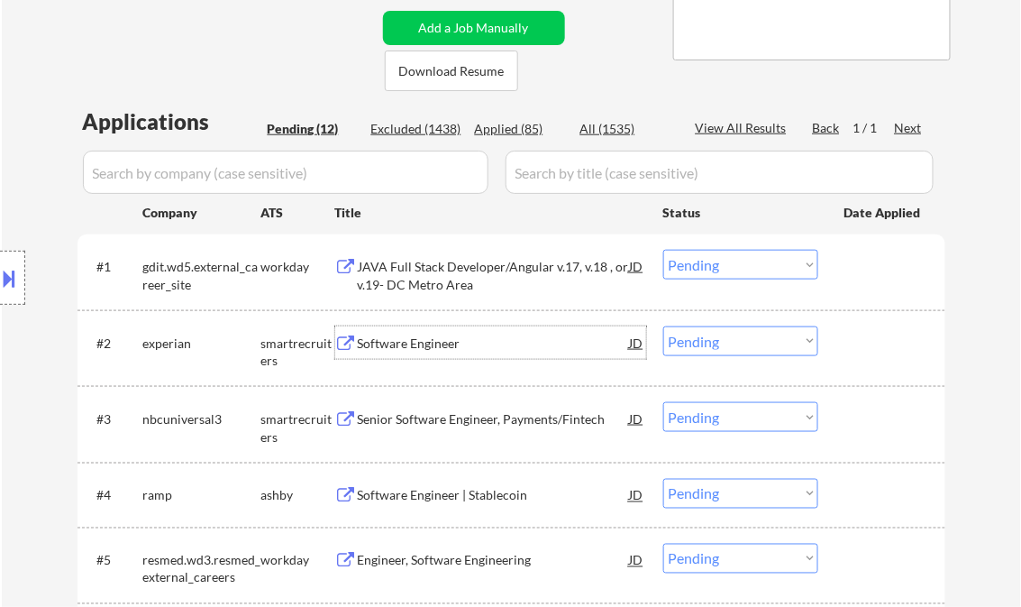
drag, startPoint x: 692, startPoint y: 267, endPoint x: 714, endPoint y: 279, distance: 24.6
click at [692, 267] on select "Choose an option... Pending Applied Excluded (Questions) Excluded (Expired) Exc…" at bounding box center [741, 265] width 155 height 30
click at [664, 250] on select "Choose an option... Pending Applied Excluded (Questions) Excluded (Expired) Exc…" at bounding box center [741, 265] width 155 height 30
click at [389, 343] on div "Software Engineer" at bounding box center [494, 343] width 272 height 18
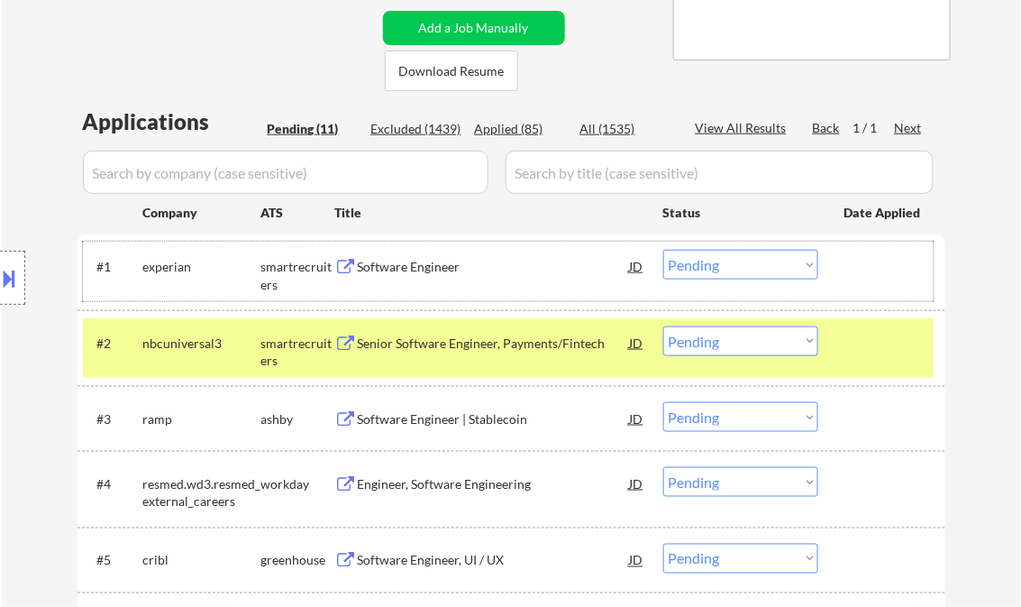
click at [714, 279] on div "#1 experian smartrecruiters Software Engineer JD Choose an option... Pending Ap…" at bounding box center [508, 272] width 851 height 60
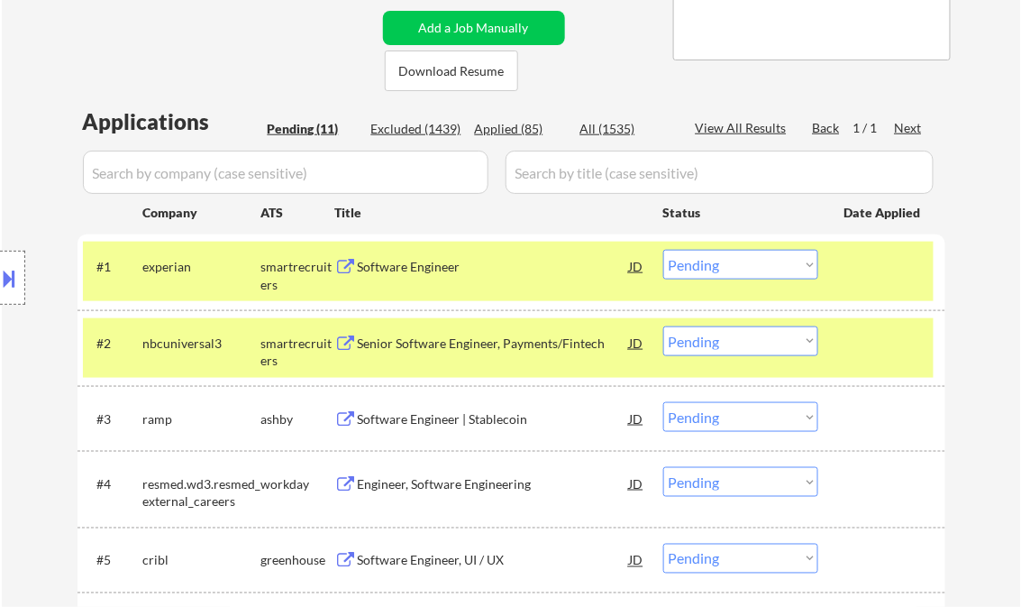
click at [721, 272] on select "Choose an option... Pending Applied Excluded (Questions) Excluded (Expired) Exc…" at bounding box center [741, 265] width 155 height 30
click at [664, 250] on select "Choose an option... Pending Applied Excluded (Questions) Excluded (Expired) Exc…" at bounding box center [741, 265] width 155 height 30
click at [868, 279] on div at bounding box center [884, 266] width 79 height 32
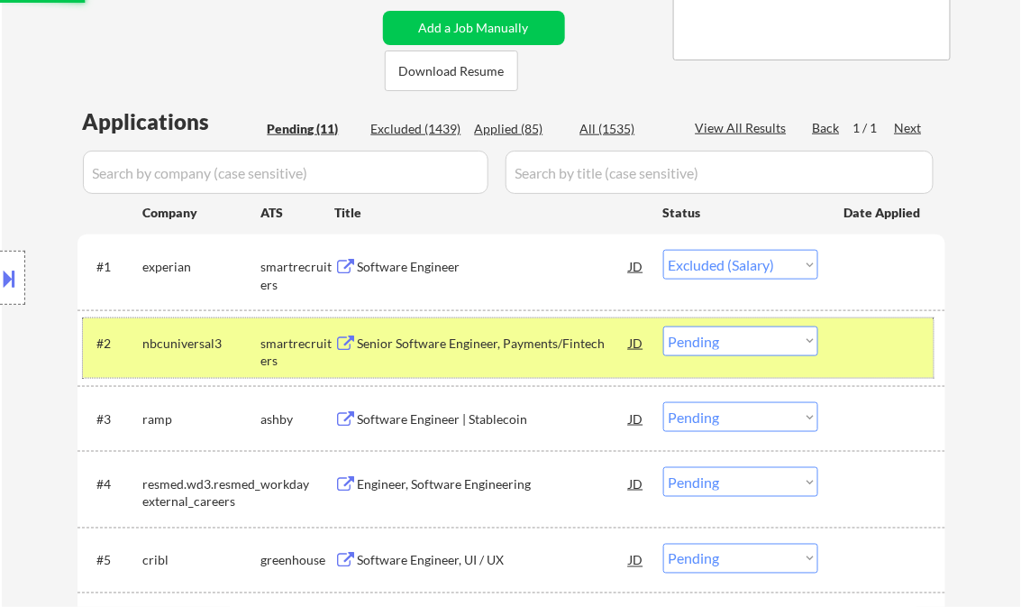
click at [865, 339] on div at bounding box center [884, 342] width 79 height 32
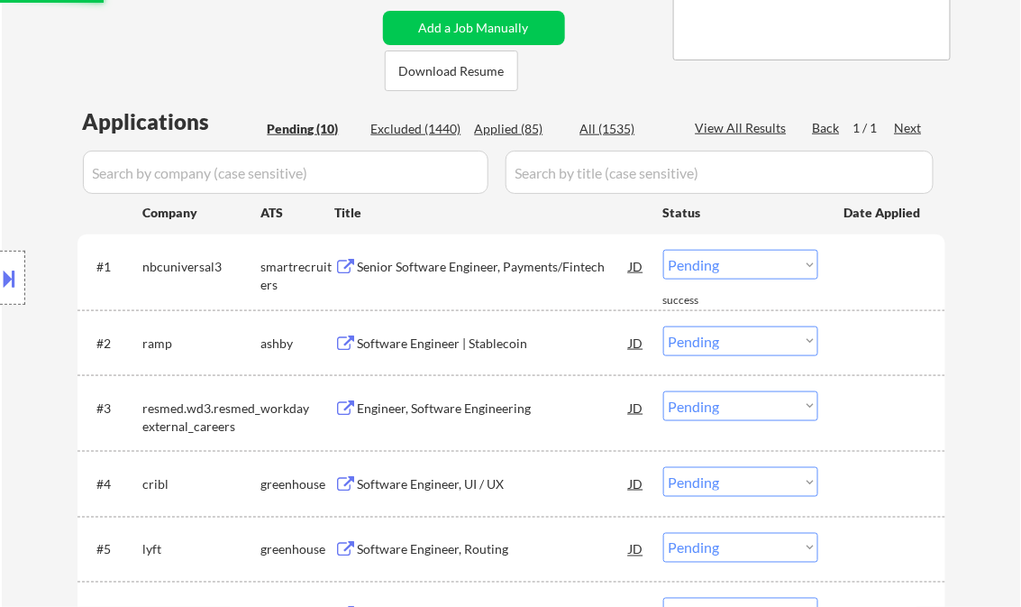
click at [398, 268] on div "Senior Software Engineer, Payments/Fintech" at bounding box center [494, 267] width 272 height 18
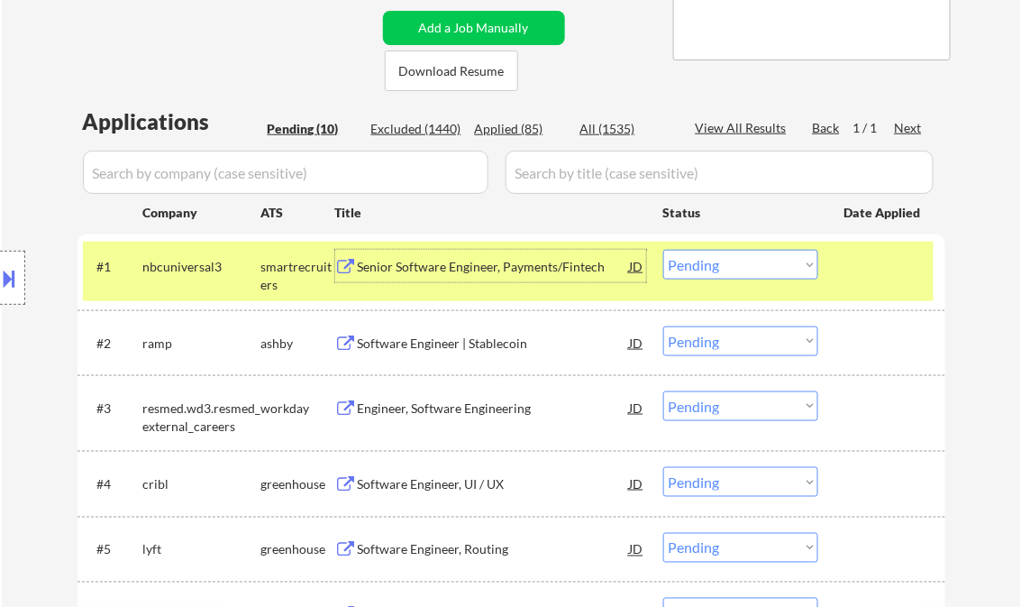
drag, startPoint x: 753, startPoint y: 268, endPoint x: 760, endPoint y: 281, distance: 15.3
click at [753, 268] on select "Choose an option... Pending Applied Excluded (Questions) Excluded (Expired) Exc…" at bounding box center [741, 265] width 155 height 30
click at [664, 250] on select "Choose an option... Pending Applied Excluded (Questions) Excluded (Expired) Exc…" at bounding box center [741, 265] width 155 height 30
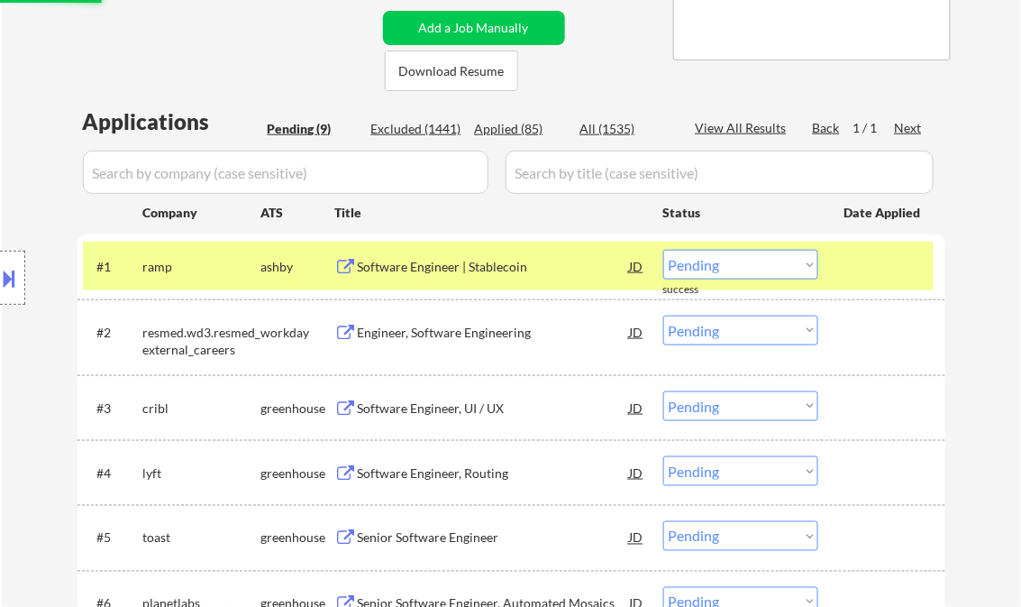
click at [453, 263] on div "Software Engineer | Stablecoin" at bounding box center [494, 267] width 272 height 18
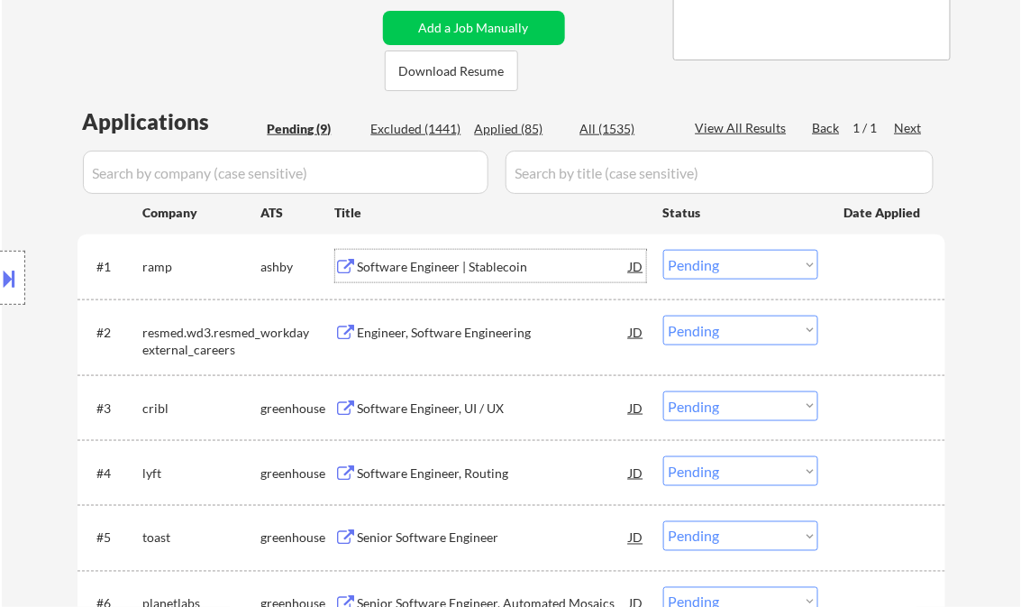
click at [712, 265] on select "Choose an option... Pending Applied Excluded (Questions) Excluded (Expired) Exc…" at bounding box center [741, 265] width 155 height 30
click at [705, 260] on select "Choose an option... Pending Applied Excluded (Questions) Excluded (Expired) Exc…" at bounding box center [741, 265] width 155 height 30
select select ""excluded__bad_match_""
click at [664, 250] on select "Choose an option... Pending Applied Excluded (Questions) Excluded (Expired) Exc…" at bounding box center [741, 265] width 155 height 30
click at [441, 334] on div "Engineer, Software Engineering" at bounding box center [494, 333] width 272 height 18
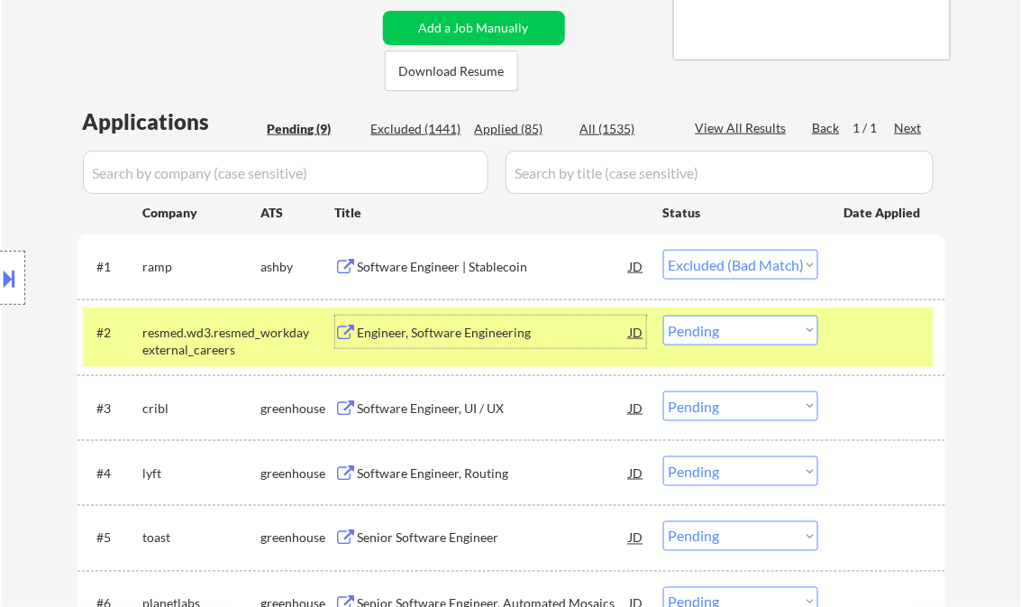
drag, startPoint x: 704, startPoint y: 330, endPoint x: 738, endPoint y: 343, distance: 36.5
click at [705, 330] on select "Choose an option... Pending Applied Excluded (Questions) Excluded (Expired) Exc…" at bounding box center [741, 331] width 155 height 30
select select ""excluded__salary_""
click at [664, 316] on select "Choose an option... Pending Applied Excluded (Questions) Excluded (Expired) Exc…" at bounding box center [741, 331] width 155 height 30
select select ""pending""
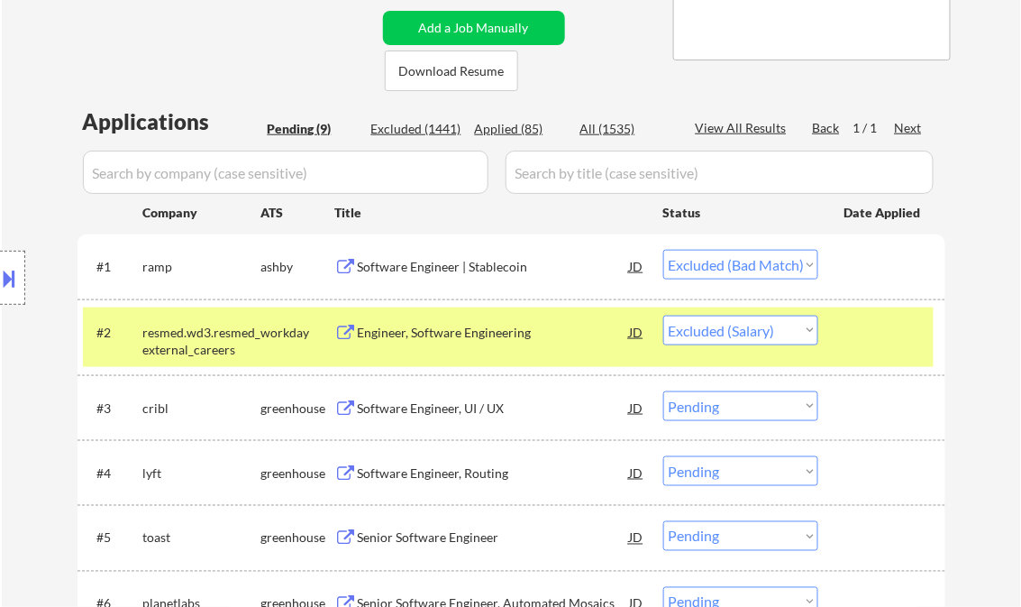
select select ""pending""
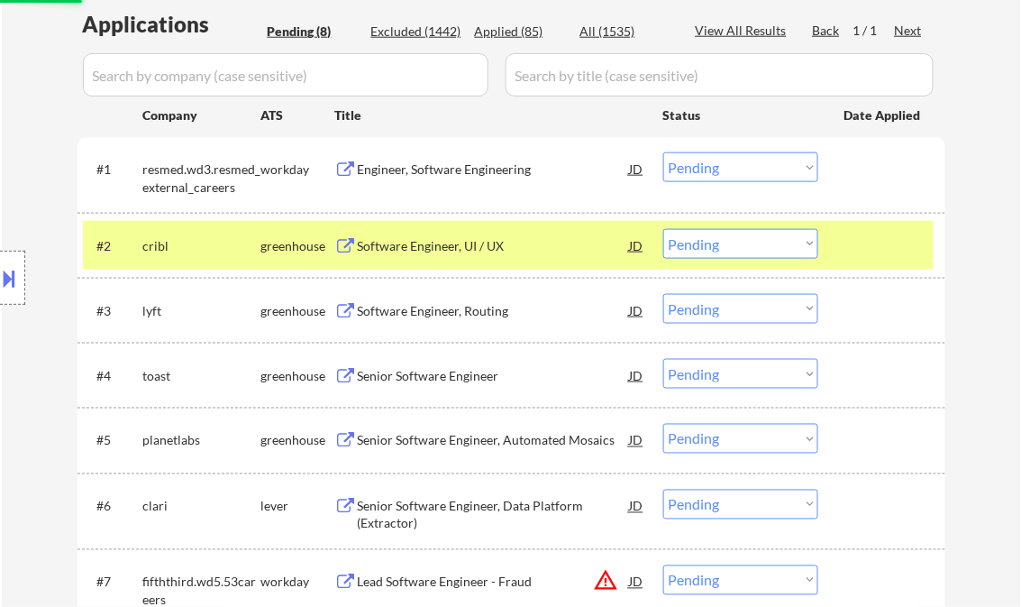
scroll to position [505, 0]
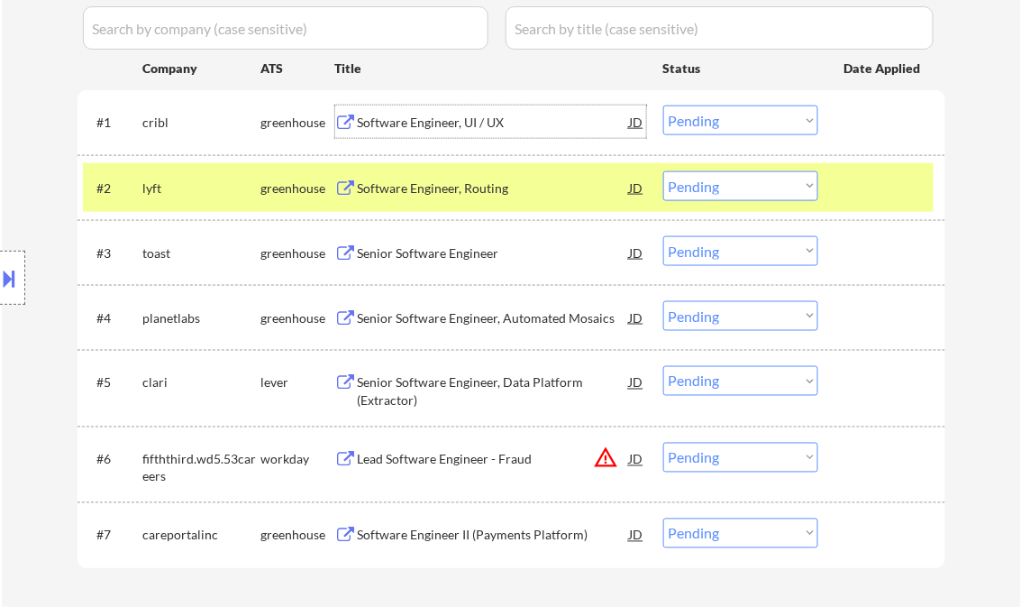
click at [415, 120] on div "Software Engineer, UI / UX" at bounding box center [494, 123] width 272 height 18
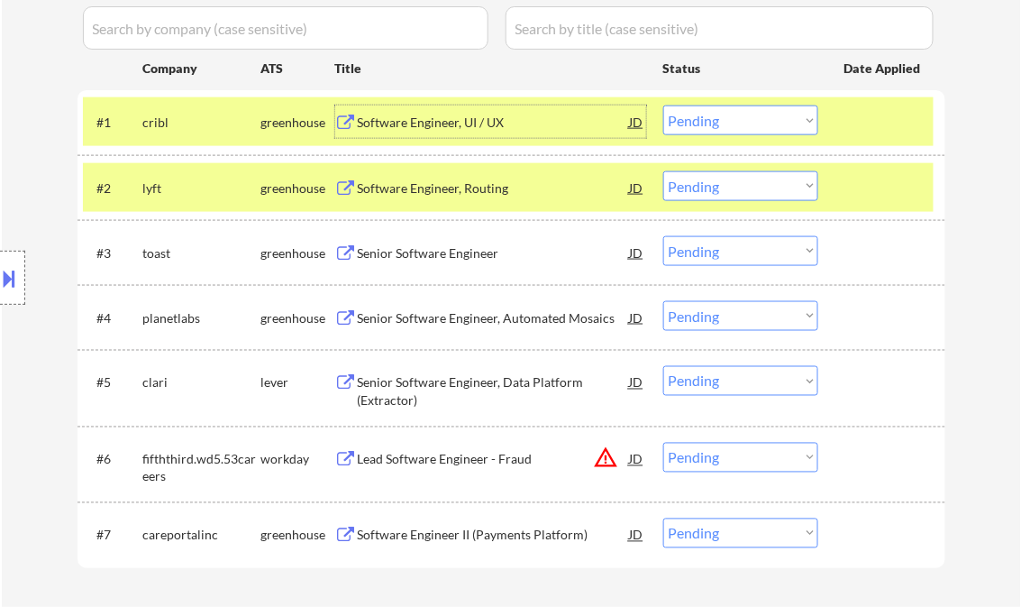
drag, startPoint x: 732, startPoint y: 121, endPoint x: 742, endPoint y: 132, distance: 14.7
click at [732, 121] on select "Choose an option... Pending Applied Excluded (Questions) Excluded (Expired) Exc…" at bounding box center [741, 120] width 155 height 30
click at [664, 105] on select "Choose an option... Pending Applied Excluded (Questions) Excluded (Expired) Exc…" at bounding box center [741, 120] width 155 height 30
select select ""pending""
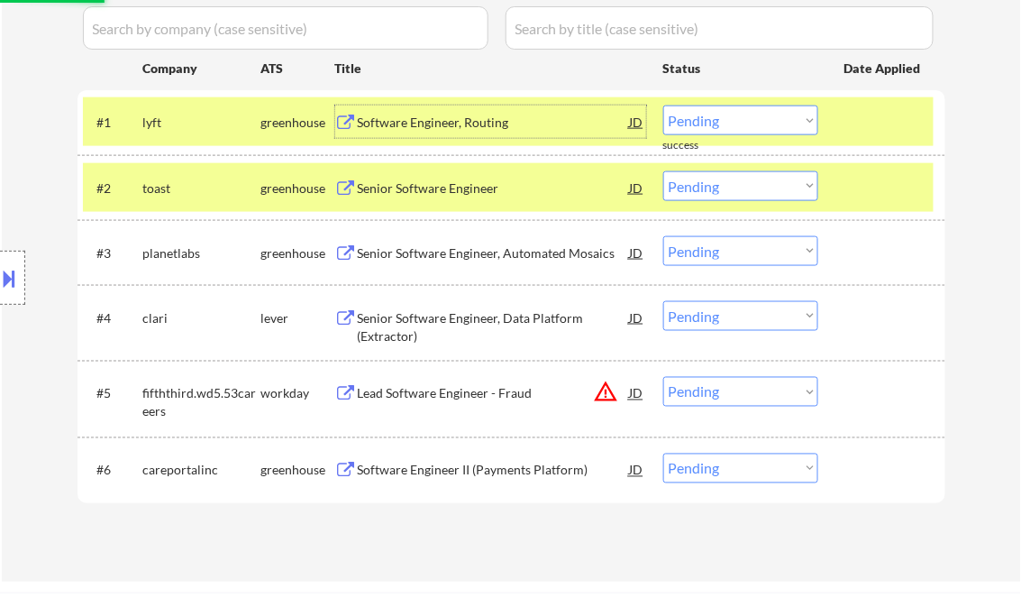
click at [454, 121] on div "Software Engineer, Routing" at bounding box center [494, 123] width 272 height 18
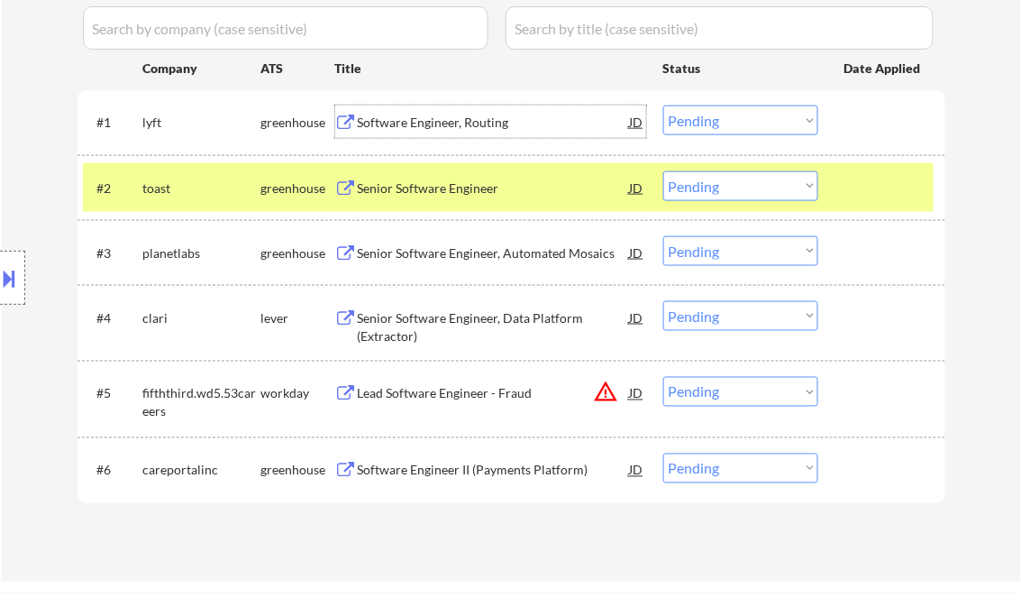
click at [465, 187] on div "Senior Software Engineer" at bounding box center [494, 188] width 272 height 18
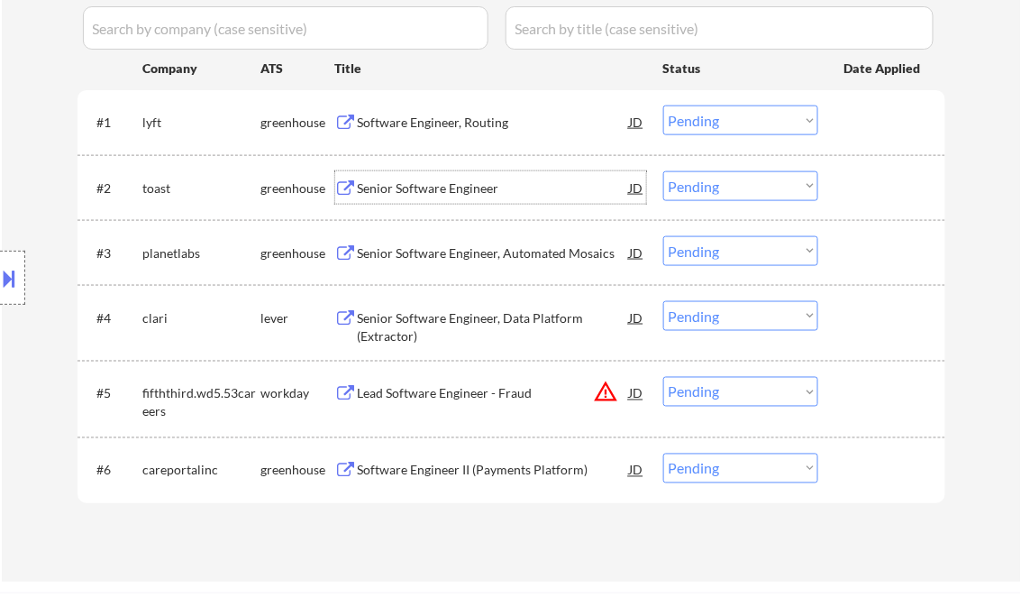
drag, startPoint x: 723, startPoint y: 188, endPoint x: 737, endPoint y: 197, distance: 17.0
click at [723, 188] on select "Choose an option... Pending Applied Excluded (Questions) Excluded (Expired) Exc…" at bounding box center [741, 186] width 155 height 30
click at [664, 171] on select "Choose an option... Pending Applied Excluded (Questions) Excluded (Expired) Exc…" at bounding box center [741, 186] width 155 height 30
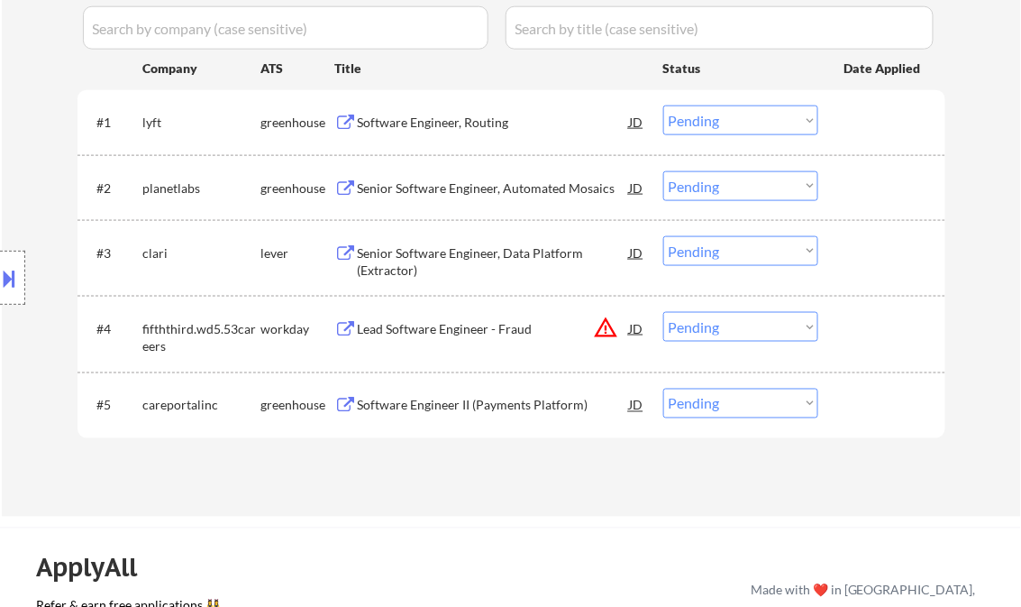
click at [440, 186] on div "Senior Software Engineer, Automated Mosaics" at bounding box center [494, 188] width 272 height 18
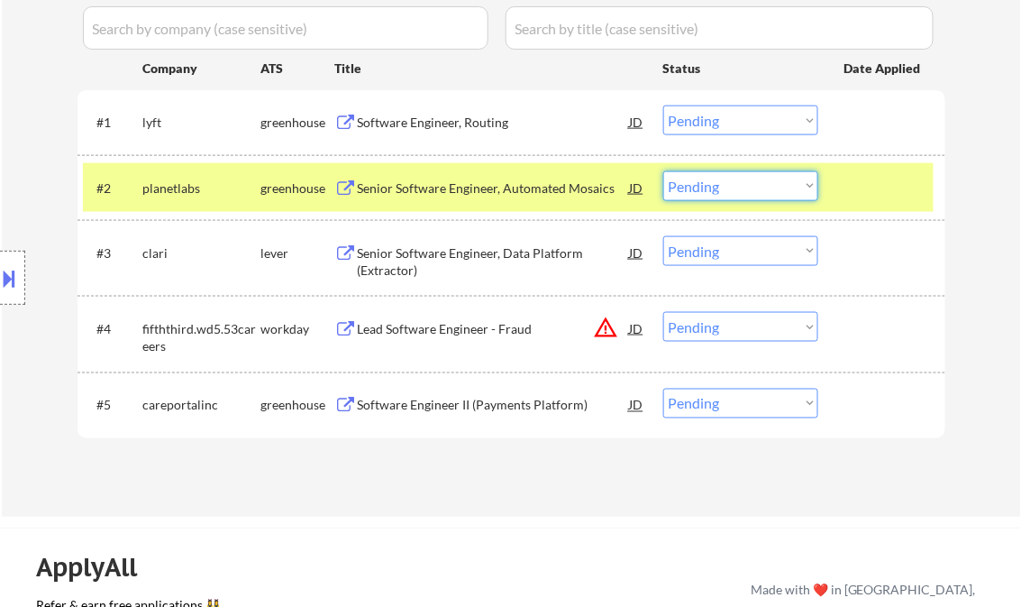
click at [745, 191] on select "Choose an option... Pending Applied Excluded (Questions) Excluded (Expired) Exc…" at bounding box center [741, 186] width 155 height 30
click at [664, 171] on select "Choose an option... Pending Applied Excluded (Questions) Excluded (Expired) Exc…" at bounding box center [741, 186] width 155 height 30
select select ""pending""
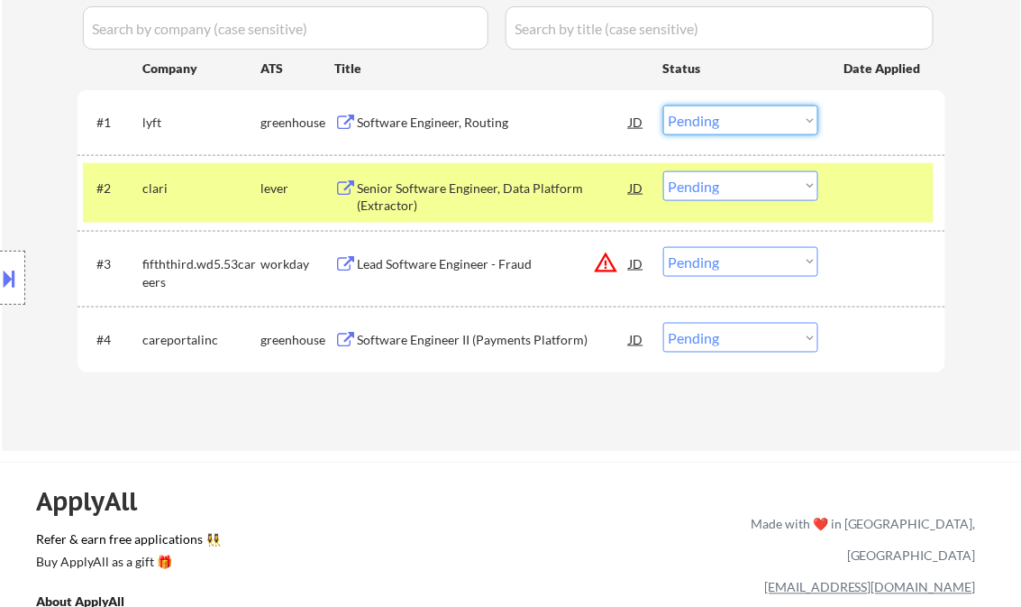
drag, startPoint x: 721, startPoint y: 108, endPoint x: 737, endPoint y: 121, distance: 19.9
click at [722, 110] on select "Choose an option... Pending Applied Excluded (Questions) Excluded (Expired) Exc…" at bounding box center [741, 120] width 155 height 30
click at [664, 105] on select "Choose an option... Pending Applied Excluded (Questions) Excluded (Expired) Exc…" at bounding box center [741, 120] width 155 height 30
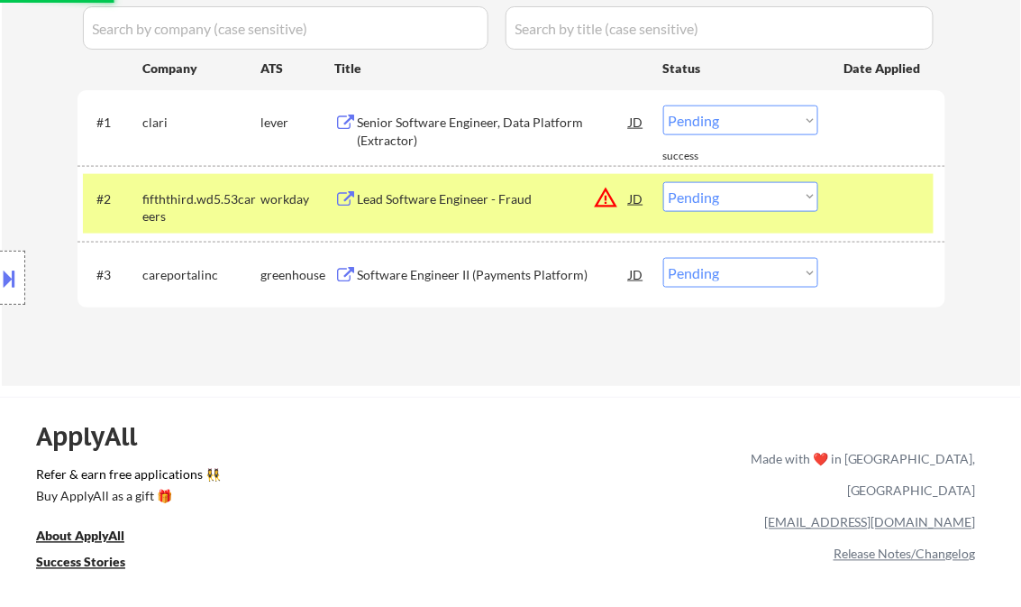
click at [460, 130] on div "Senior Software Engineer, Data Platform (Extractor)" at bounding box center [494, 131] width 272 height 35
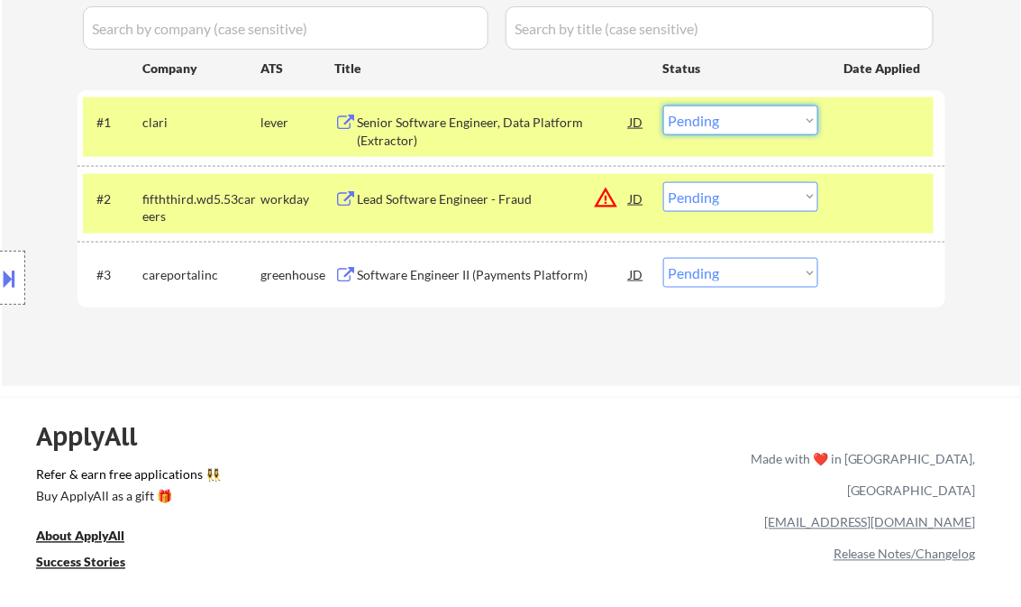
drag, startPoint x: 744, startPoint y: 115, endPoint x: 746, endPoint y: 134, distance: 19.0
click at [743, 115] on select "Choose an option... Pending Applied Excluded (Questions) Excluded (Expired) Exc…" at bounding box center [741, 120] width 155 height 30
click at [664, 105] on select "Choose an option... Pending Applied Excluded (Questions) Excluded (Expired) Exc…" at bounding box center [741, 120] width 155 height 30
click at [451, 204] on div "Lead Software Engineer - Fraud" at bounding box center [494, 199] width 272 height 18
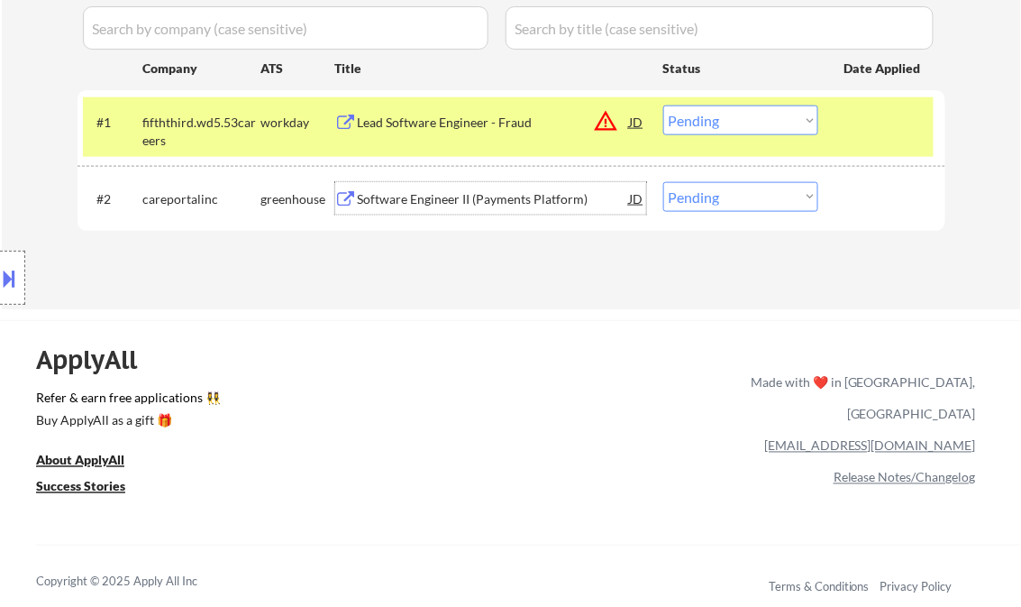
click at [473, 203] on div "Software Engineer II (Payments Platform)" at bounding box center [494, 199] width 272 height 18
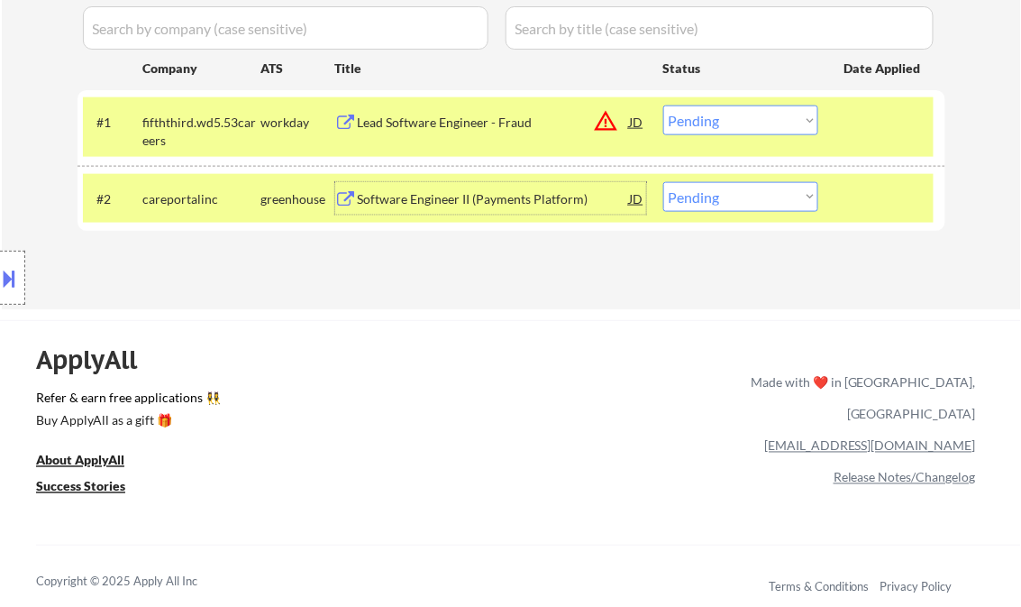
click at [711, 131] on select "Choose an option... Pending Applied Excluded (Questions) Excluded (Expired) Exc…" at bounding box center [741, 120] width 155 height 30
click at [664, 105] on select "Choose an option... Pending Applied Excluded (Questions) Excluded (Expired) Exc…" at bounding box center [741, 120] width 155 height 30
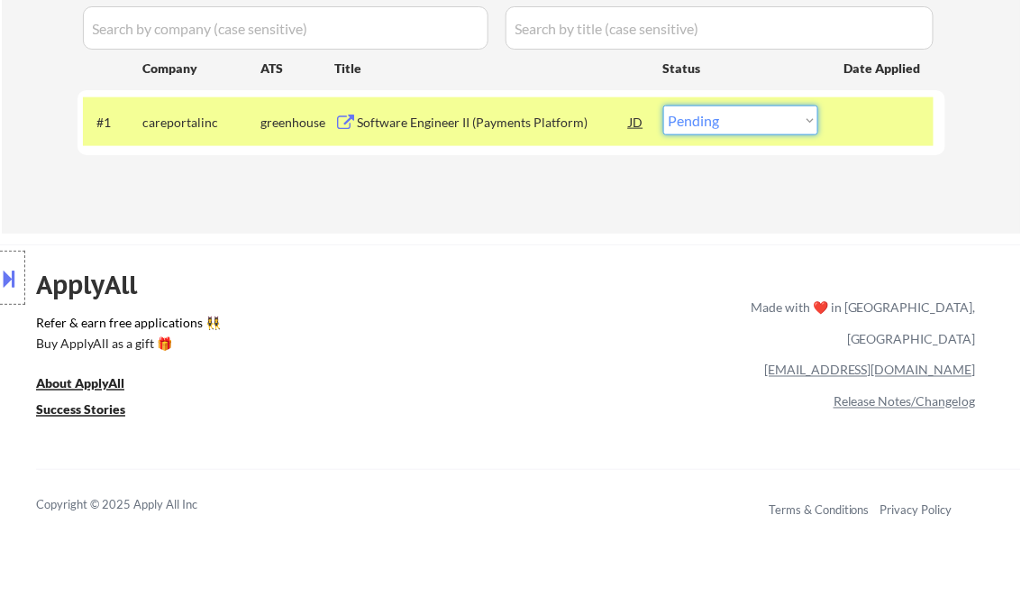
click at [708, 132] on select "Choose an option... Pending Applied Excluded (Questions) Excluded (Expired) Exc…" at bounding box center [741, 120] width 155 height 30
select select ""excluded__salary_""
click at [664, 105] on select "Choose an option... Pending Applied Excluded (Questions) Excluded (Expired) Exc…" at bounding box center [741, 120] width 155 height 30
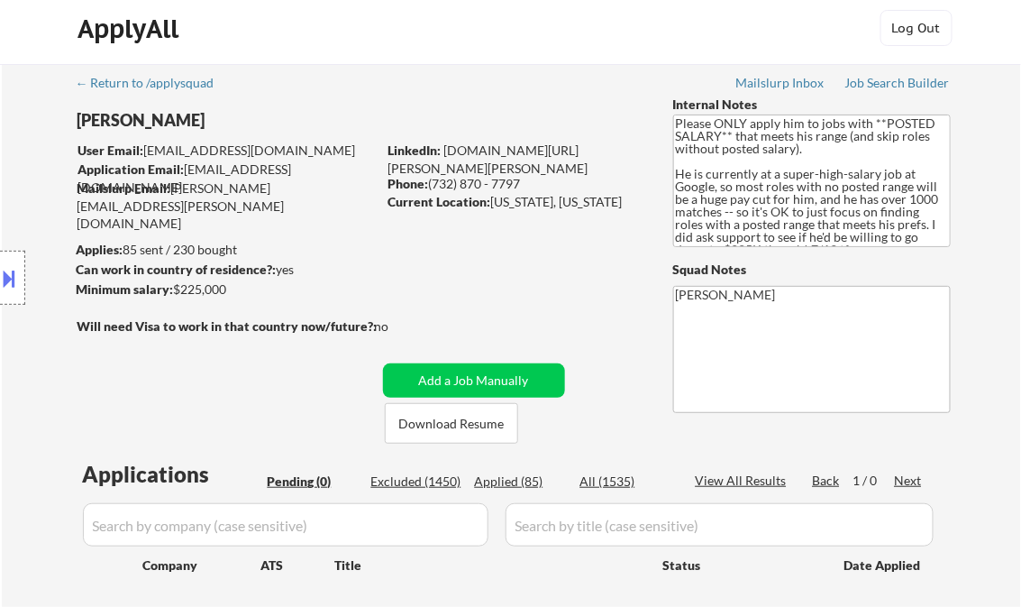
scroll to position [0, 0]
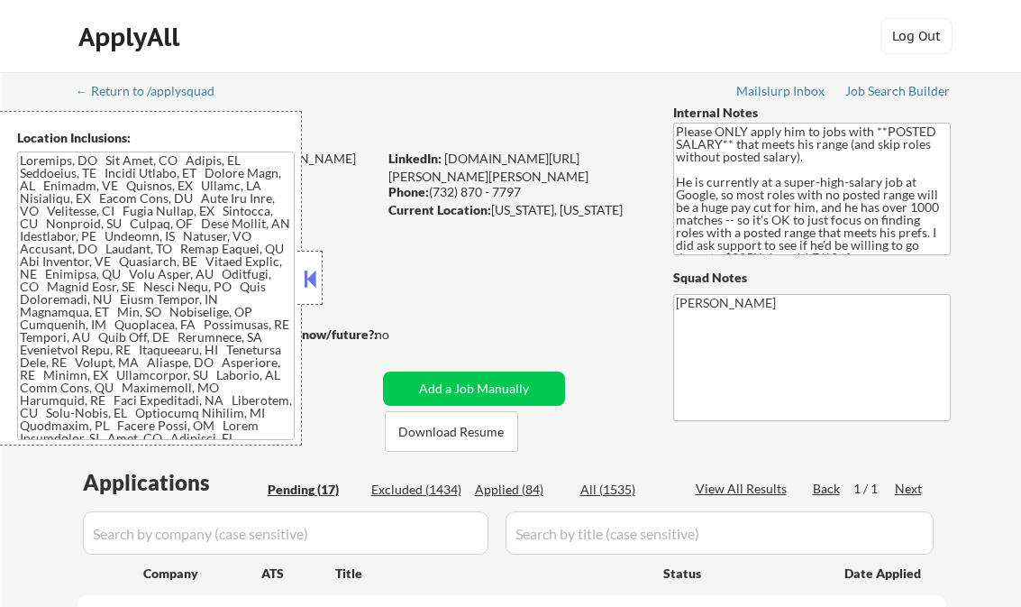
select select ""pending""
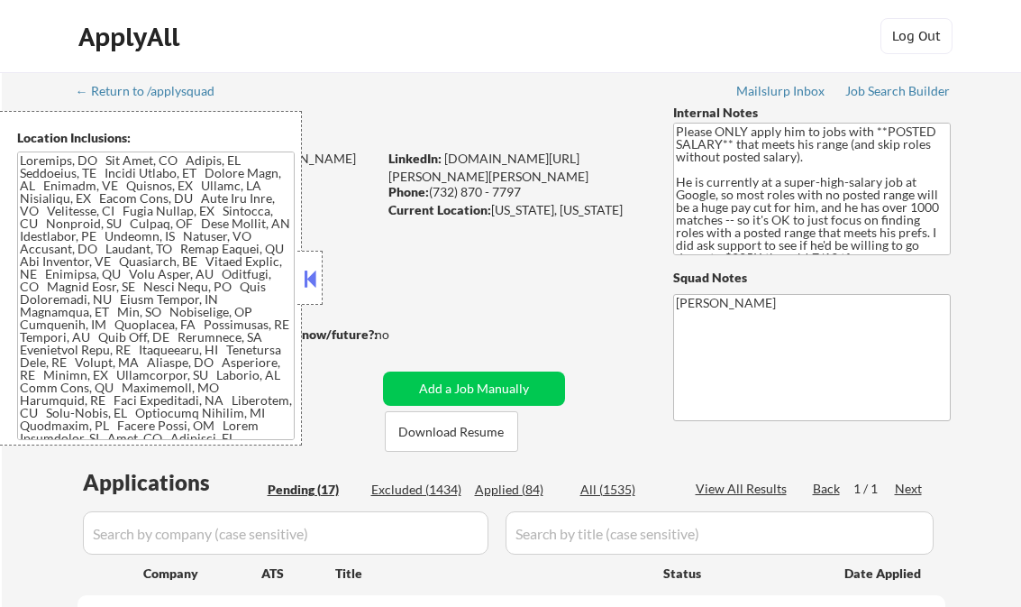
select select ""pending""
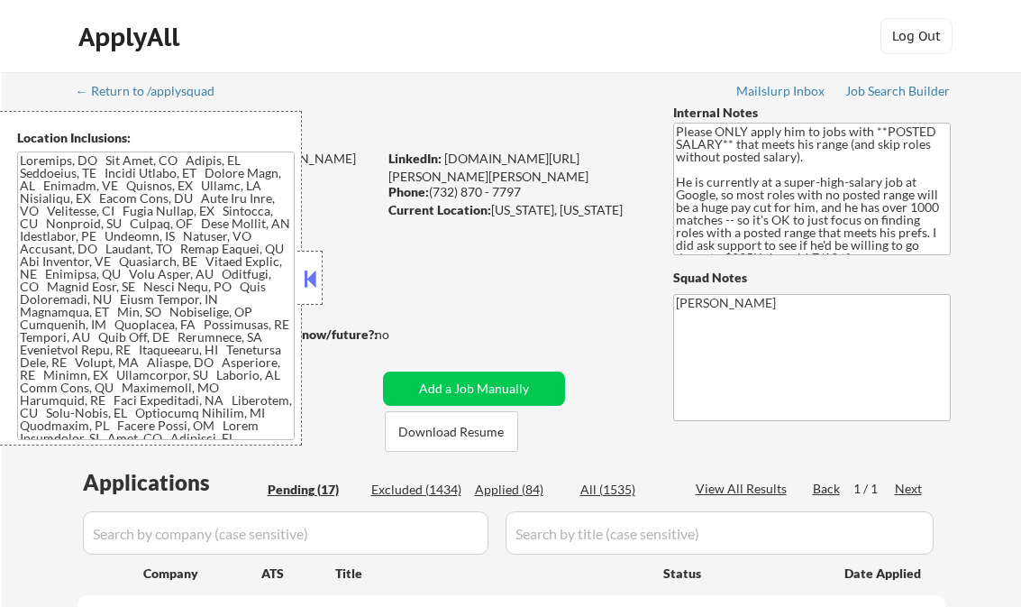
select select ""pending""
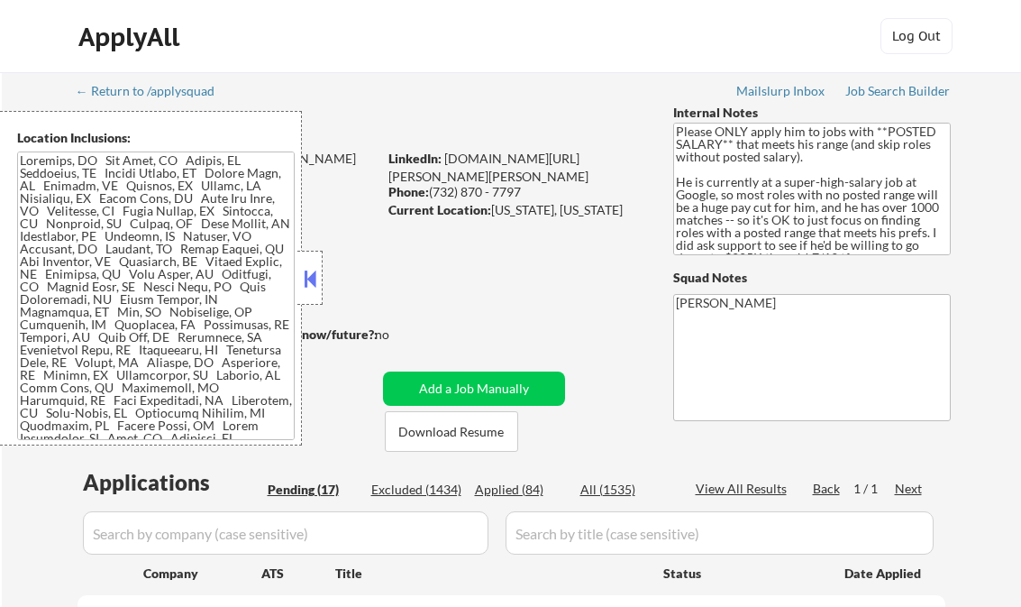
select select ""pending""
click at [313, 278] on button at bounding box center [310, 278] width 20 height 27
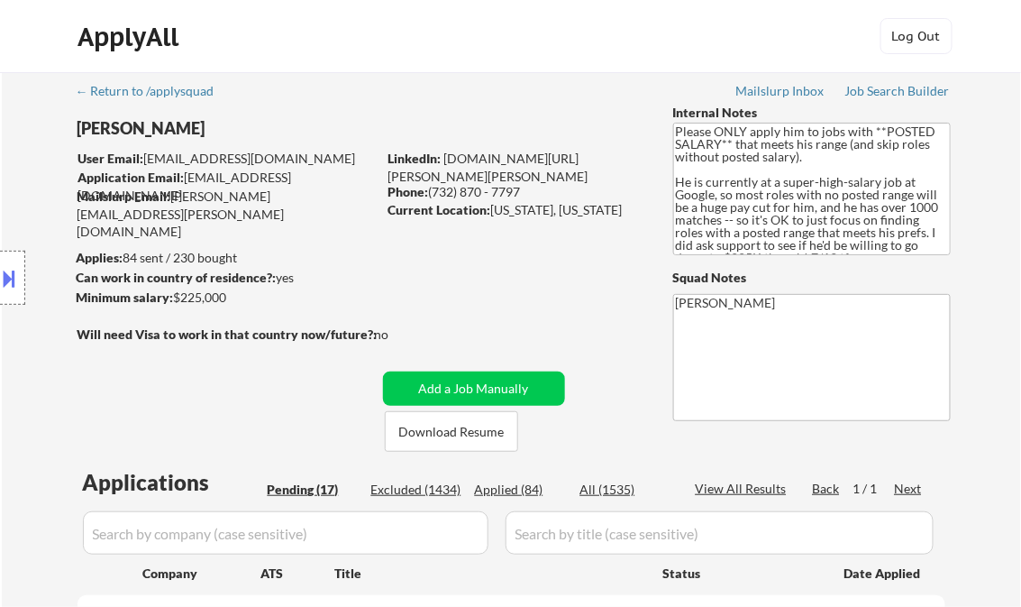
click at [523, 487] on div "Applied (84)" at bounding box center [520, 490] width 90 height 18
select select ""applied""
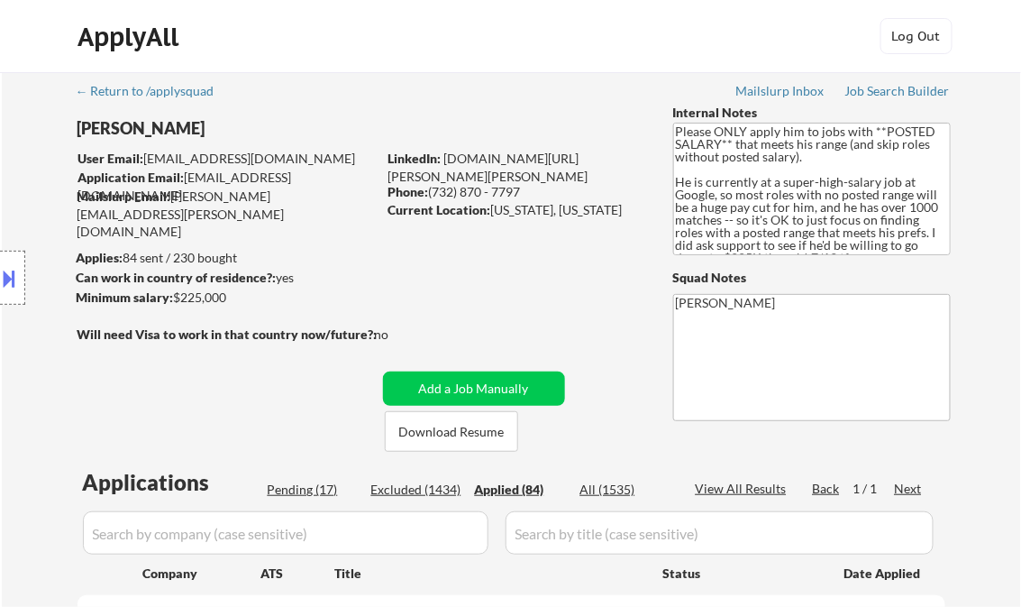
select select ""applied""
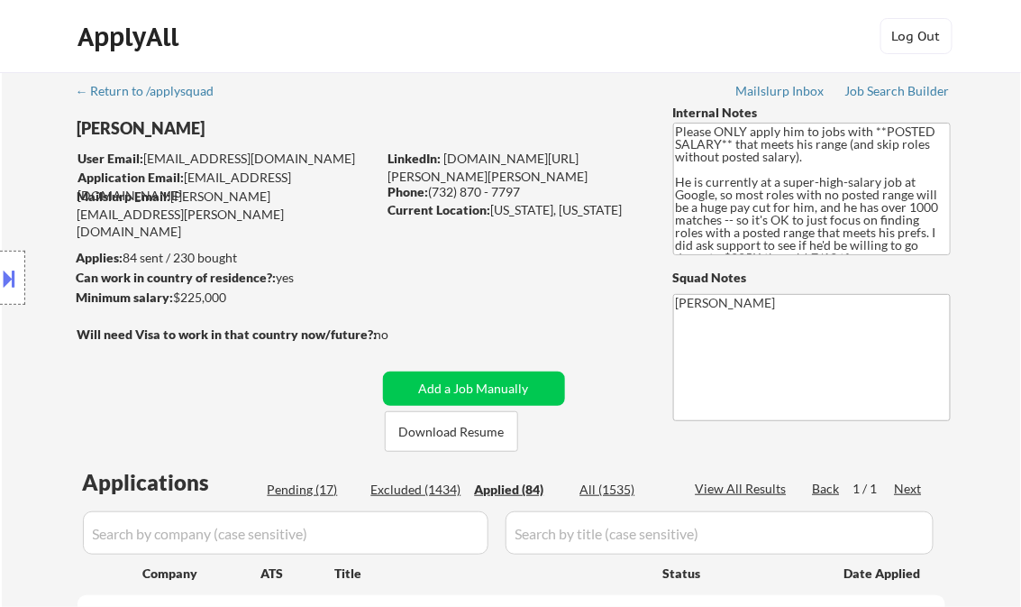
select select ""applied""
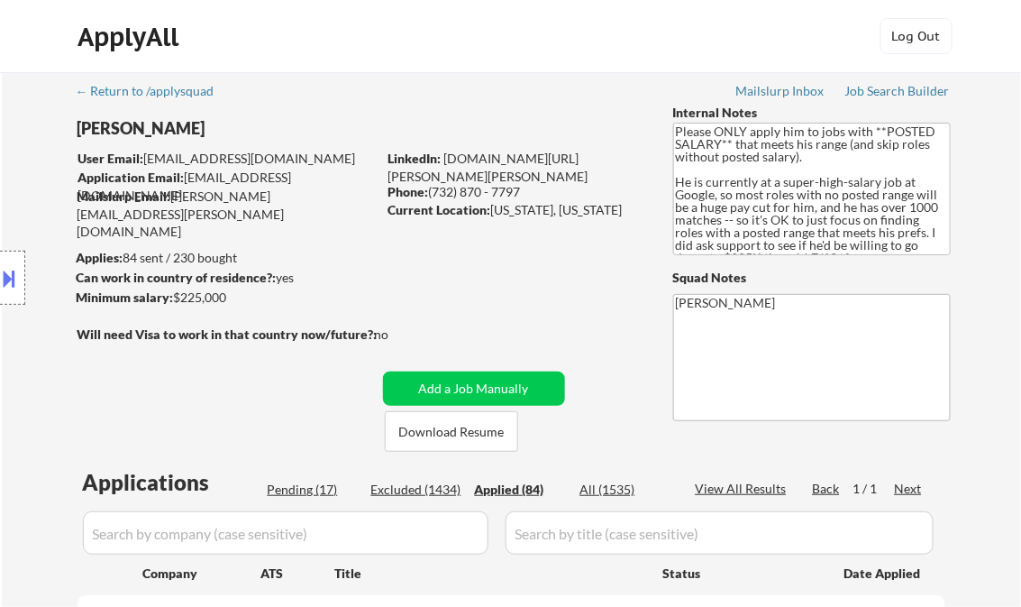
select select ""applied""
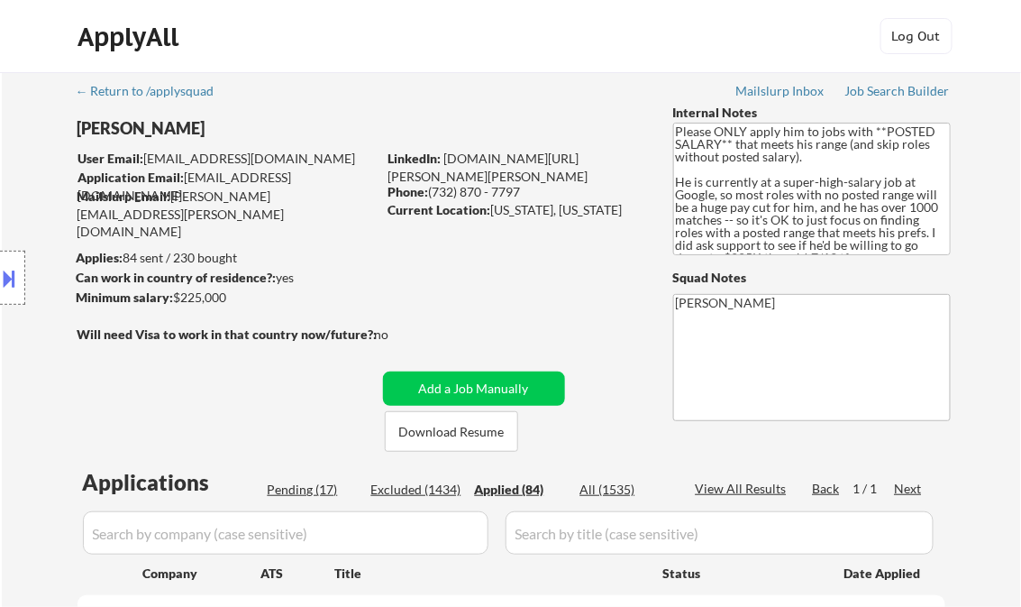
select select ""applied""
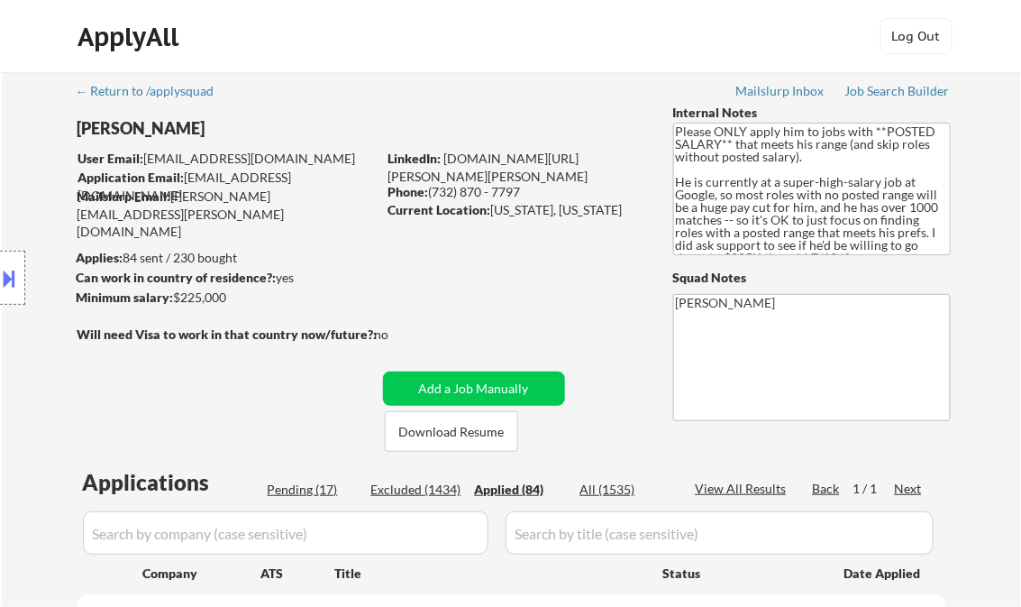
select select ""applied""
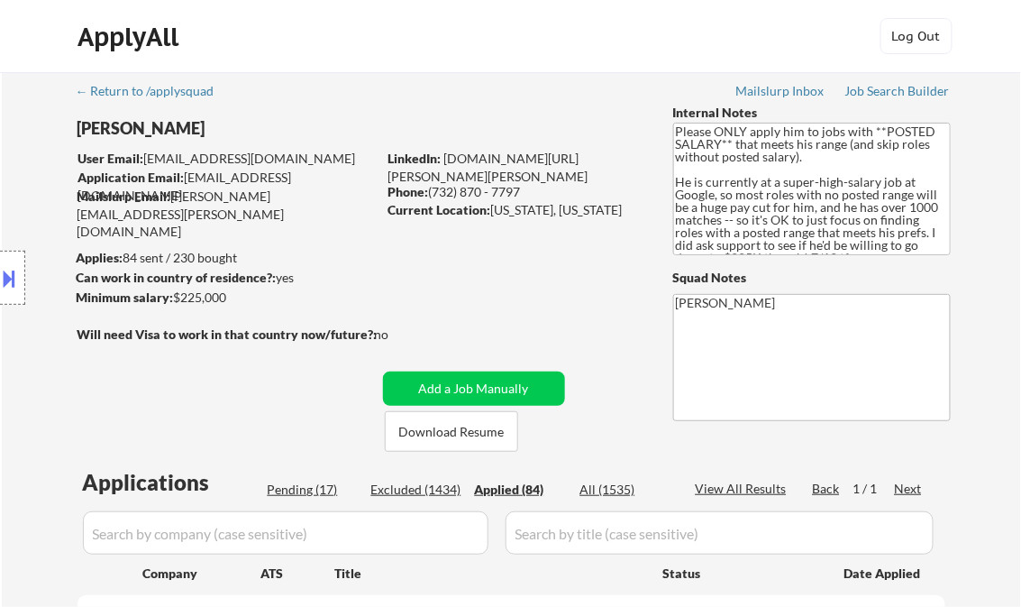
select select ""applied""
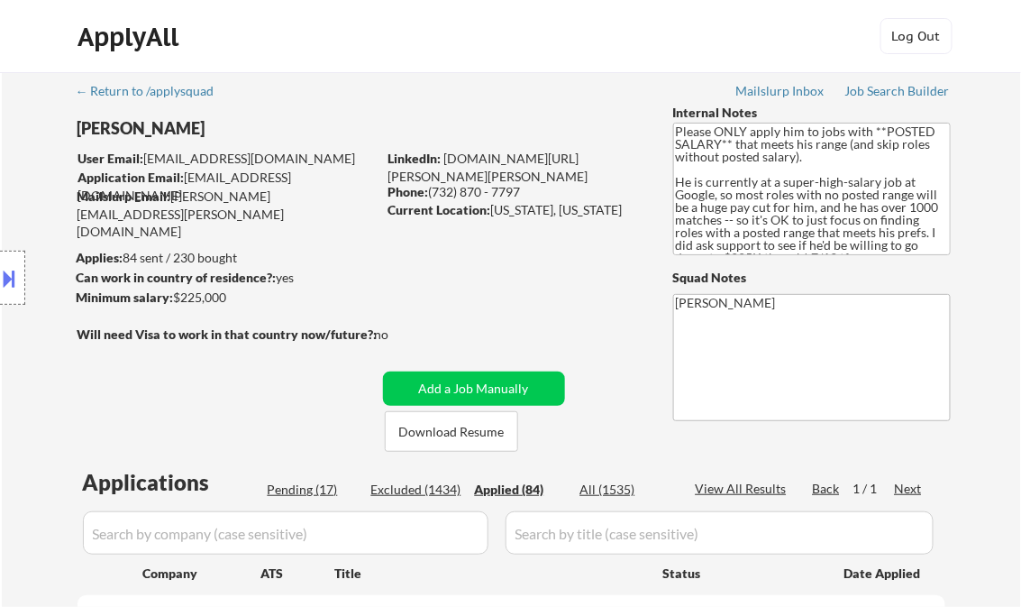
select select ""applied""
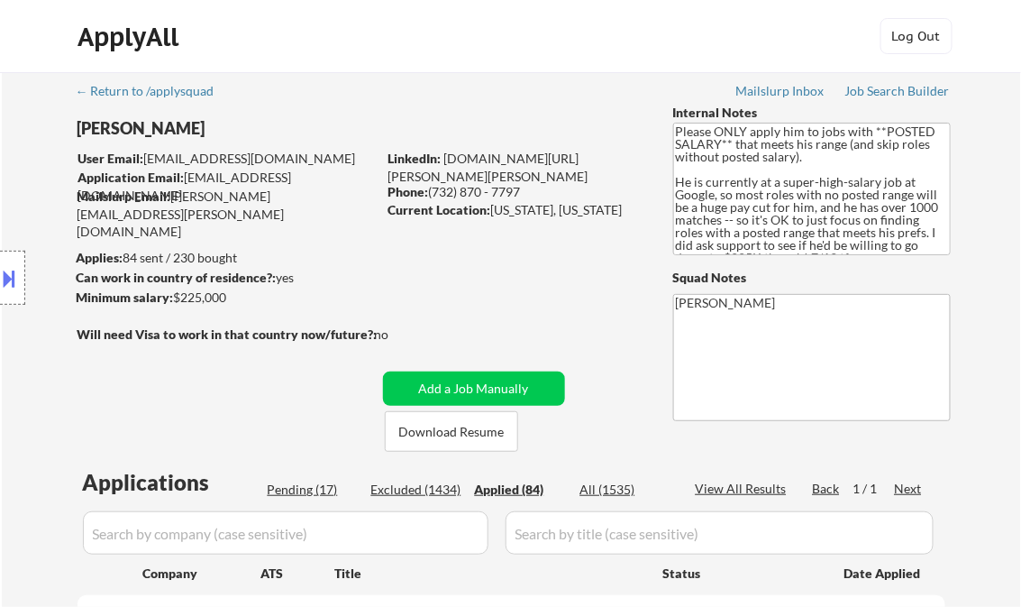
select select ""applied""
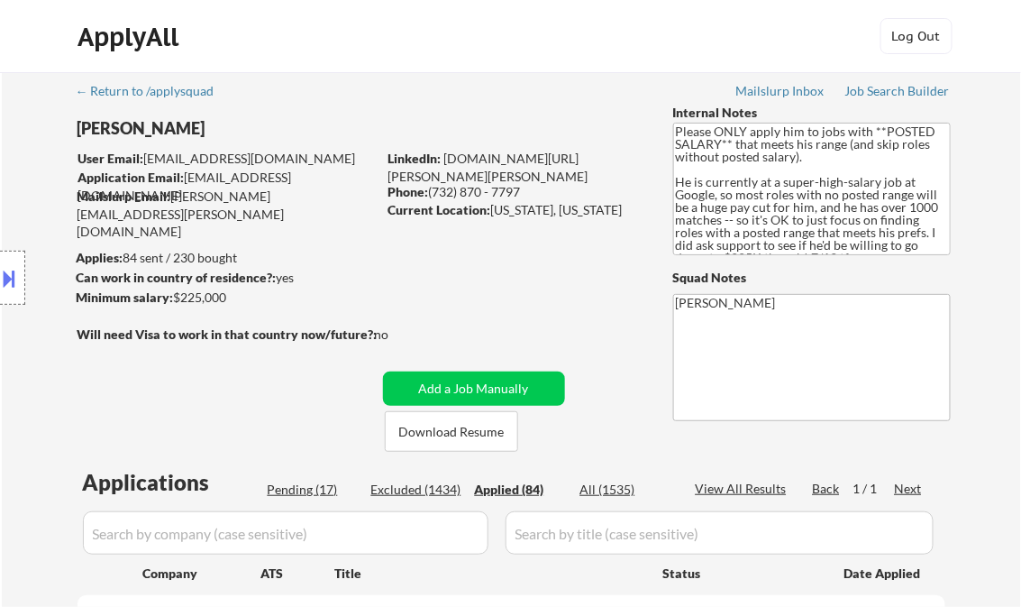
select select ""applied""
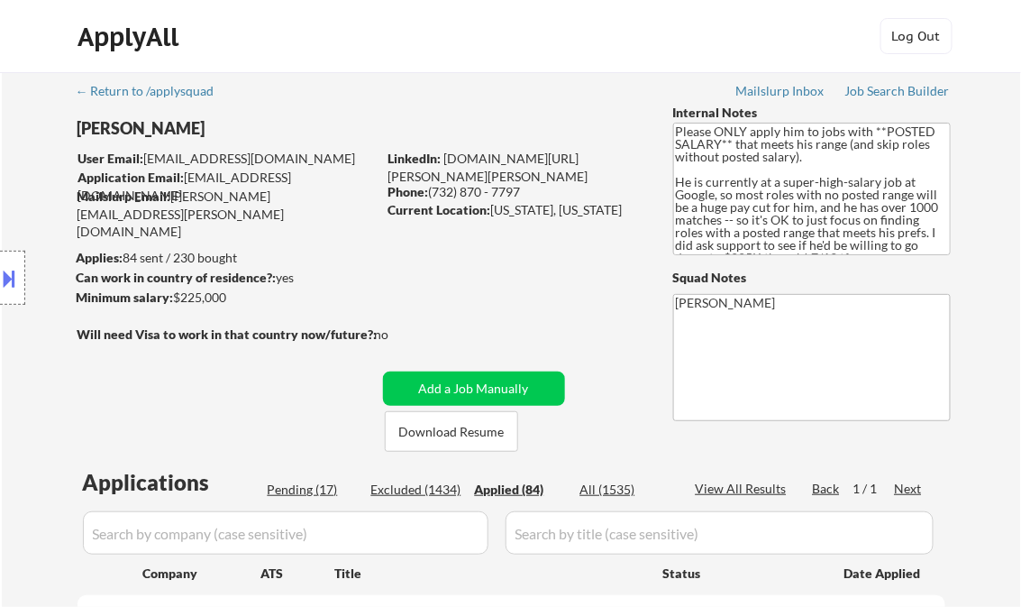
select select ""applied""
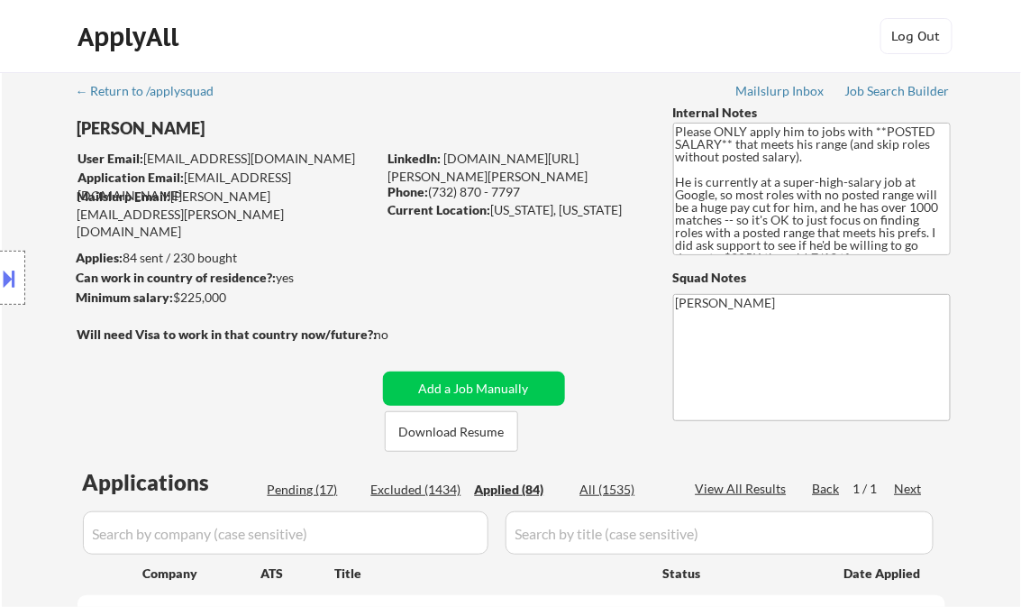
select select ""applied""
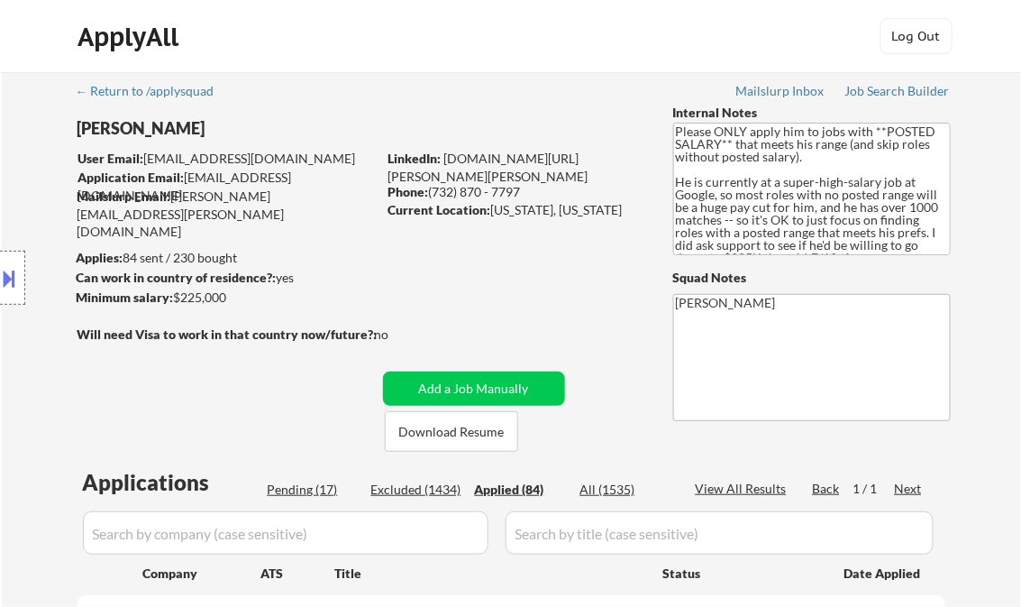
select select ""applied""
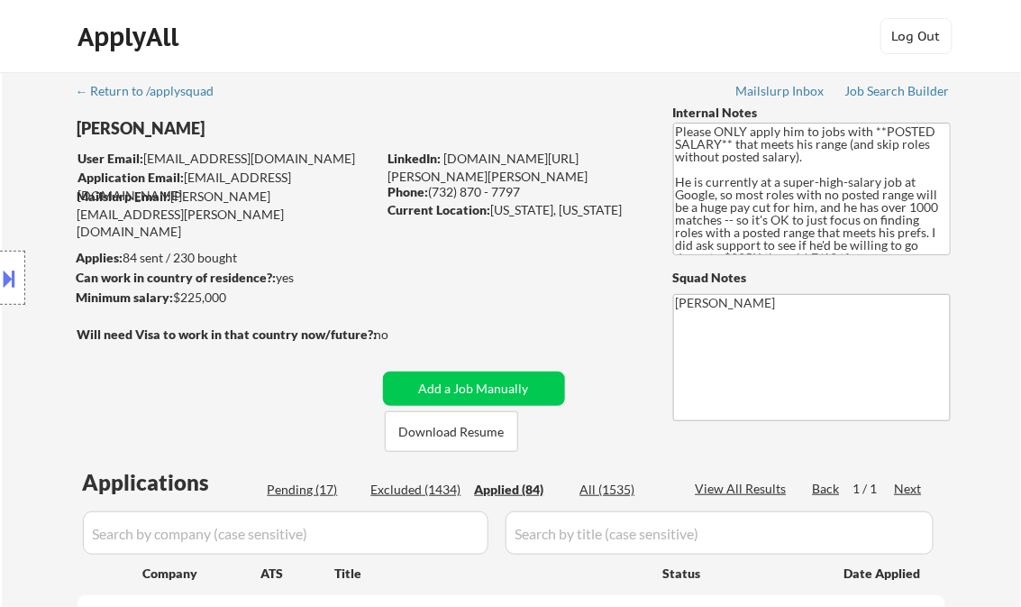
select select ""applied""
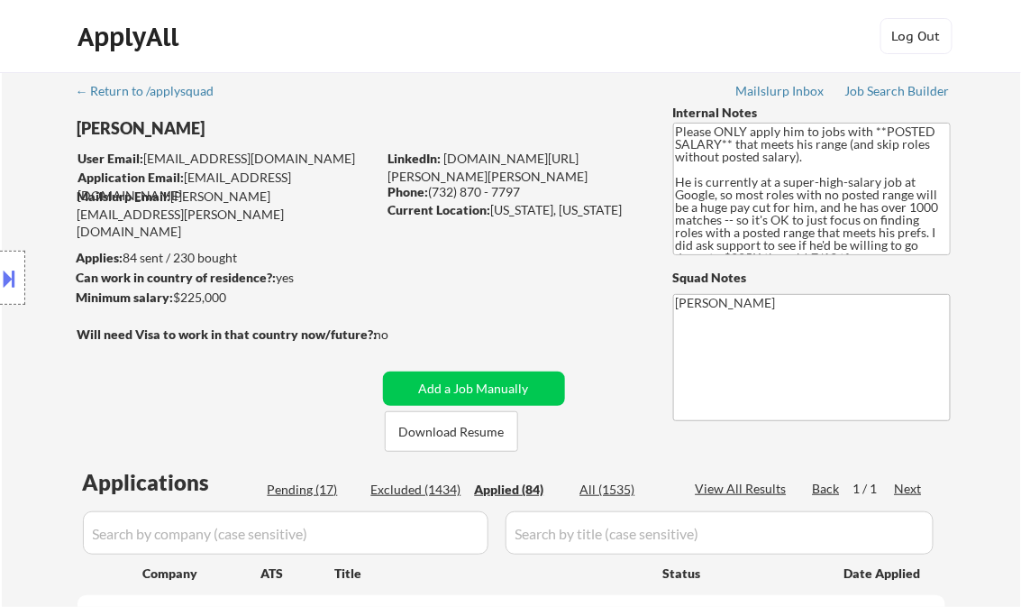
select select ""applied""
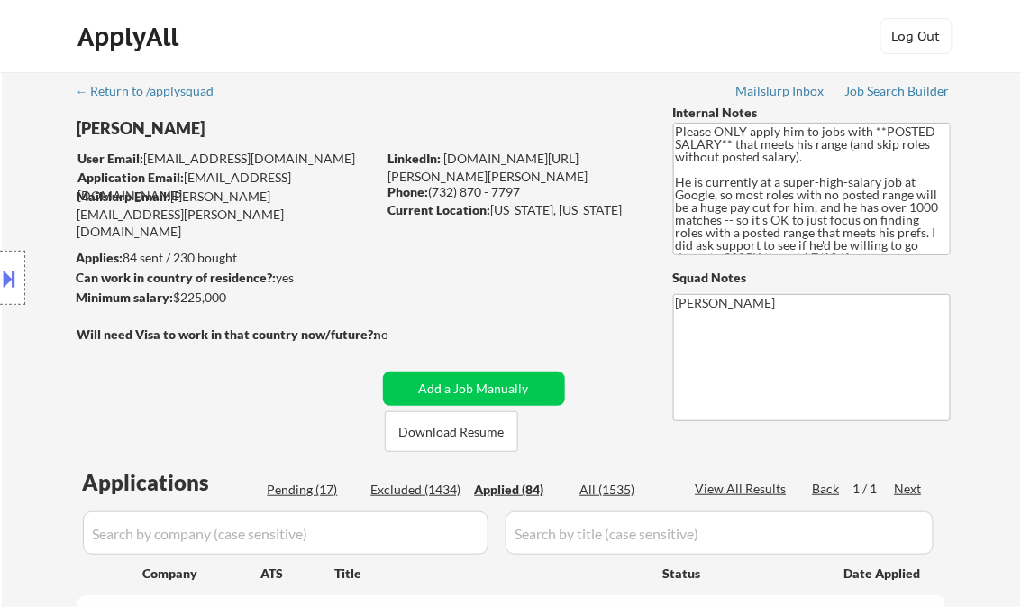
select select ""applied""
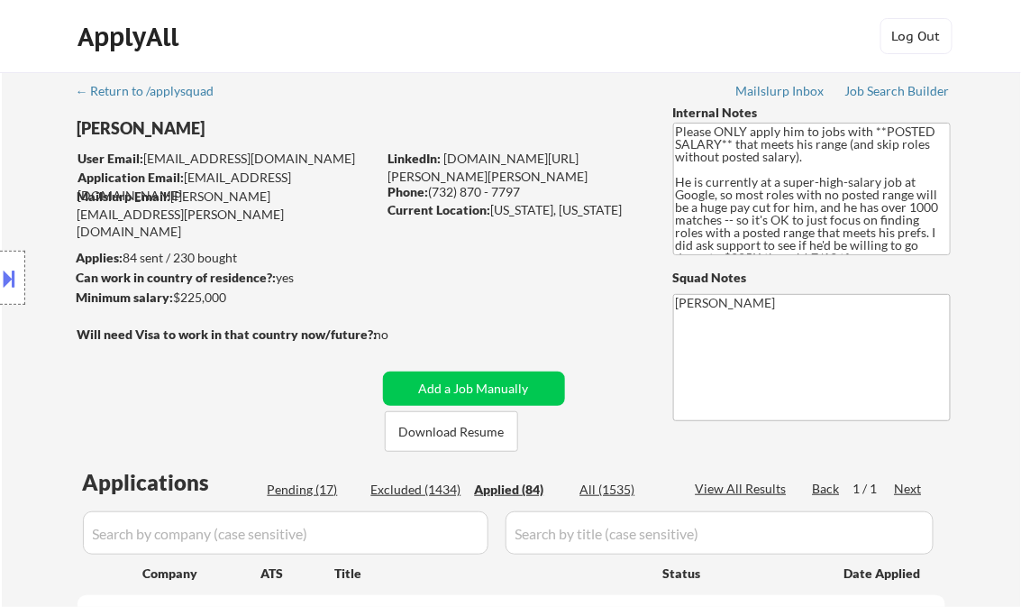
select select ""applied""
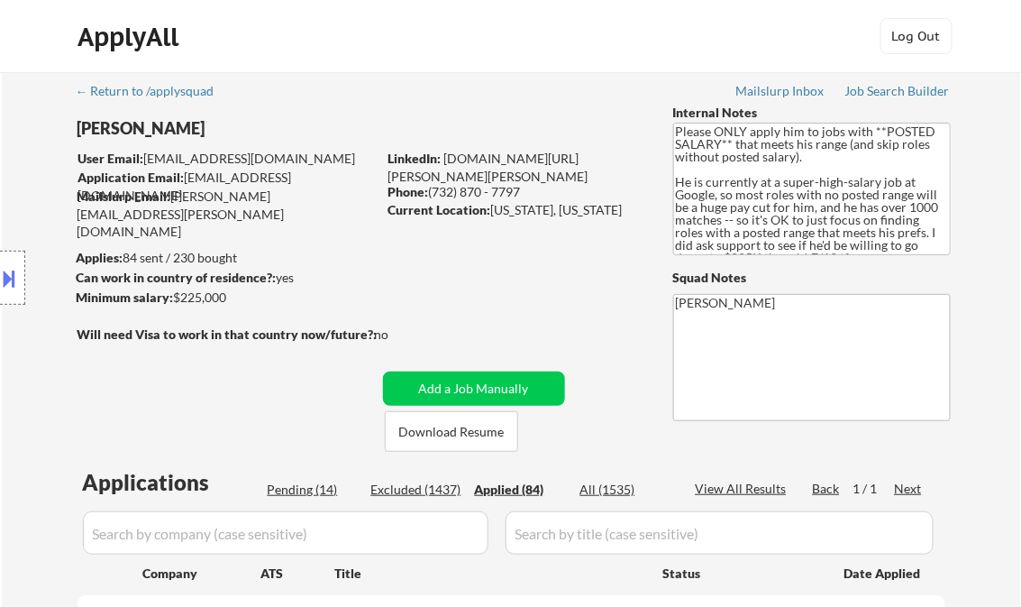
select select ""applied""
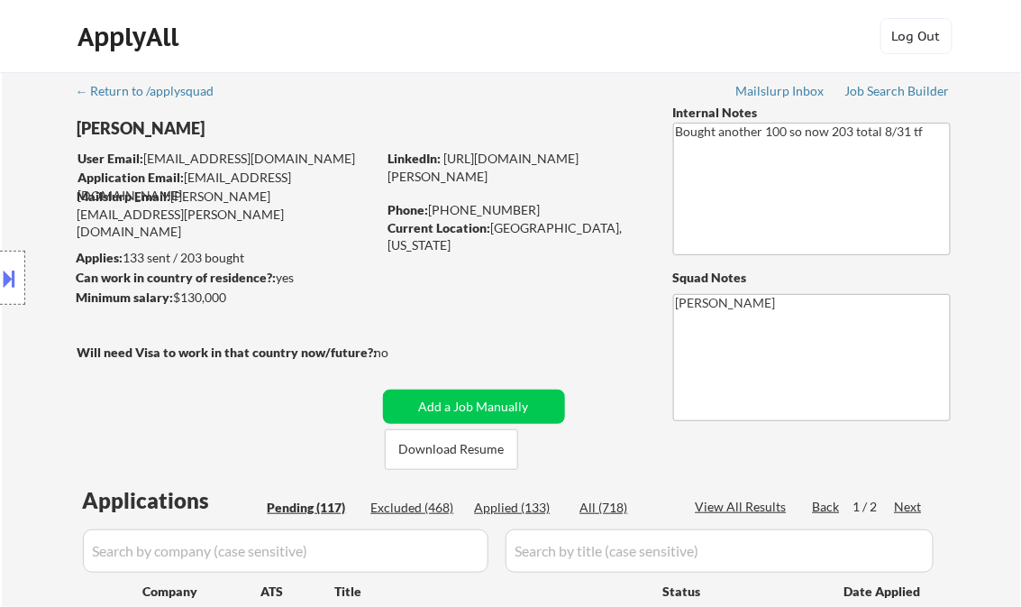
click at [532, 511] on div "Applied (133)" at bounding box center [520, 508] width 90 height 18
select select ""pending""
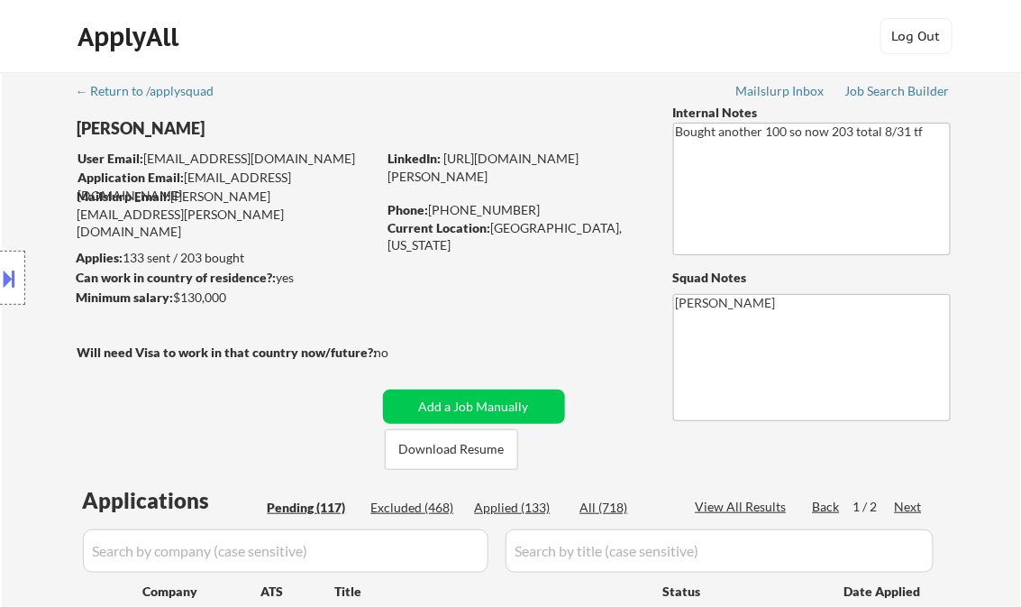
select select ""pending""
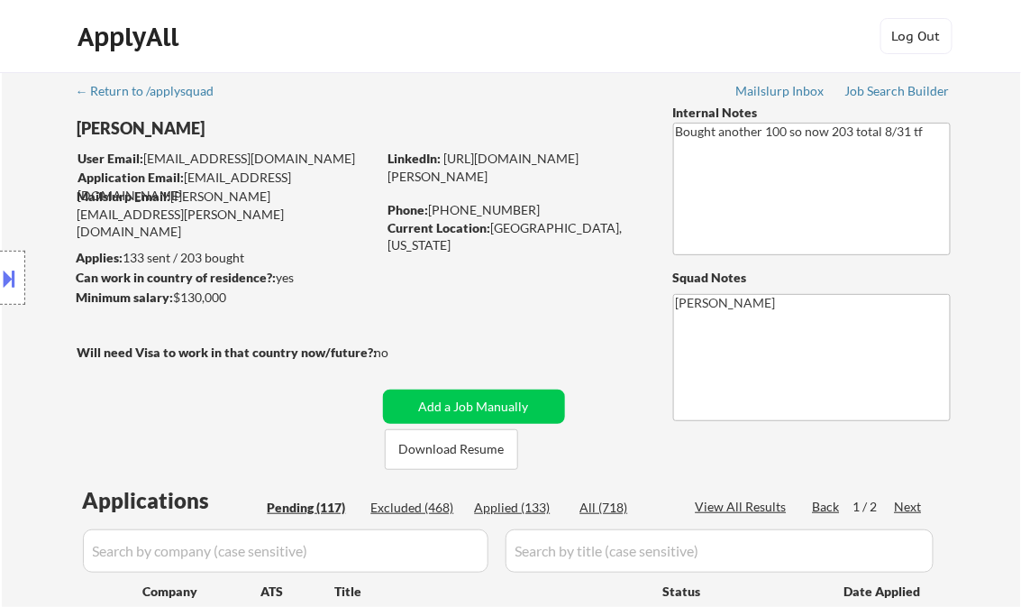
select select ""pending""
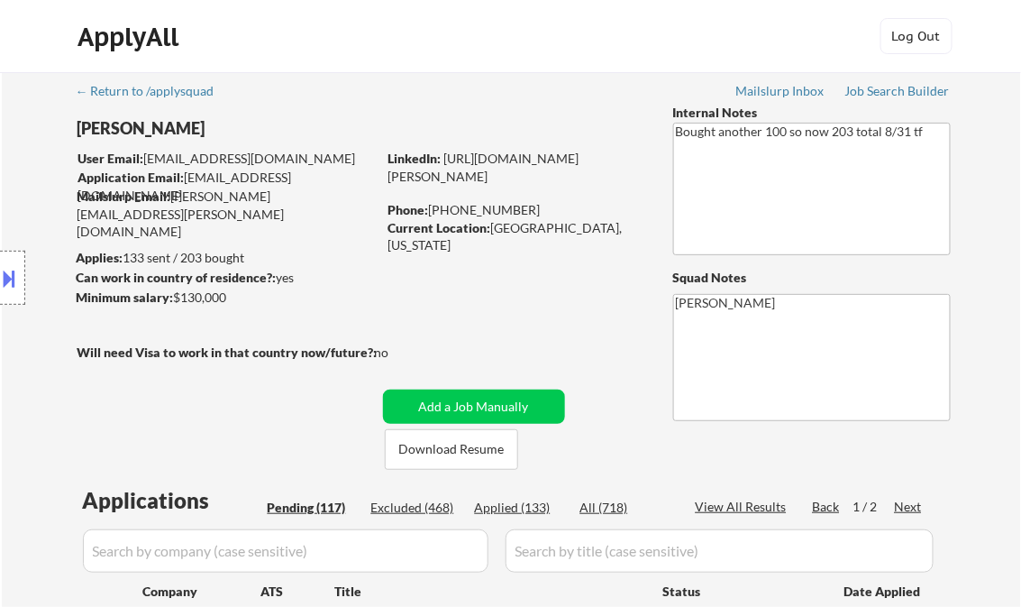
select select ""pending""
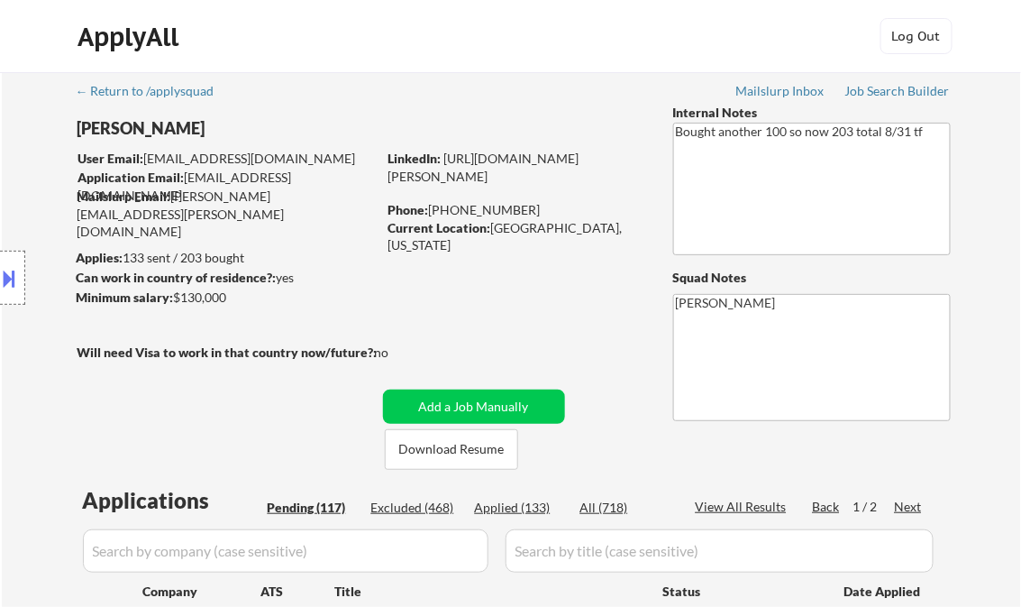
select select ""pending""
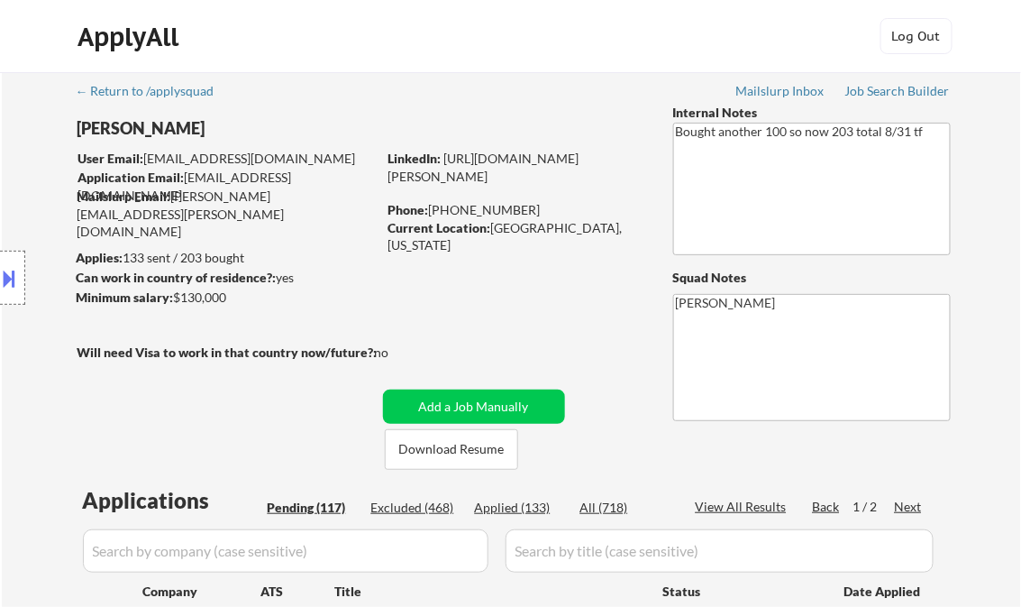
select select ""pending""
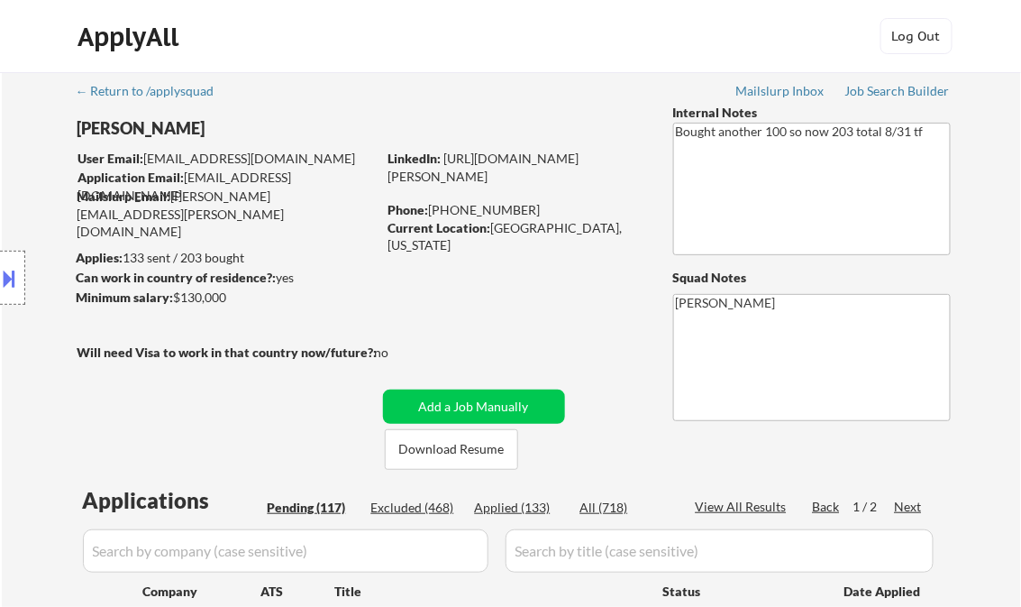
select select ""pending""
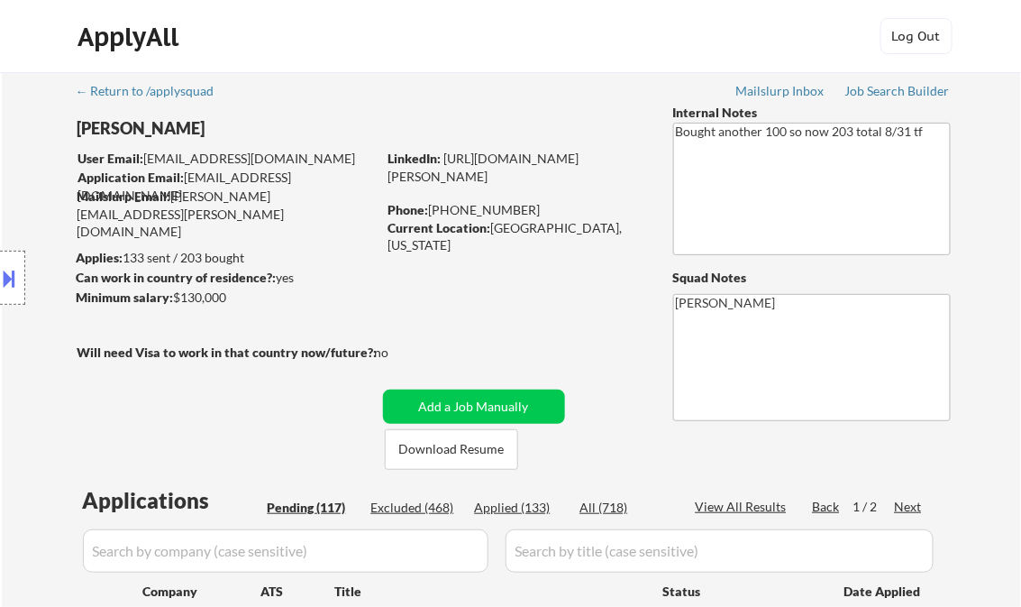
select select ""pending""
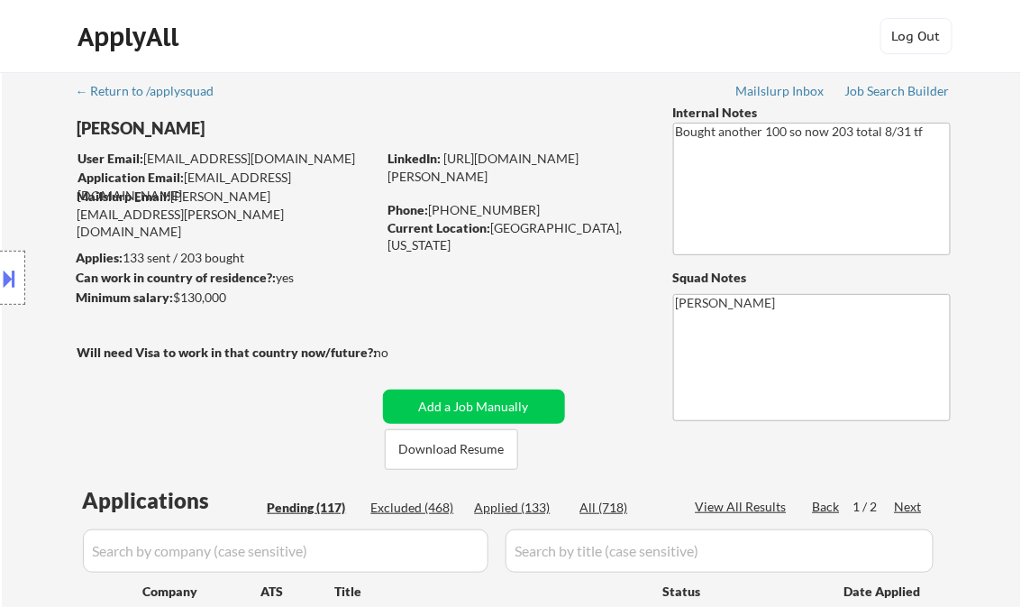
select select ""pending""
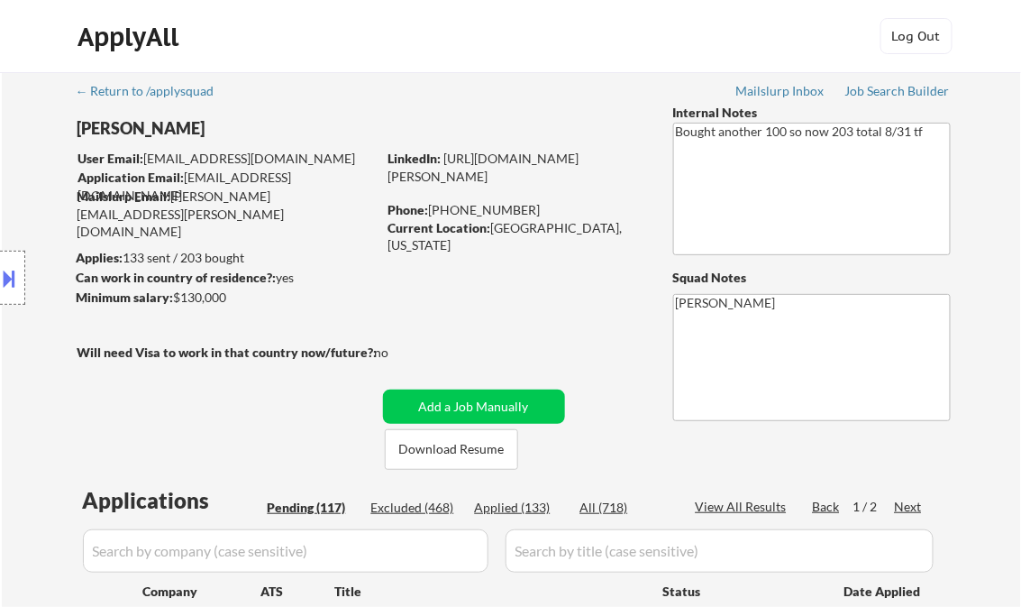
select select ""pending""
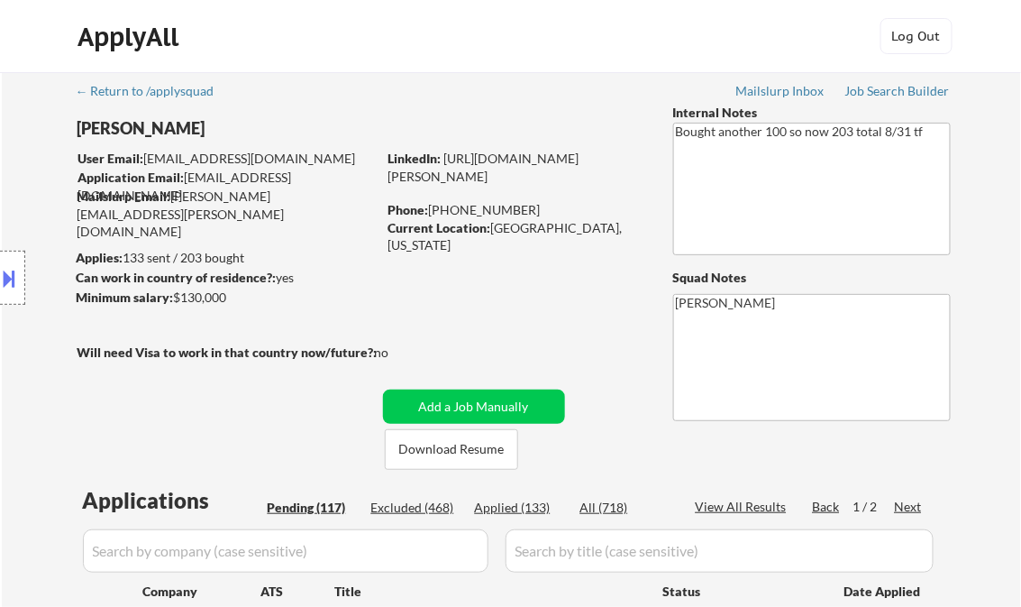
select select ""pending""
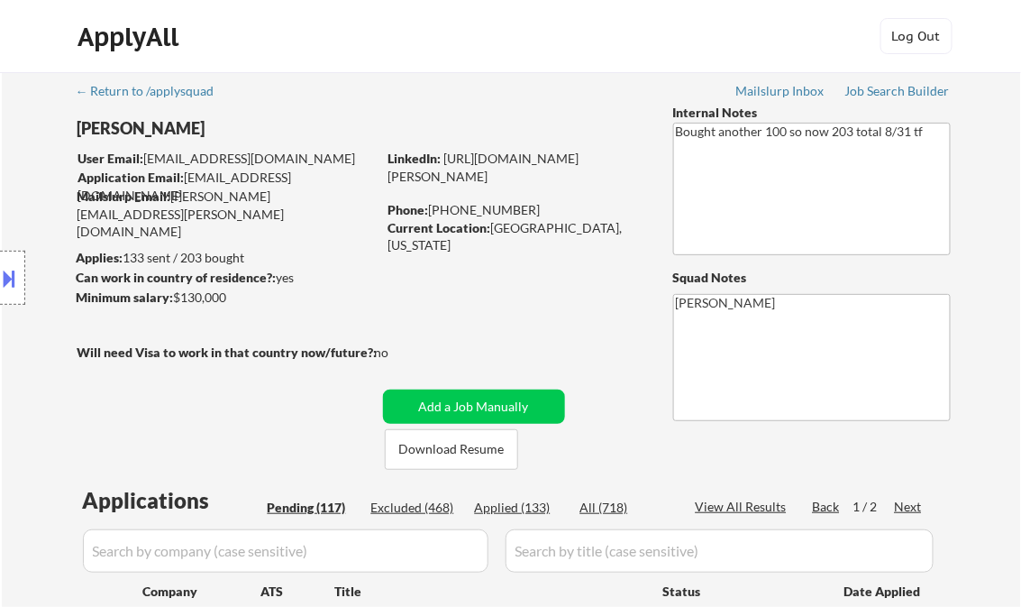
select select ""pending""
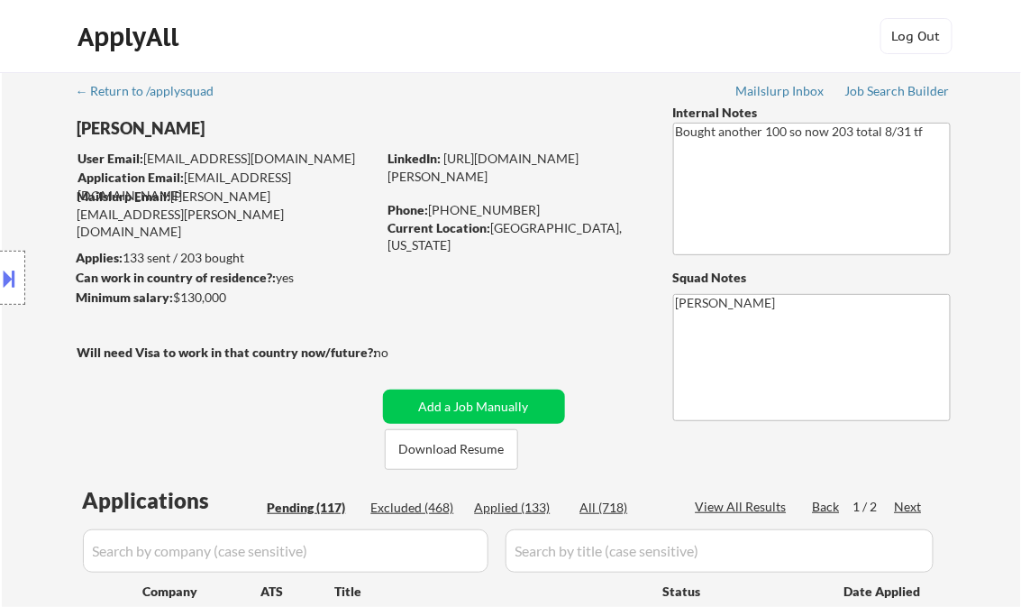
select select ""pending""
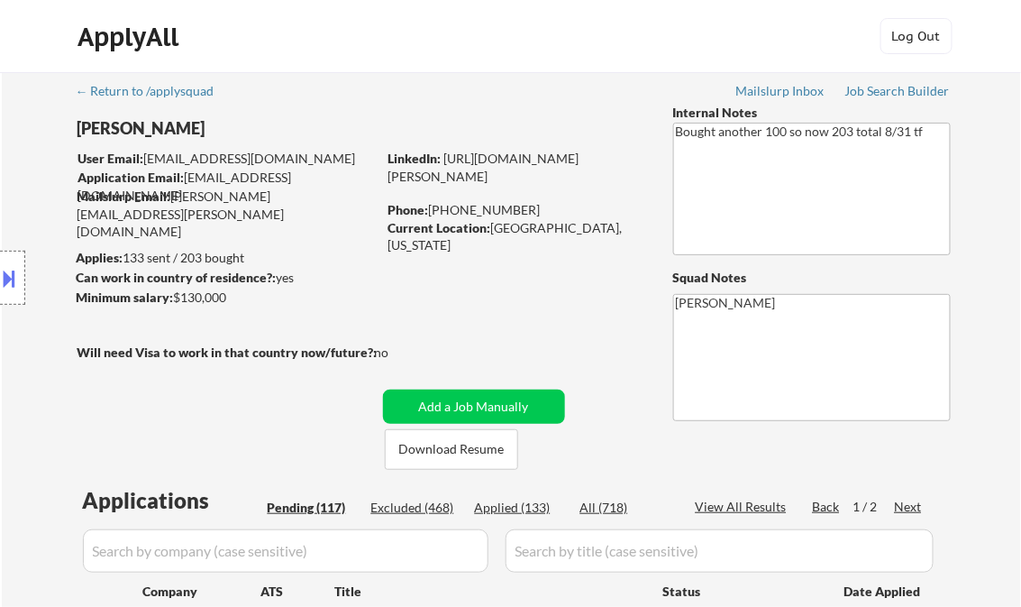
select select ""pending""
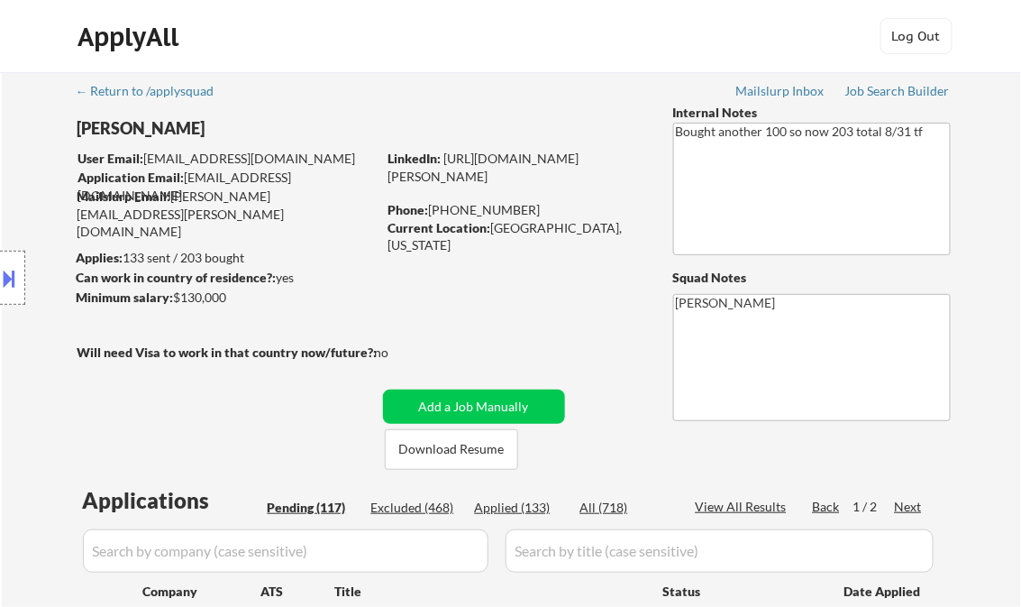
select select ""pending""
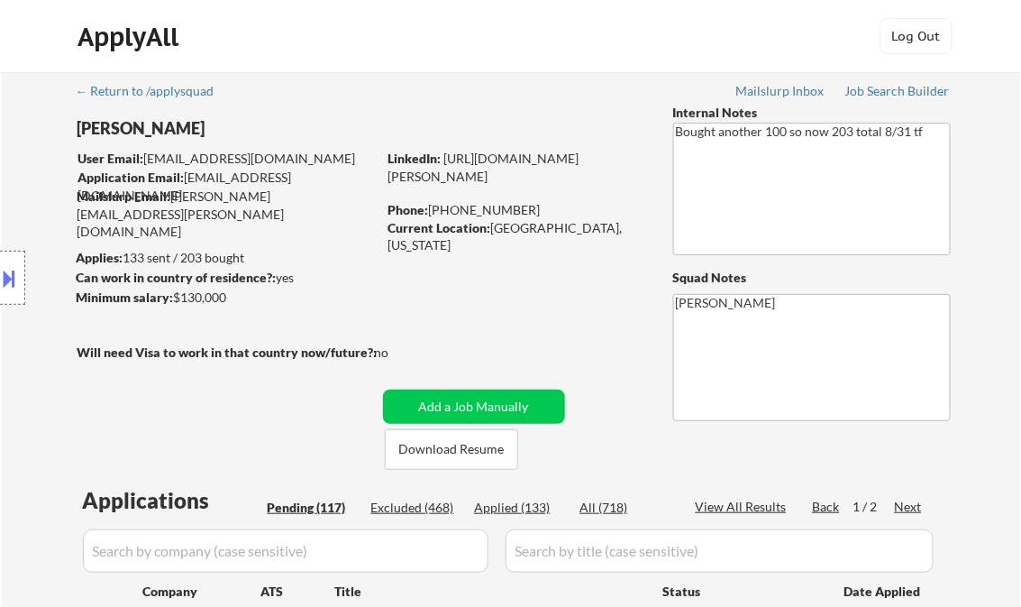
select select ""pending""
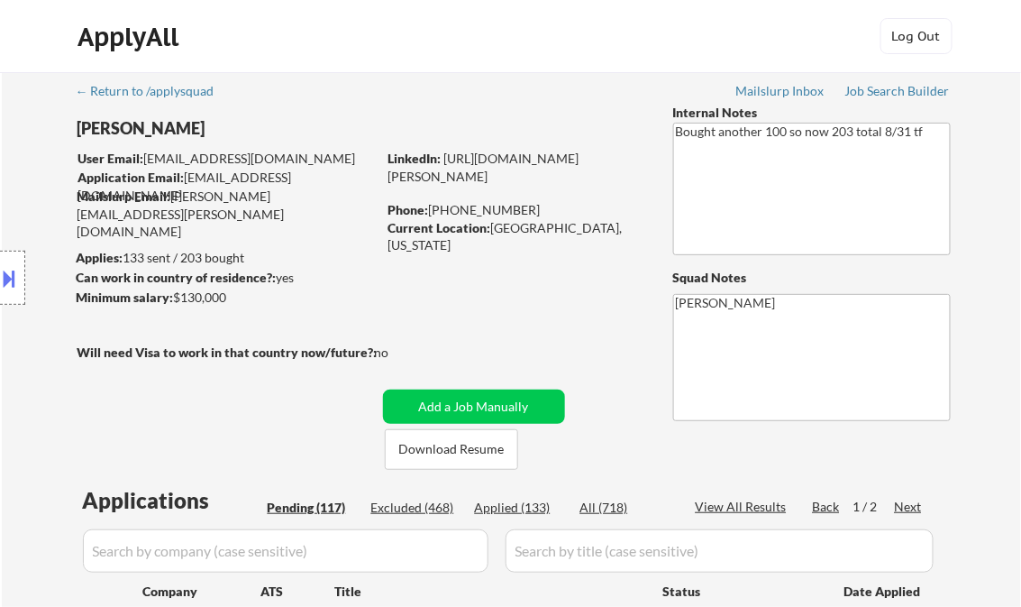
select select ""pending""
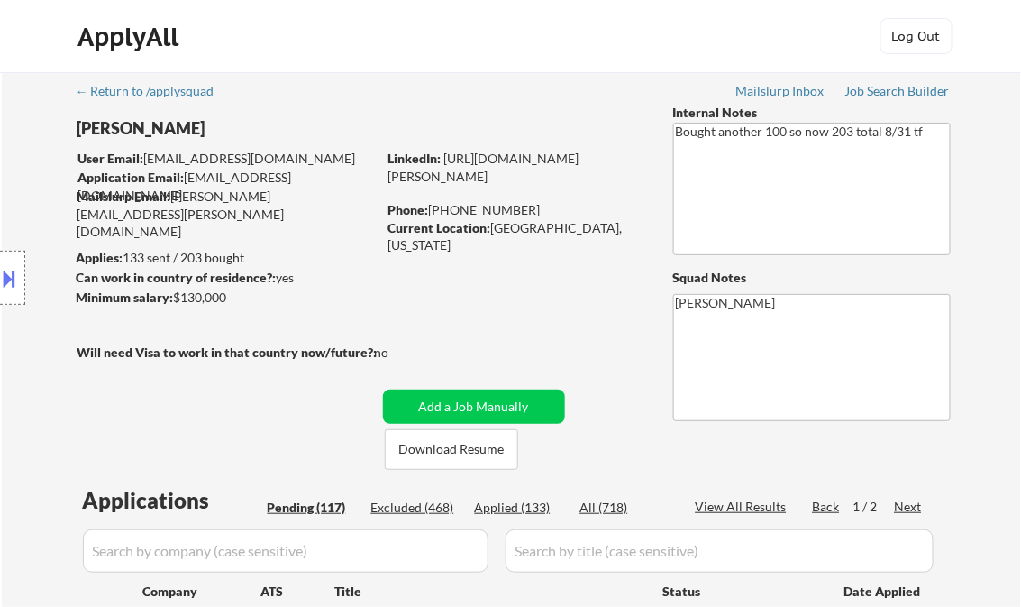
select select ""pending""
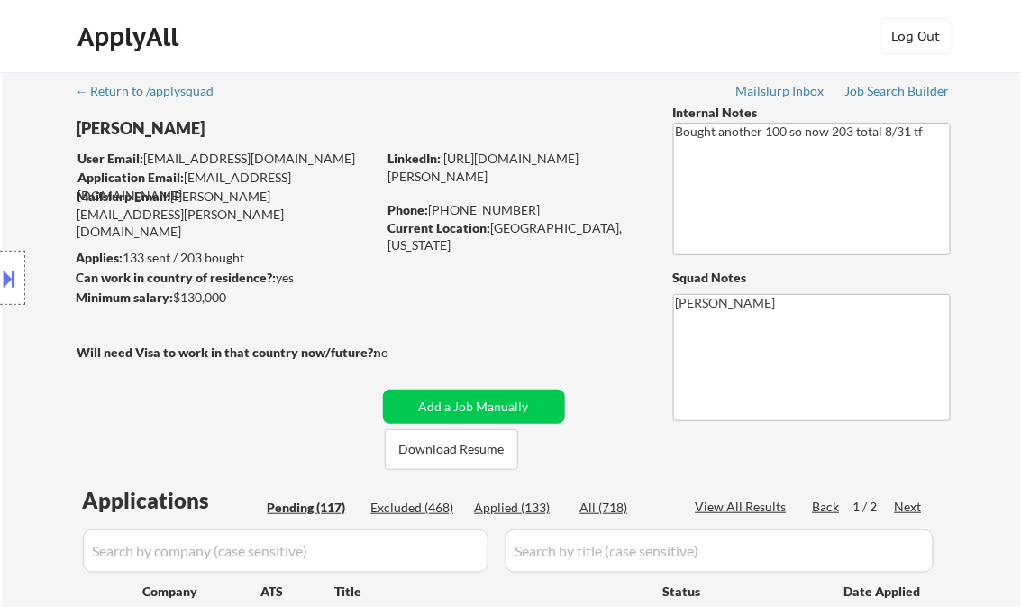
select select ""pending""
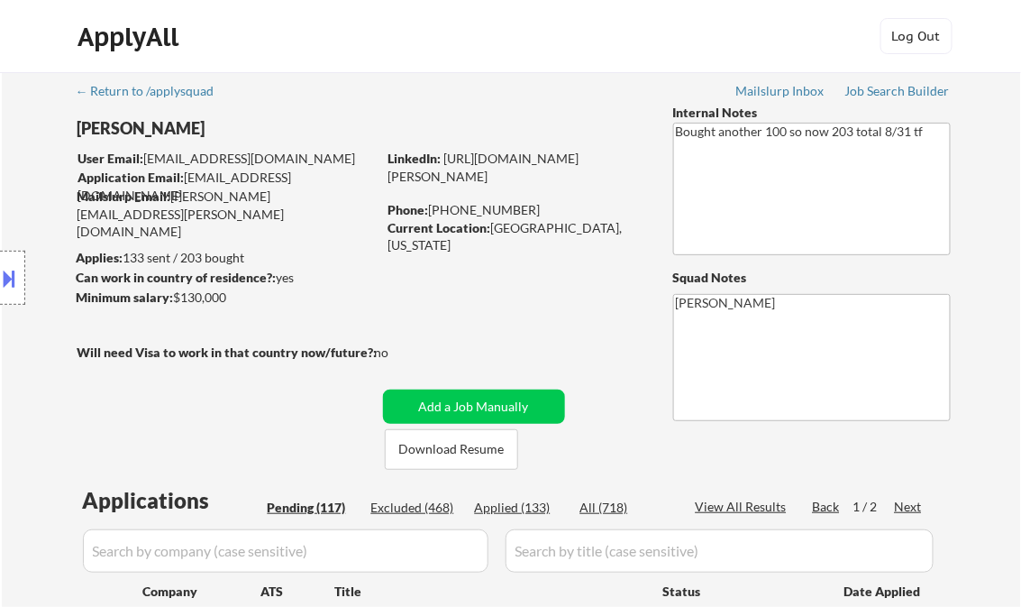
select select ""pending""
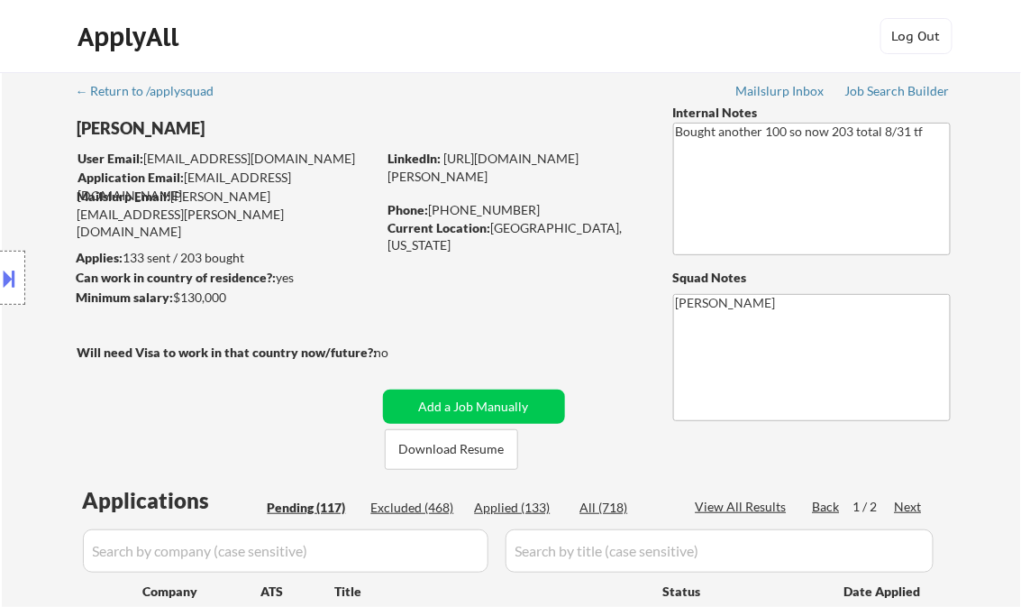
select select ""pending""
click at [519, 507] on div "Applied (133)" at bounding box center [520, 508] width 90 height 18
select select ""applied""
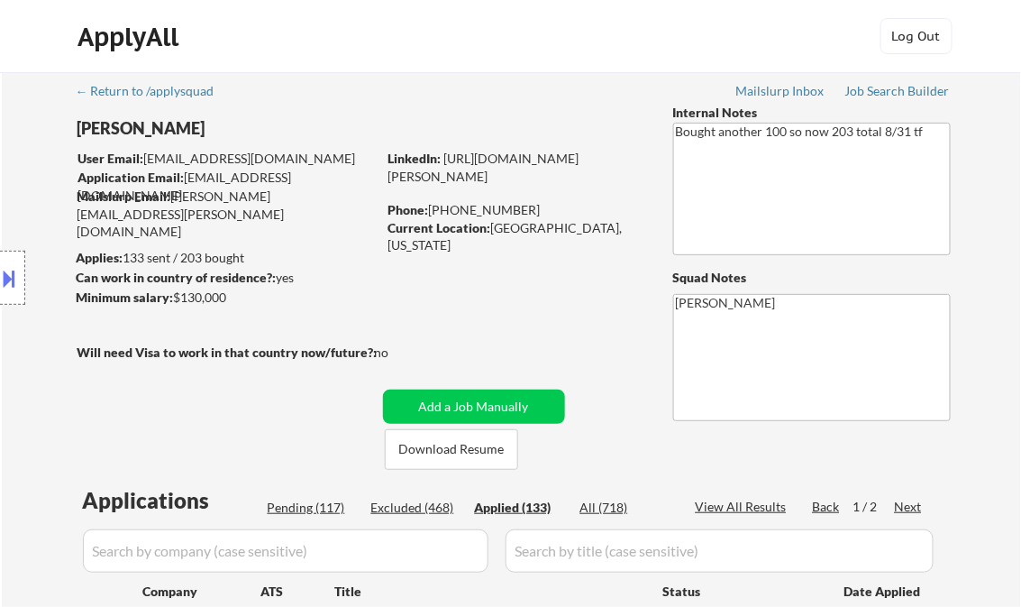
select select ""applied""
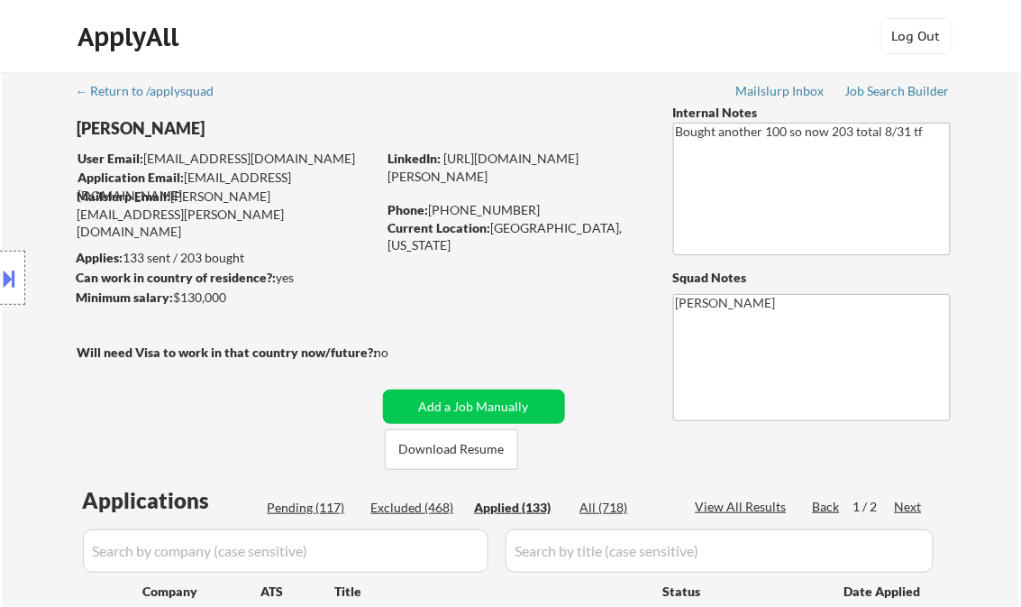
select select ""applied""
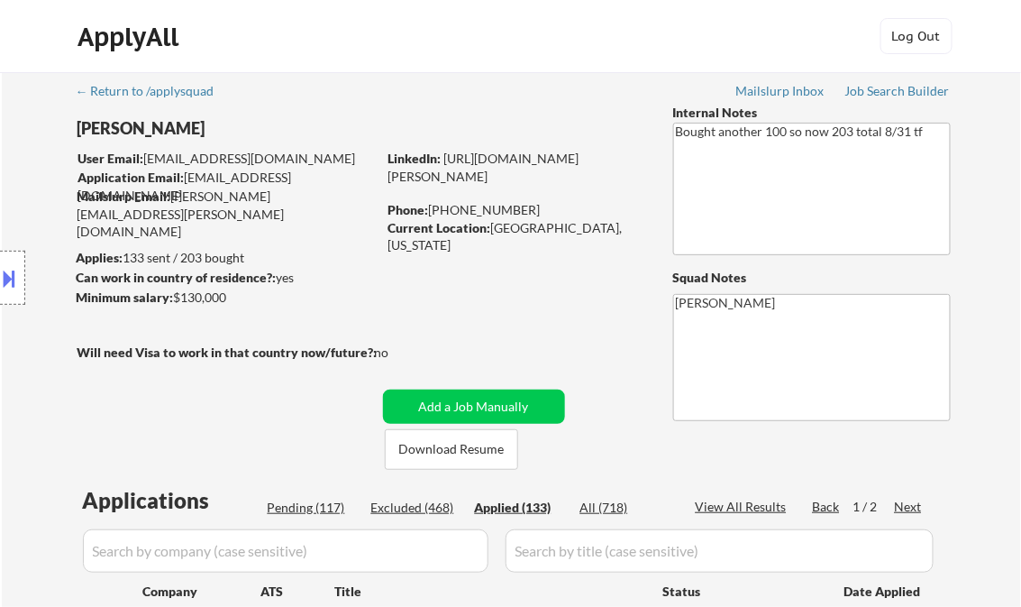
select select ""applied""
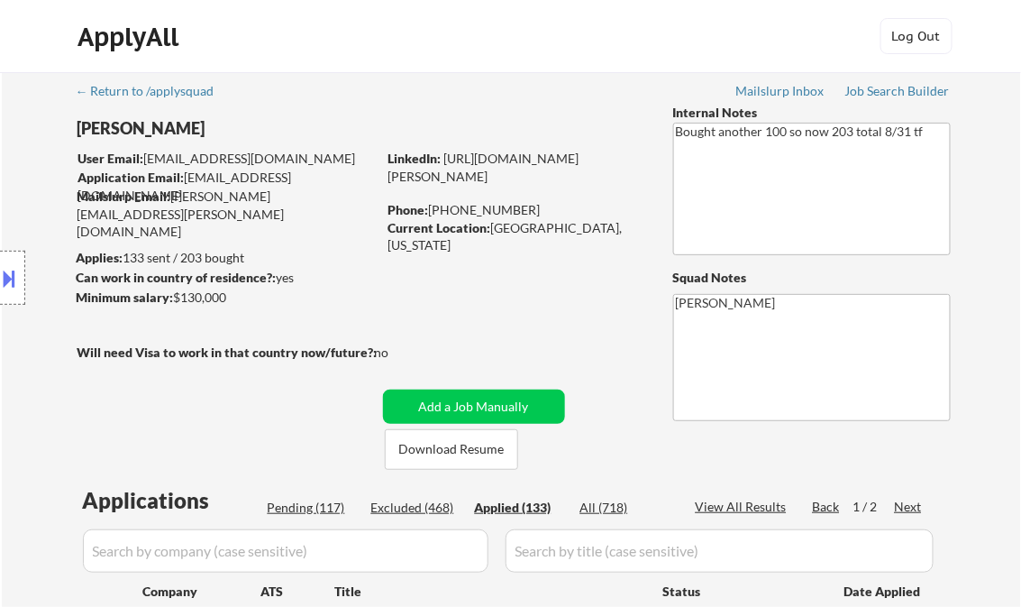
select select ""applied""
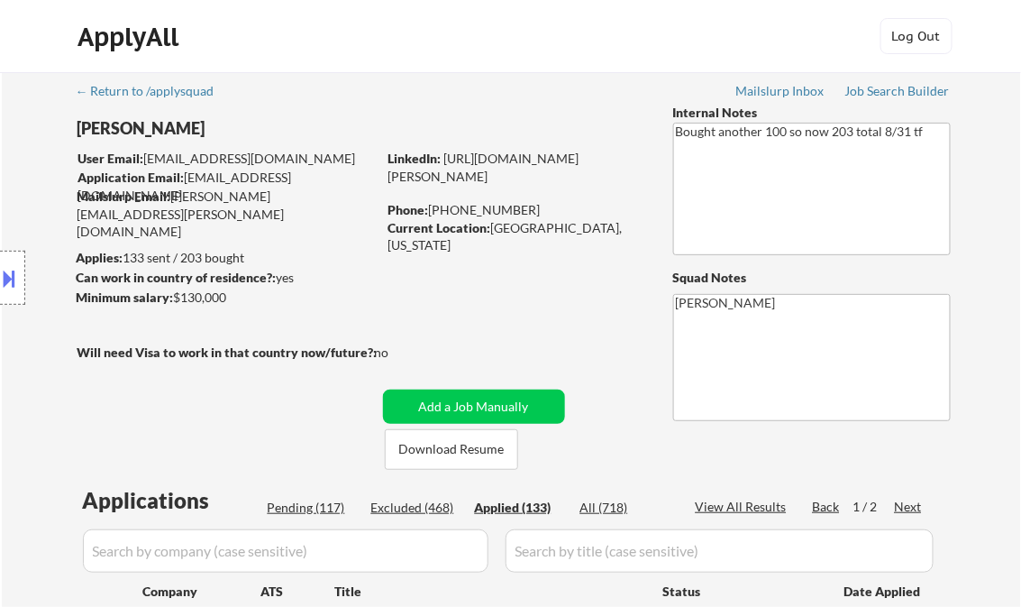
select select ""applied""
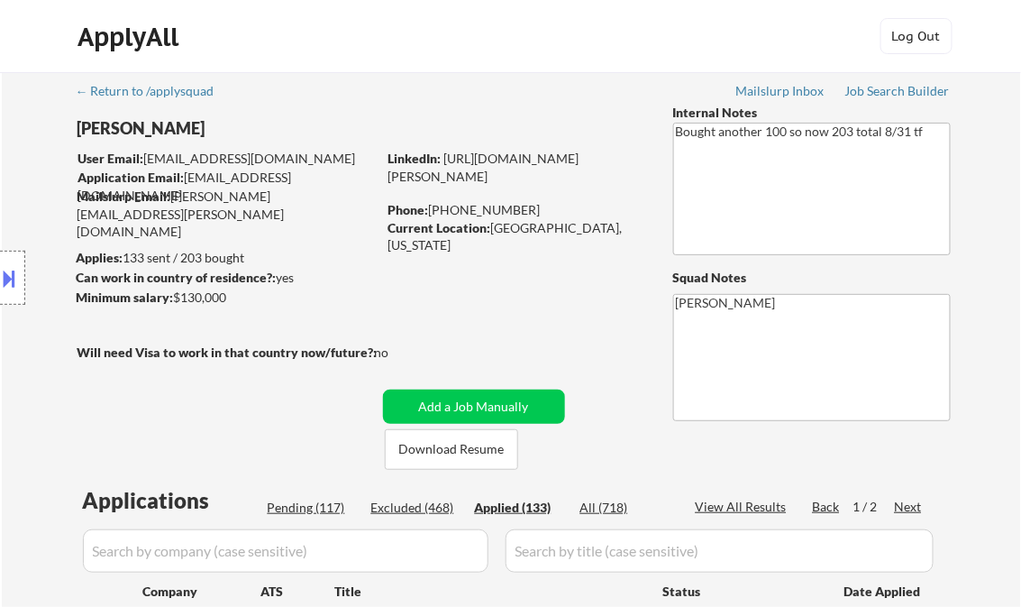
select select ""applied""
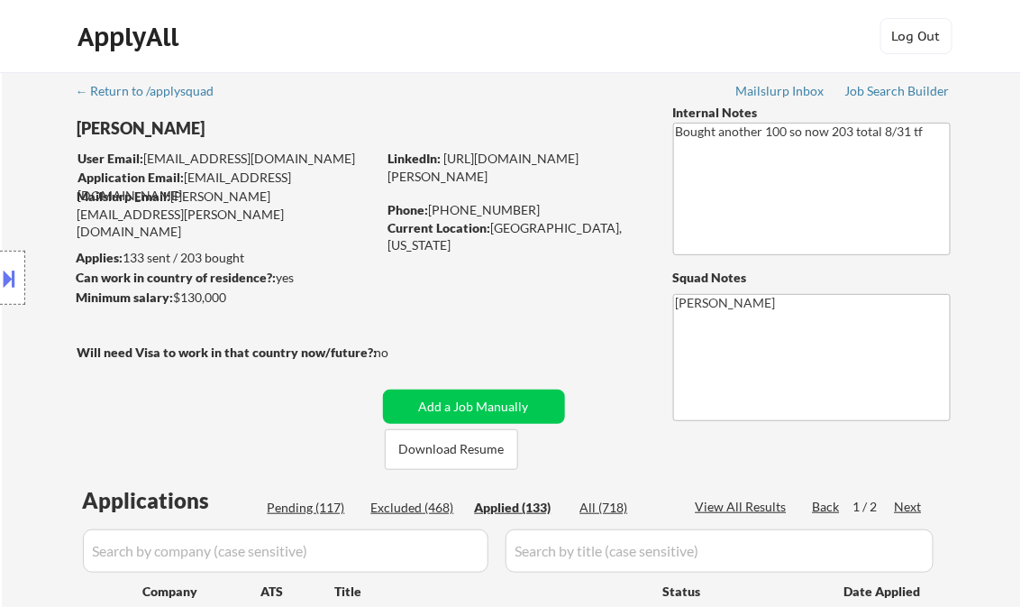
select select ""applied""
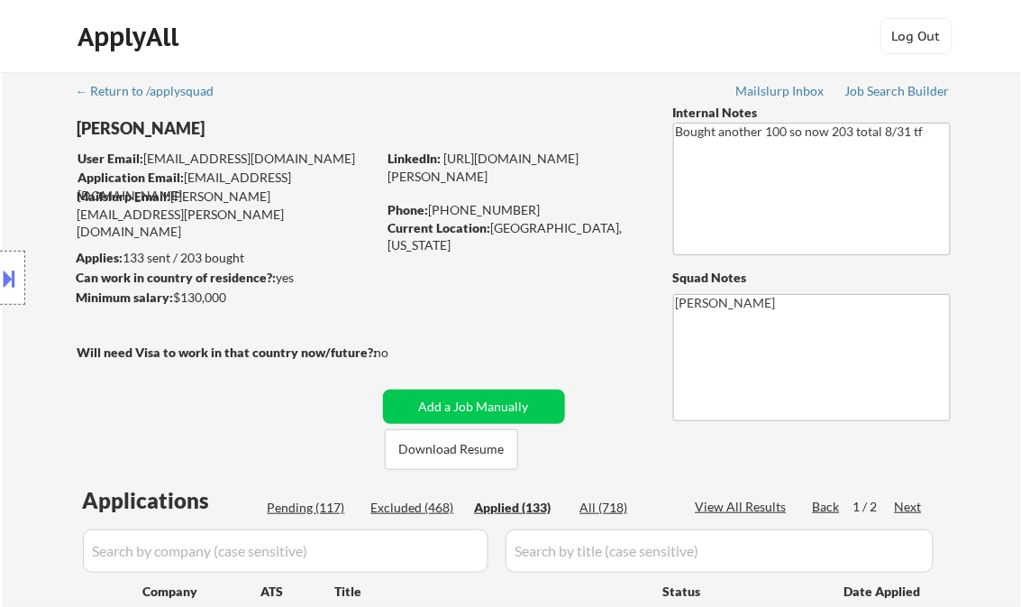
select select ""applied""
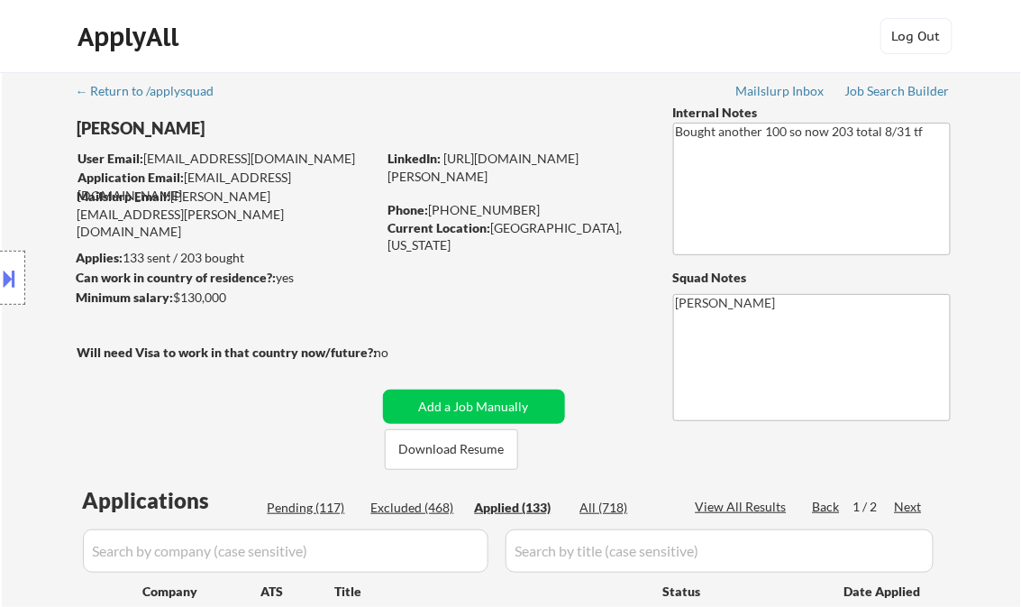
select select ""applied""
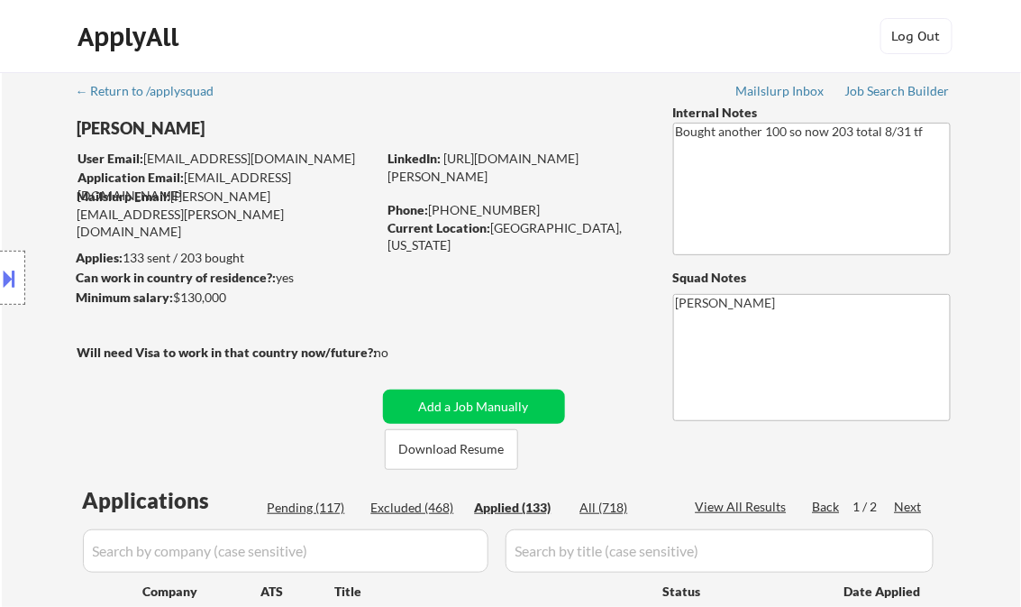
select select ""applied""
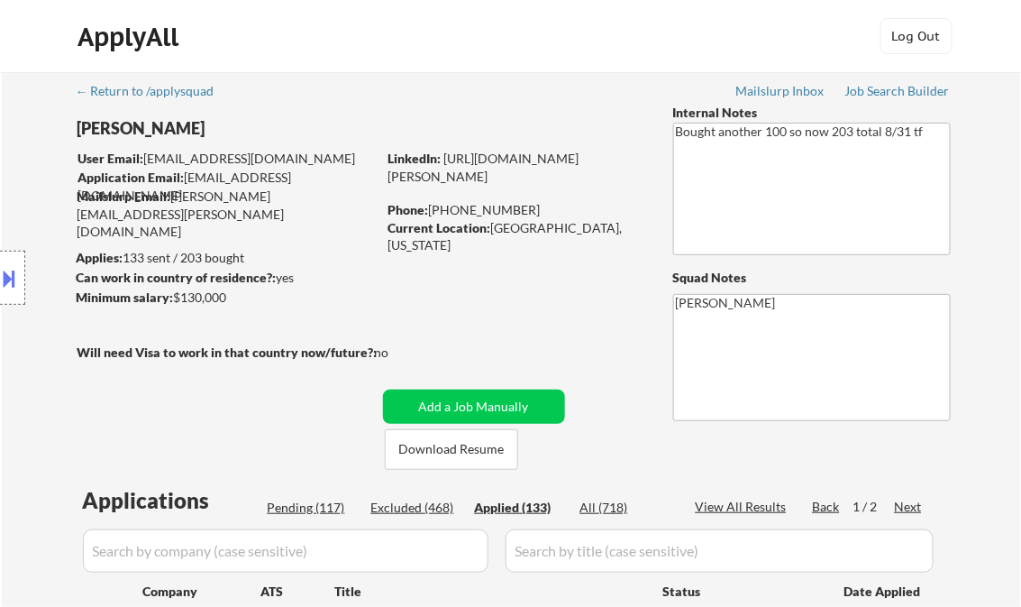
select select ""applied""
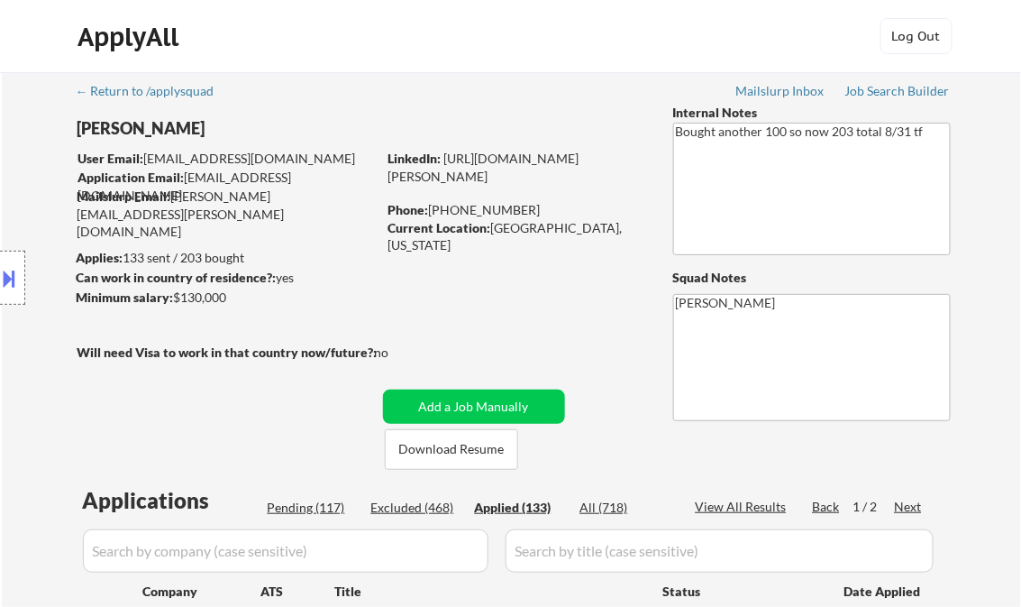
select select ""applied""
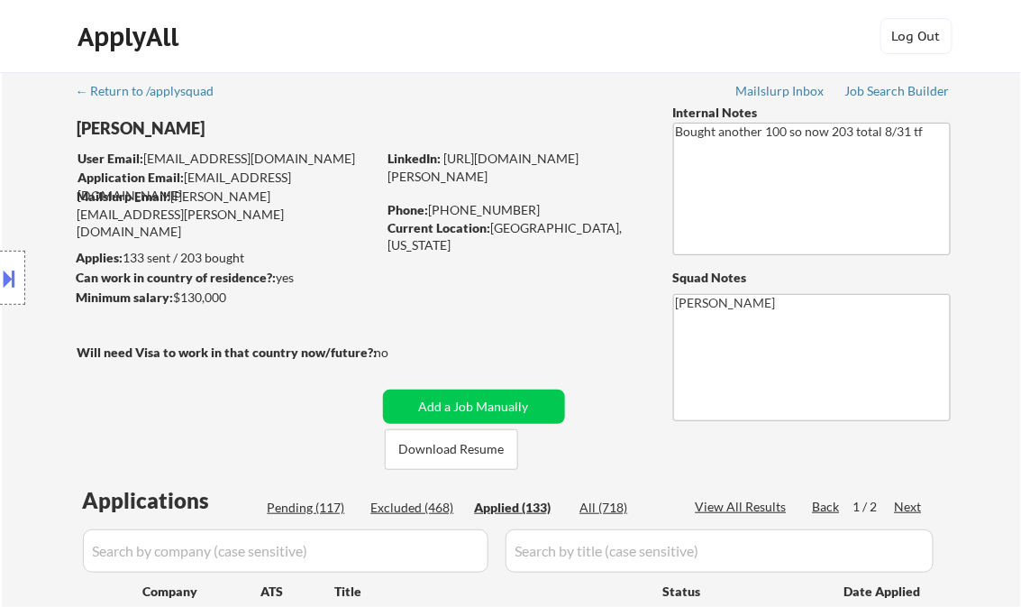
select select ""applied""
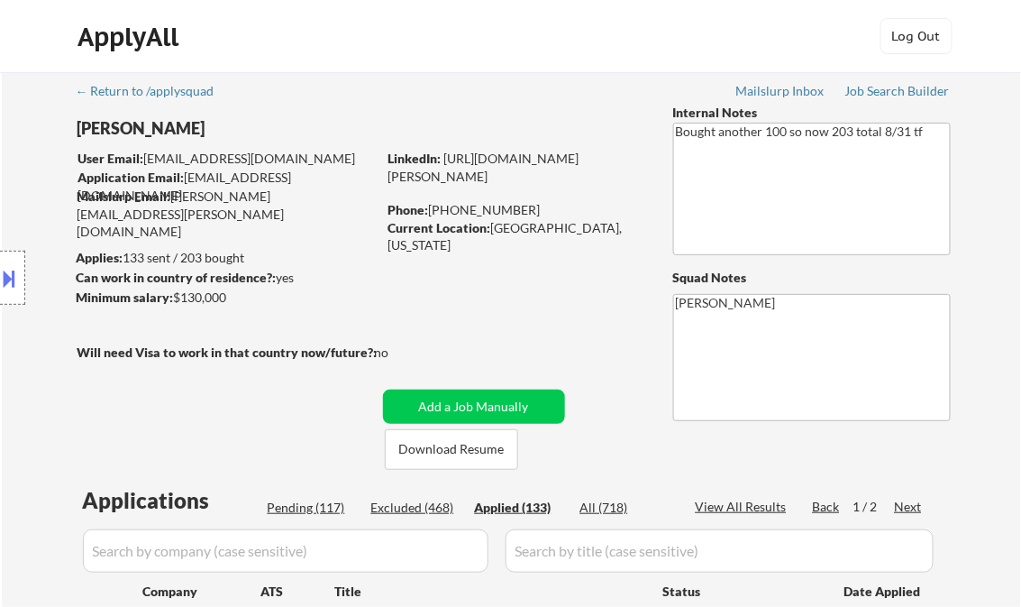
select select ""applied""
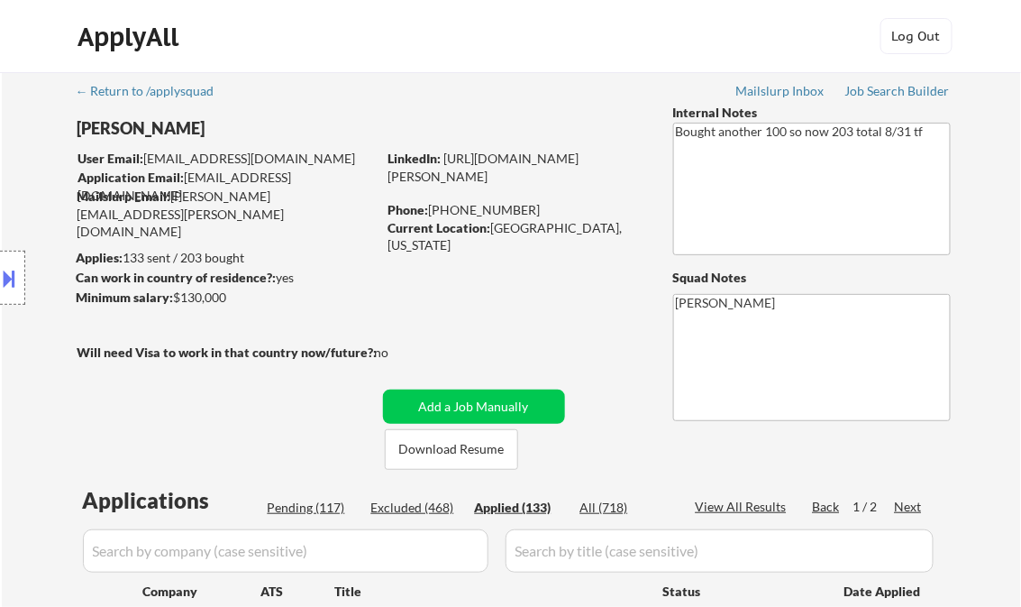
select select ""applied""
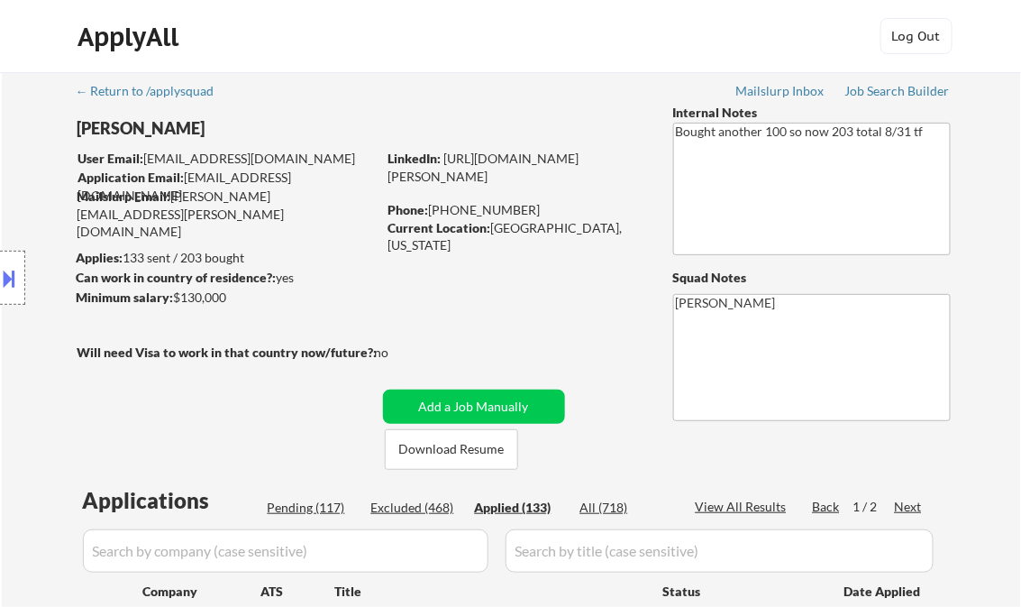
select select ""applied""
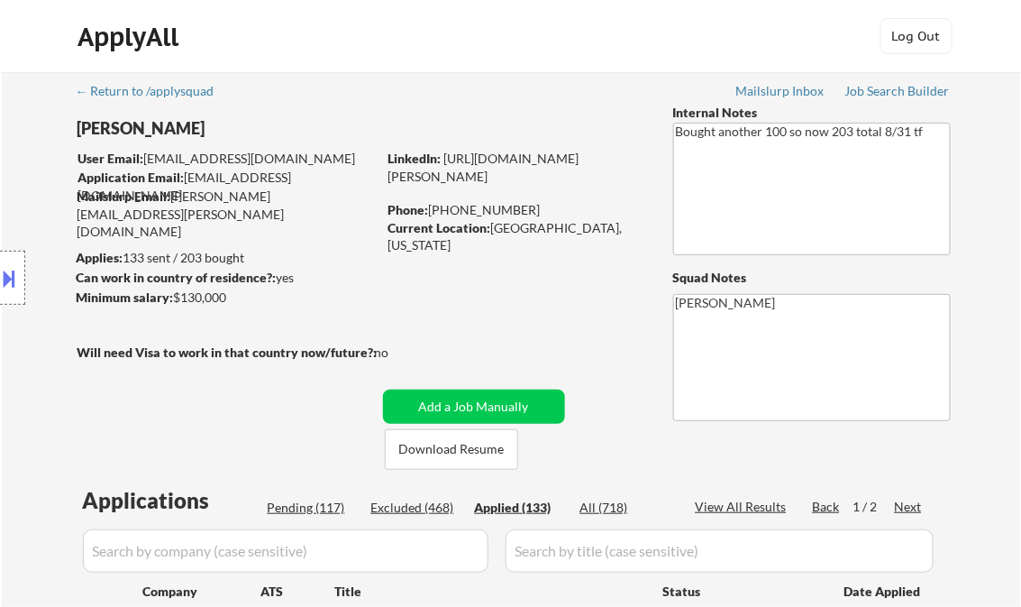
select select ""applied""
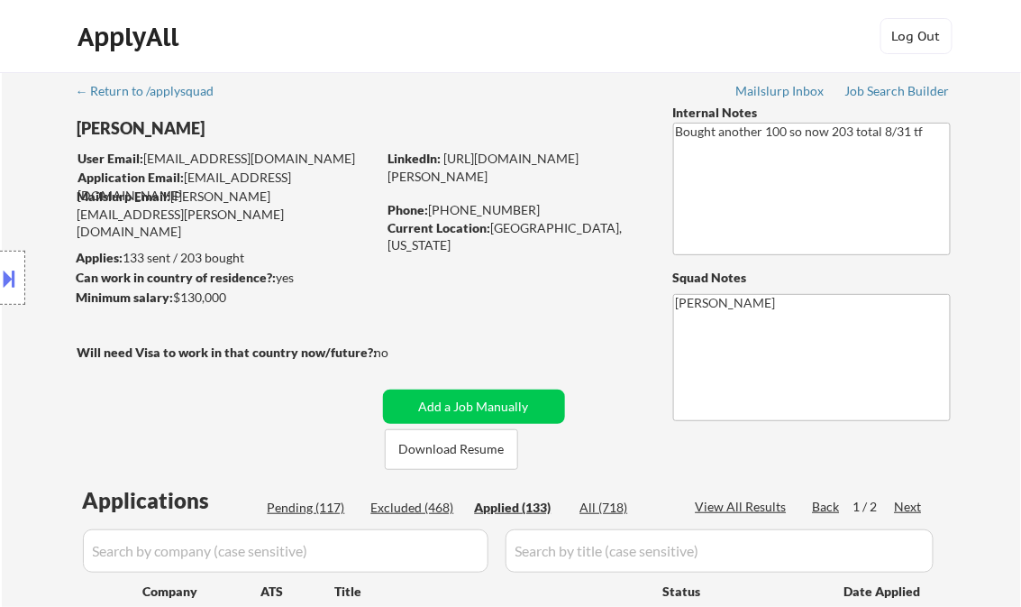
select select ""applied""
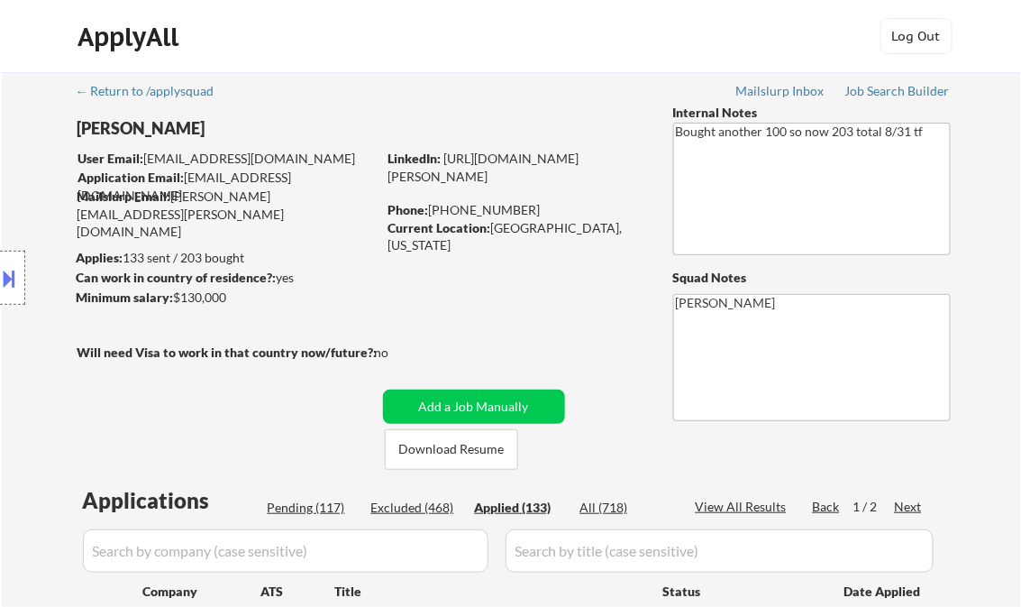
select select ""applied""
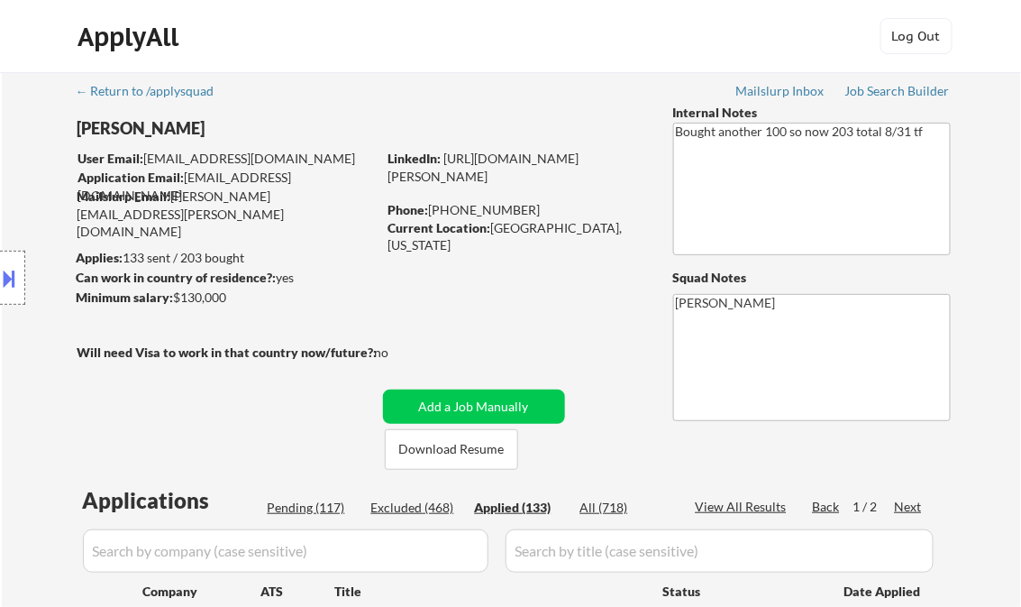
select select ""applied""
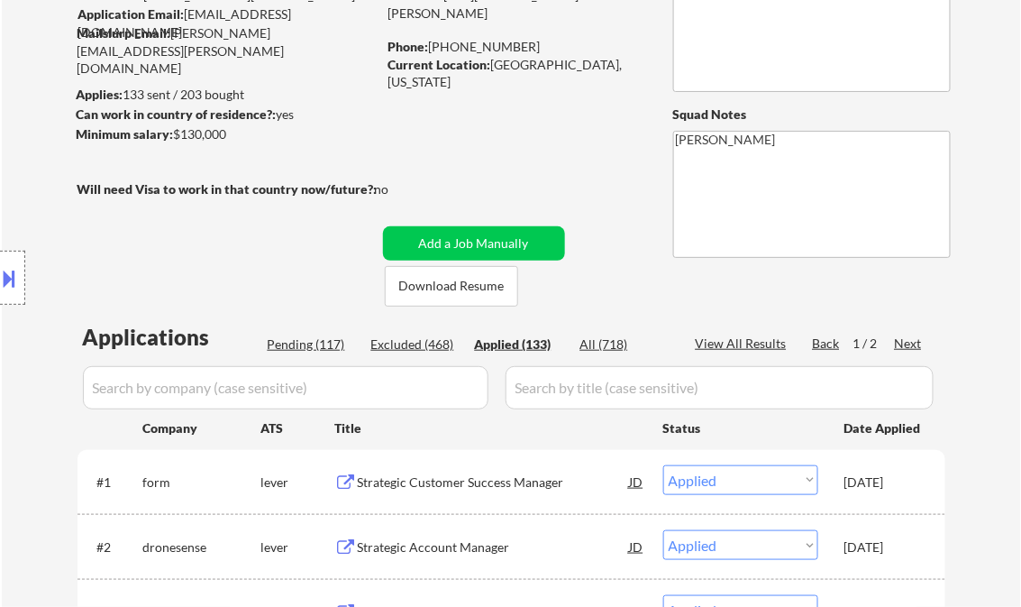
scroll to position [216, 0]
